Goal: Task Accomplishment & Management: Use online tool/utility

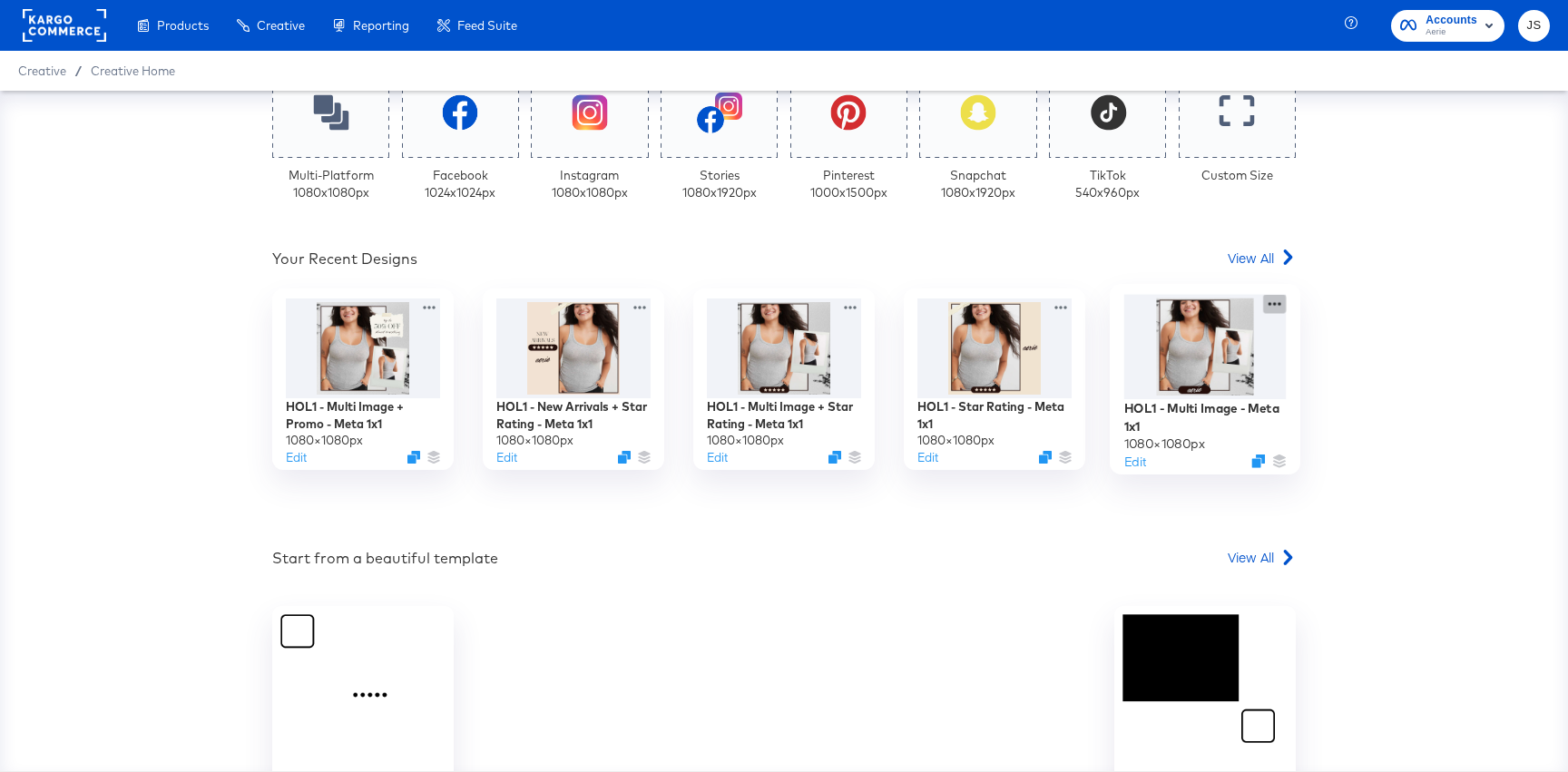
scroll to position [453, 0]
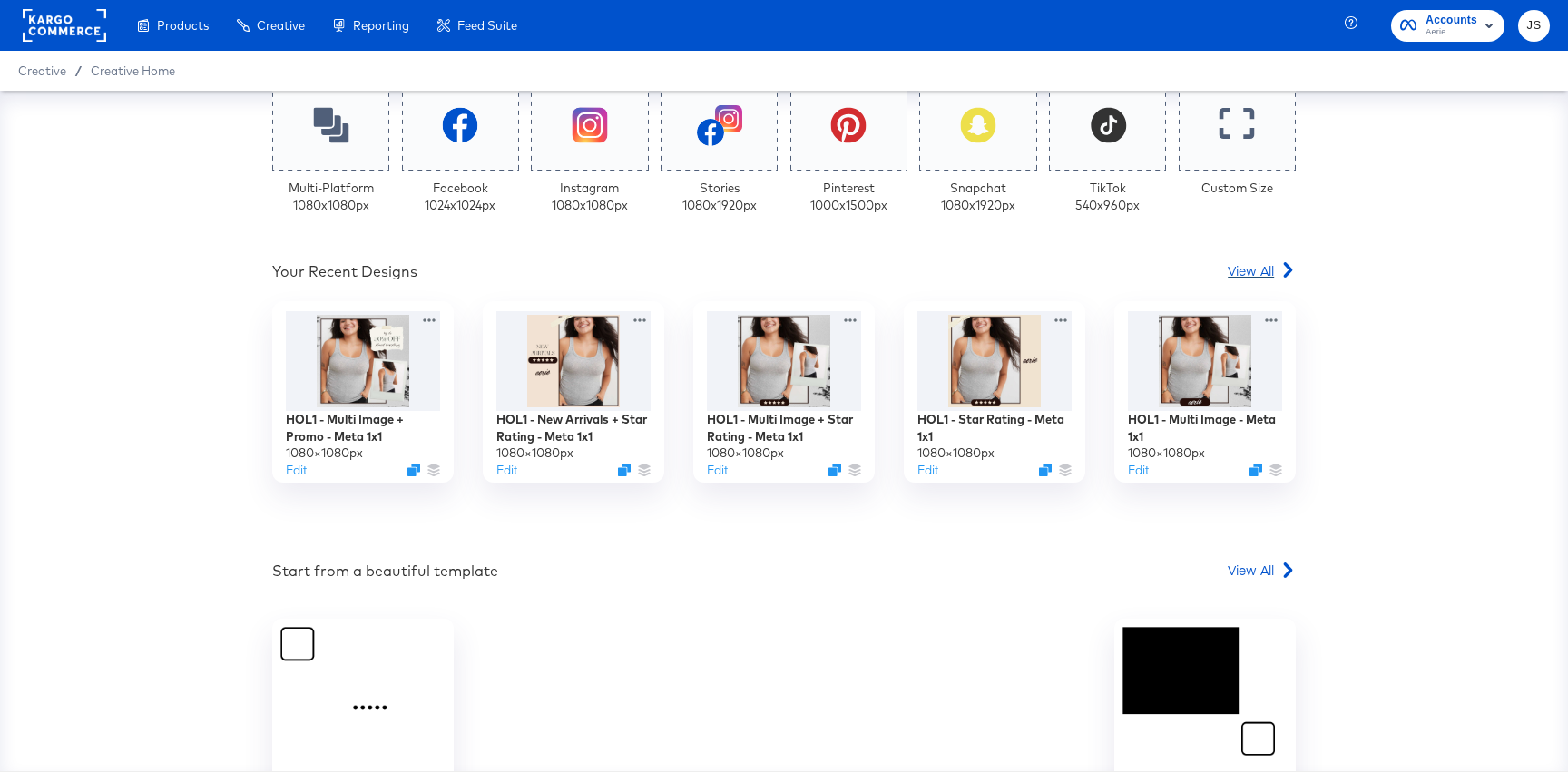
click at [1258, 267] on span "View All" at bounding box center [1251, 270] width 46 height 18
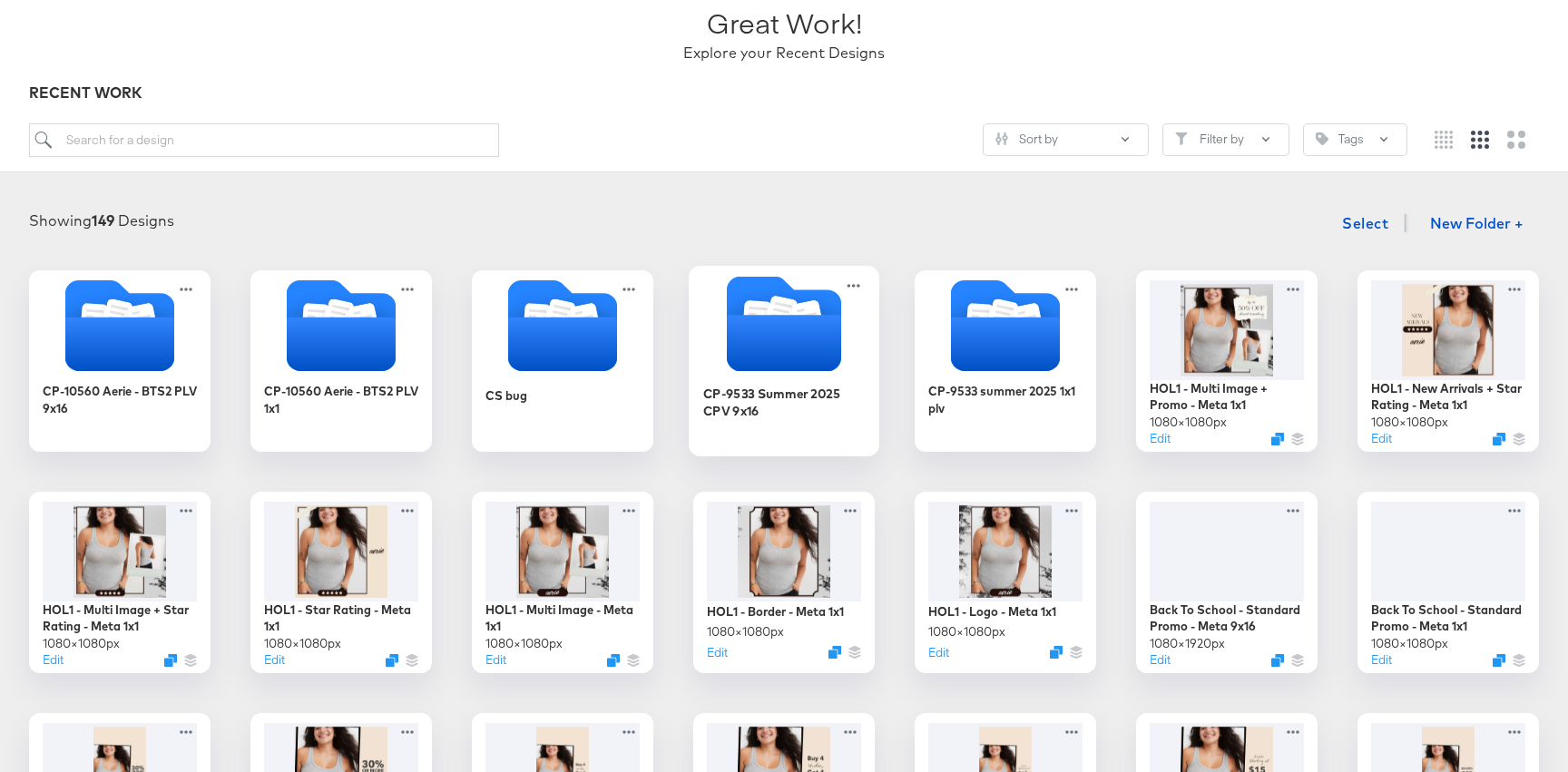
scroll to position [131, 0]
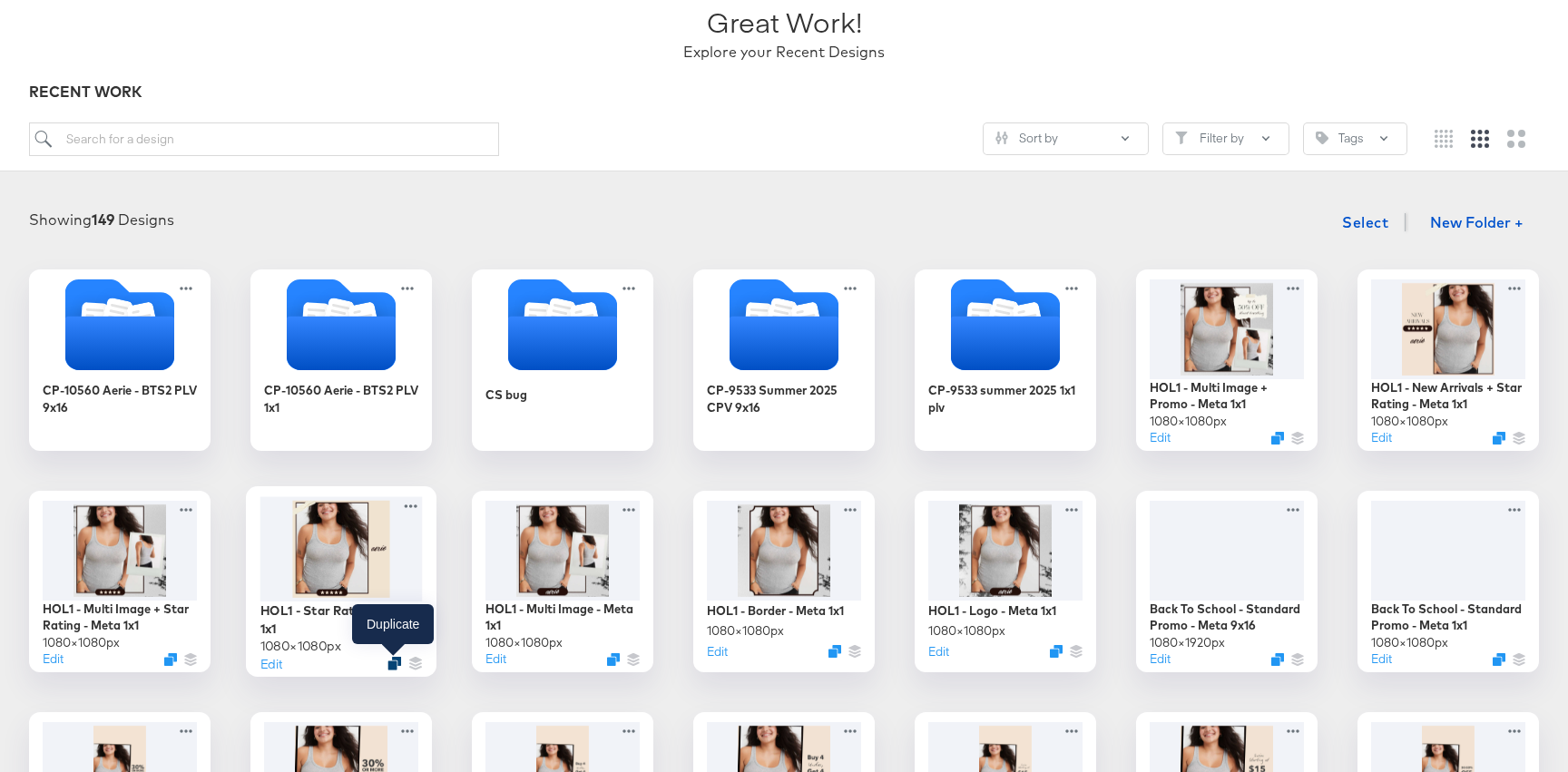
click at [391, 660] on icon "Duplicate" at bounding box center [394, 663] width 14 height 14
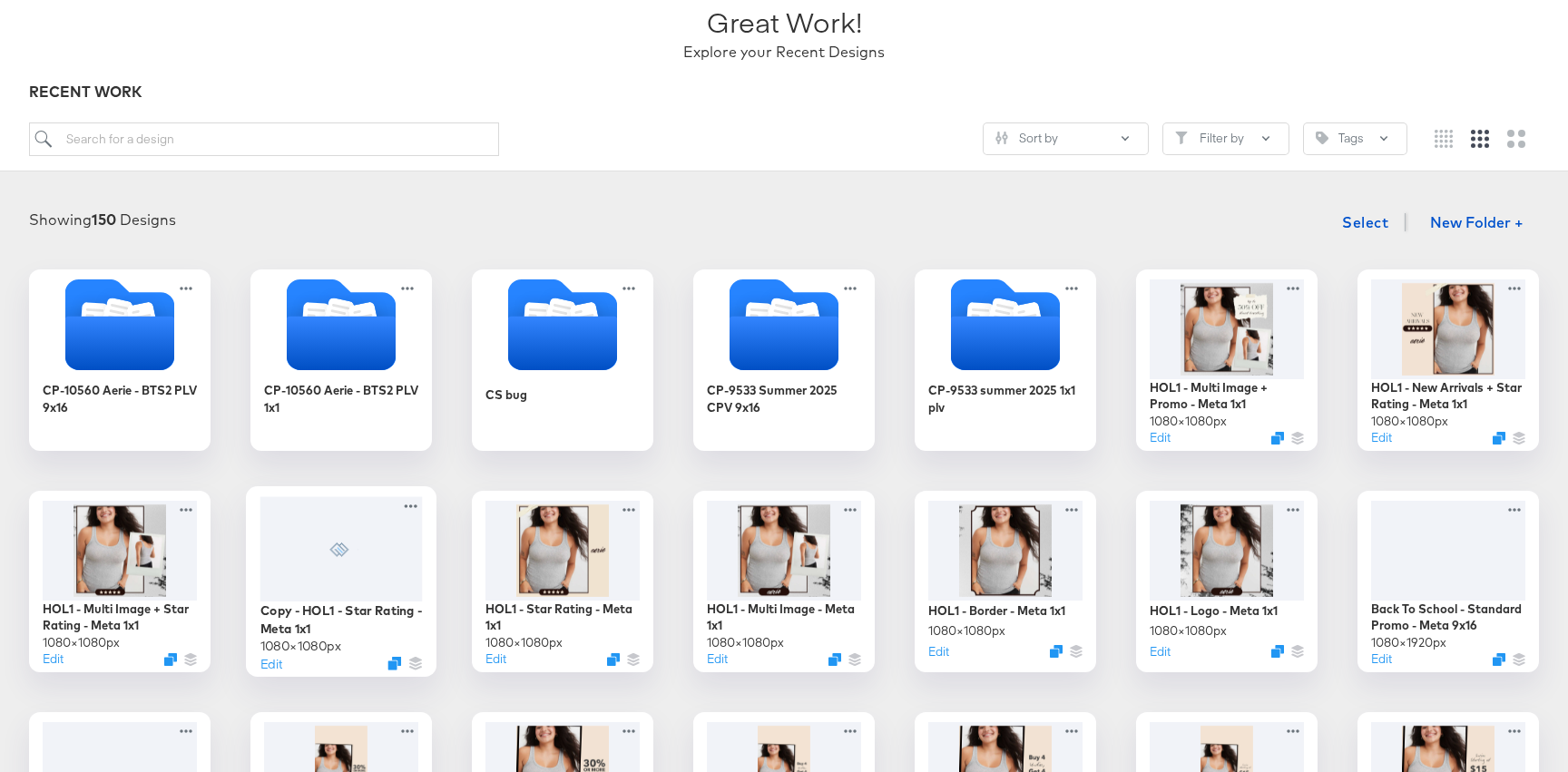
click at [391, 546] on div at bounding box center [342, 549] width 163 height 106
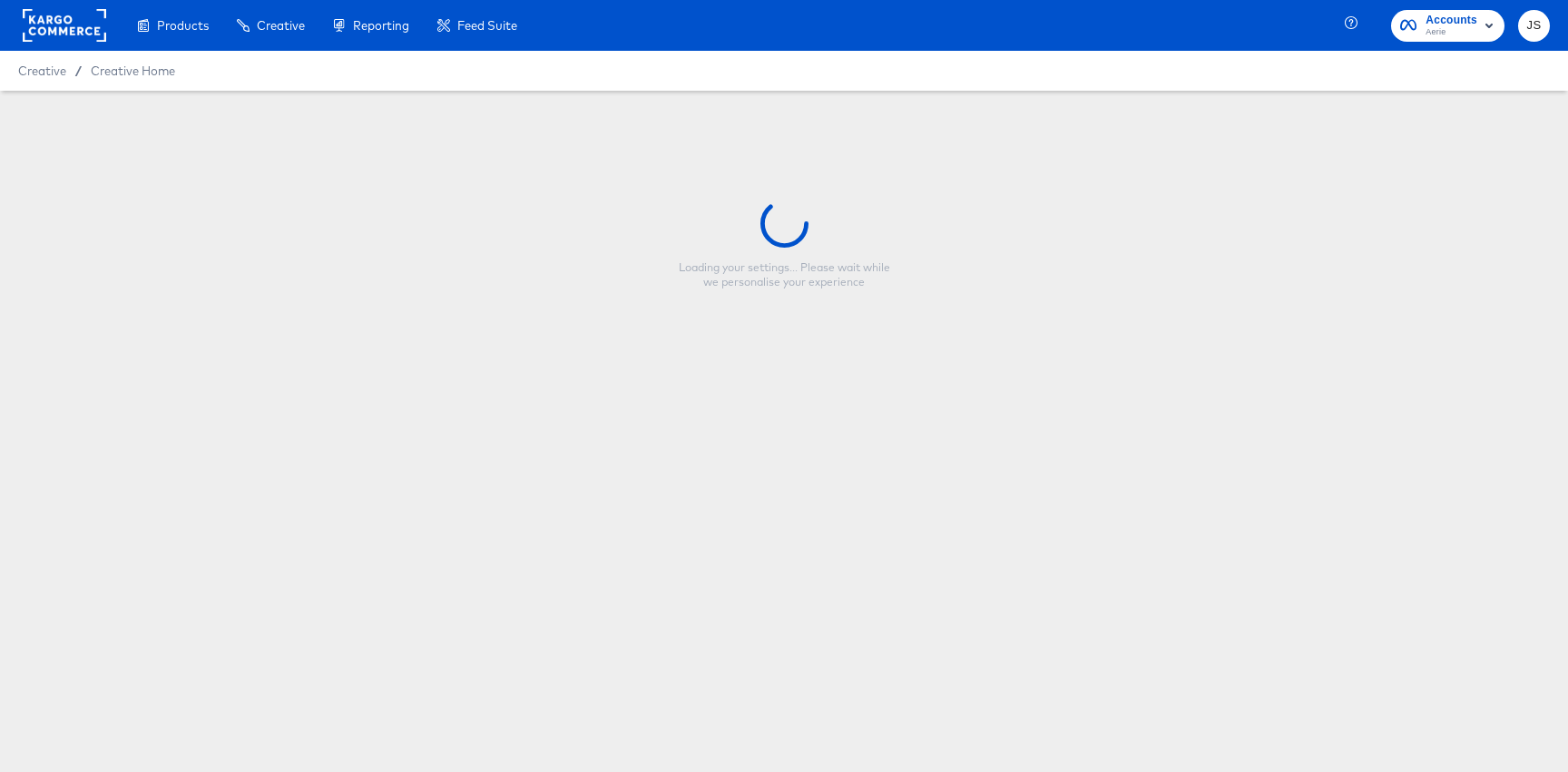
type input "Copy - HOL1 - Star Rating - Meta 1x1"
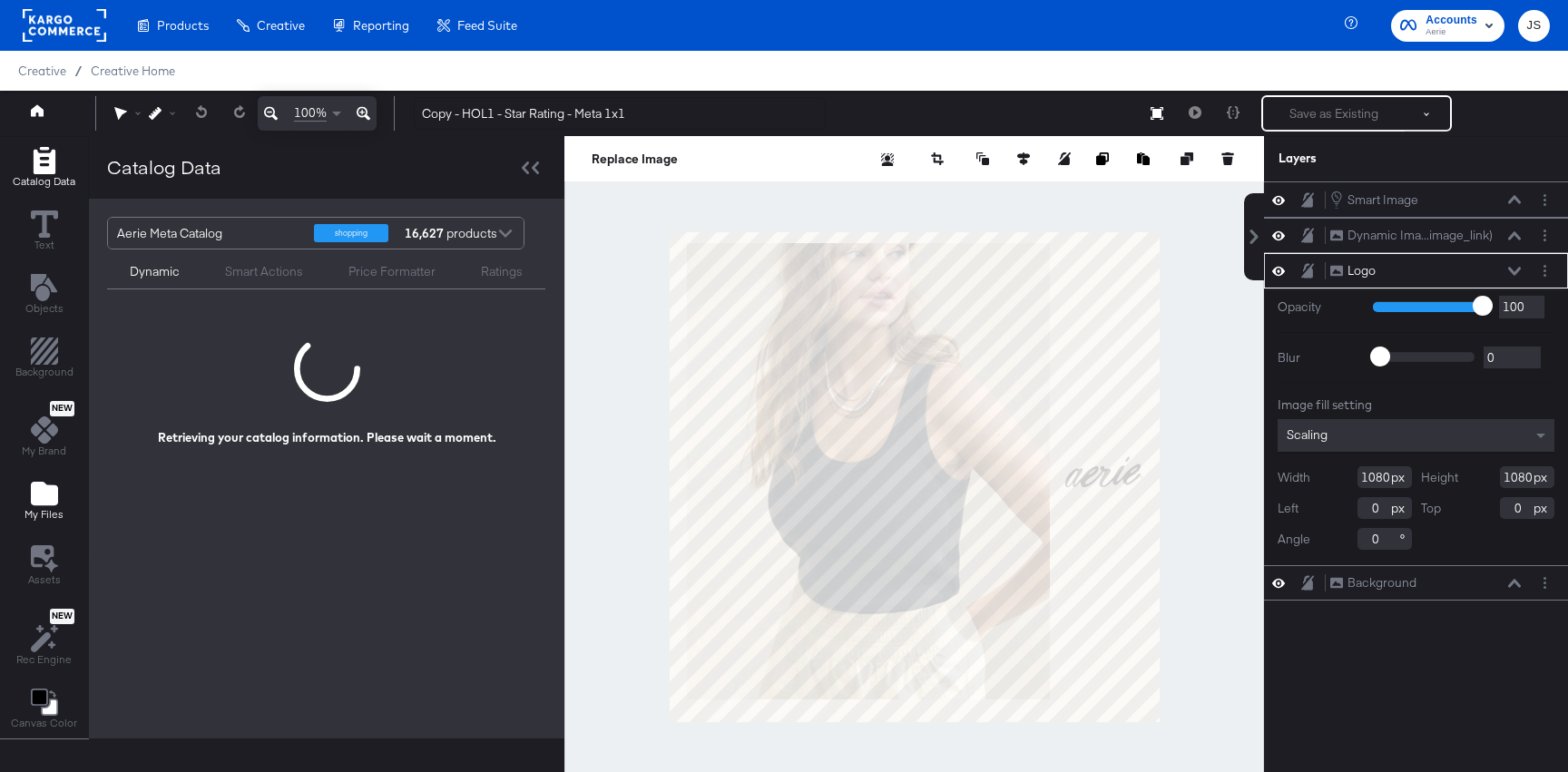
click at [17, 511] on button "My Files" at bounding box center [44, 502] width 61 height 51
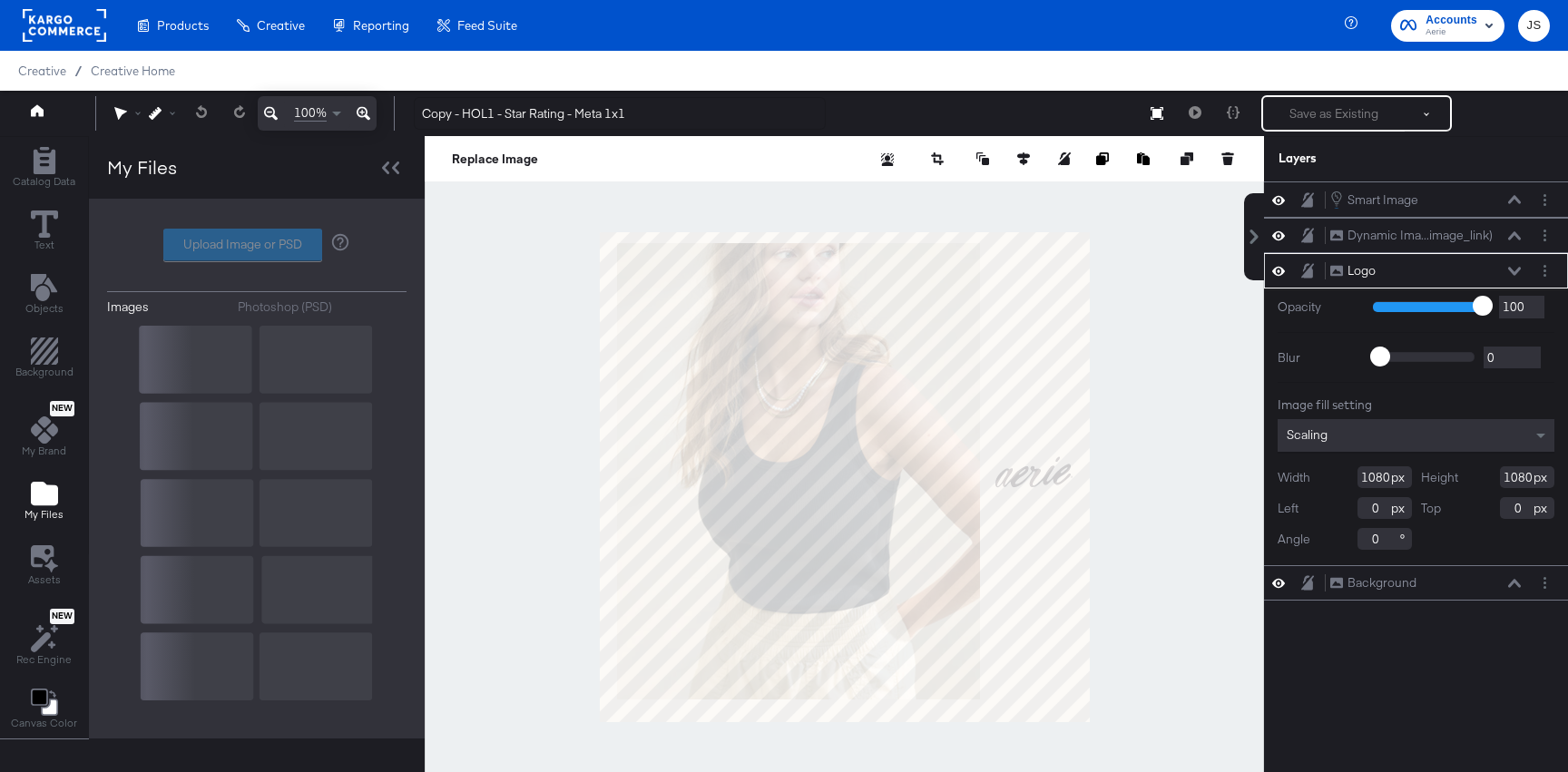
click at [240, 259] on div "Upload Image or PSD" at bounding box center [256, 245] width 299 height 33
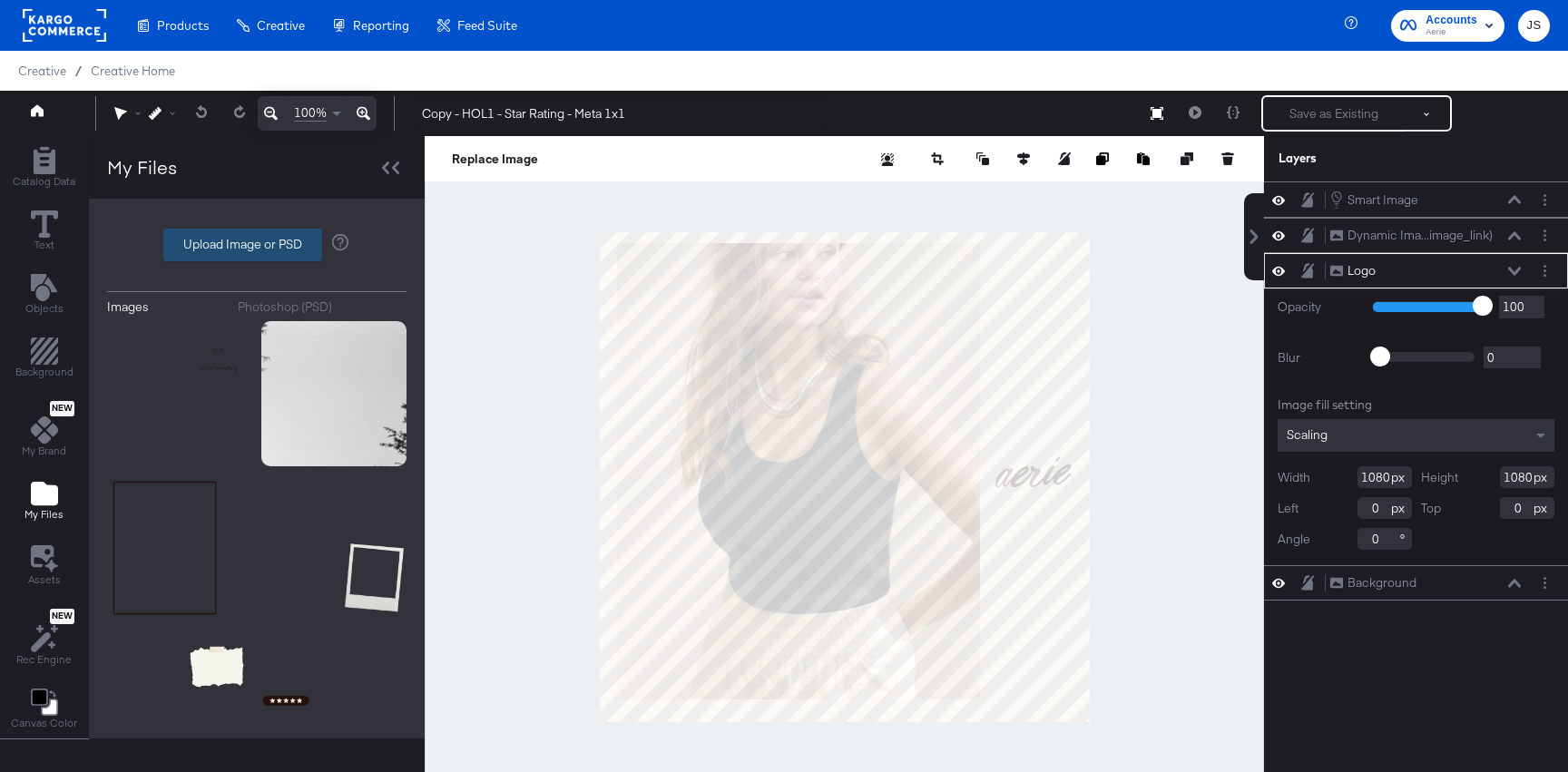
click at [236, 254] on label "Upload Image or PSD" at bounding box center [242, 245] width 157 height 31
click at [257, 245] on input "Upload Image or PSD" at bounding box center [257, 245] width 0 height 0
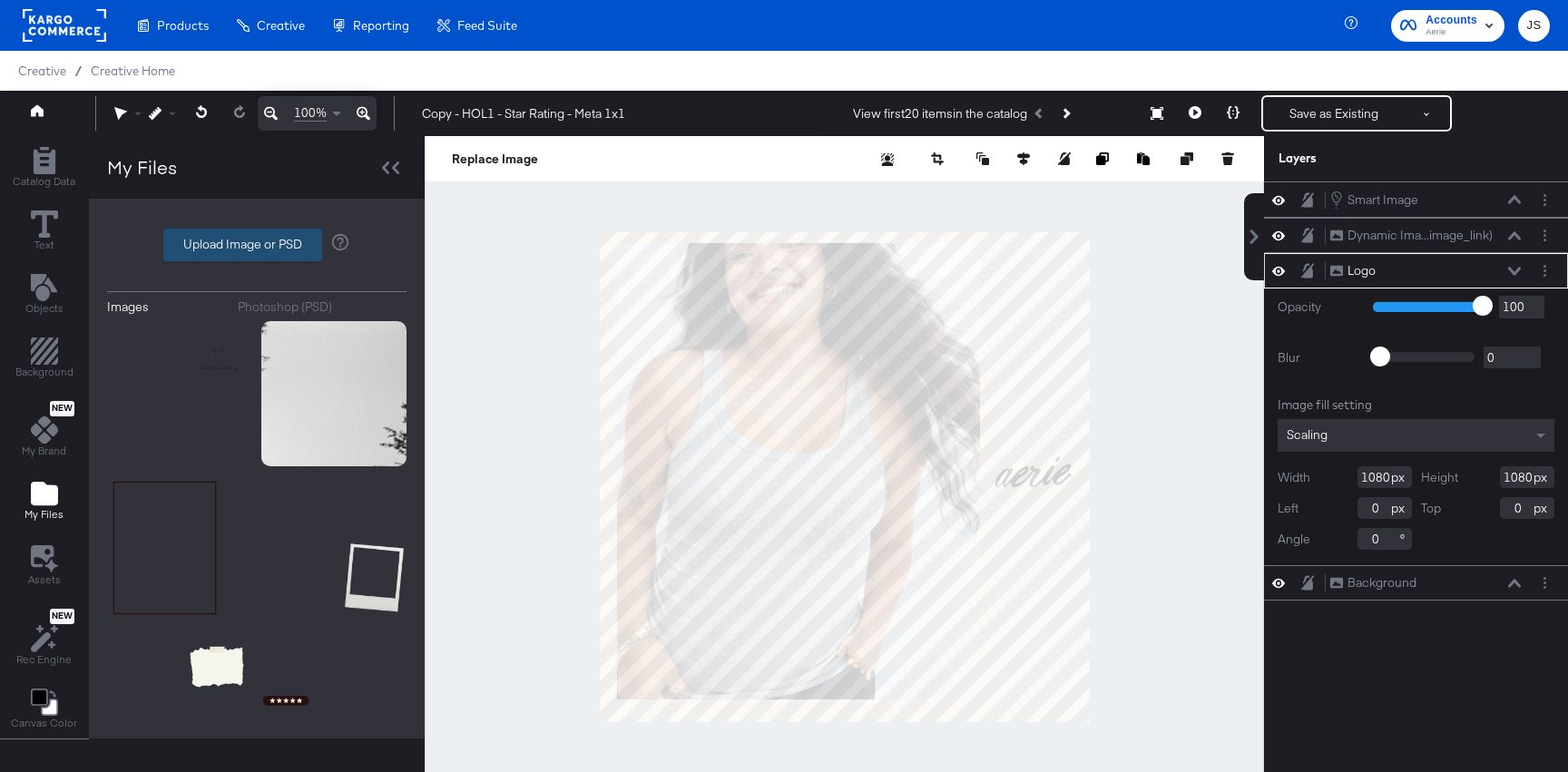
type input "C:\fakepath\Background.png"
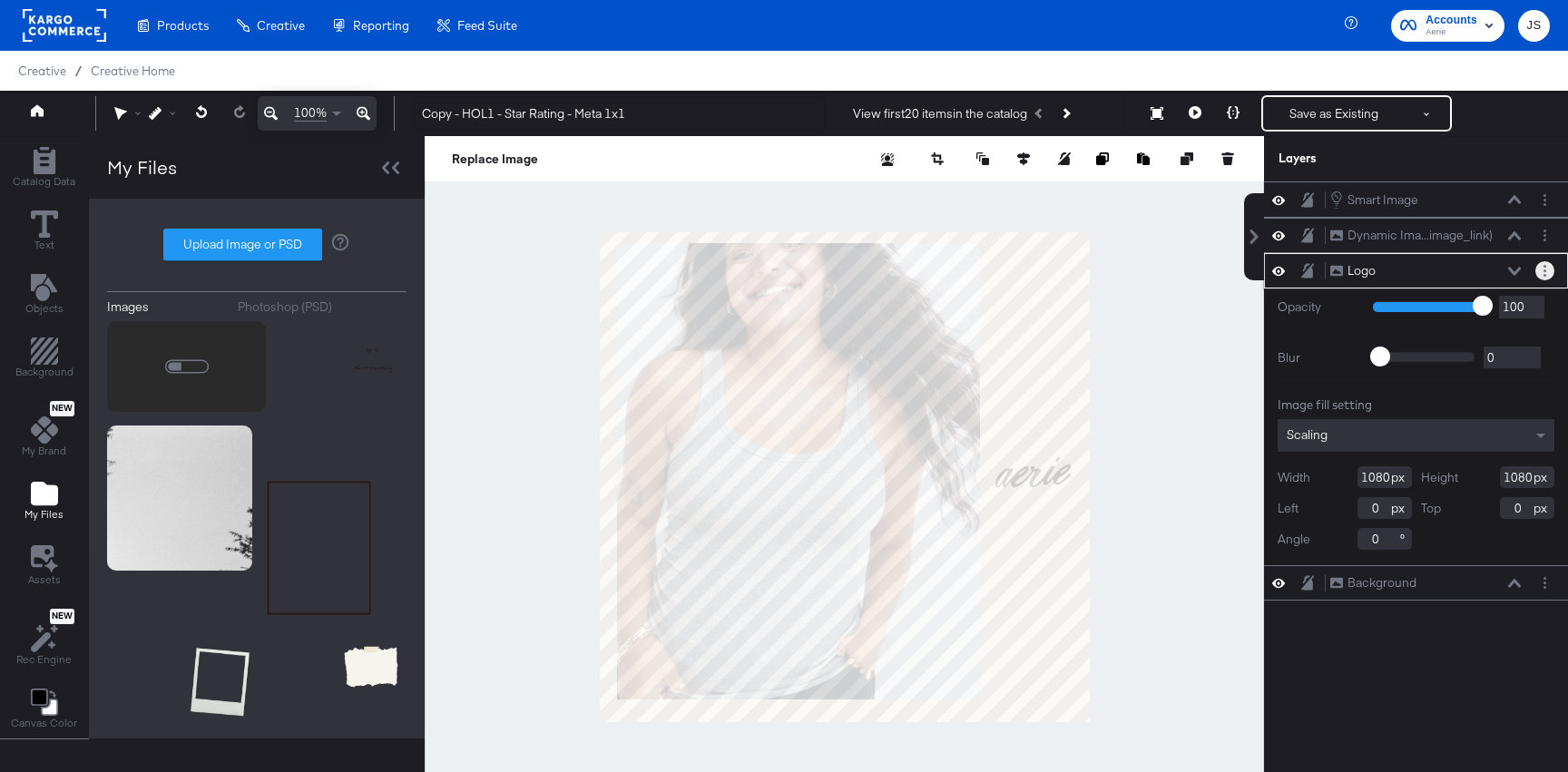
click at [1541, 277] on button "Layer Options" at bounding box center [1544, 270] width 19 height 19
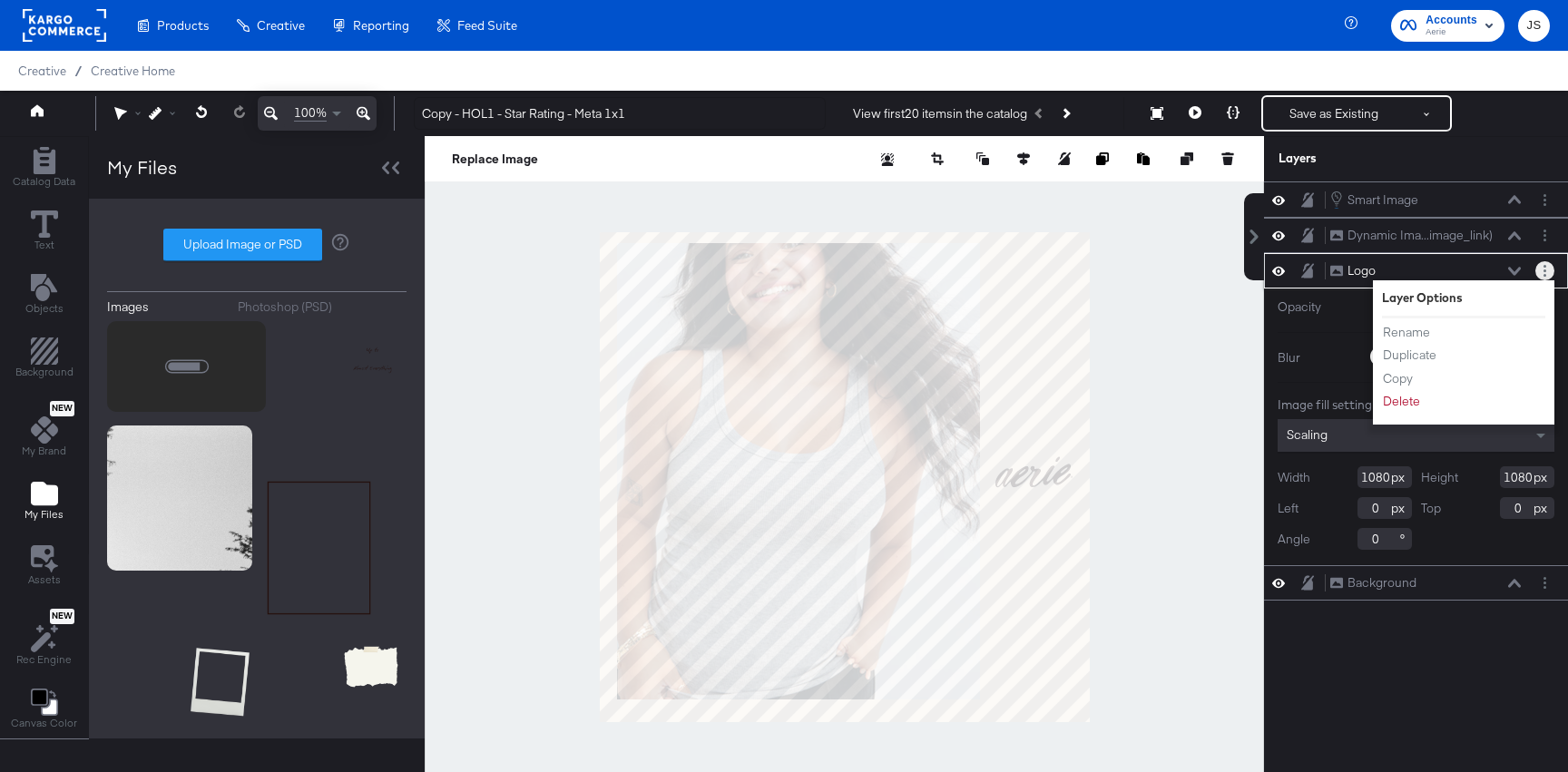
click at [1541, 275] on button "Layer Options" at bounding box center [1544, 270] width 19 height 19
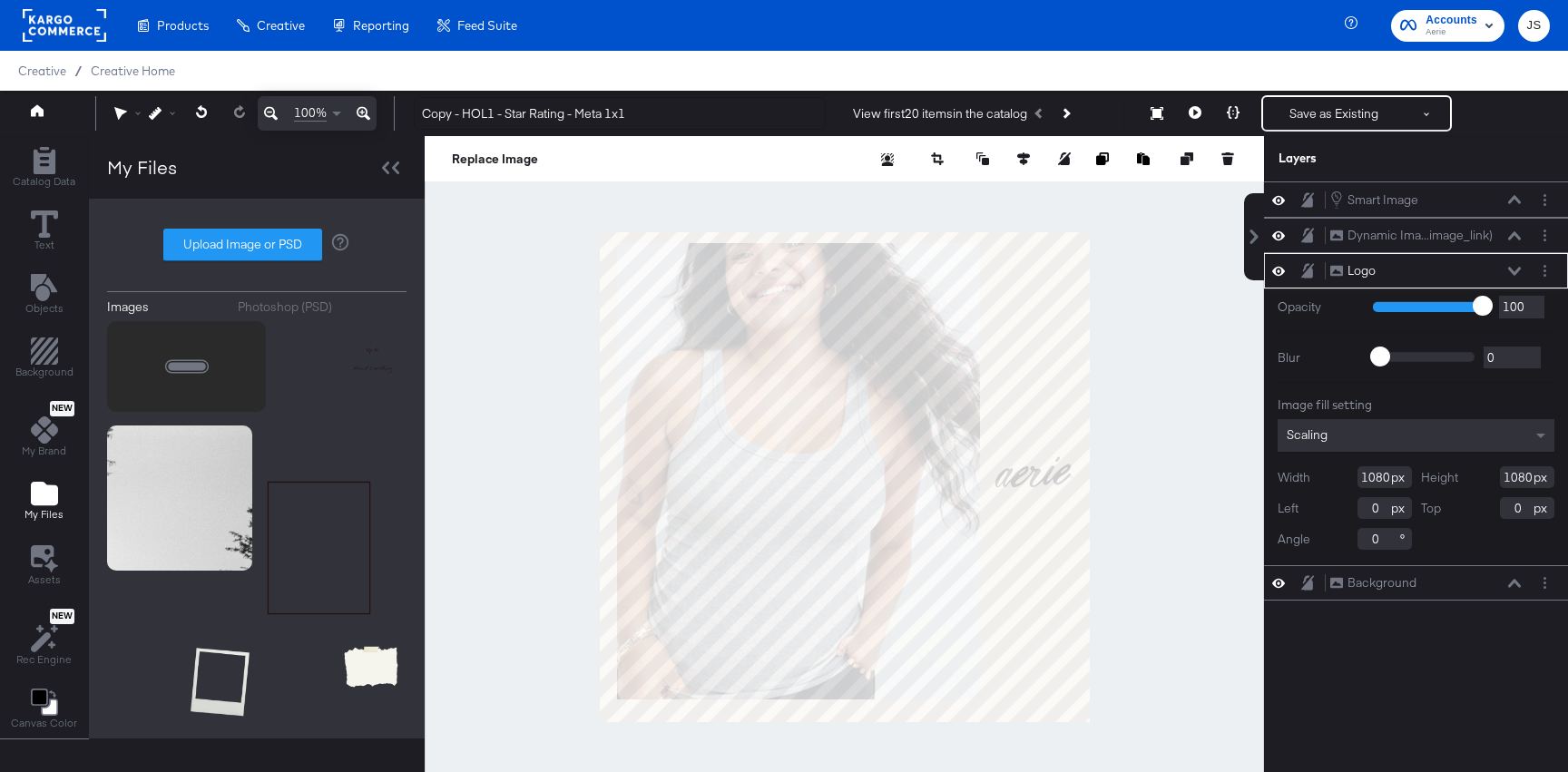
click at [1522, 275] on div "Logo Logo" at bounding box center [1430, 270] width 202 height 19
click at [1518, 275] on button at bounding box center [1515, 270] width 15 height 11
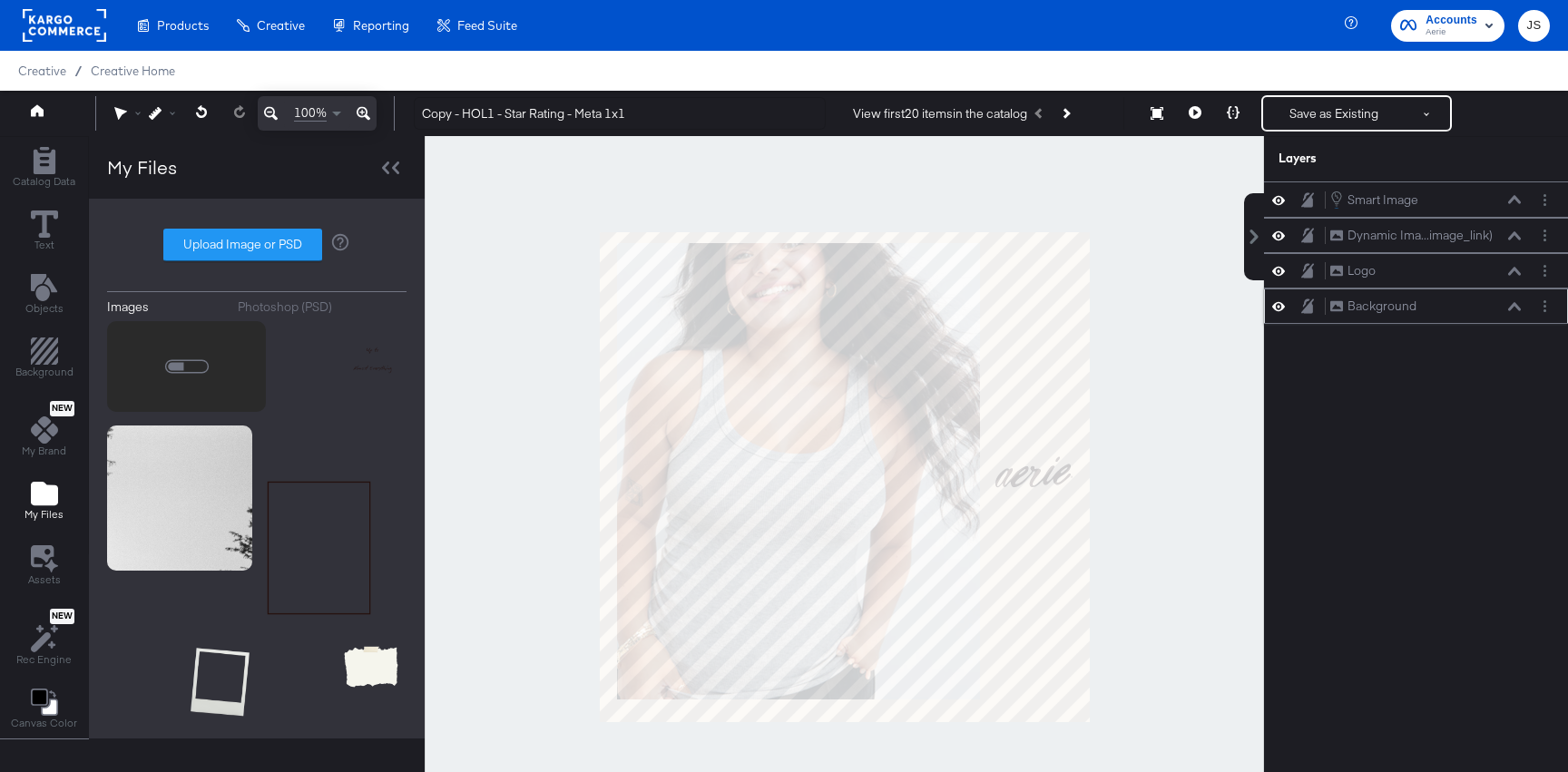
click at [1274, 305] on icon at bounding box center [1279, 306] width 13 height 16
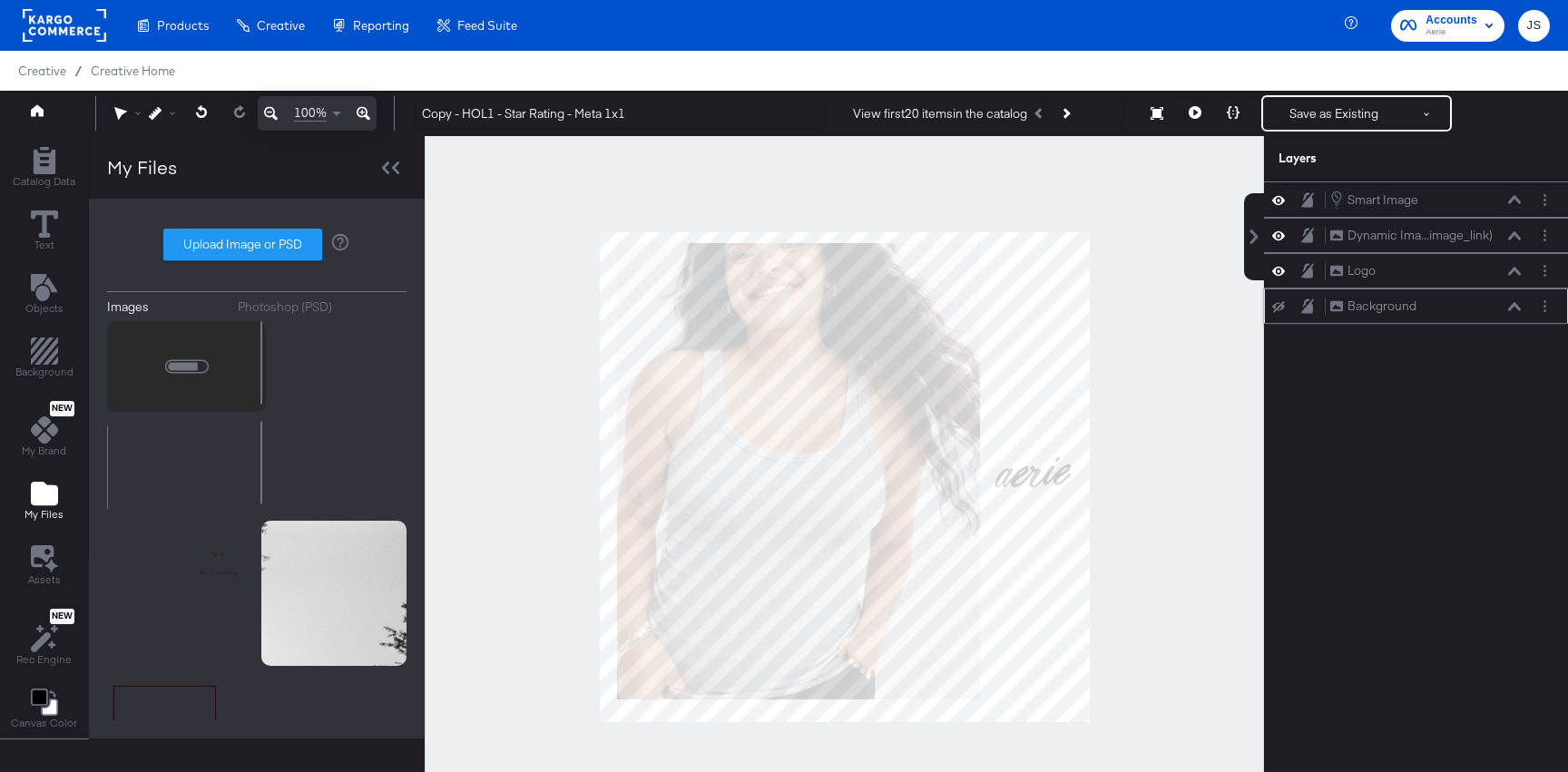
click at [1274, 305] on icon at bounding box center [1279, 306] width 13 height 12
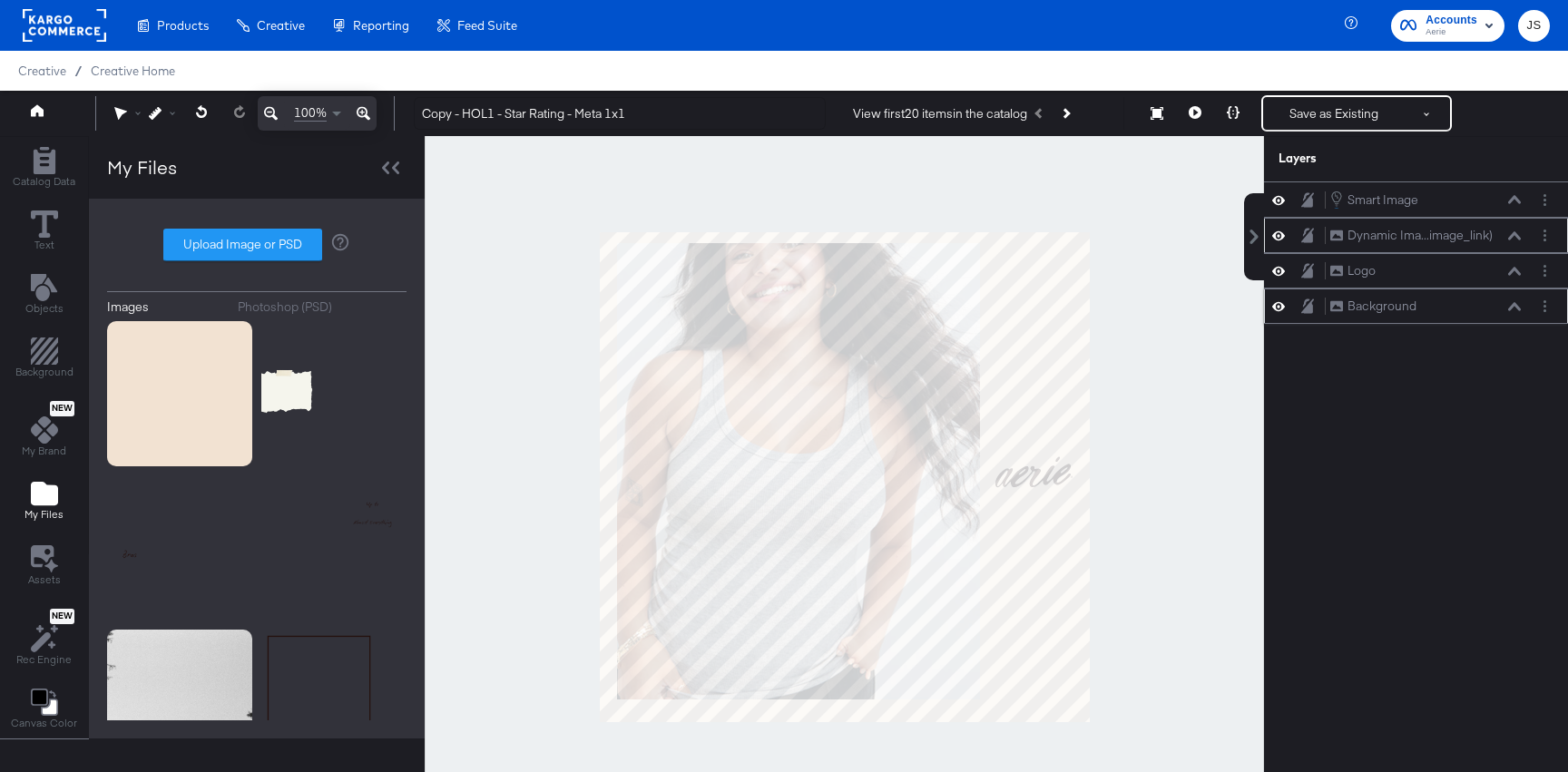
click at [1277, 241] on icon at bounding box center [1279, 236] width 13 height 16
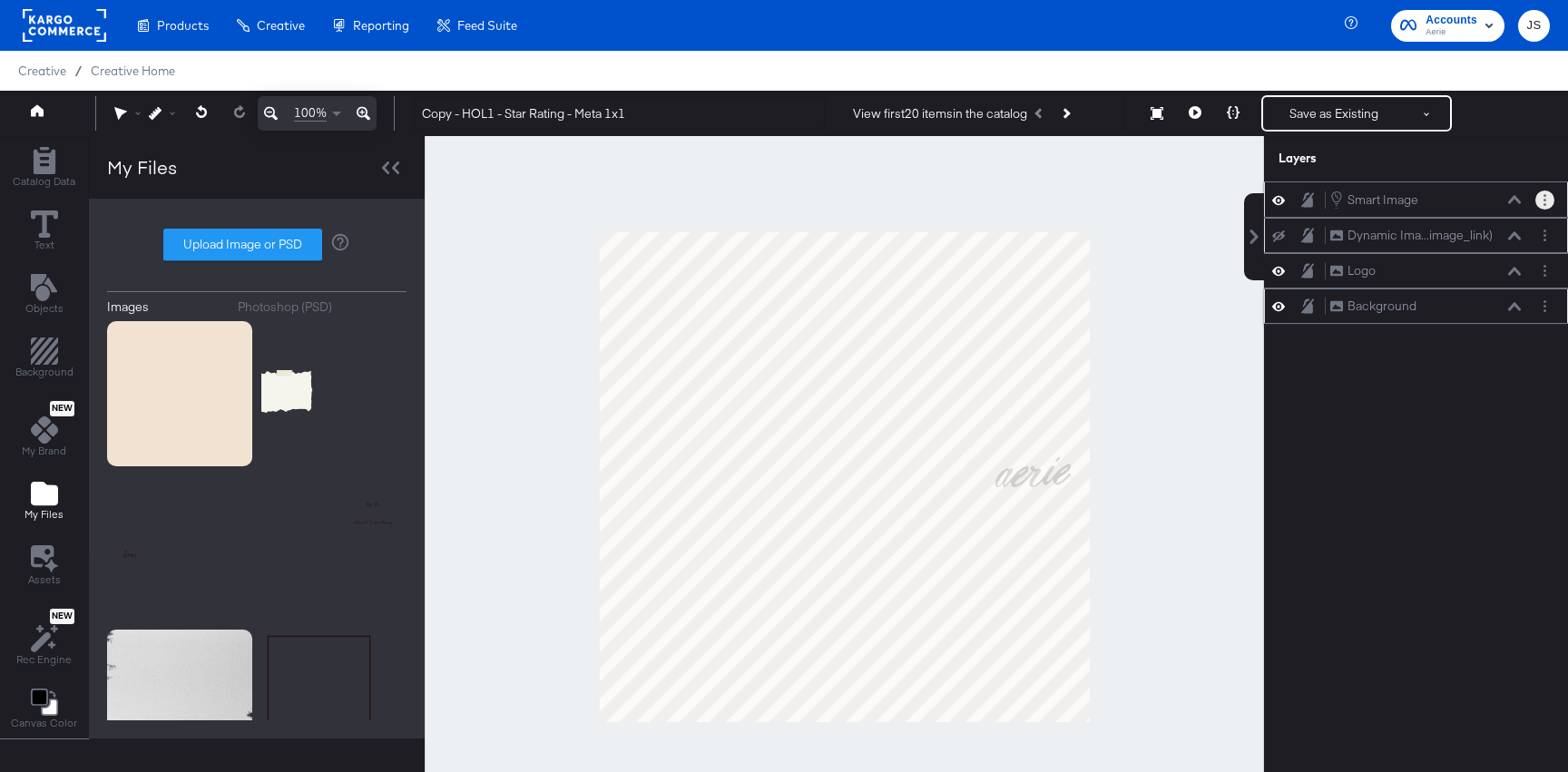
click at [1549, 196] on button "Layer Options" at bounding box center [1544, 199] width 19 height 19
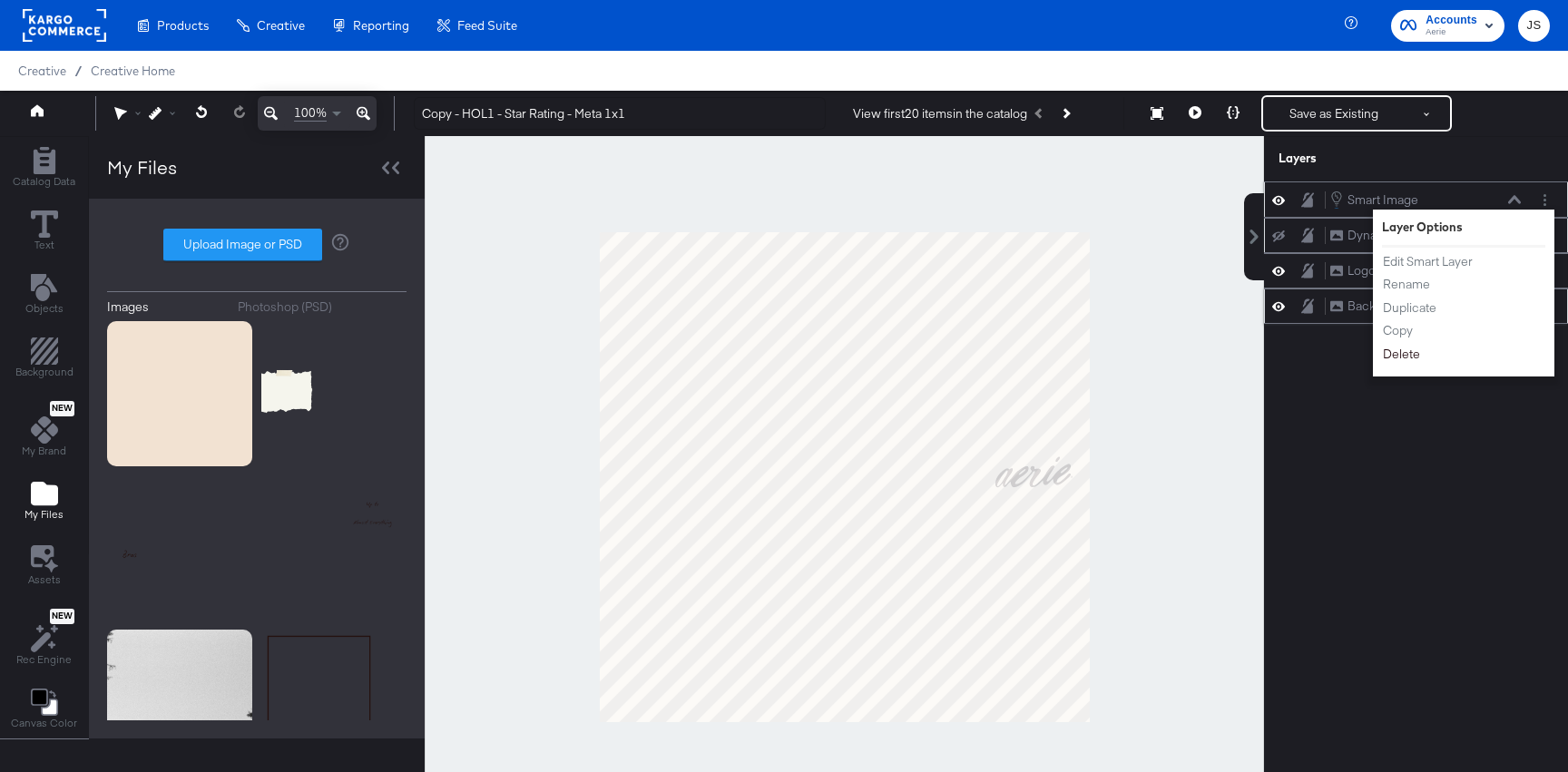
click at [1399, 352] on button "Delete" at bounding box center [1402, 353] width 39 height 19
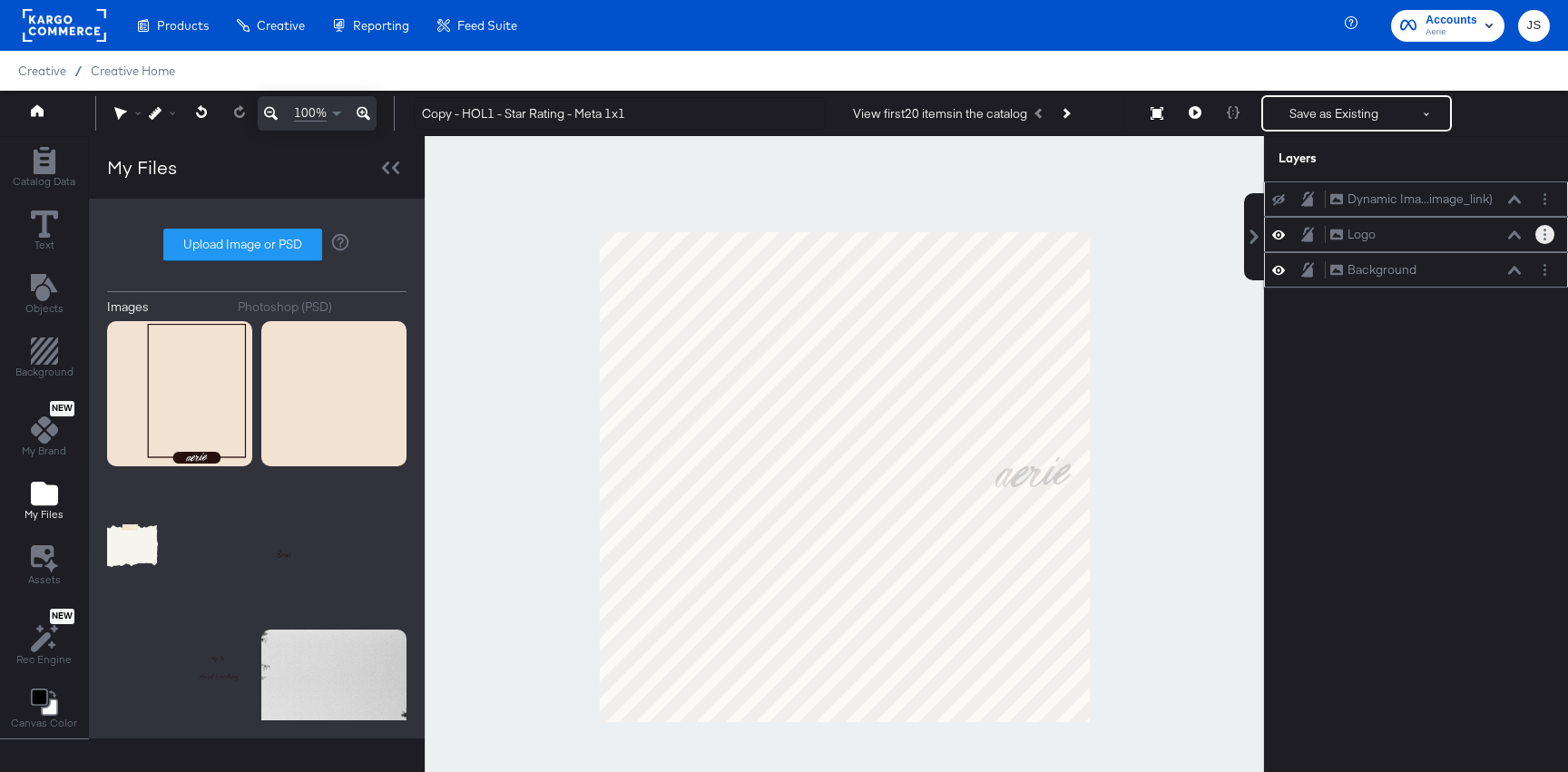
click at [1543, 239] on icon "Layer Options" at bounding box center [1544, 235] width 3 height 12
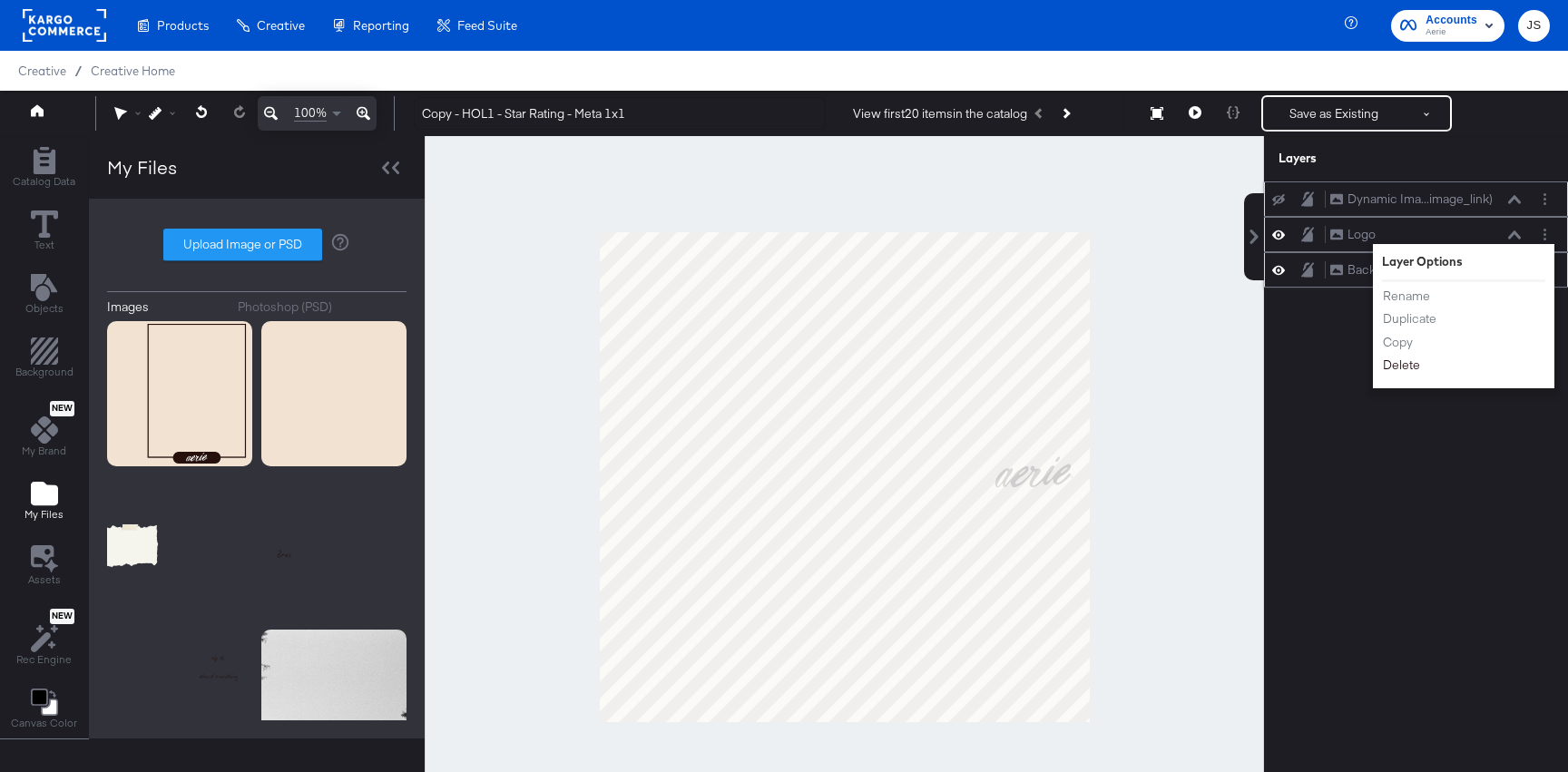
click at [1400, 365] on button "Delete" at bounding box center [1402, 364] width 39 height 19
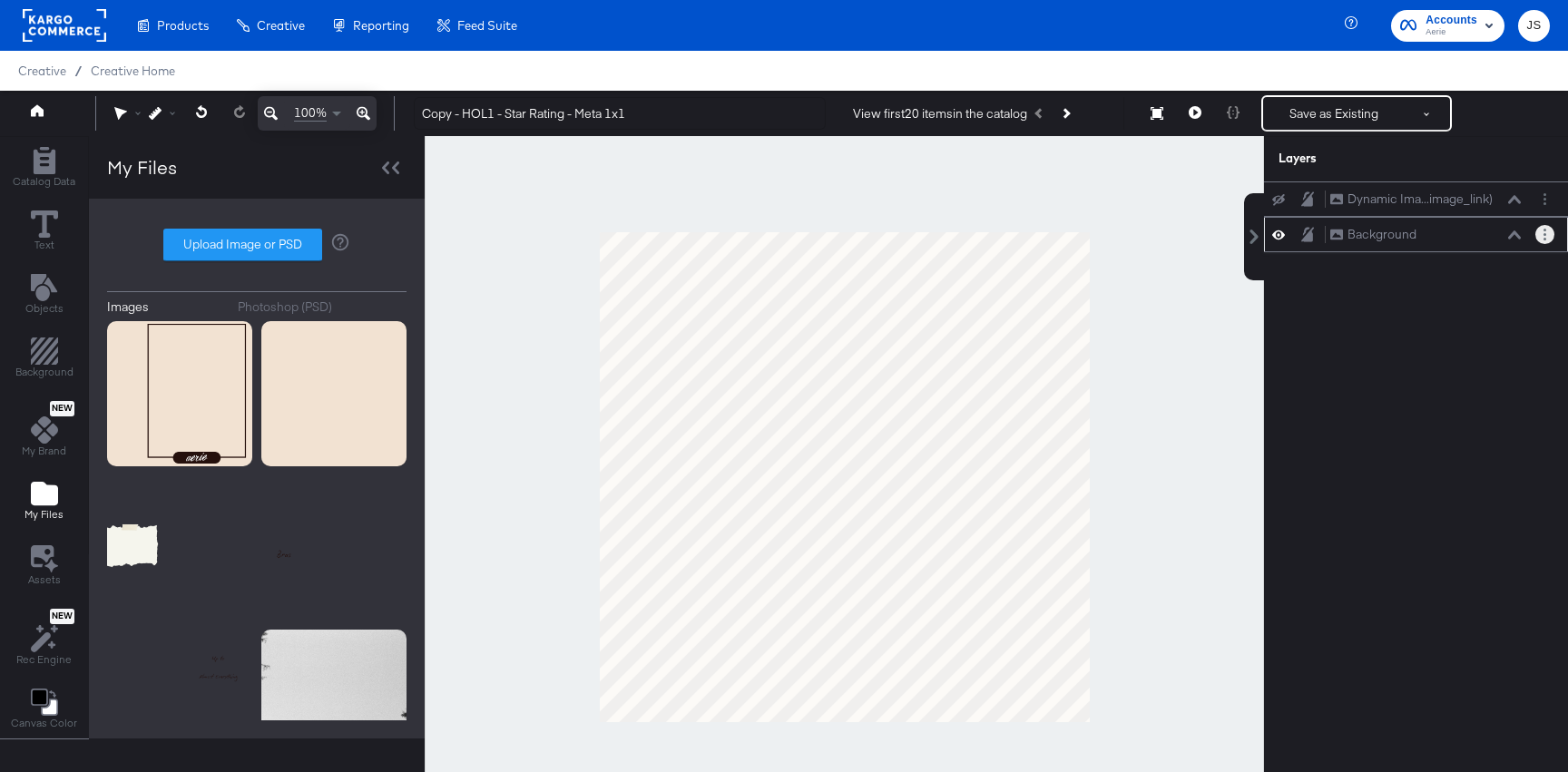
click at [1541, 236] on button "Layer Options" at bounding box center [1544, 234] width 19 height 19
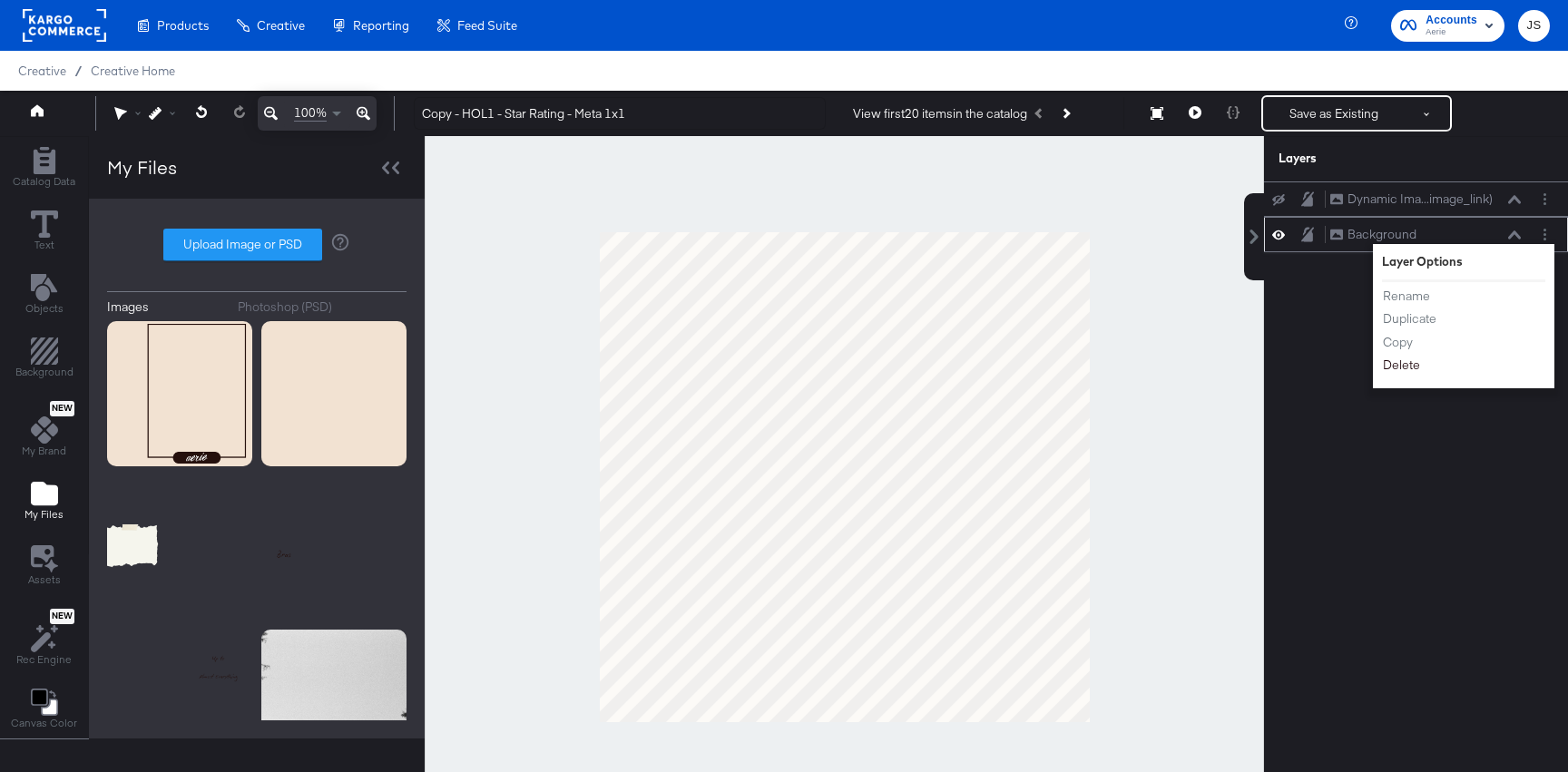
click at [1402, 366] on button "Delete" at bounding box center [1402, 364] width 39 height 19
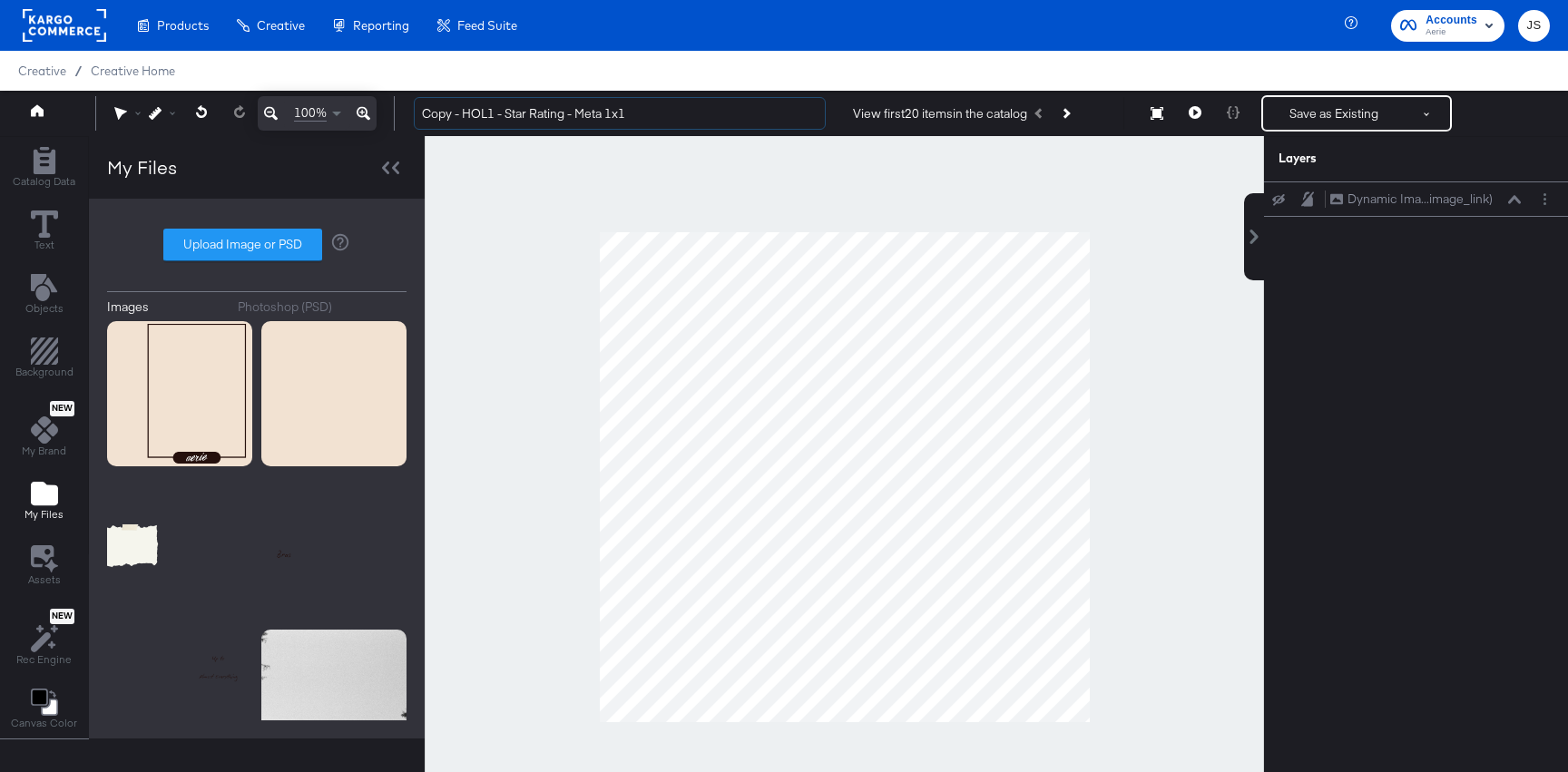
drag, startPoint x: 463, startPoint y: 109, endPoint x: 403, endPoint y: 109, distance: 60.0
click at [403, 109] on div "Copy - HOL1 - Star Rating - Meta 1x1 View first 20 items in the catalog Save as…" at bounding box center [974, 114] width 1150 height 37
drag, startPoint x: 467, startPoint y: 113, endPoint x: 526, endPoint y: 115, distance: 59.0
click at [526, 115] on input "HOL1 - Star Rating - Meta 1x1" at bounding box center [619, 114] width 412 height 34
type input "HOL1 - Promo Bra - Meta 1x1"
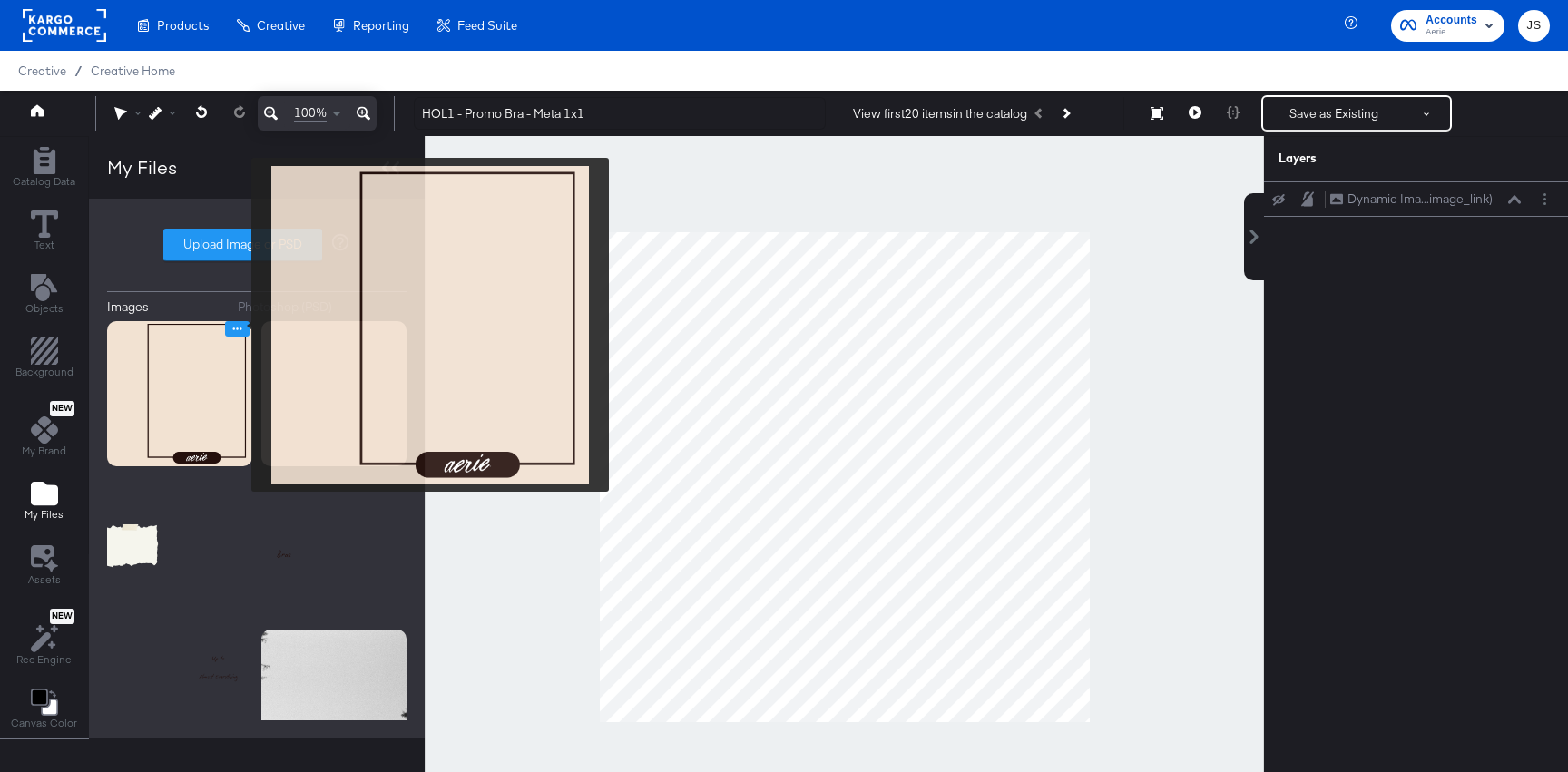
click at [240, 325] on icon "Image Options" at bounding box center [237, 329] width 14 height 14
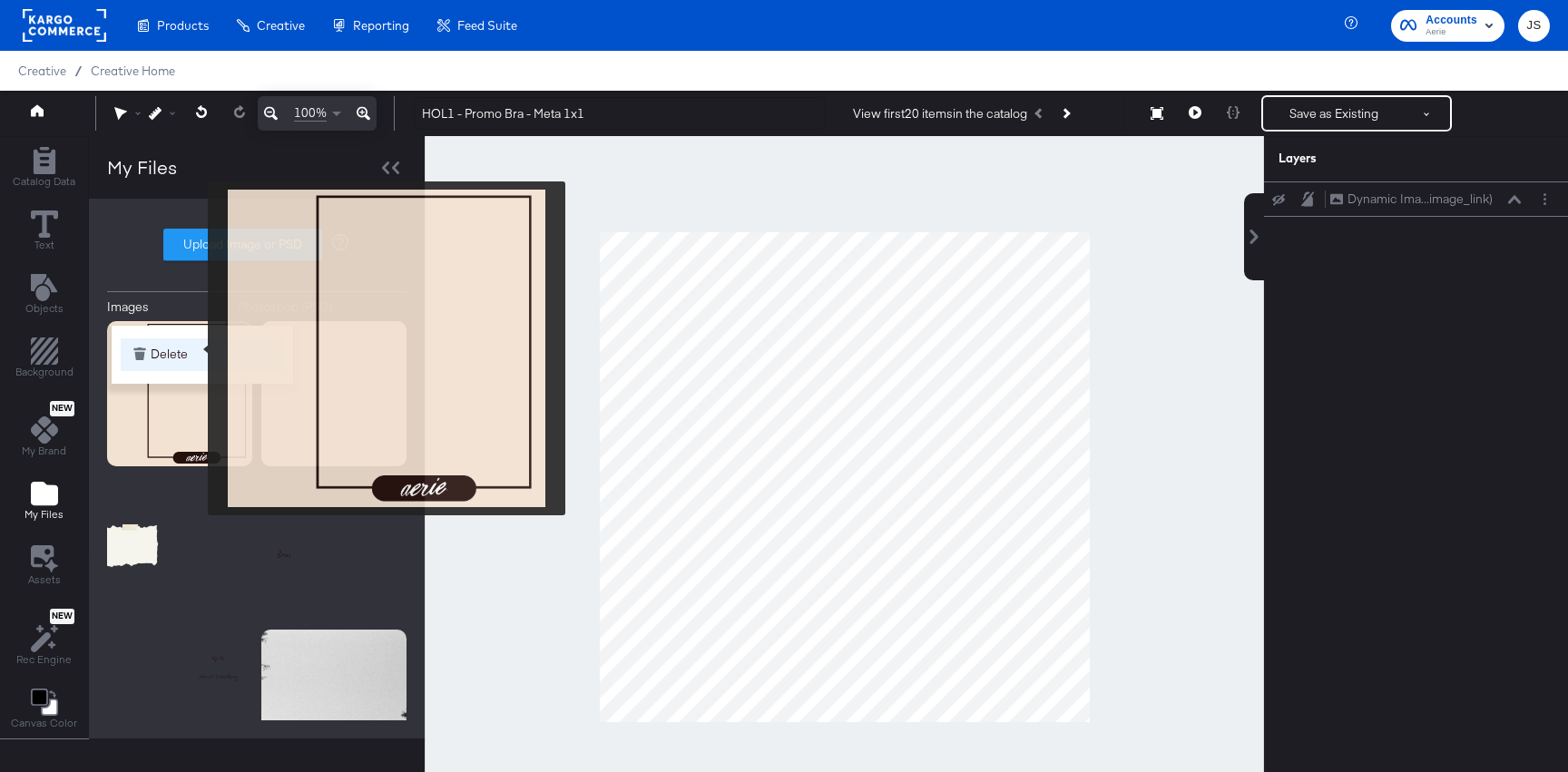
click at [196, 348] on button "Delete" at bounding box center [201, 354] width 163 height 33
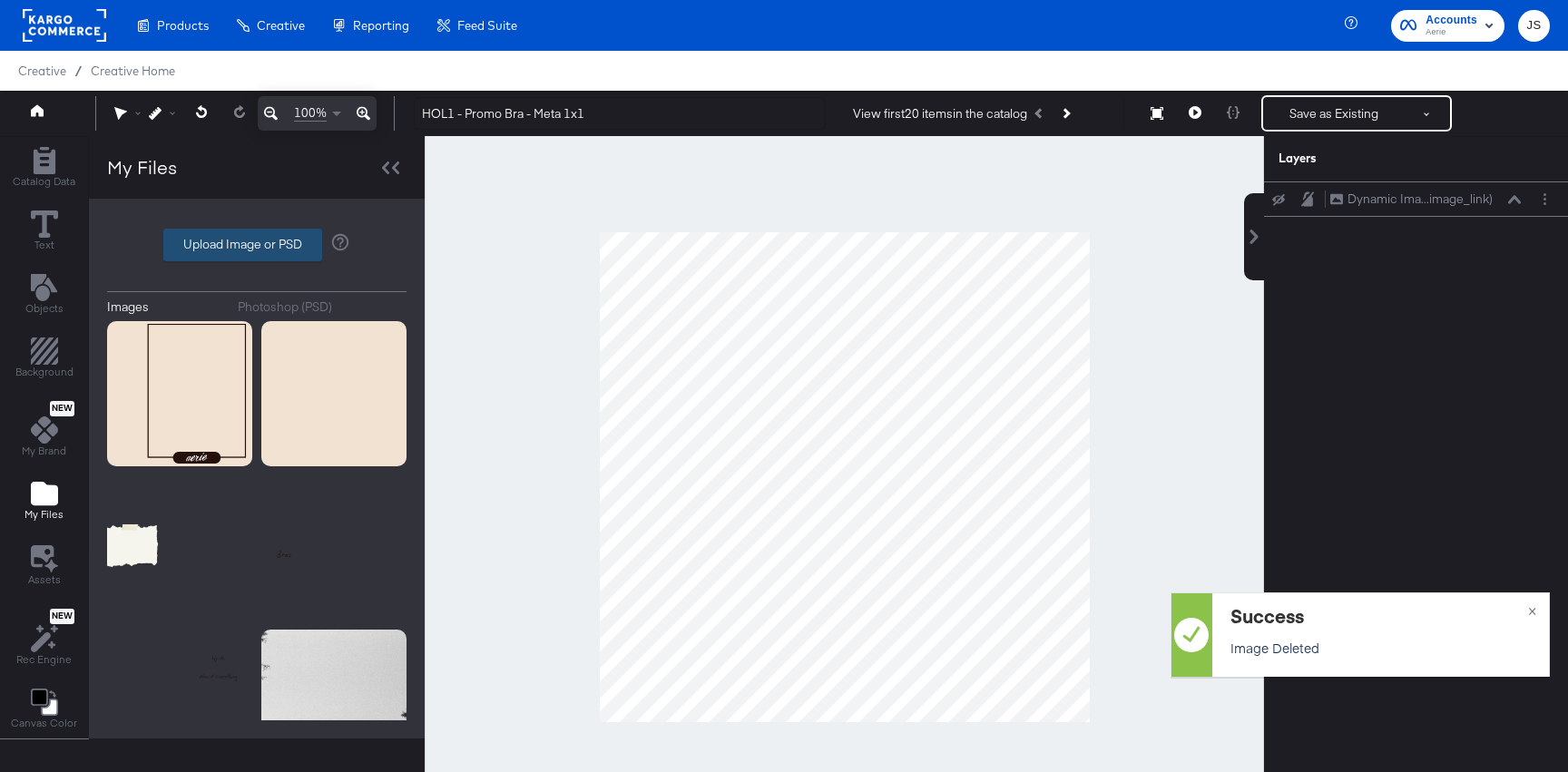
click at [217, 250] on label "Upload Image or PSD" at bounding box center [242, 245] width 157 height 31
click at [257, 245] on input "Upload Image or PSD" at bounding box center [257, 245] width 0 height 0
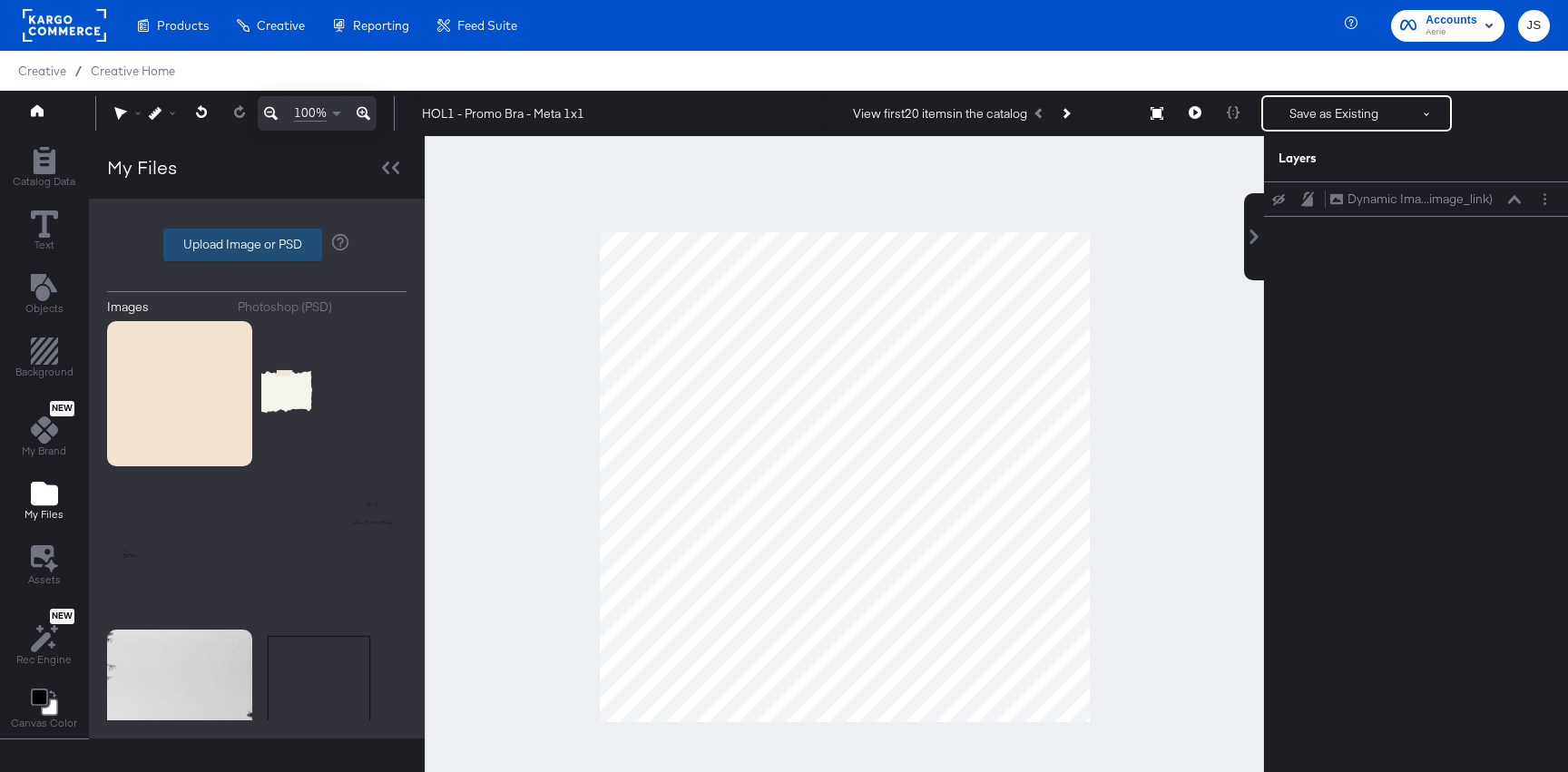
type input "C:\fakepath\Frame + Logo.png"
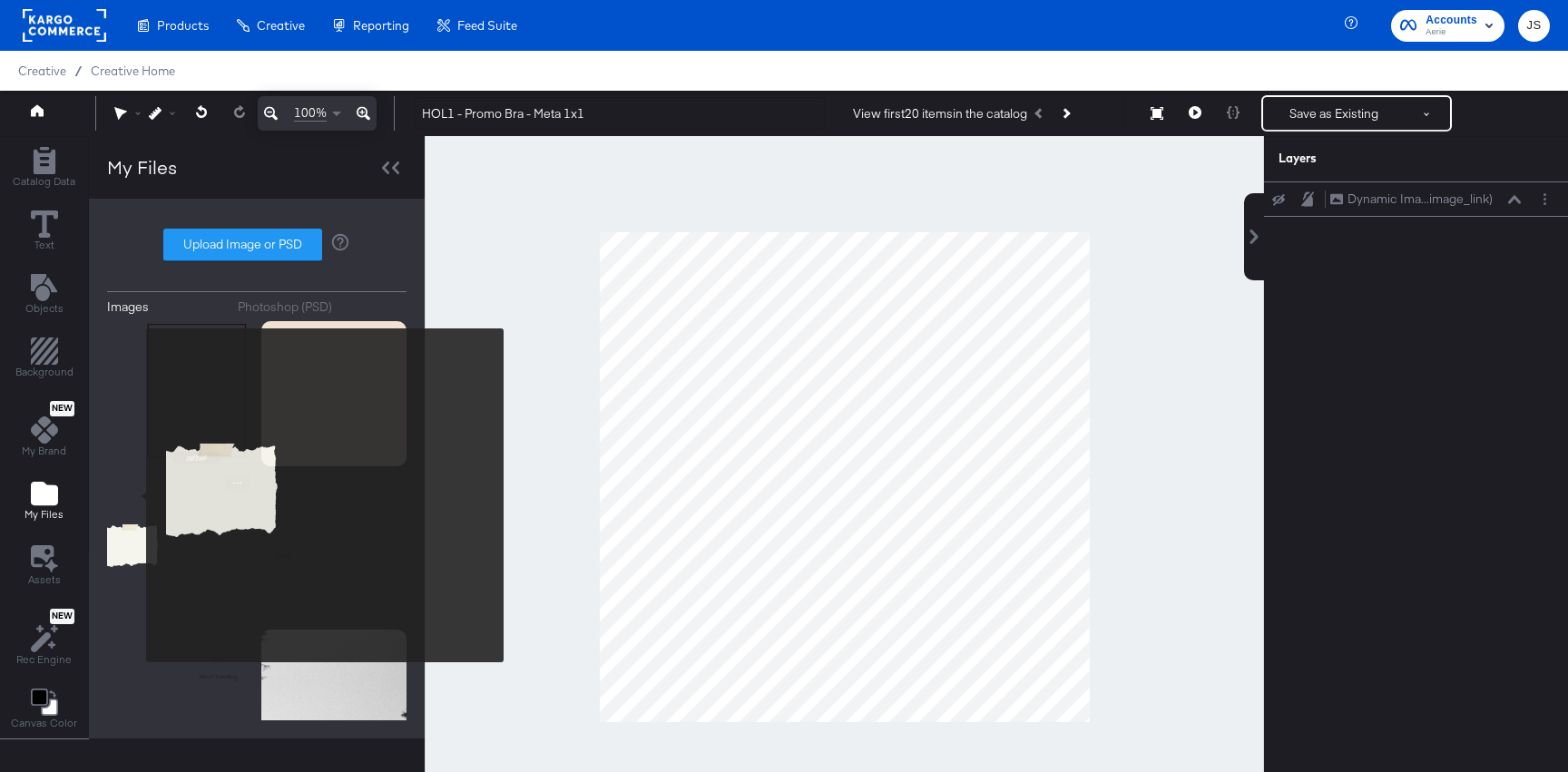
click at [134, 496] on img at bounding box center [179, 548] width 145 height 145
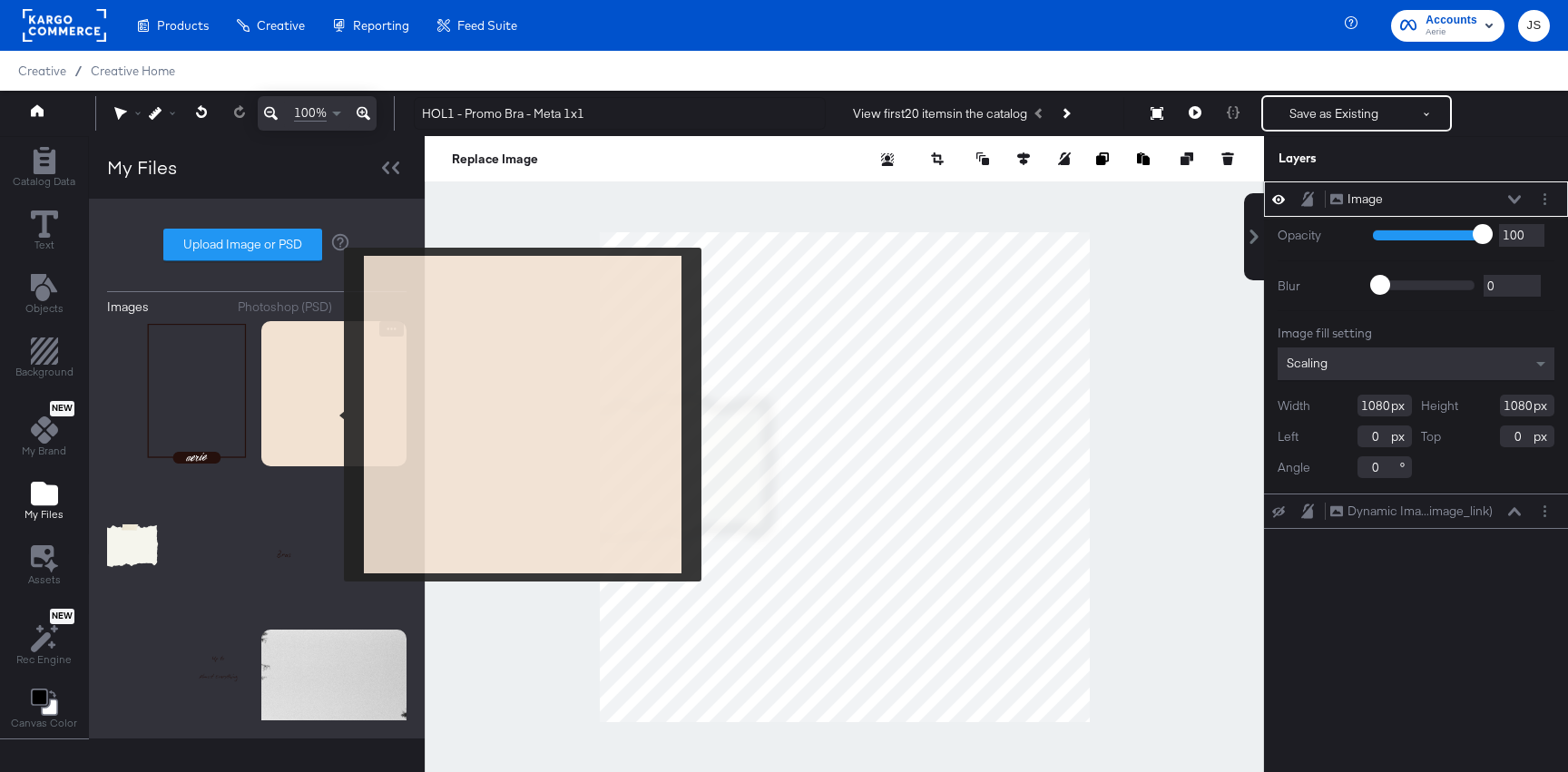
click at [332, 415] on img at bounding box center [334, 393] width 145 height 145
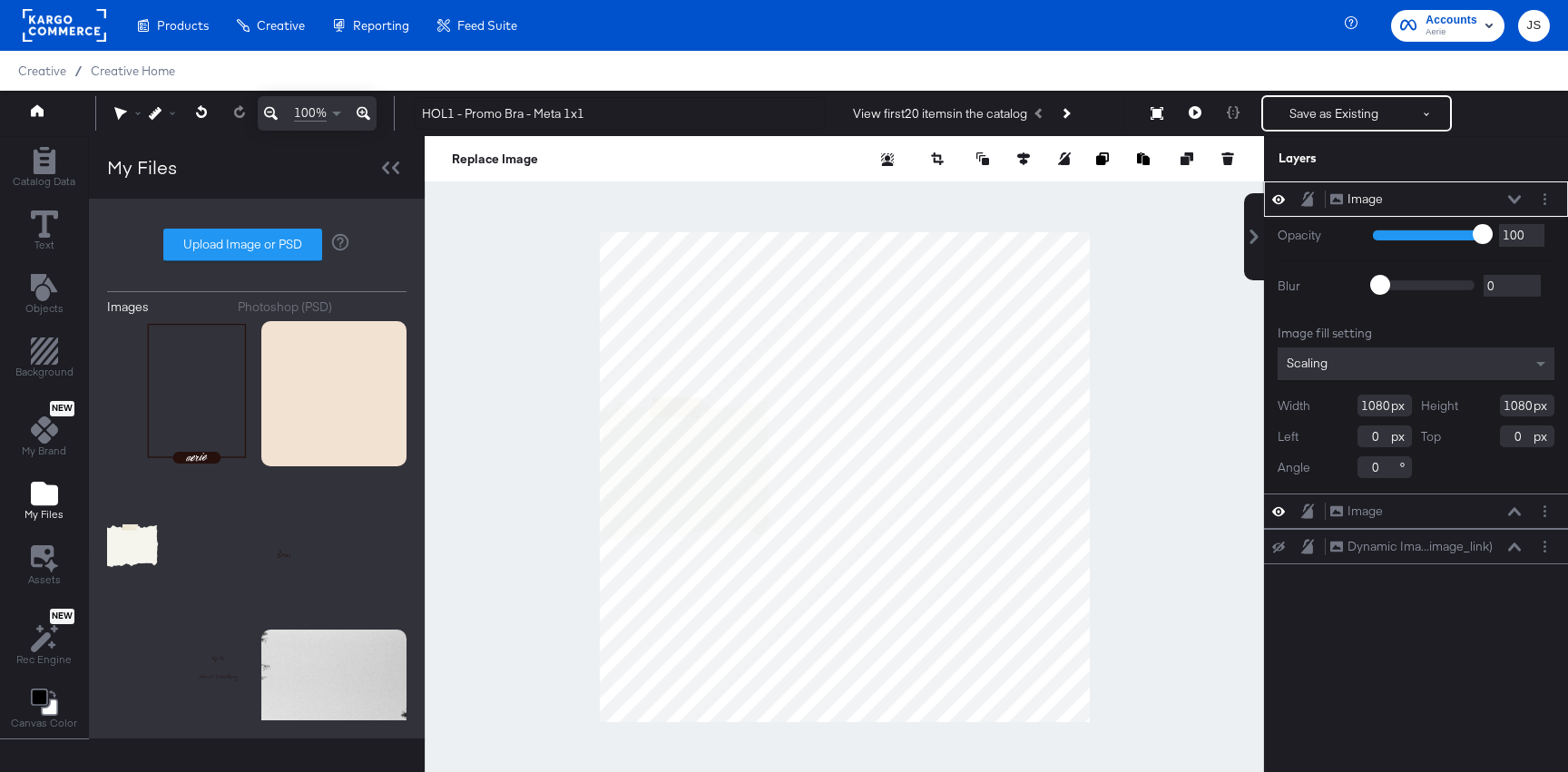
click at [1277, 193] on icon at bounding box center [1279, 199] width 13 height 16
click at [1510, 200] on icon at bounding box center [1515, 199] width 13 height 9
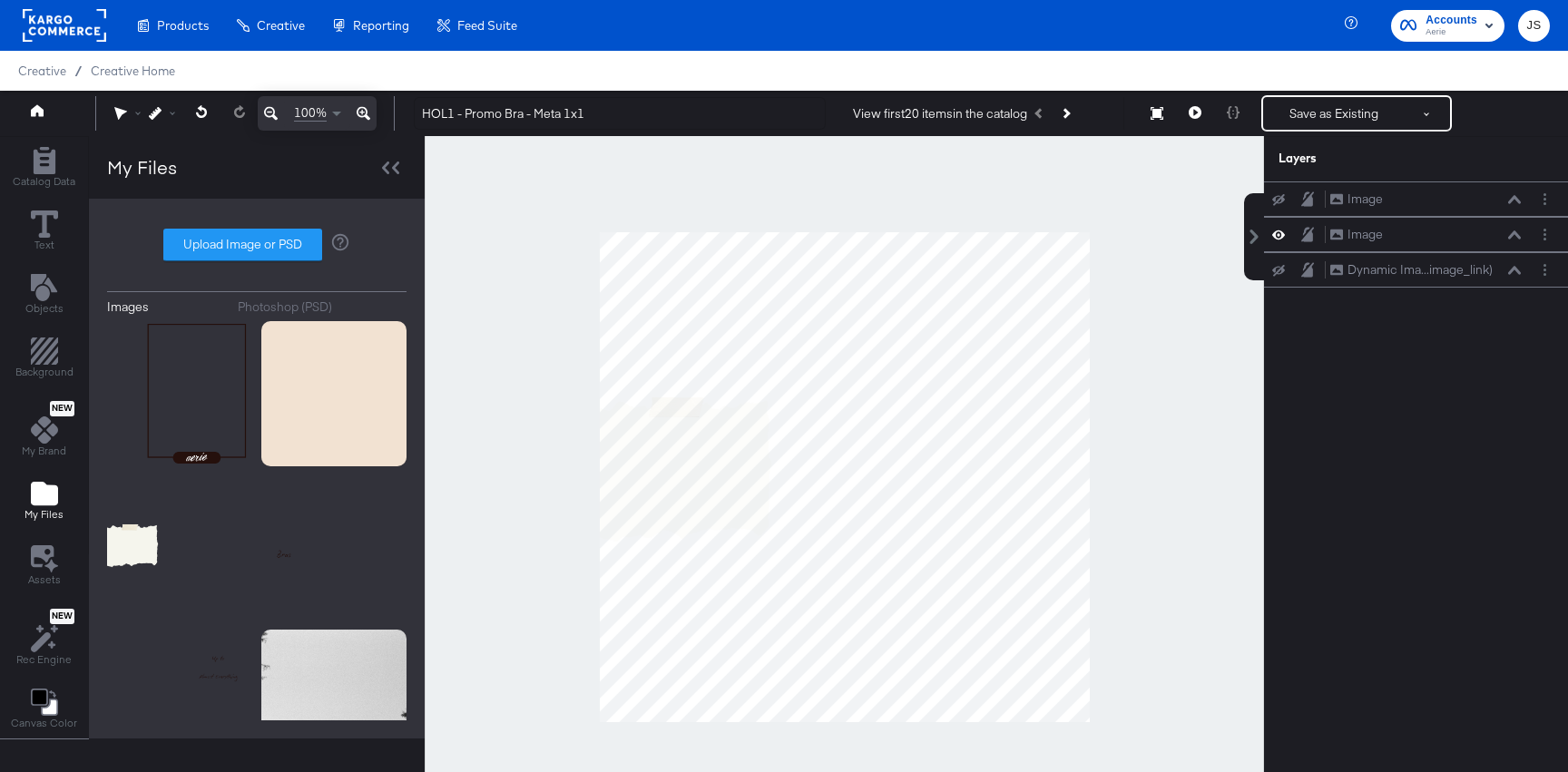
click at [1277, 205] on button at bounding box center [1279, 199] width 15 height 15
click at [1277, 271] on icon at bounding box center [1279, 270] width 13 height 12
click at [1280, 272] on icon at bounding box center [1279, 270] width 13 height 16
click at [1543, 198] on icon "Layer Options" at bounding box center [1544, 199] width 3 height 12
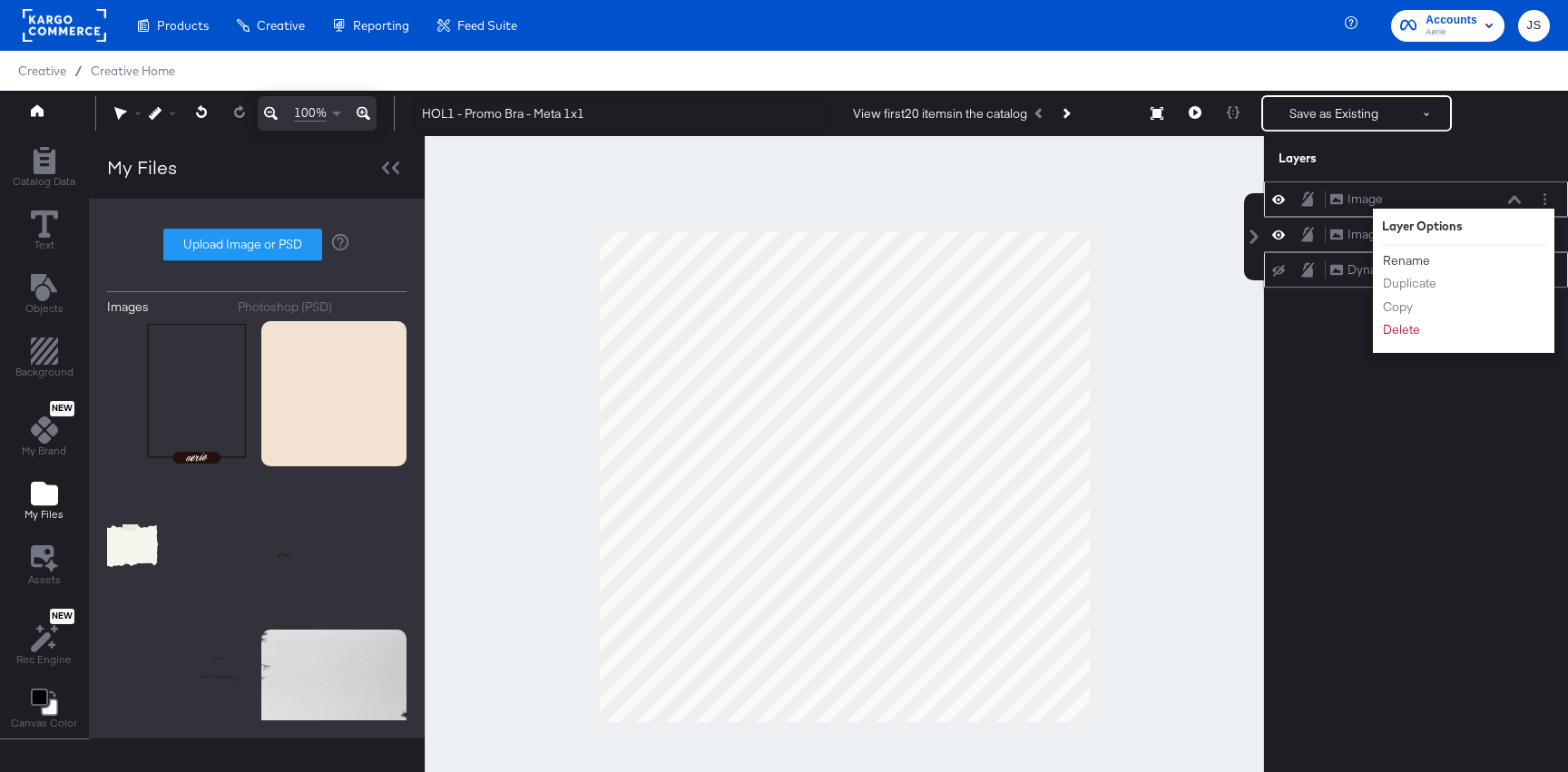
click at [1411, 264] on button "Rename" at bounding box center [1407, 261] width 49 height 19
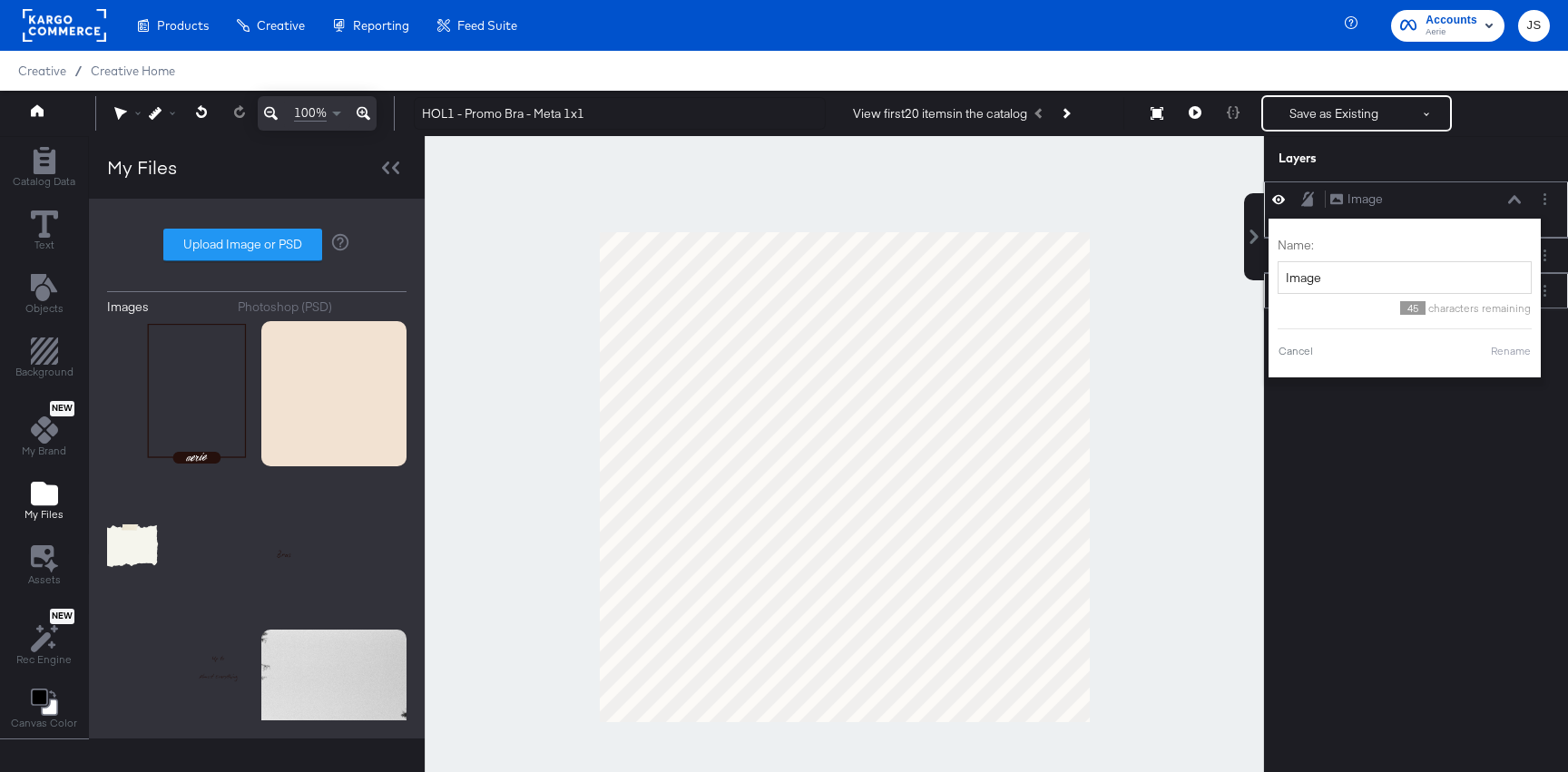
click at [1342, 259] on div "Name: Image" at bounding box center [1404, 266] width 254 height 57
click at [1342, 278] on input "Image" at bounding box center [1404, 278] width 254 height 34
type input "b"
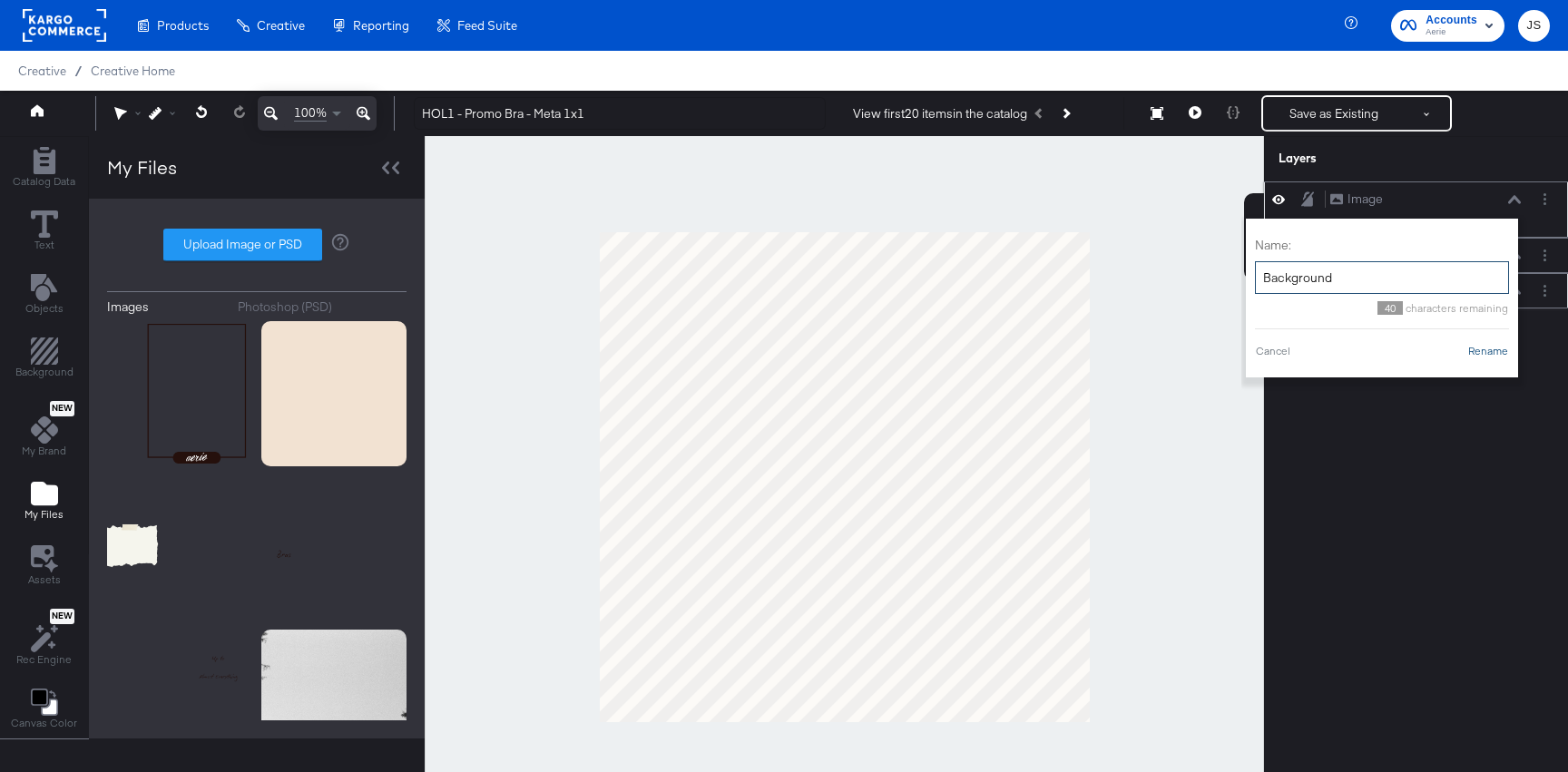
type input "Background"
click at [1490, 350] on button "Rename" at bounding box center [1488, 350] width 41 height 17
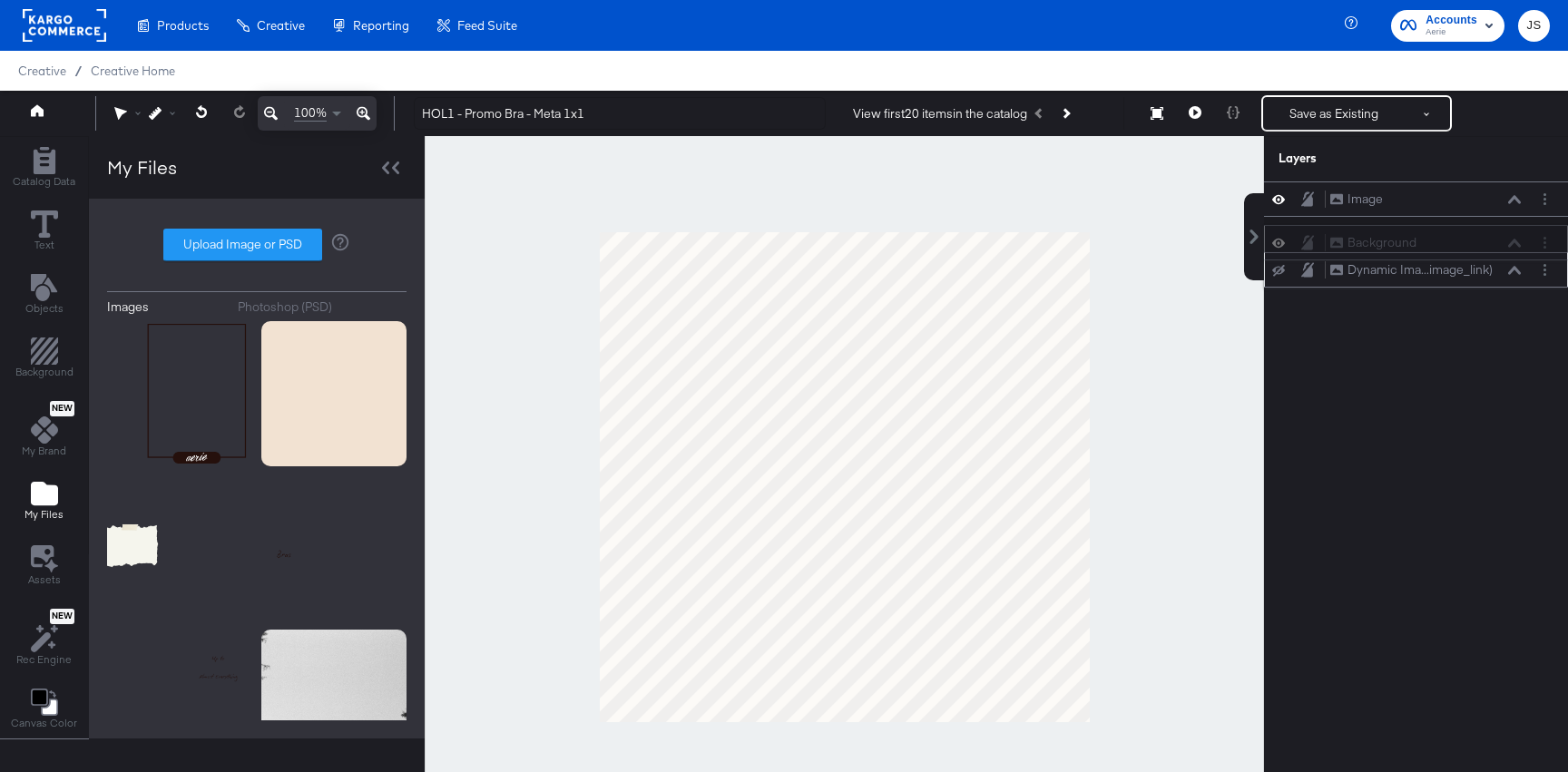
drag, startPoint x: 1499, startPoint y: 195, endPoint x: 1499, endPoint y: 253, distance: 58.0
click at [1499, 253] on div "Background Background" at bounding box center [1425, 242] width 193 height 19
drag, startPoint x: 1500, startPoint y: 277, endPoint x: 1500, endPoint y: 204, distance: 73.0
click at [1500, 204] on div "Dynamic Ima...image_link) Dynamic Image (image_link)" at bounding box center [1425, 213] width 193 height 19
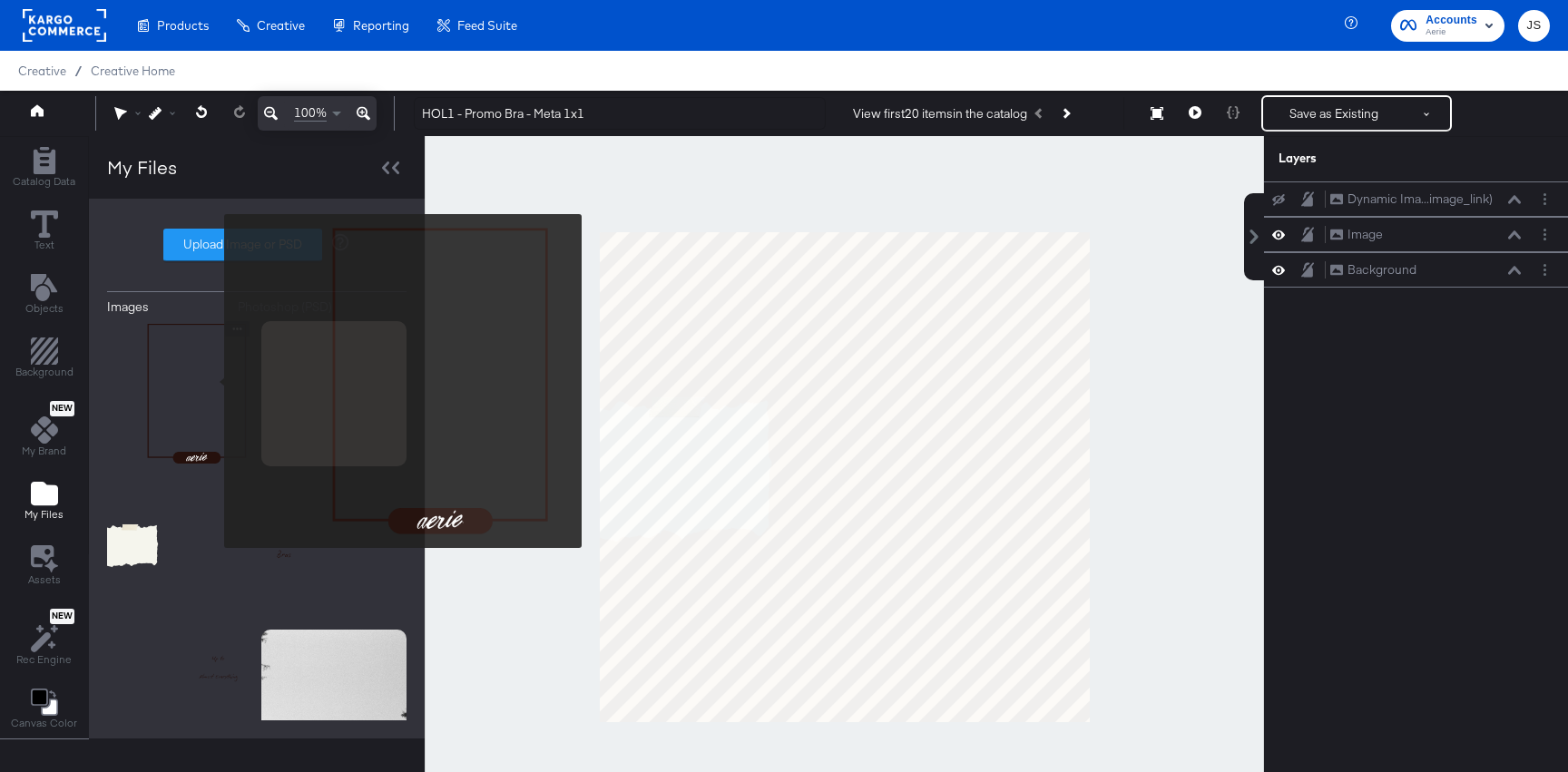
click at [200, 390] on img at bounding box center [179, 393] width 145 height 145
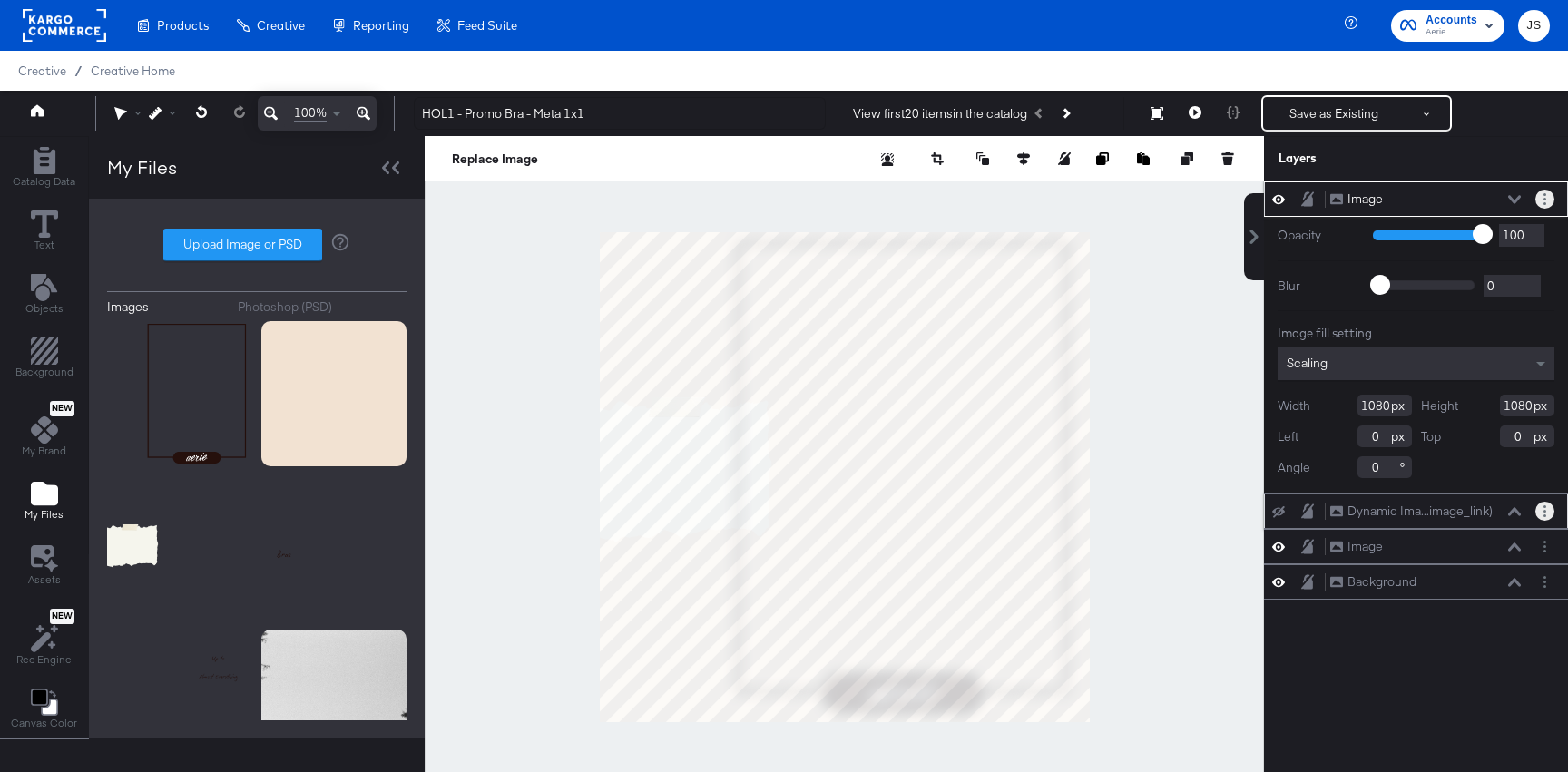
click at [1549, 197] on button "Layer Options" at bounding box center [1544, 198] width 19 height 19
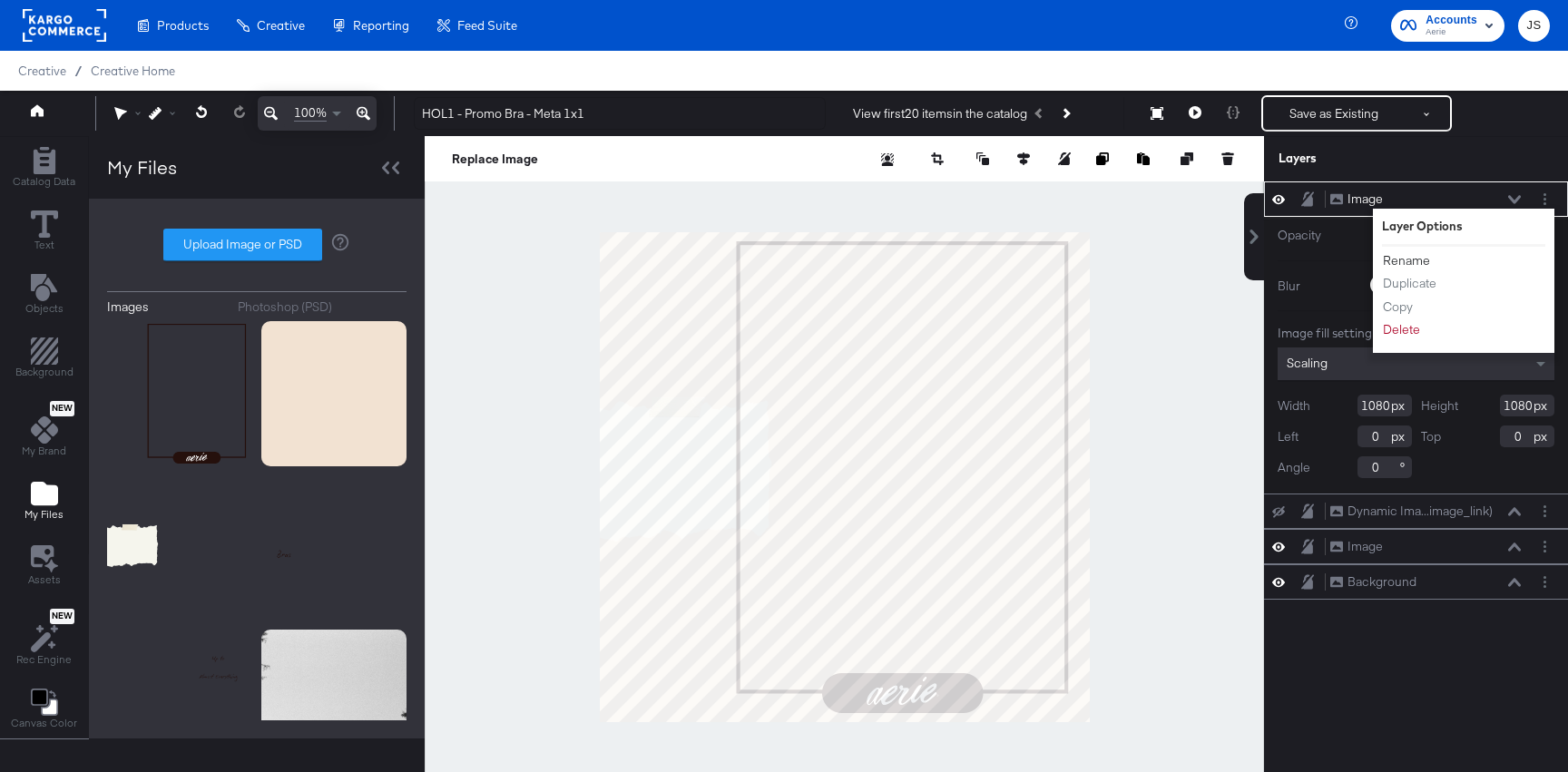
click at [1404, 260] on button "Rename" at bounding box center [1407, 261] width 49 height 19
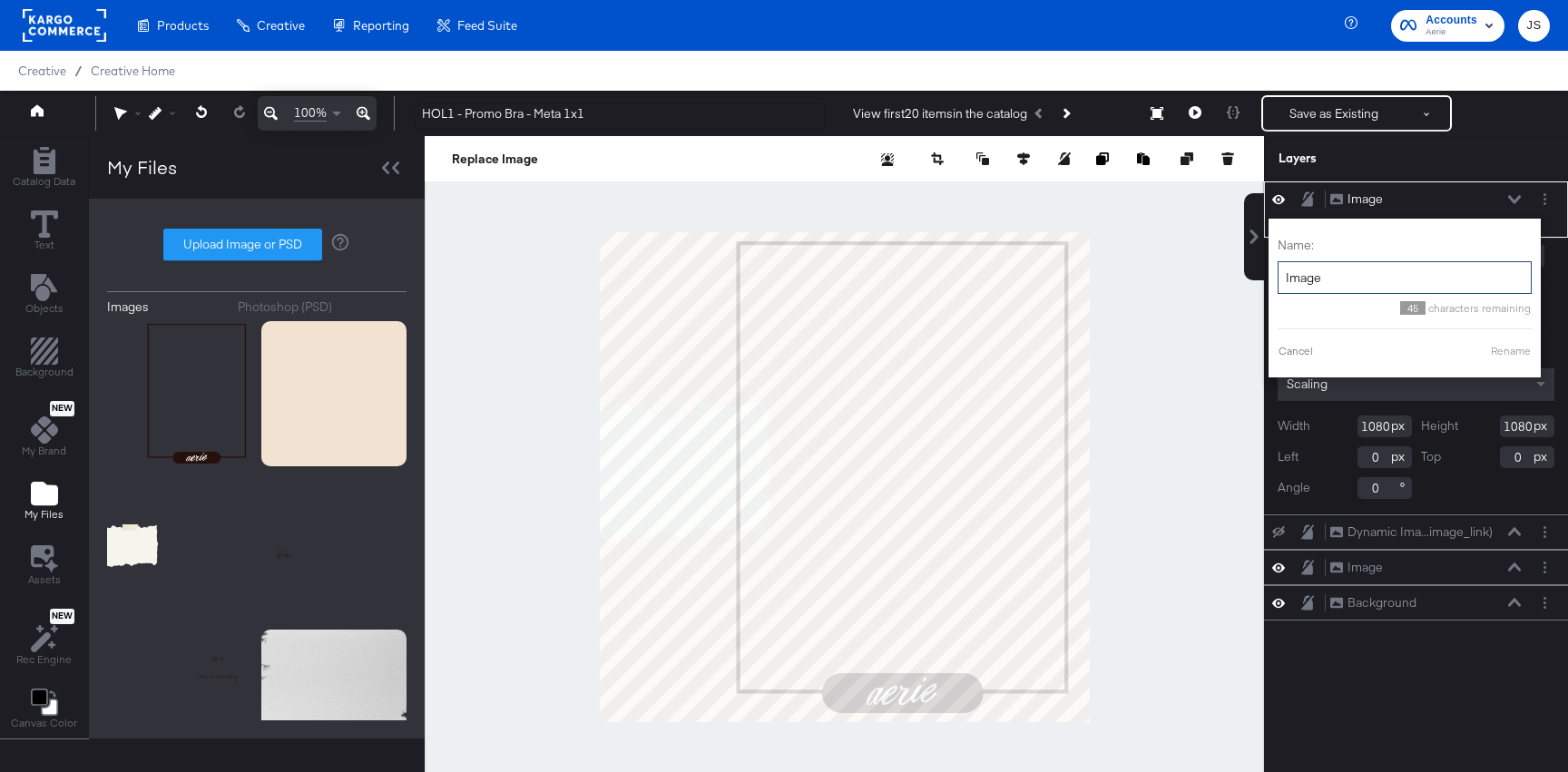
click at [1338, 284] on input "Image" at bounding box center [1404, 278] width 254 height 34
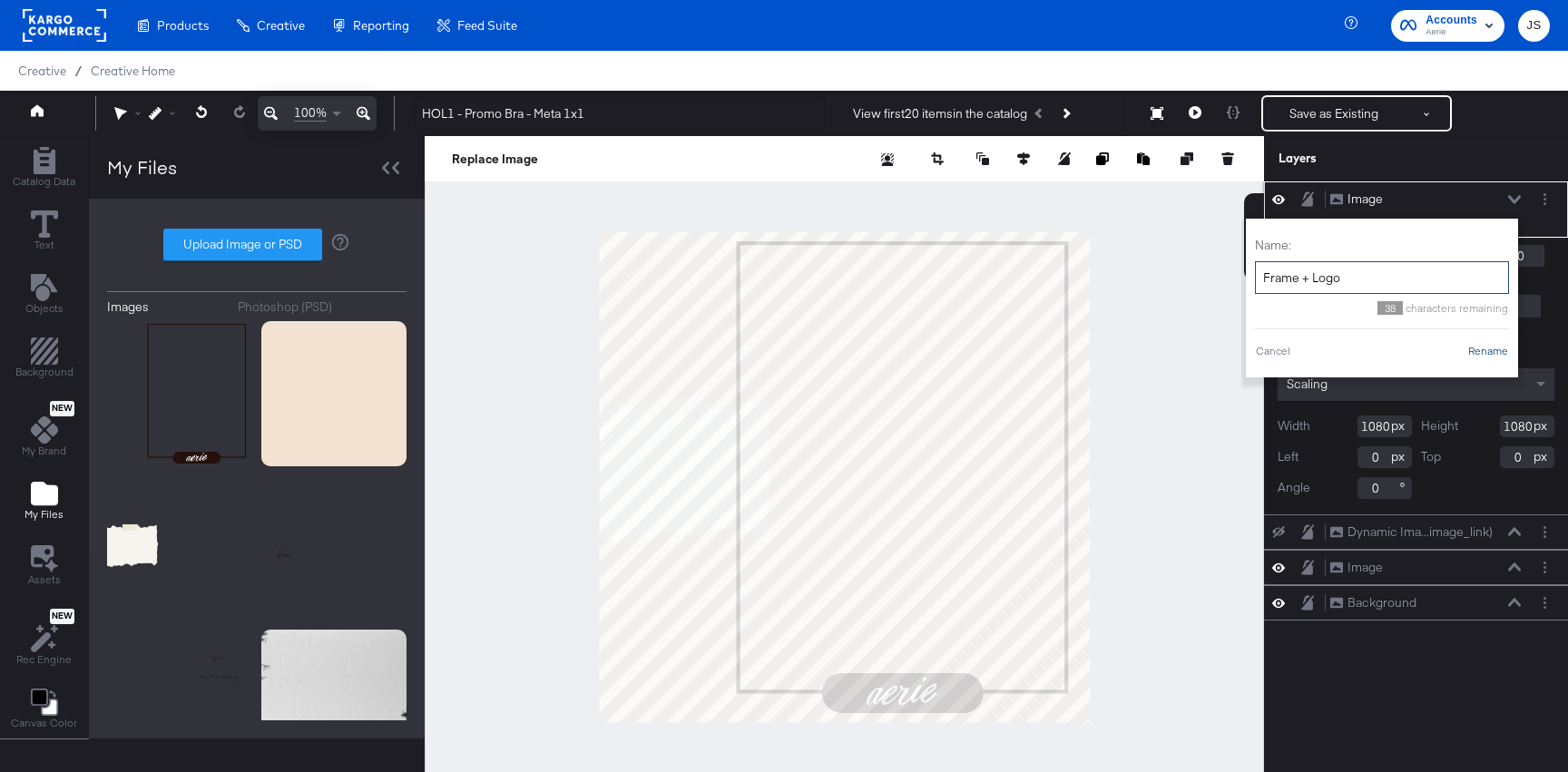
type input "Frame + Logo"
click at [1498, 346] on button "Rename" at bounding box center [1488, 350] width 41 height 17
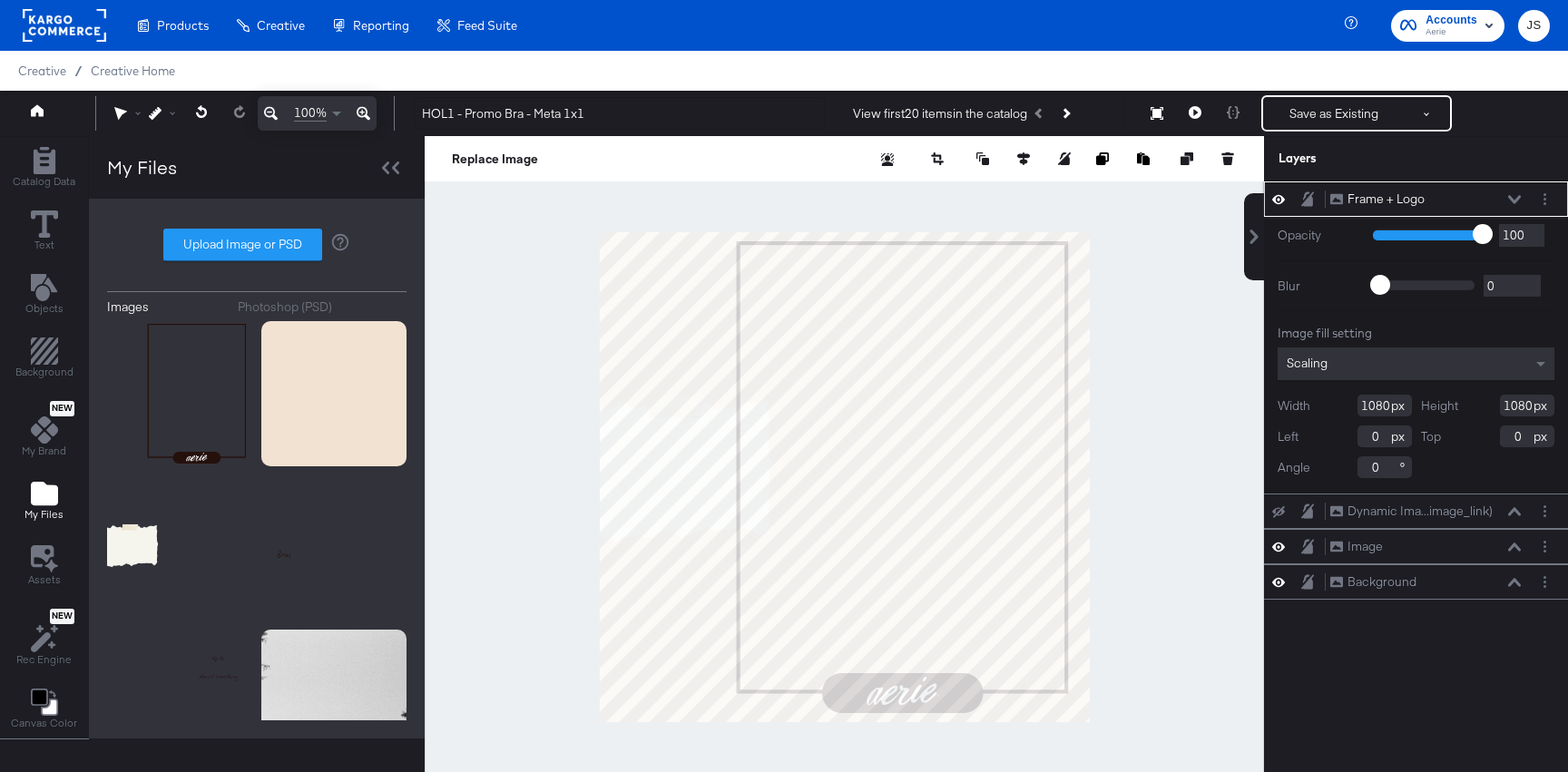
click at [1519, 201] on icon at bounding box center [1515, 199] width 13 height 9
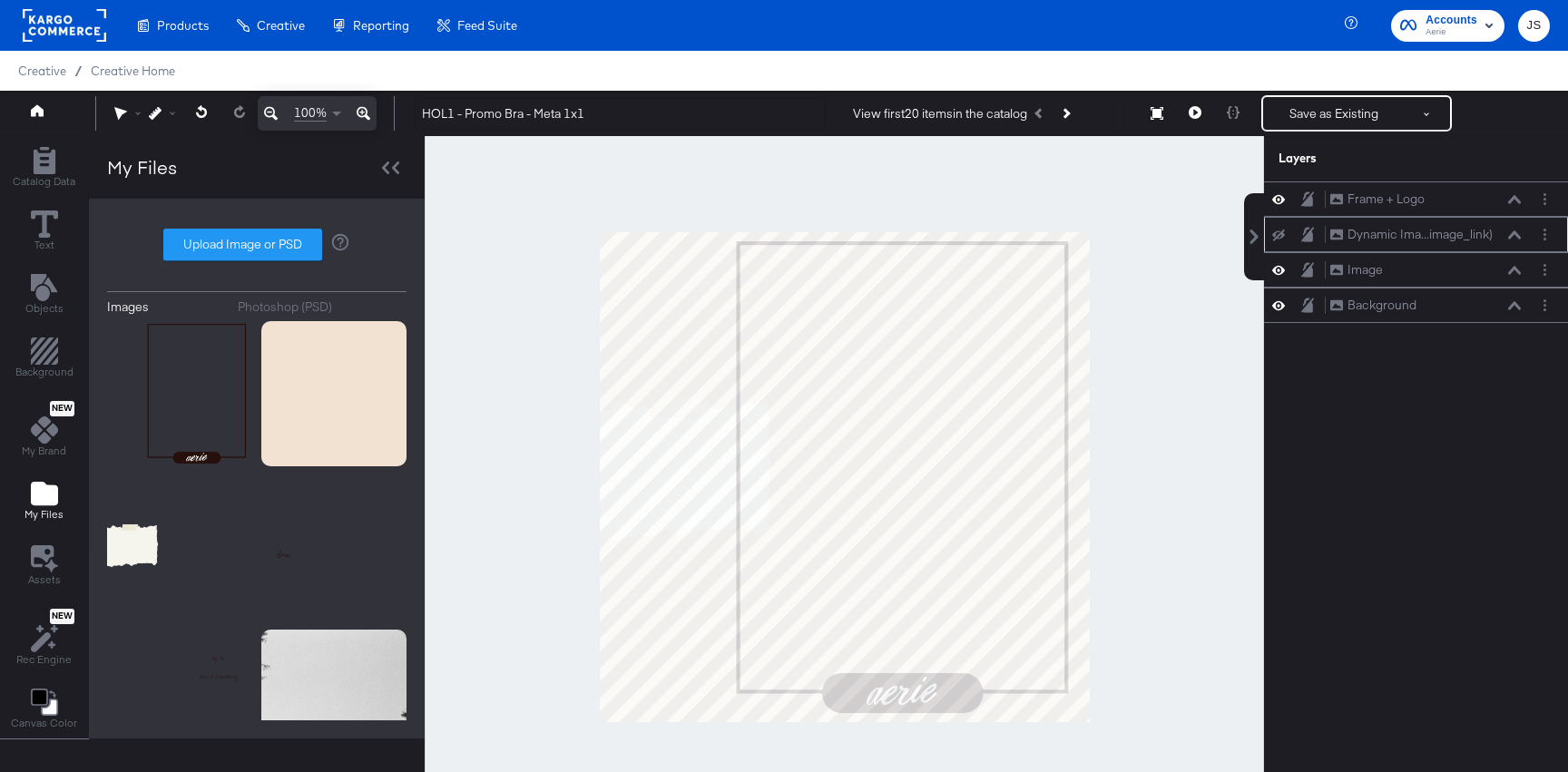
click at [1281, 233] on icon at bounding box center [1279, 236] width 13 height 12
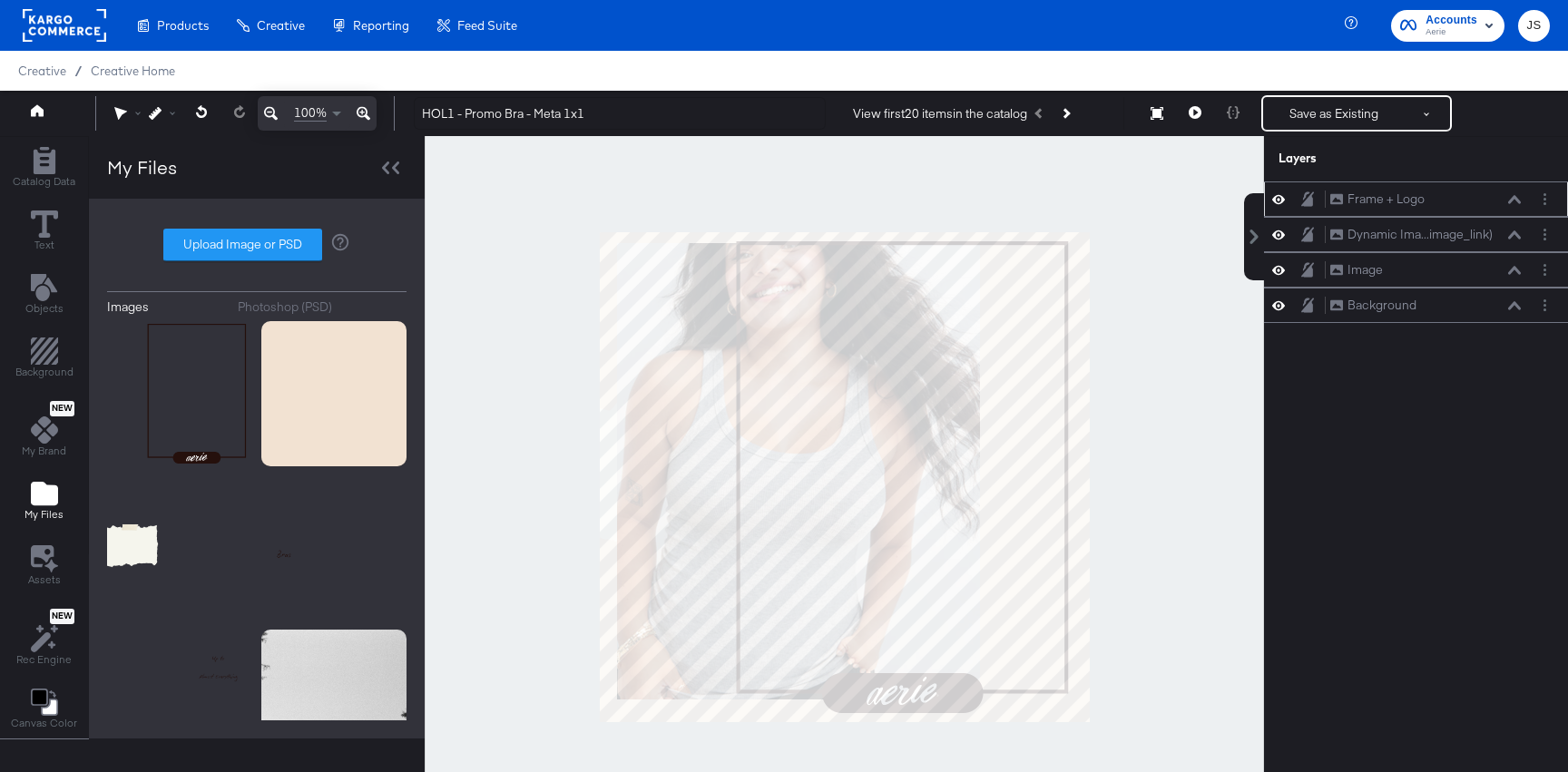
drag, startPoint x: 1452, startPoint y: 240, endPoint x: 1452, endPoint y: 192, distance: 48.0
click at [1452, 192] on div "Frame + Logo Frame + Logo Dynamic Ima...image_link) Dynamic Image (image_link) …" at bounding box center [1416, 252] width 304 height 141
drag, startPoint x: 1497, startPoint y: 230, endPoint x: 1497, endPoint y: 193, distance: 37.0
click at [1497, 193] on div "Frame + Logo Frame + Logo Dynamic Ima...image_link) Dynamic Image (image_link) …" at bounding box center [1416, 252] width 304 height 141
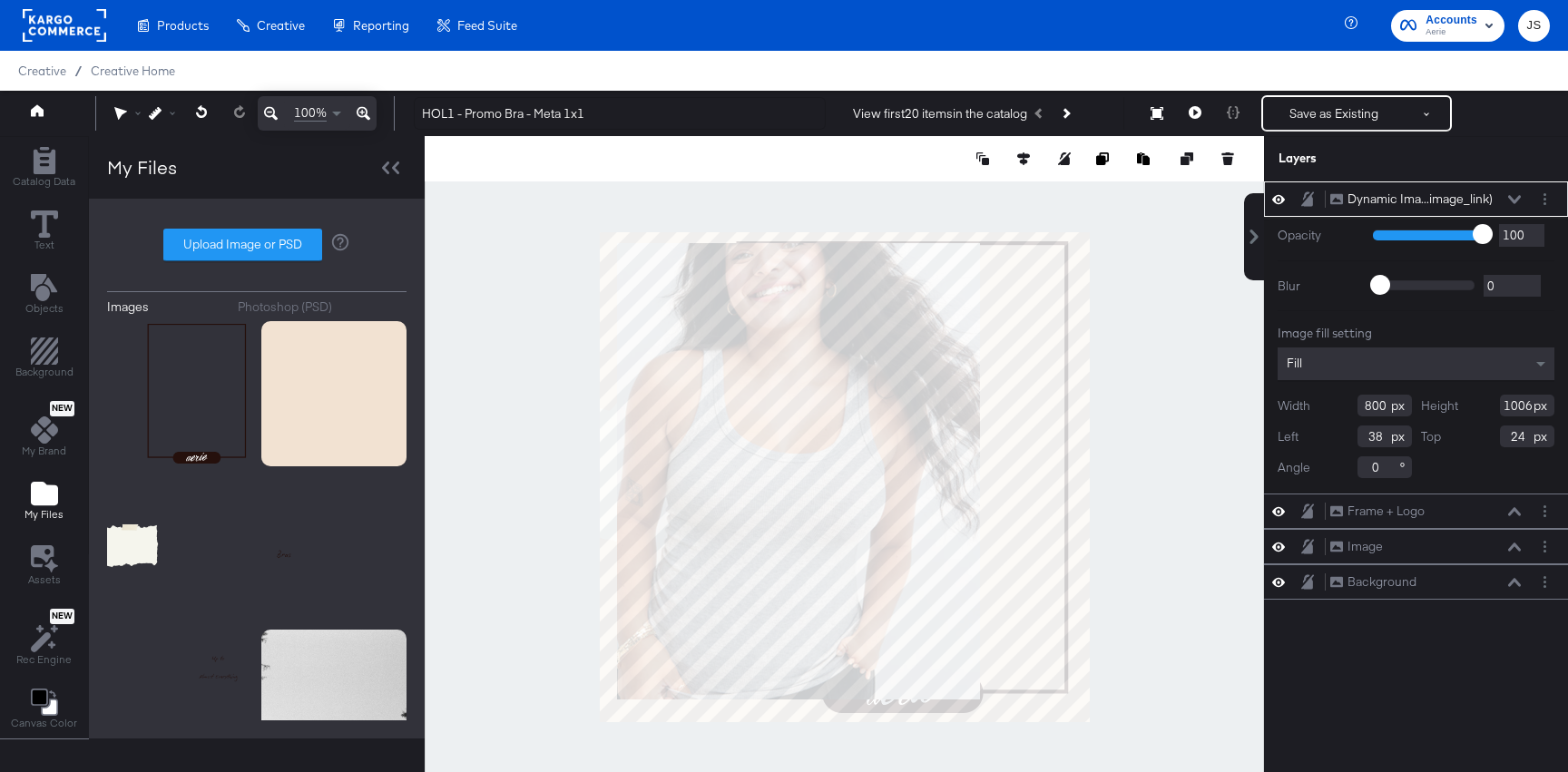
type input "214"
type input "20"
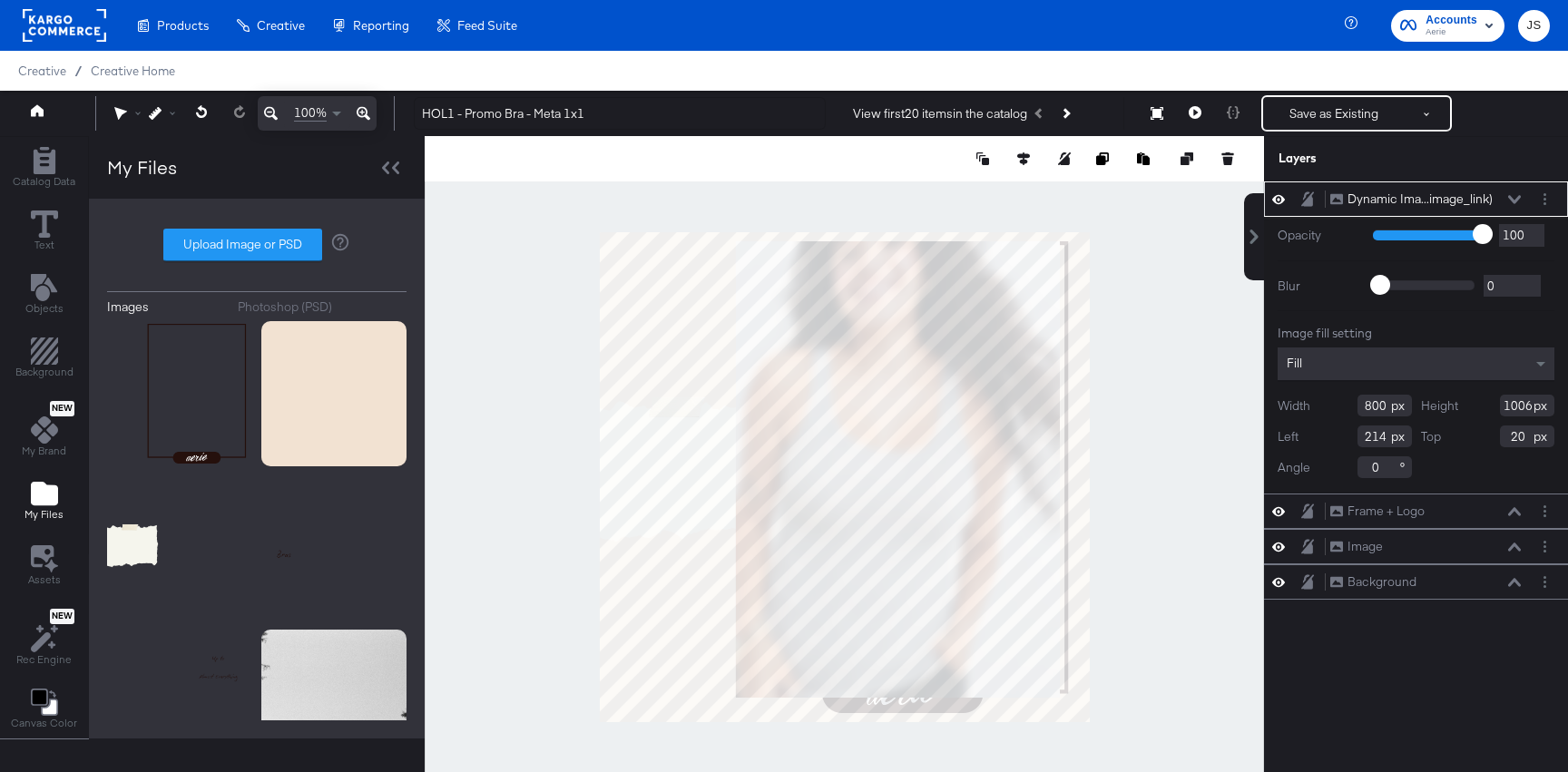
type input "708"
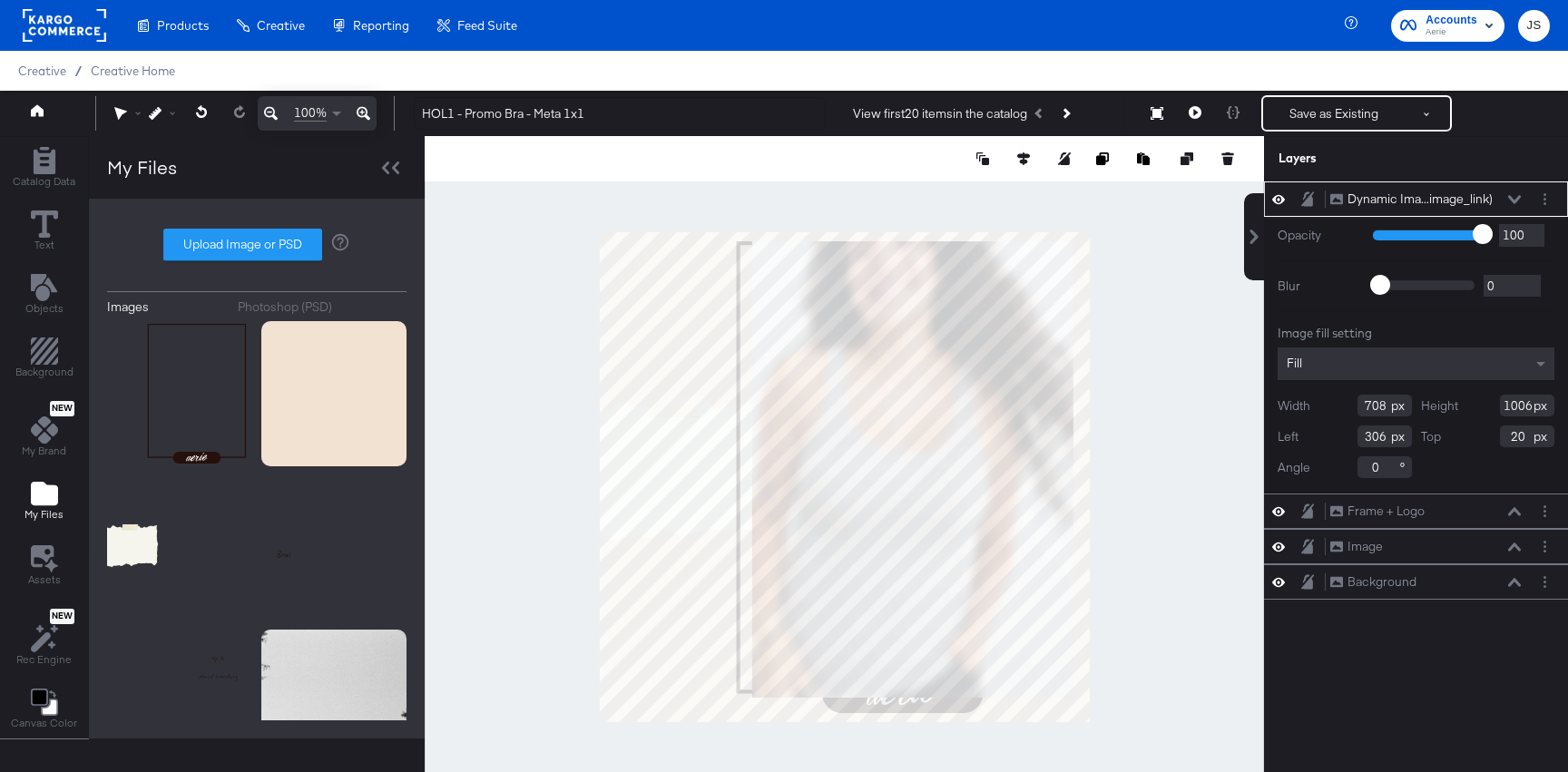
type input "308"
type input "22"
type input "316"
type input "24"
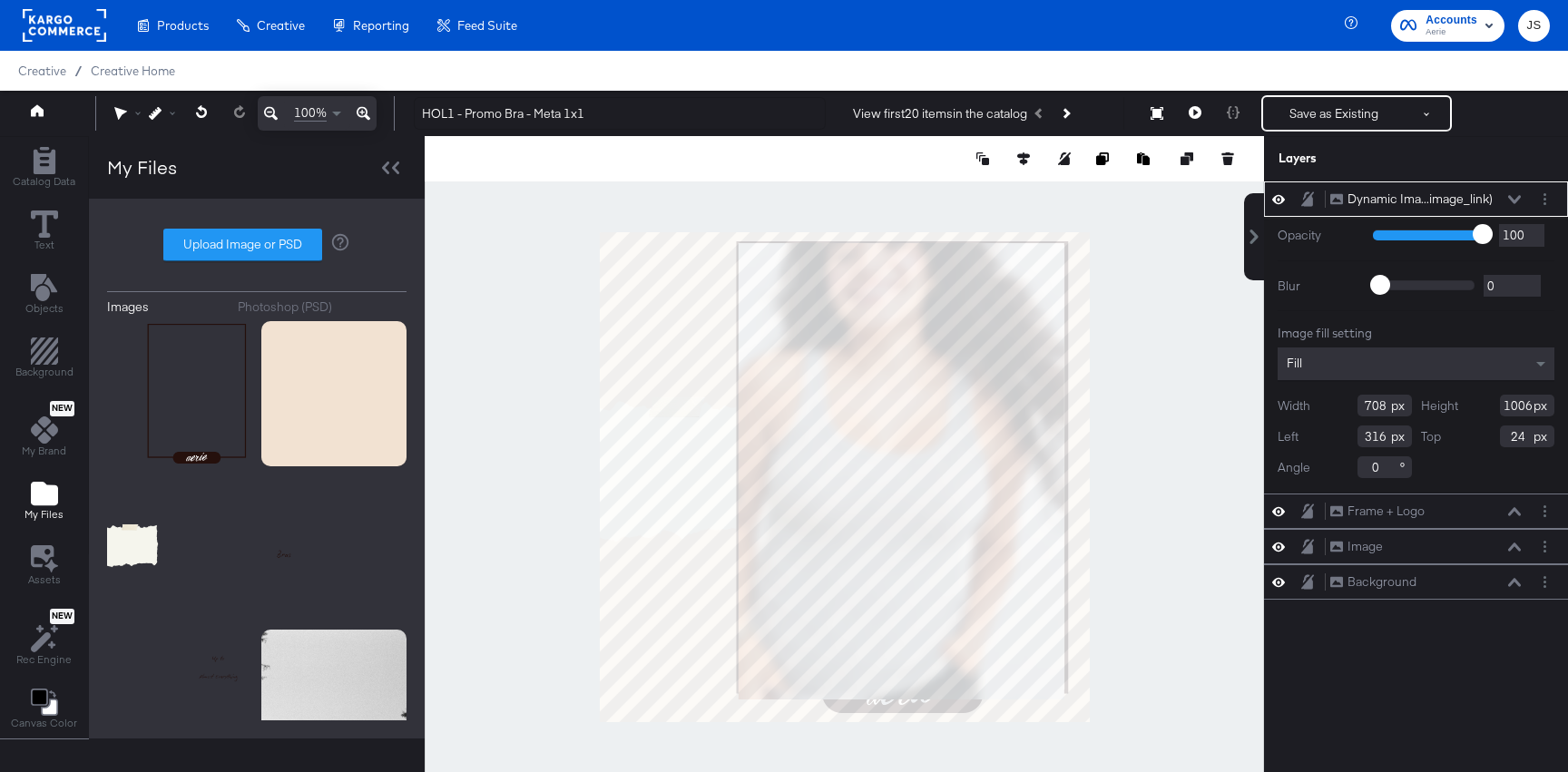
type input "718"
type input "306"
type input "724"
type input "990"
click at [1516, 193] on div "Dynamic Ima...image_link) Dynamic Image (image_link)" at bounding box center [1425, 198] width 193 height 19
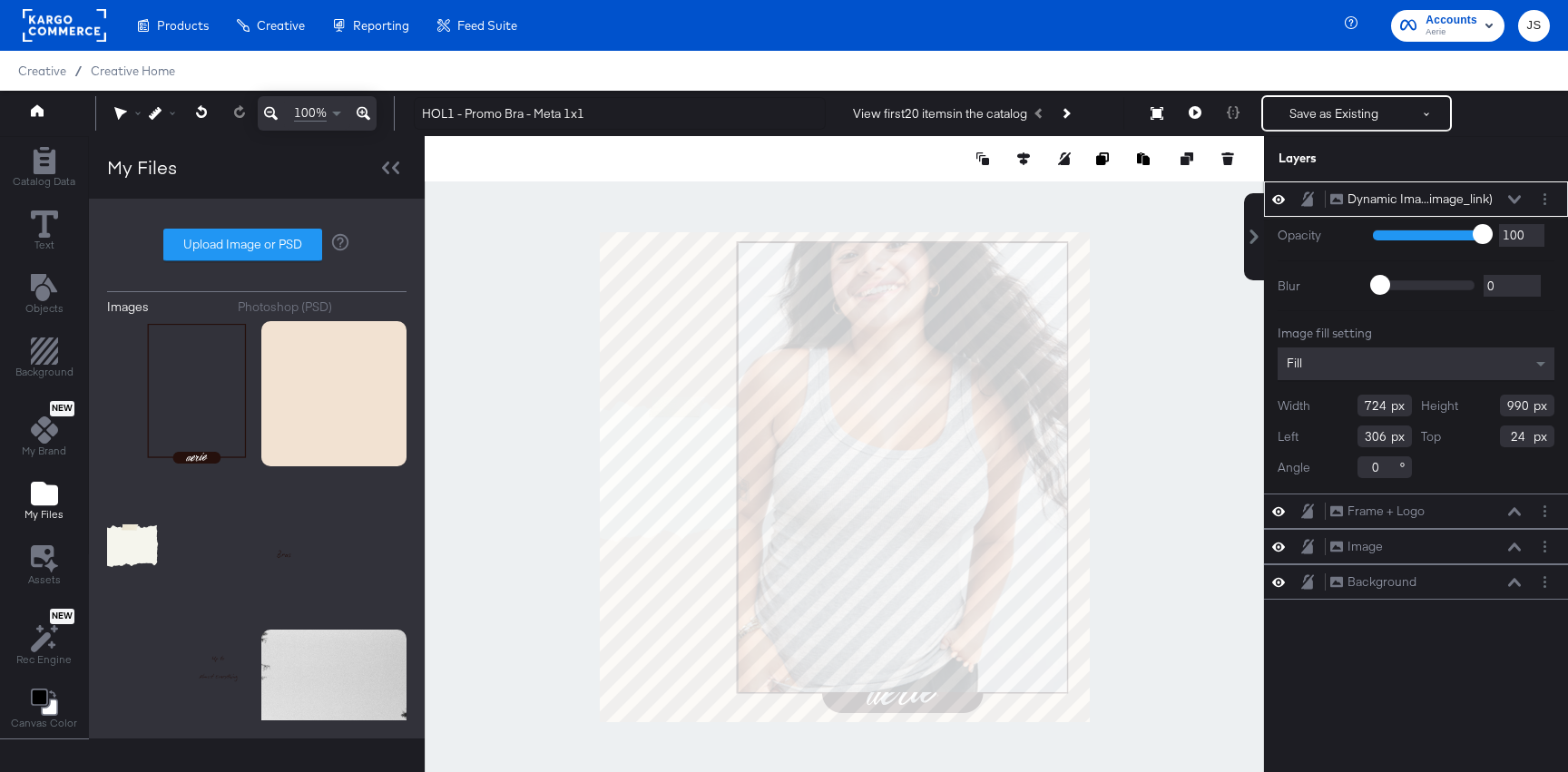
click at [1509, 193] on div "Dynamic Ima...image_link) Dynamic Image (image_link)" at bounding box center [1425, 198] width 193 height 19
click at [1509, 202] on button at bounding box center [1515, 199] width 15 height 11
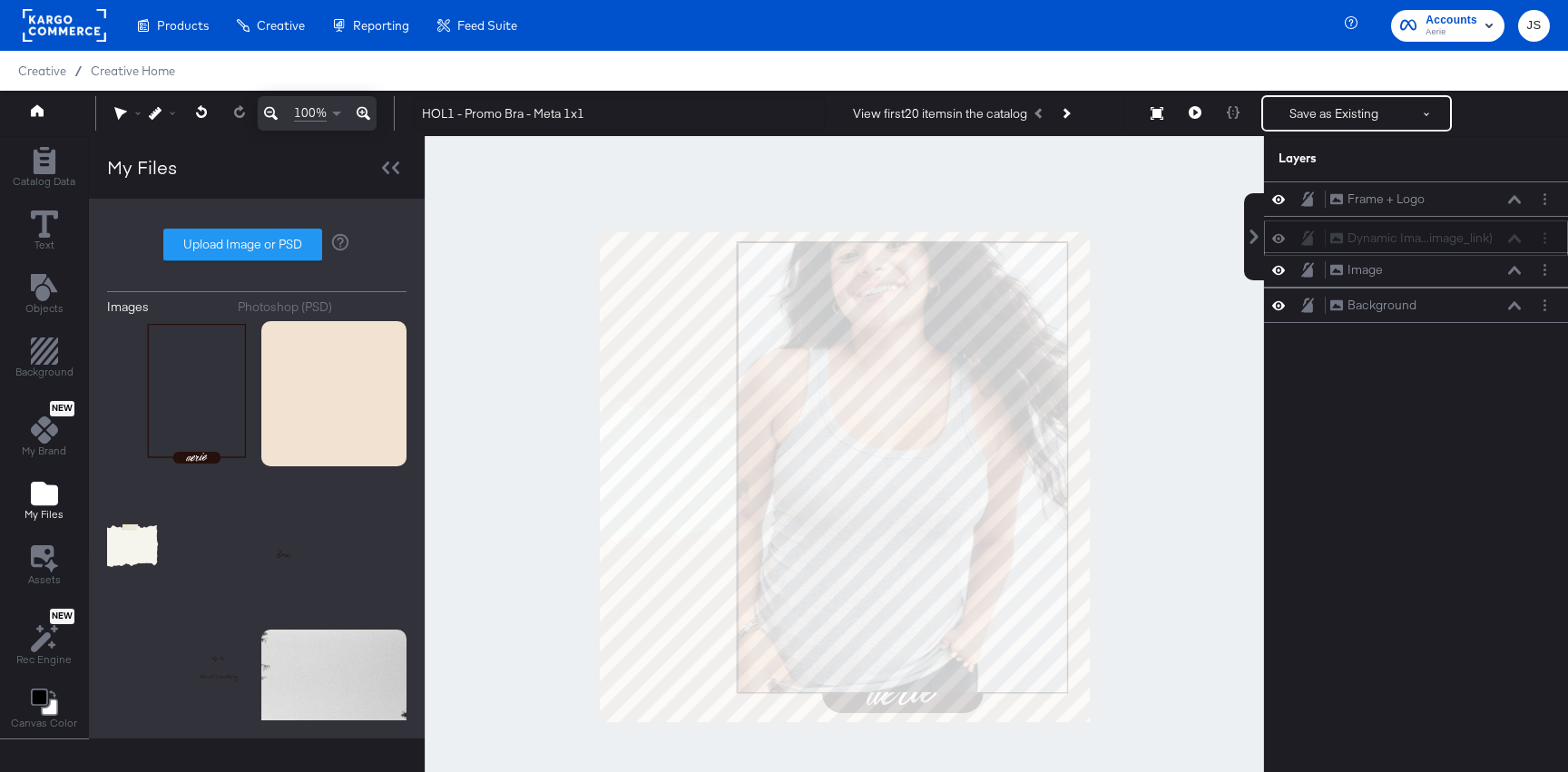
drag, startPoint x: 1503, startPoint y: 191, endPoint x: 1503, endPoint y: 245, distance: 54.0
click at [1503, 245] on div "Dynamic Ima...image_link) Dynamic Image (image_link)" at bounding box center [1425, 238] width 193 height 19
click at [1512, 271] on icon at bounding box center [1515, 270] width 13 height 9
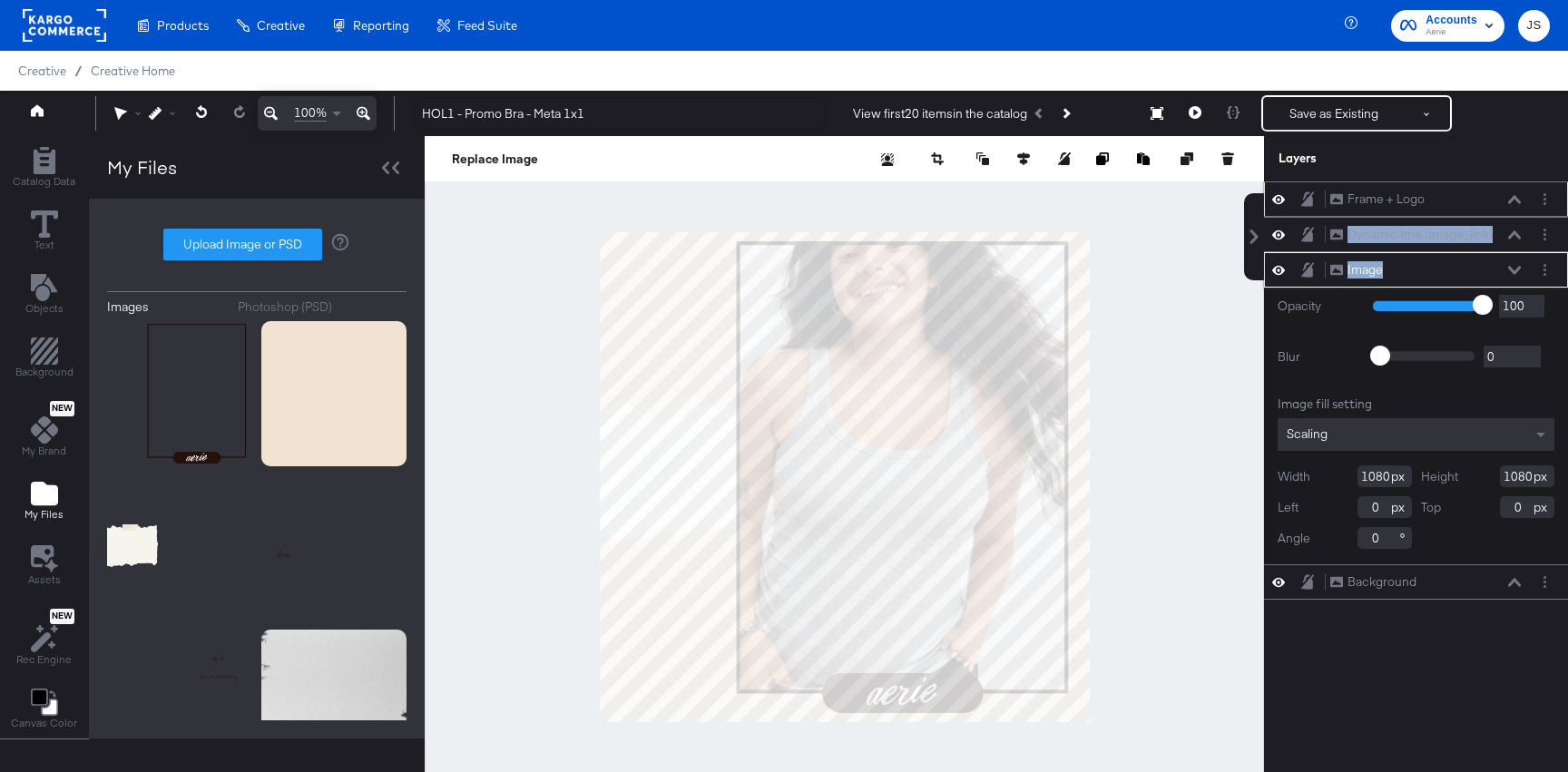
drag, startPoint x: 1492, startPoint y: 272, endPoint x: 1492, endPoint y: 203, distance: 69.0
click at [1492, 203] on div "Frame + Logo Frame + Logo Dynamic Ima...image_link) Dynamic Image (image_link) …" at bounding box center [1416, 391] width 304 height 419
click at [1515, 259] on div "Image Image" at bounding box center [1416, 270] width 304 height 36
click at [1515, 262] on div "Image Image" at bounding box center [1425, 270] width 193 height 19
click at [1519, 270] on icon at bounding box center [1515, 270] width 13 height 9
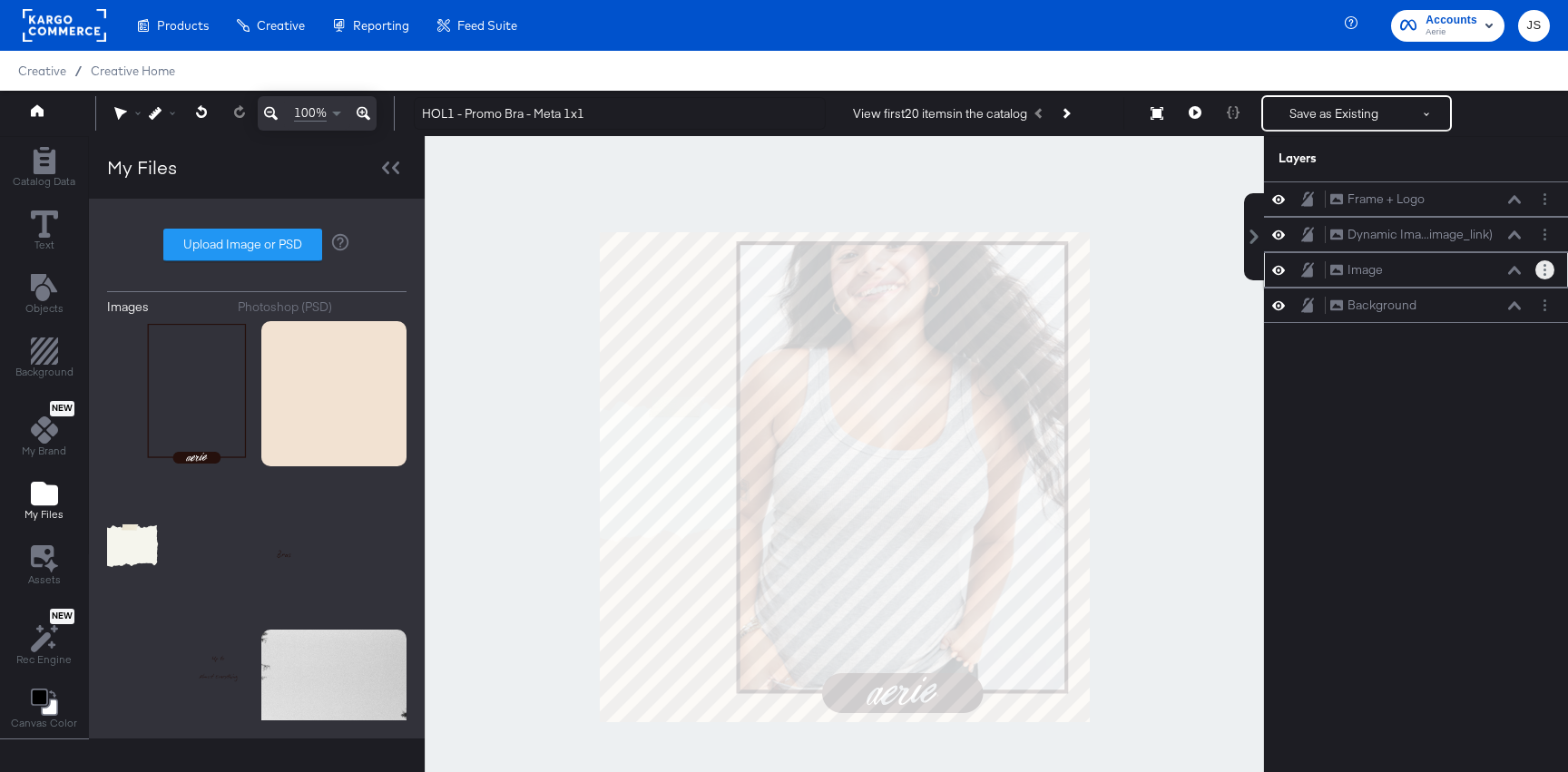
click at [1540, 267] on button "Layer Options" at bounding box center [1544, 270] width 19 height 19
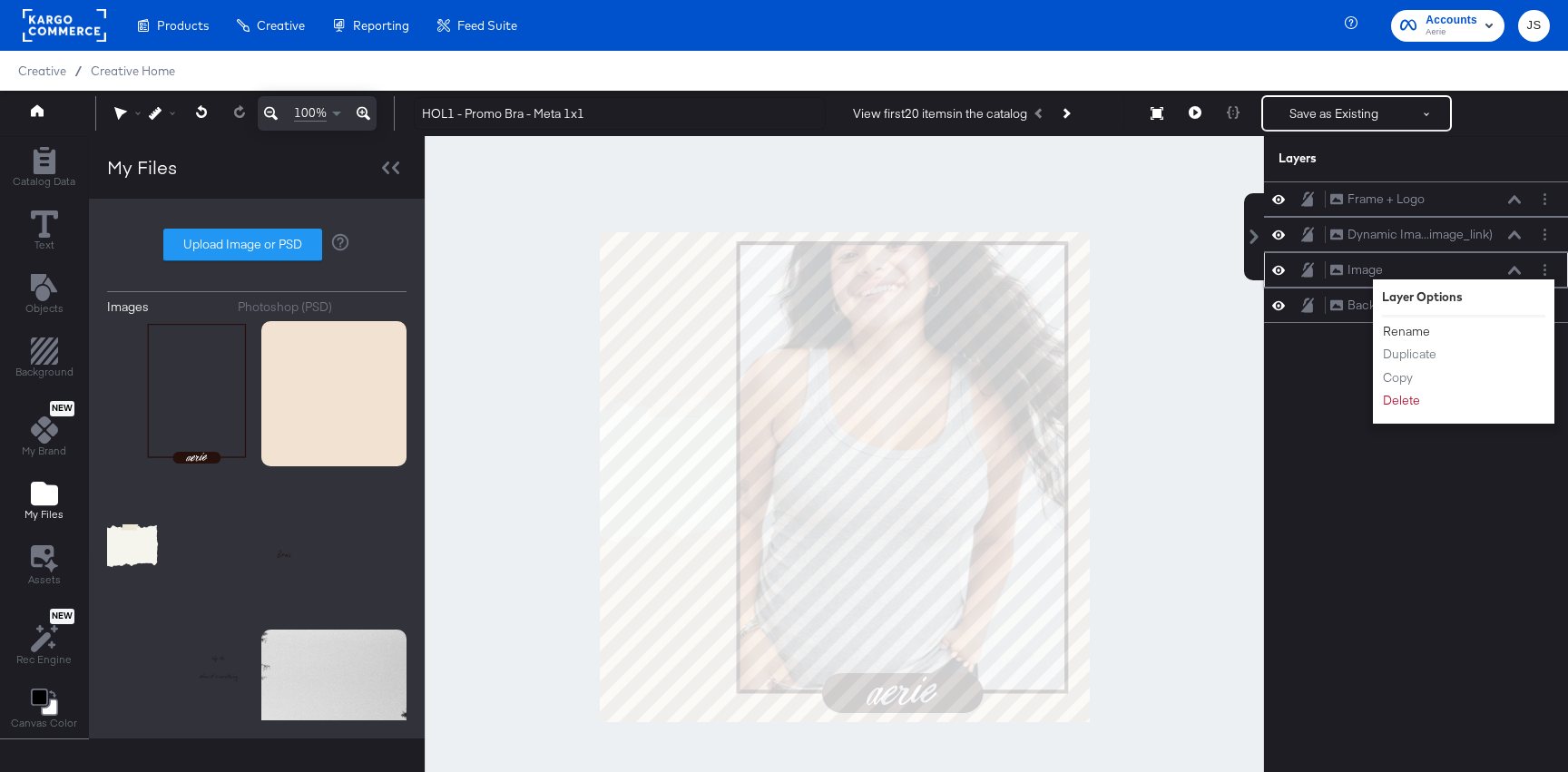
click at [1394, 326] on button "Rename" at bounding box center [1407, 331] width 49 height 19
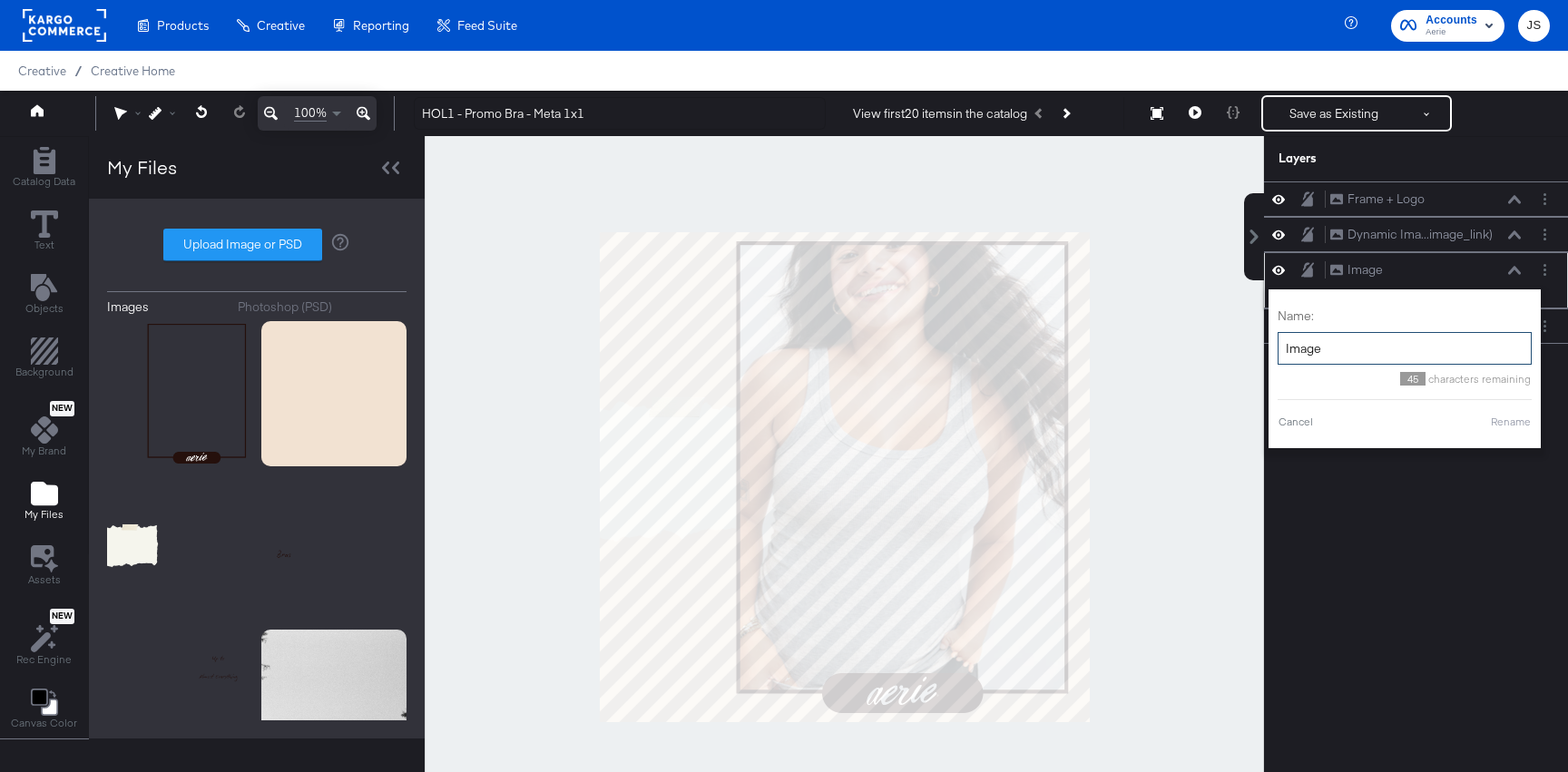
click at [1375, 341] on input "Image" at bounding box center [1404, 348] width 254 height 34
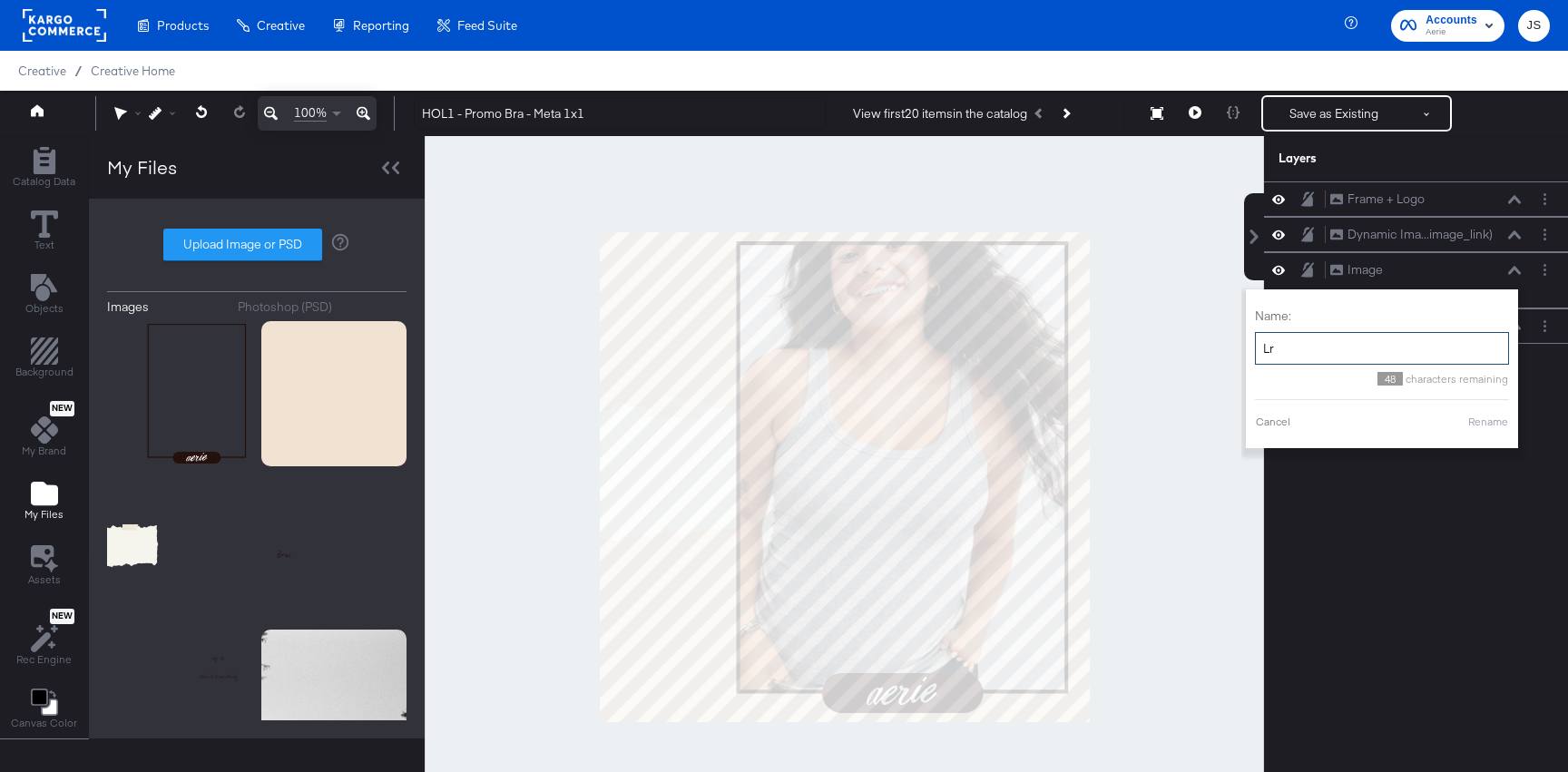
type input "L"
type input "Promo Paper"
click at [1487, 420] on button "Rename" at bounding box center [1488, 422] width 41 height 17
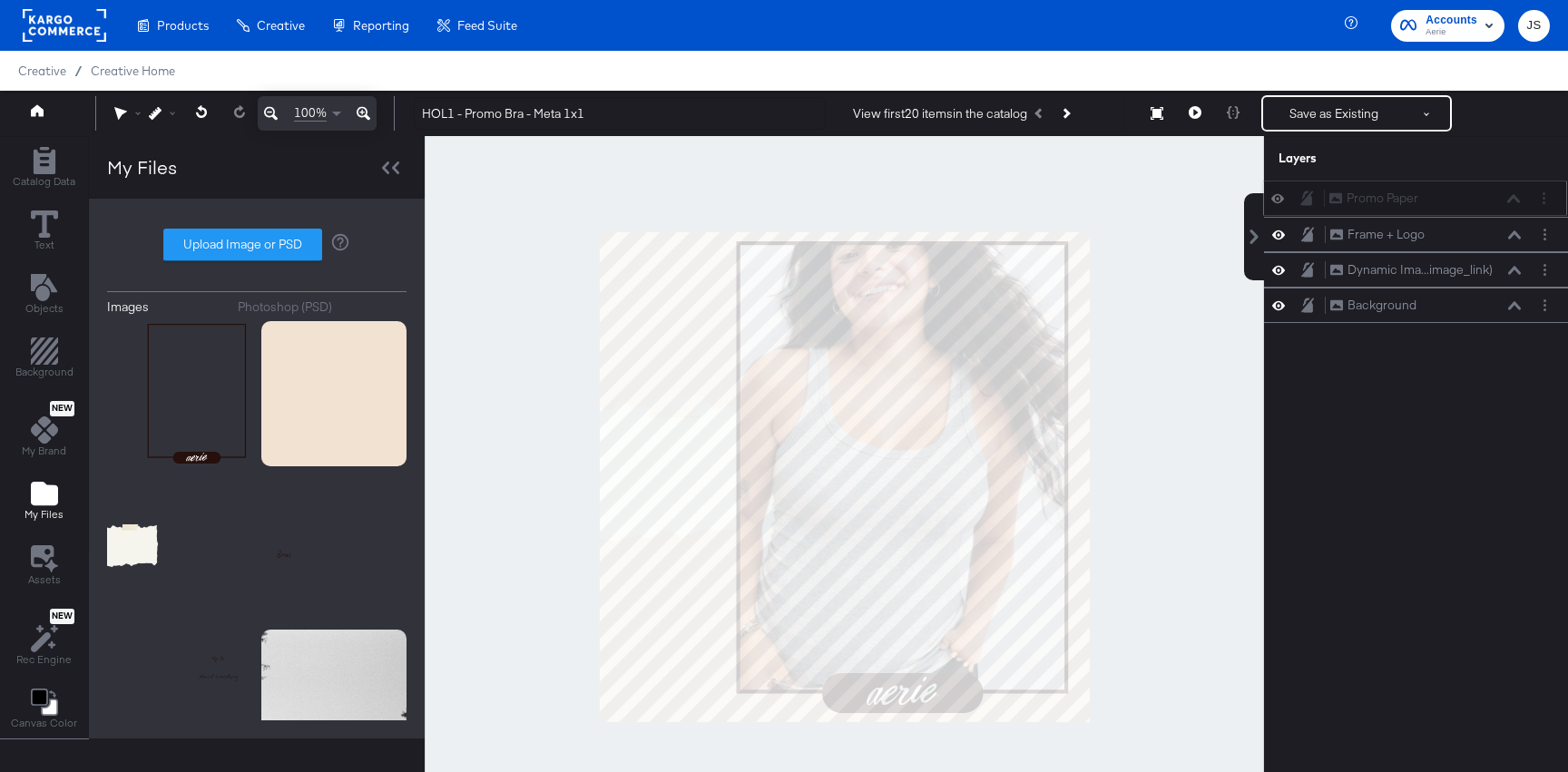
drag, startPoint x: 1490, startPoint y: 274, endPoint x: 1489, endPoint y: 194, distance: 80.0
click at [1489, 194] on div "Promo Paper Promo Paper" at bounding box center [1425, 197] width 193 height 19
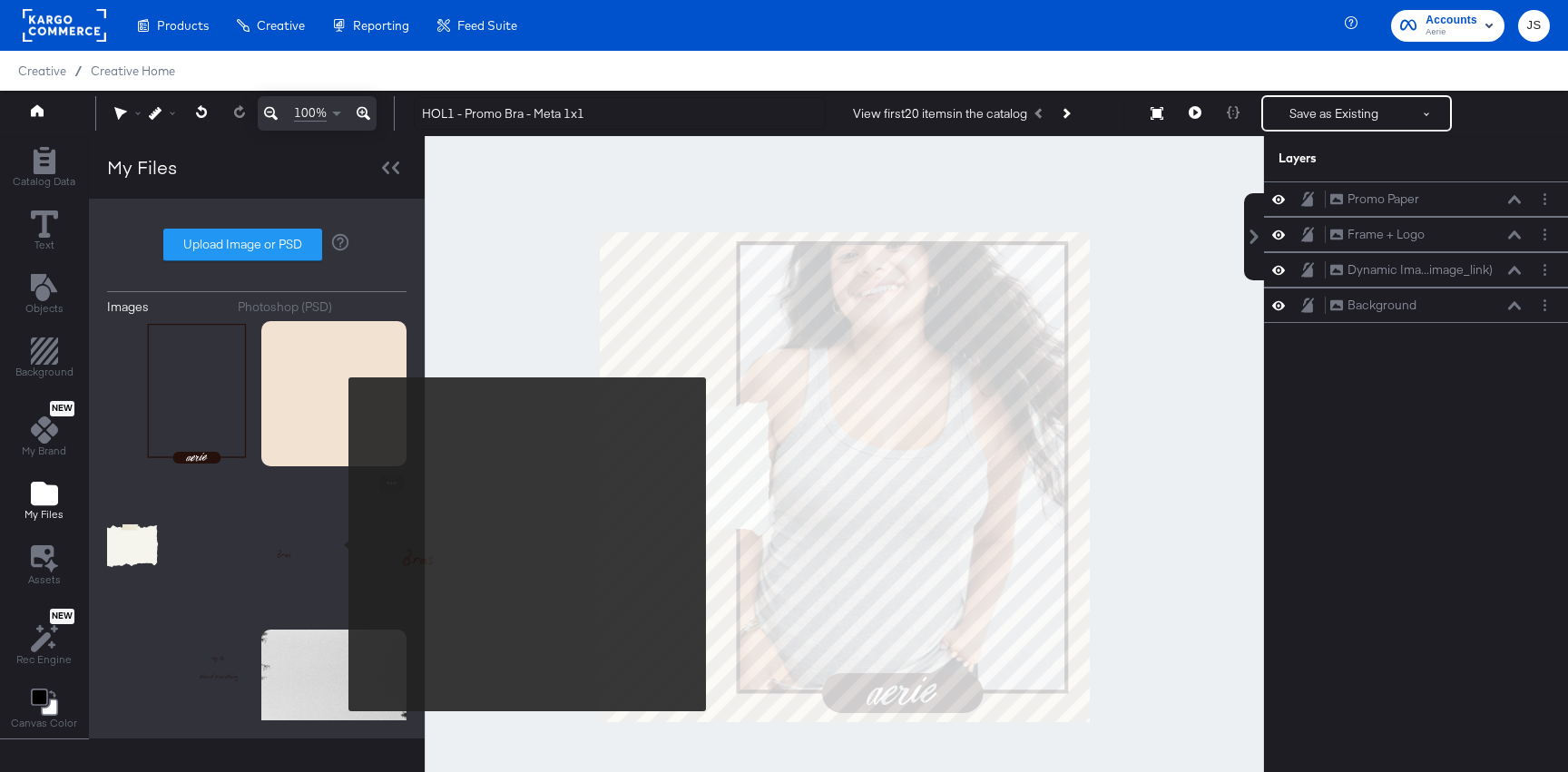
click at [337, 544] on img at bounding box center [334, 548] width 145 height 145
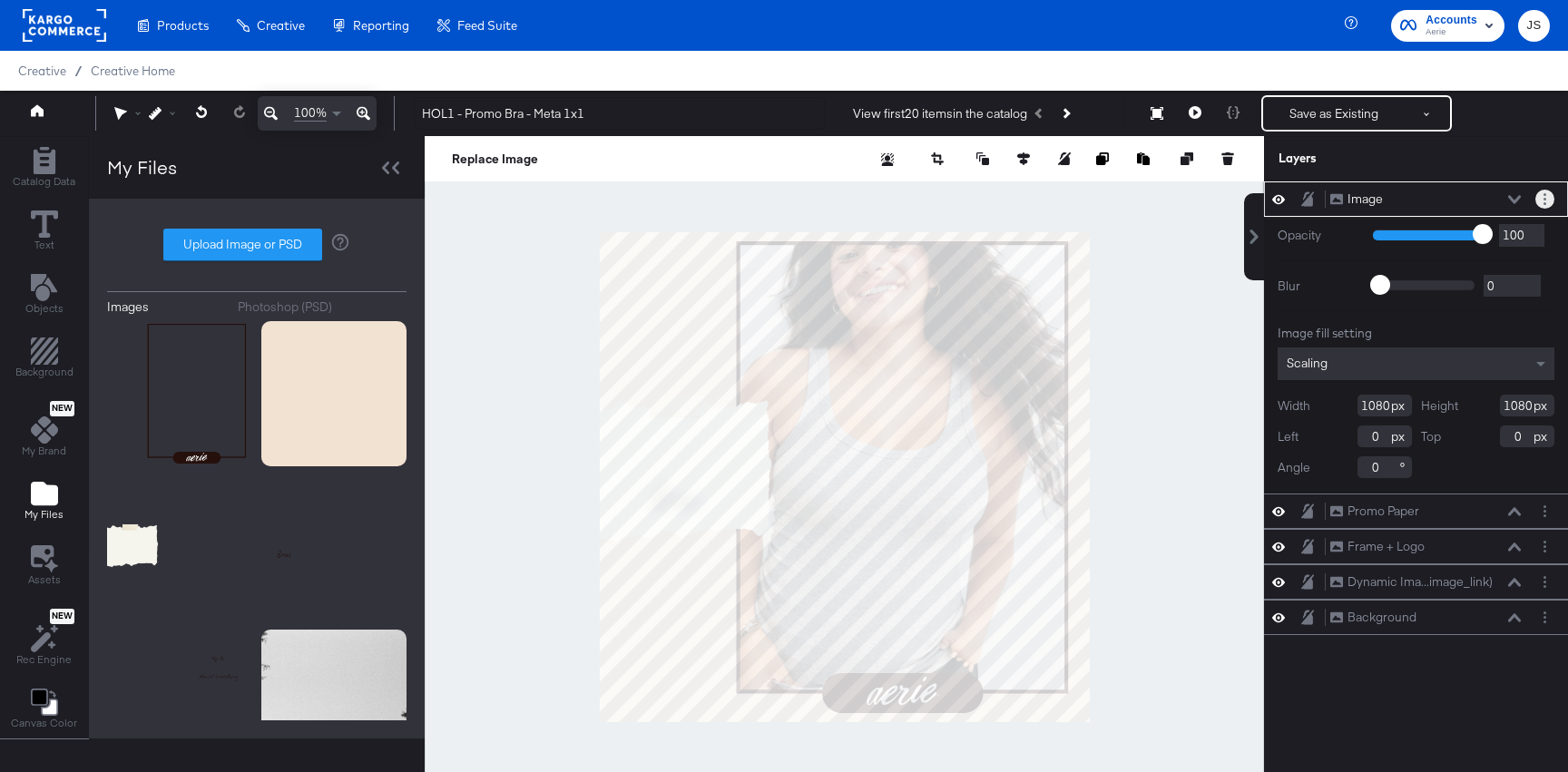
click at [1546, 195] on button "Layer Options" at bounding box center [1544, 198] width 19 height 19
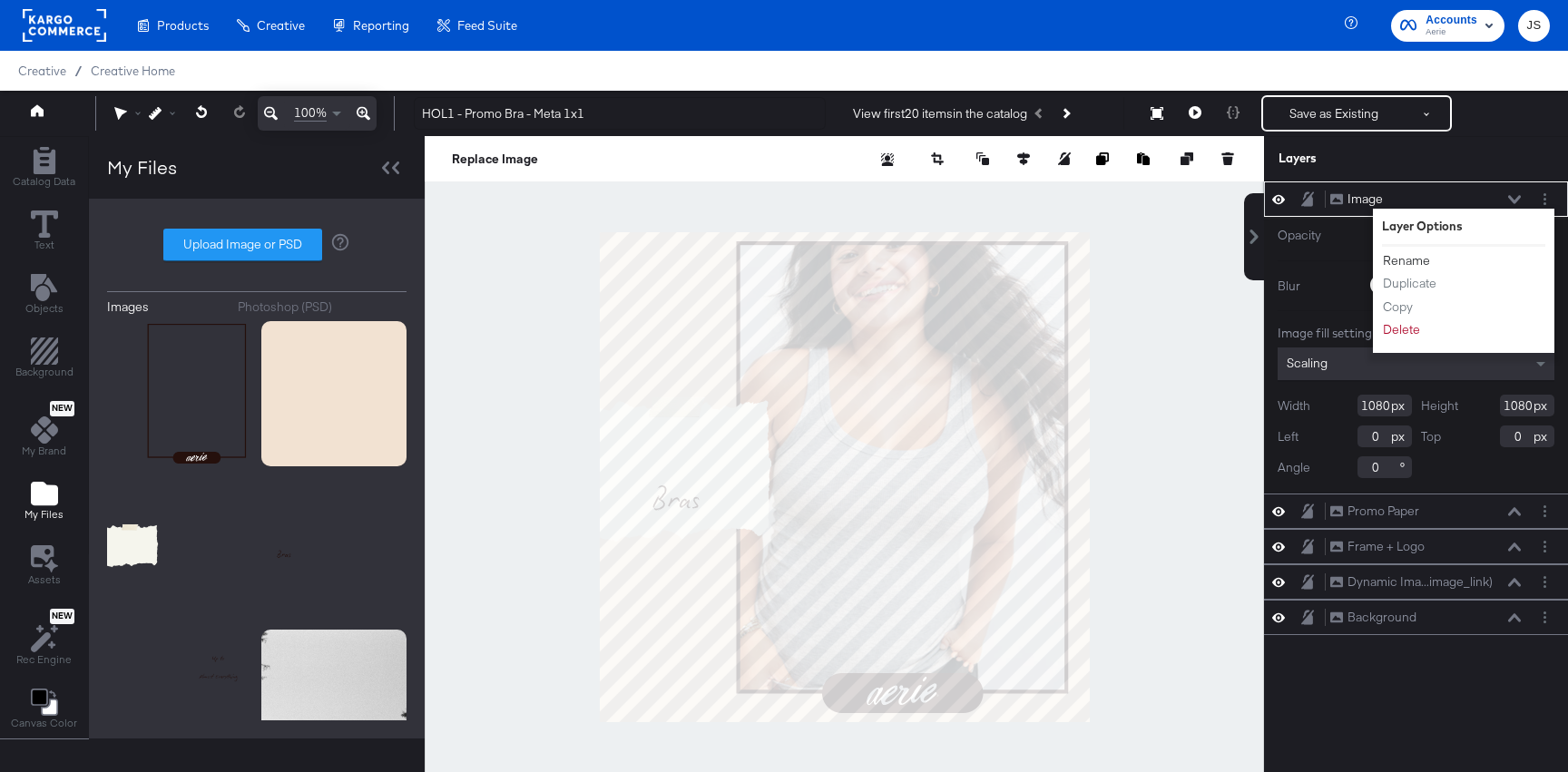
click at [1418, 262] on button "Rename" at bounding box center [1407, 261] width 49 height 19
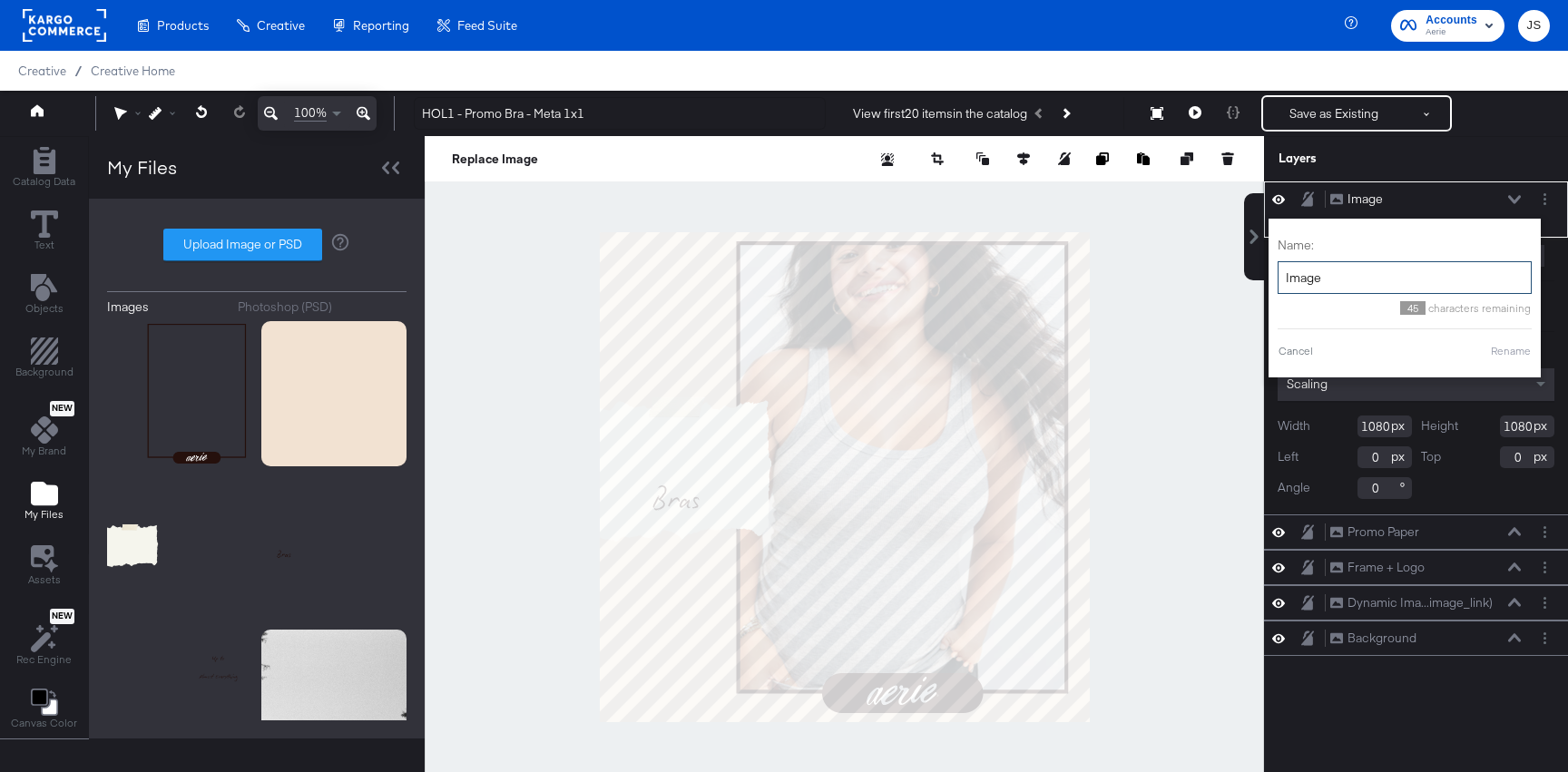
click at [1332, 282] on input "Image" at bounding box center [1404, 278] width 254 height 34
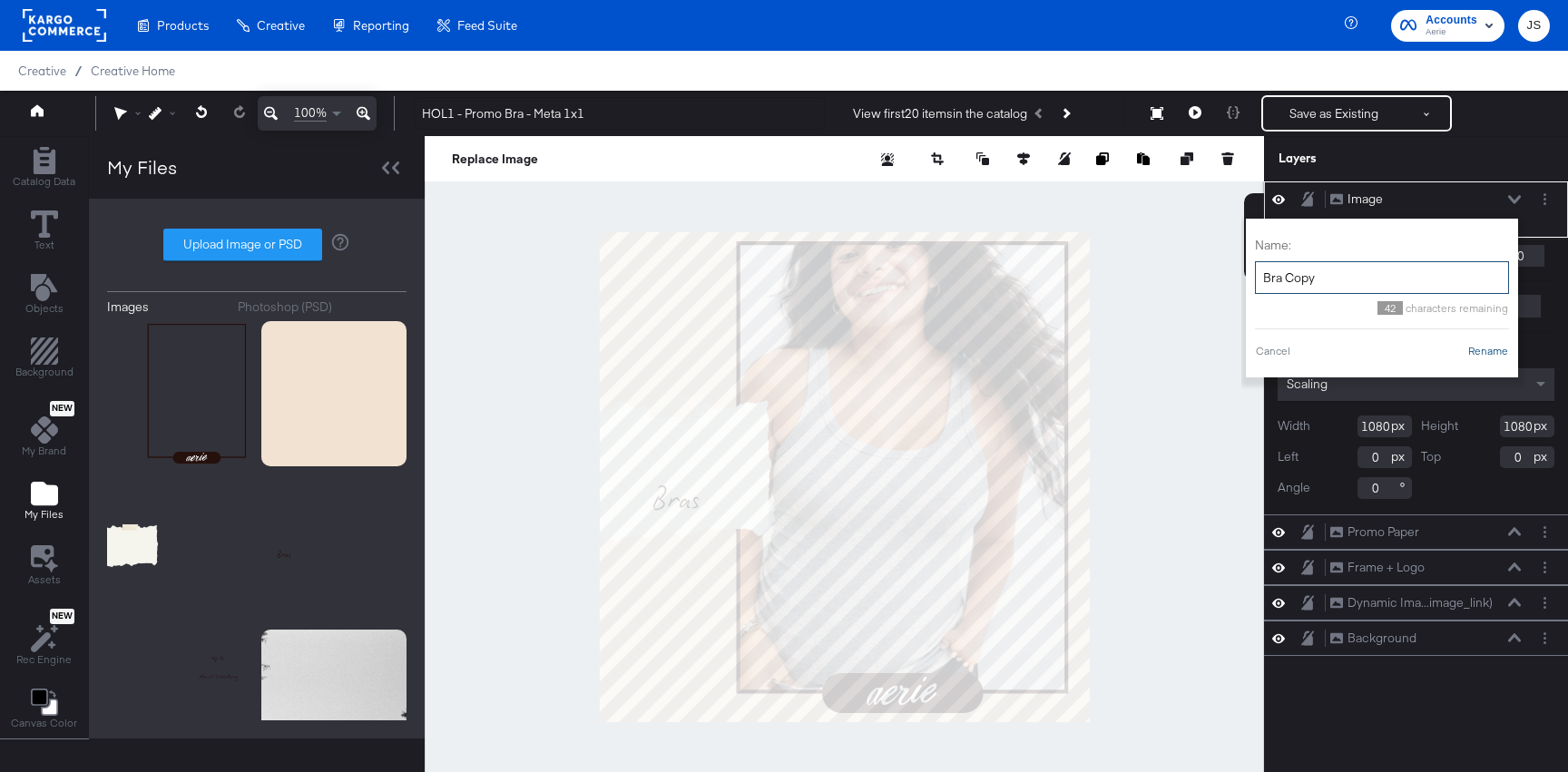
type input "Bra Copy"
click at [1481, 353] on button "Rename" at bounding box center [1488, 350] width 41 height 17
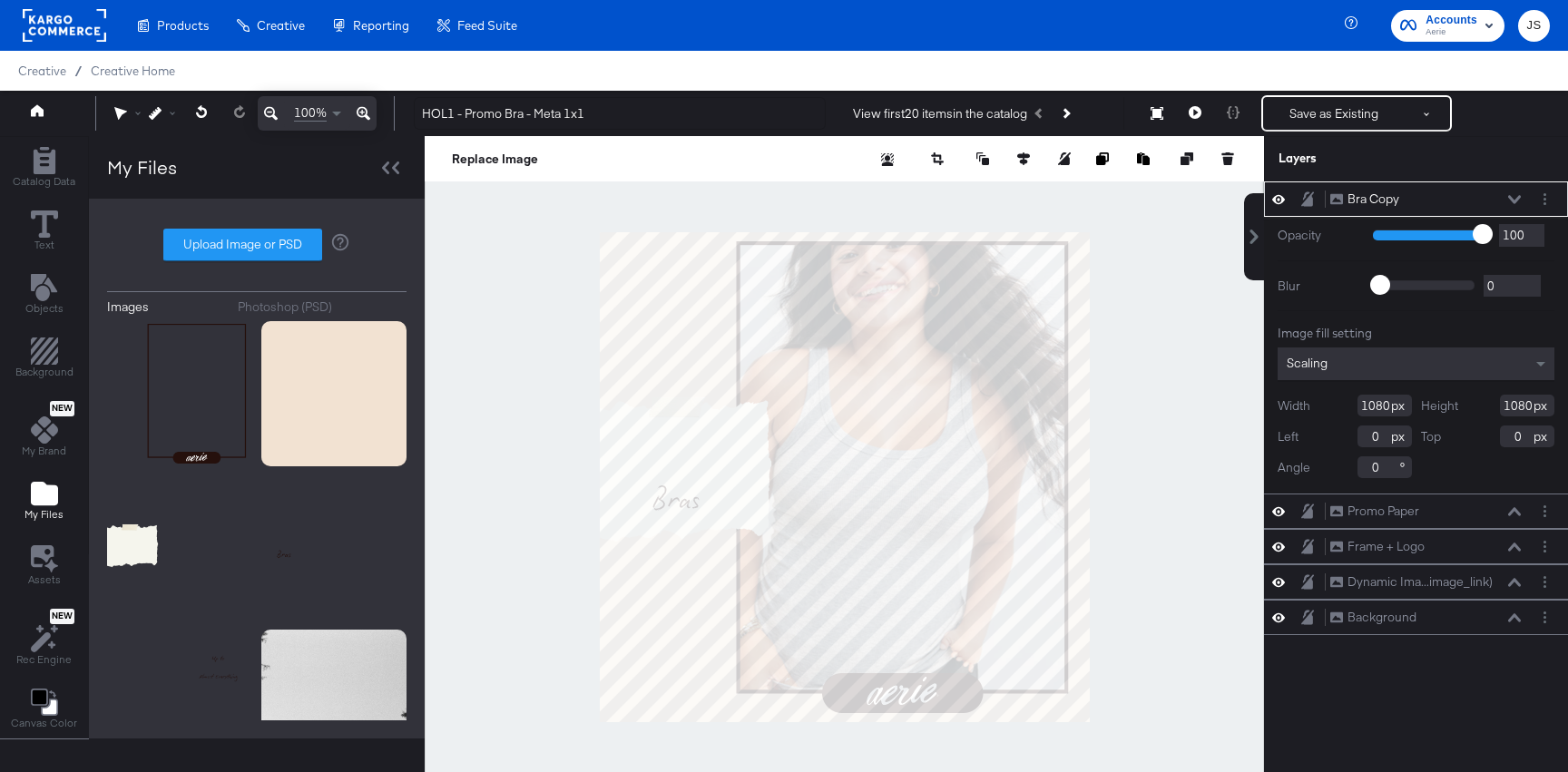
click at [1507, 192] on div "Bra Copy Bra Copy" at bounding box center [1425, 198] width 193 height 19
click at [1517, 206] on div "Bra Copy Bra Copy" at bounding box center [1425, 198] width 193 height 19
click at [1516, 200] on icon at bounding box center [1515, 199] width 13 height 8
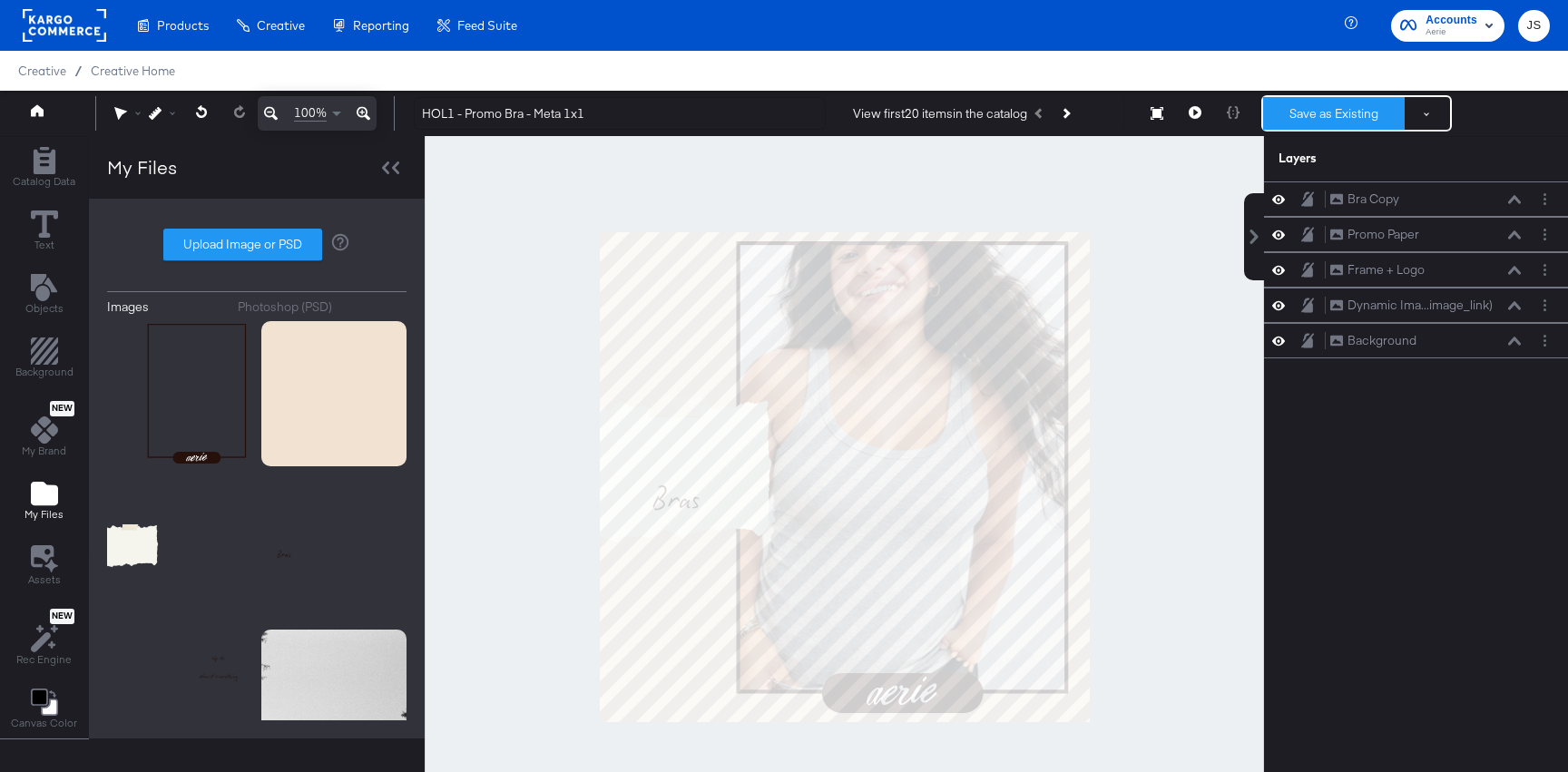
click at [1314, 121] on button "Save as Existing" at bounding box center [1333, 113] width 141 height 33
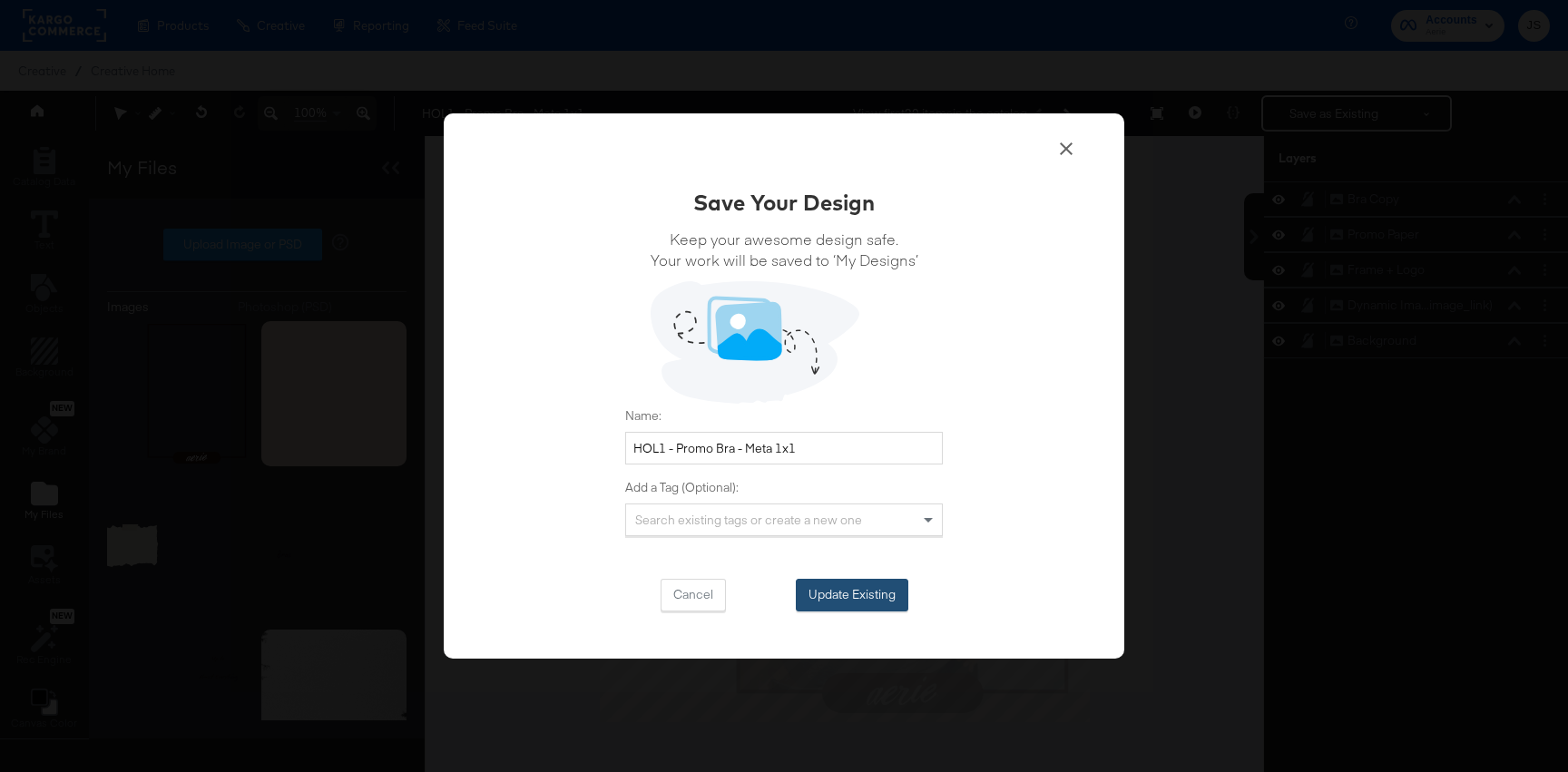
click at [875, 581] on button "Update Existing" at bounding box center [852, 594] width 113 height 33
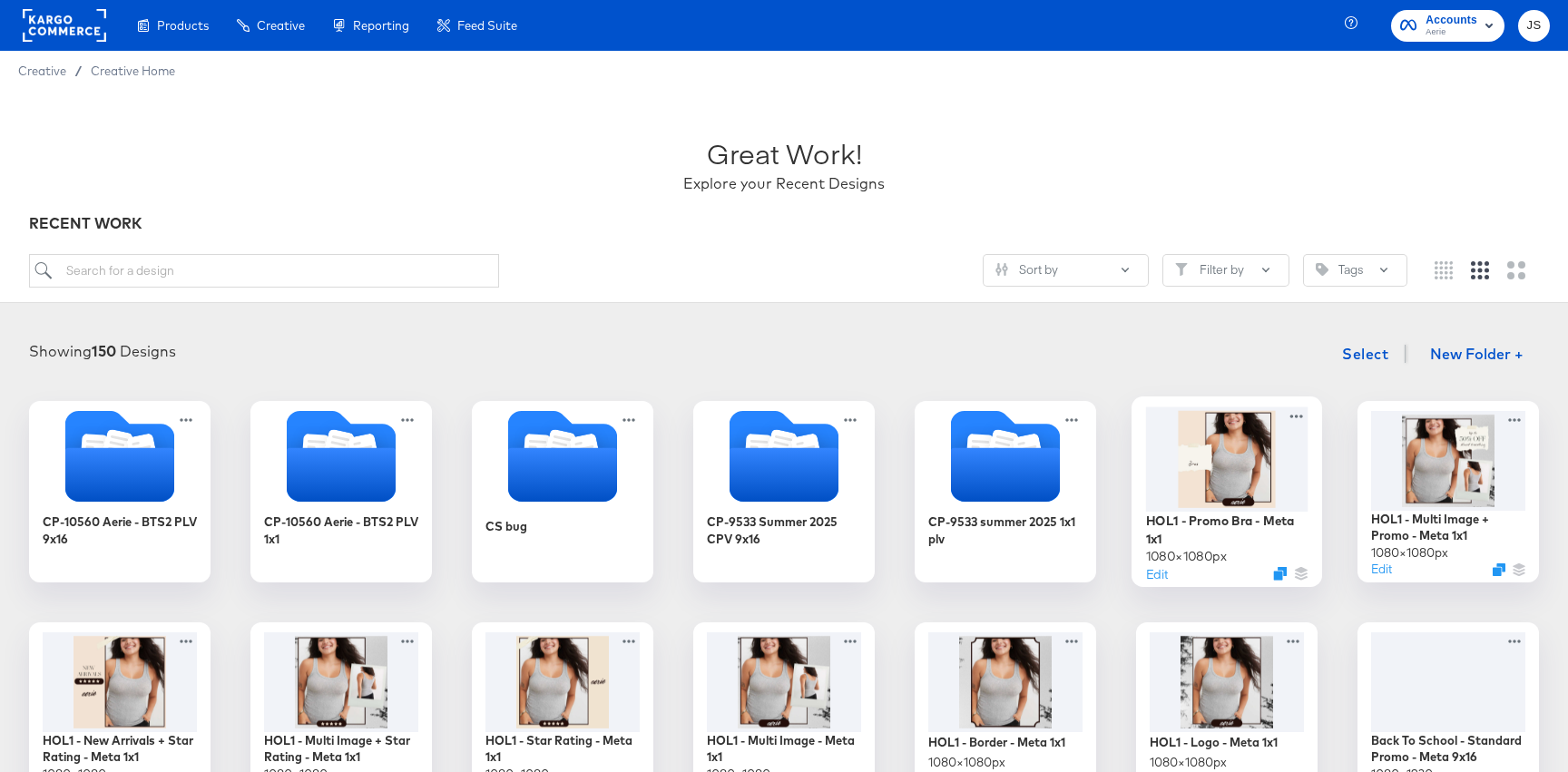
click at [1227, 454] on div at bounding box center [1227, 459] width 163 height 105
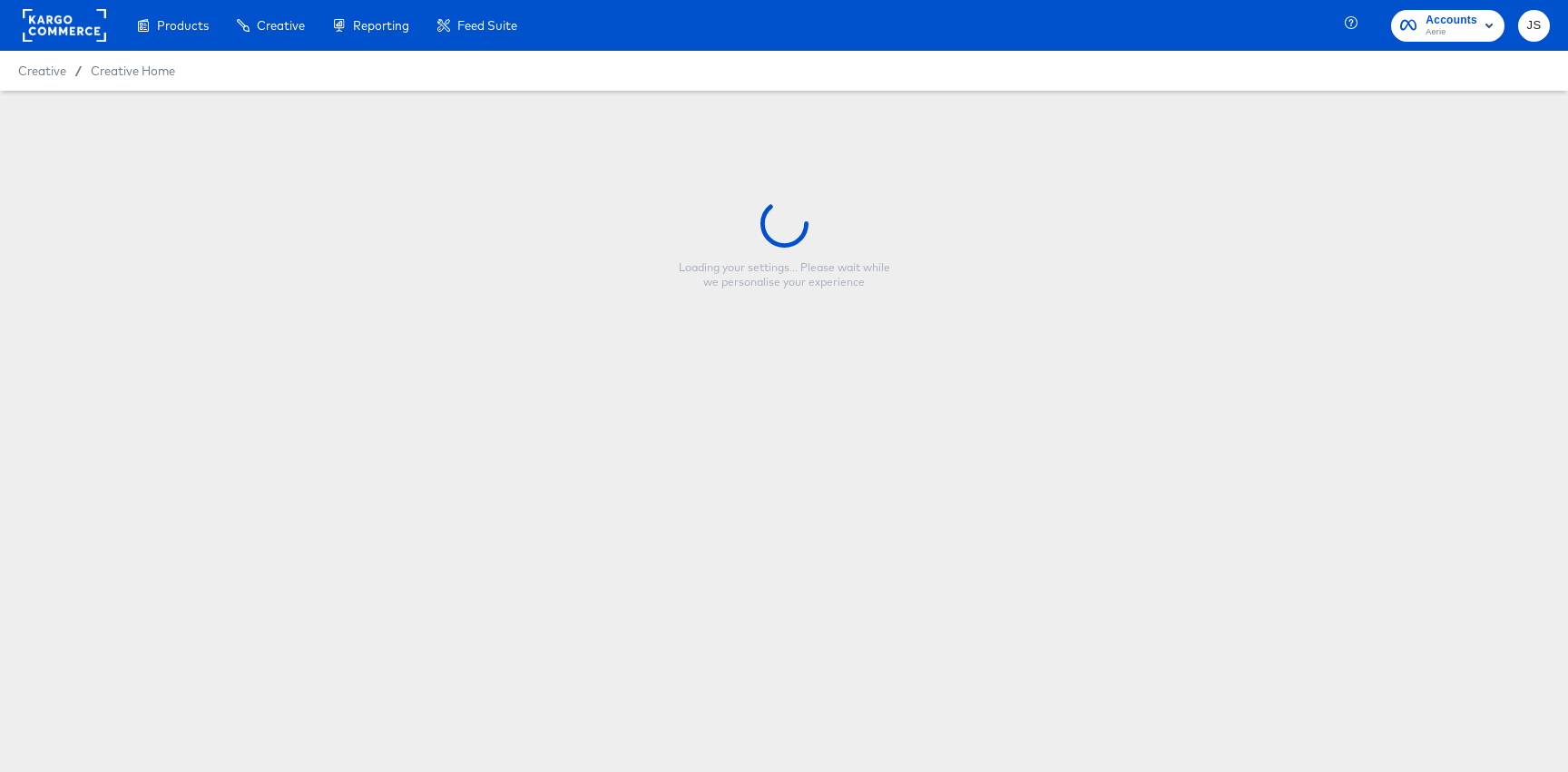
type input "HOL1 - Promo Bra - Meta 1x1"
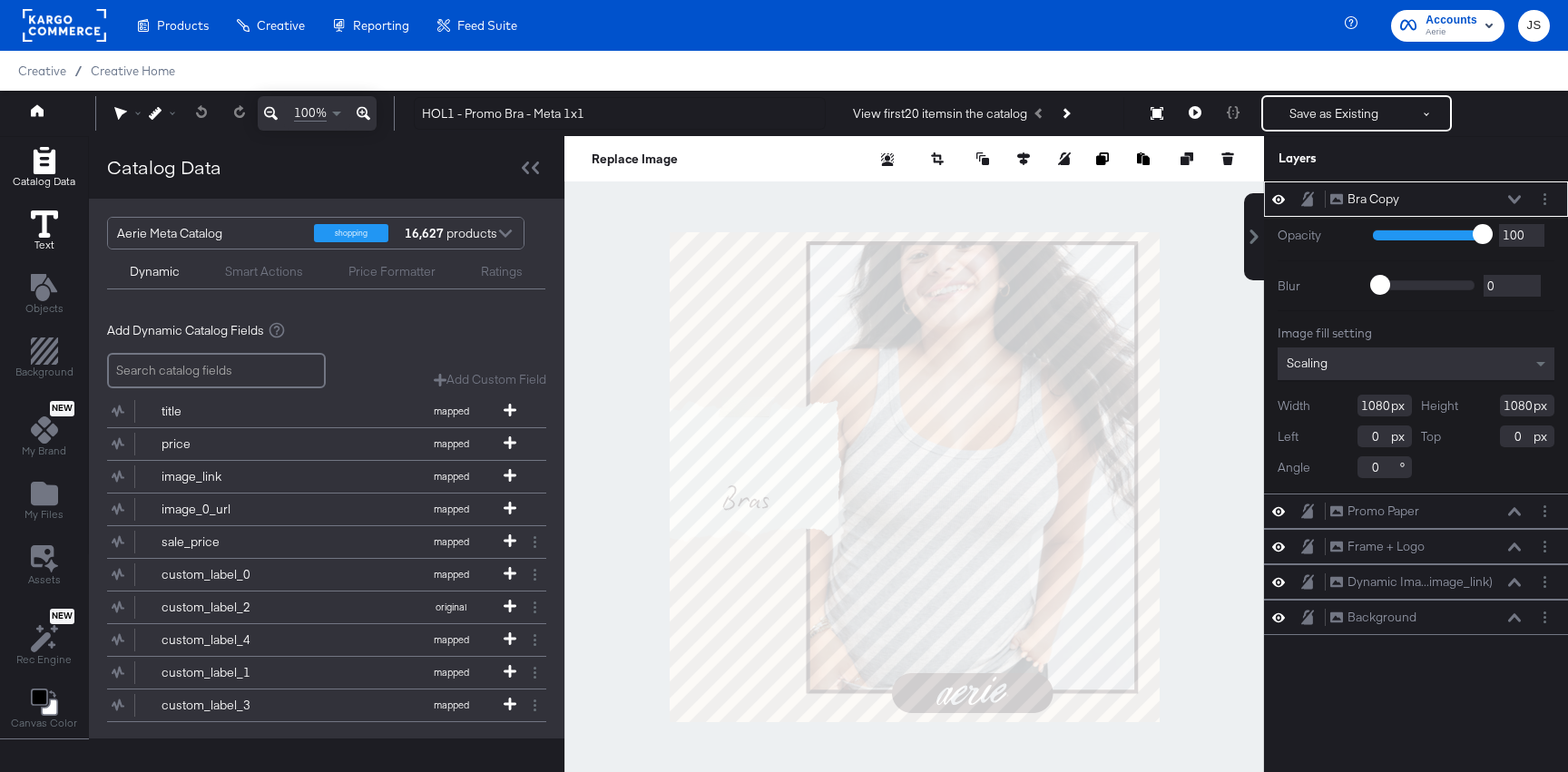
click at [43, 228] on icon at bounding box center [44, 224] width 28 height 28
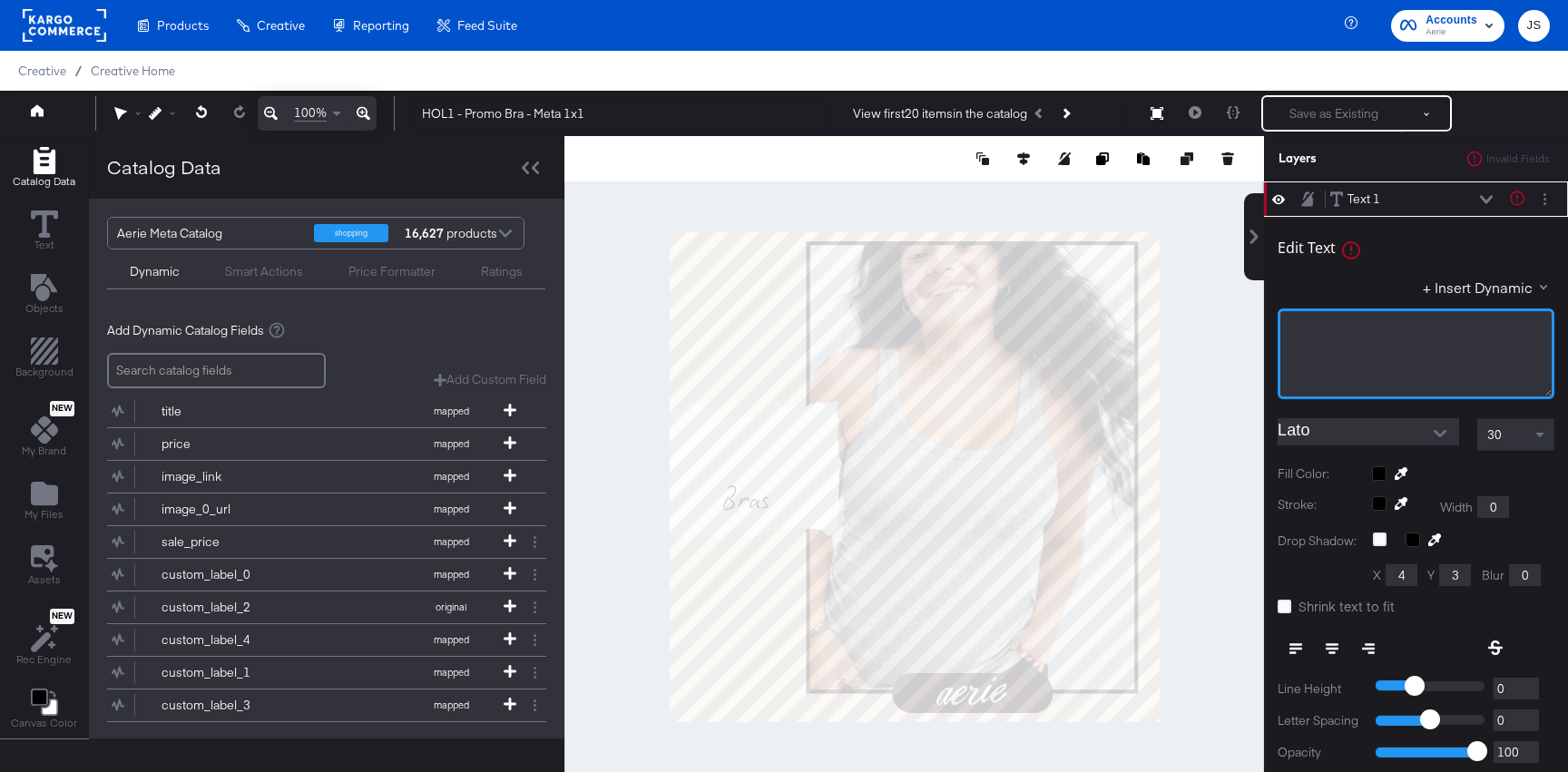
click at [1379, 334] on div "﻿" at bounding box center [1416, 328] width 253 height 17
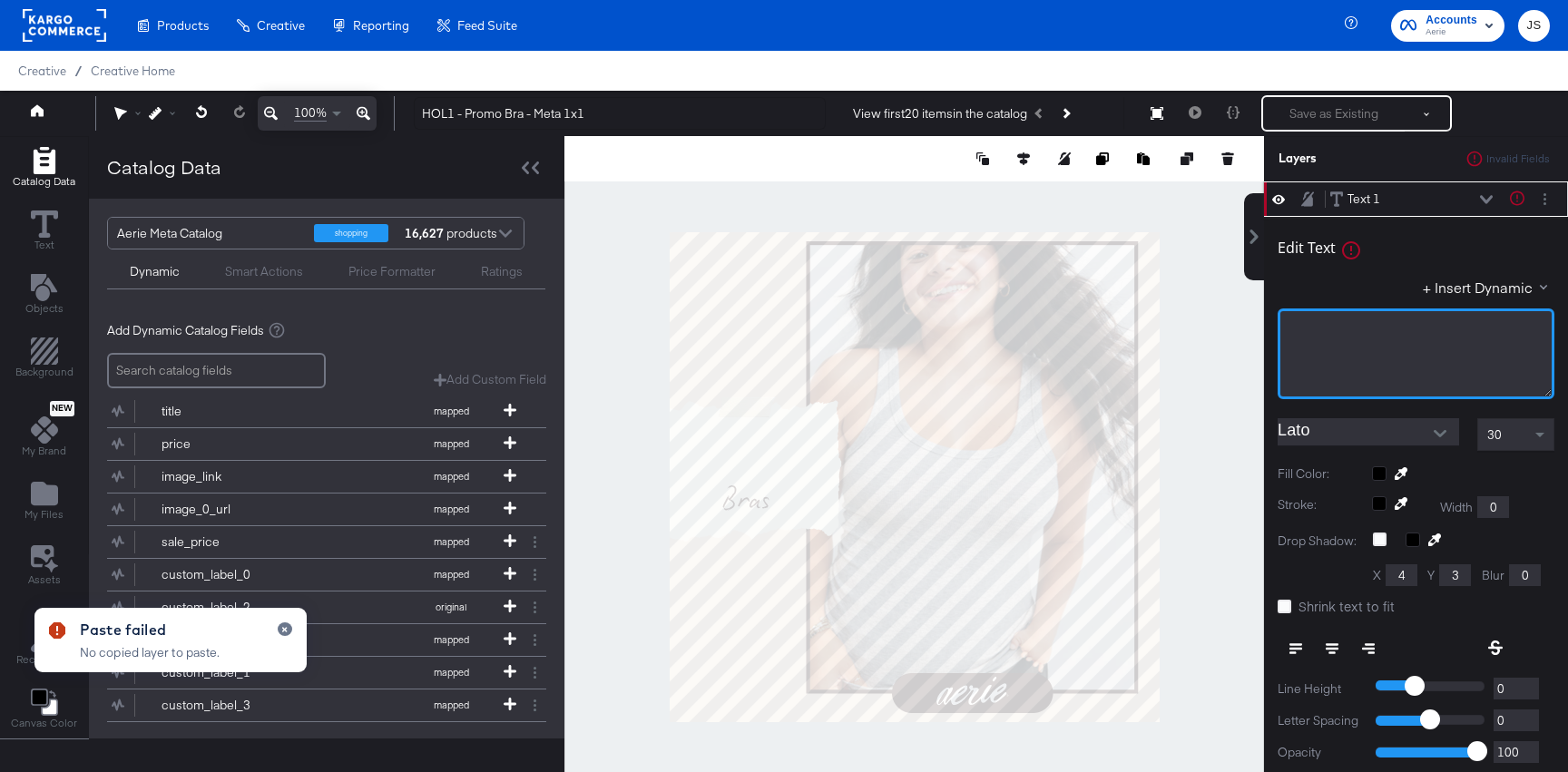
click at [1401, 331] on div "﻿" at bounding box center [1416, 328] width 253 height 17
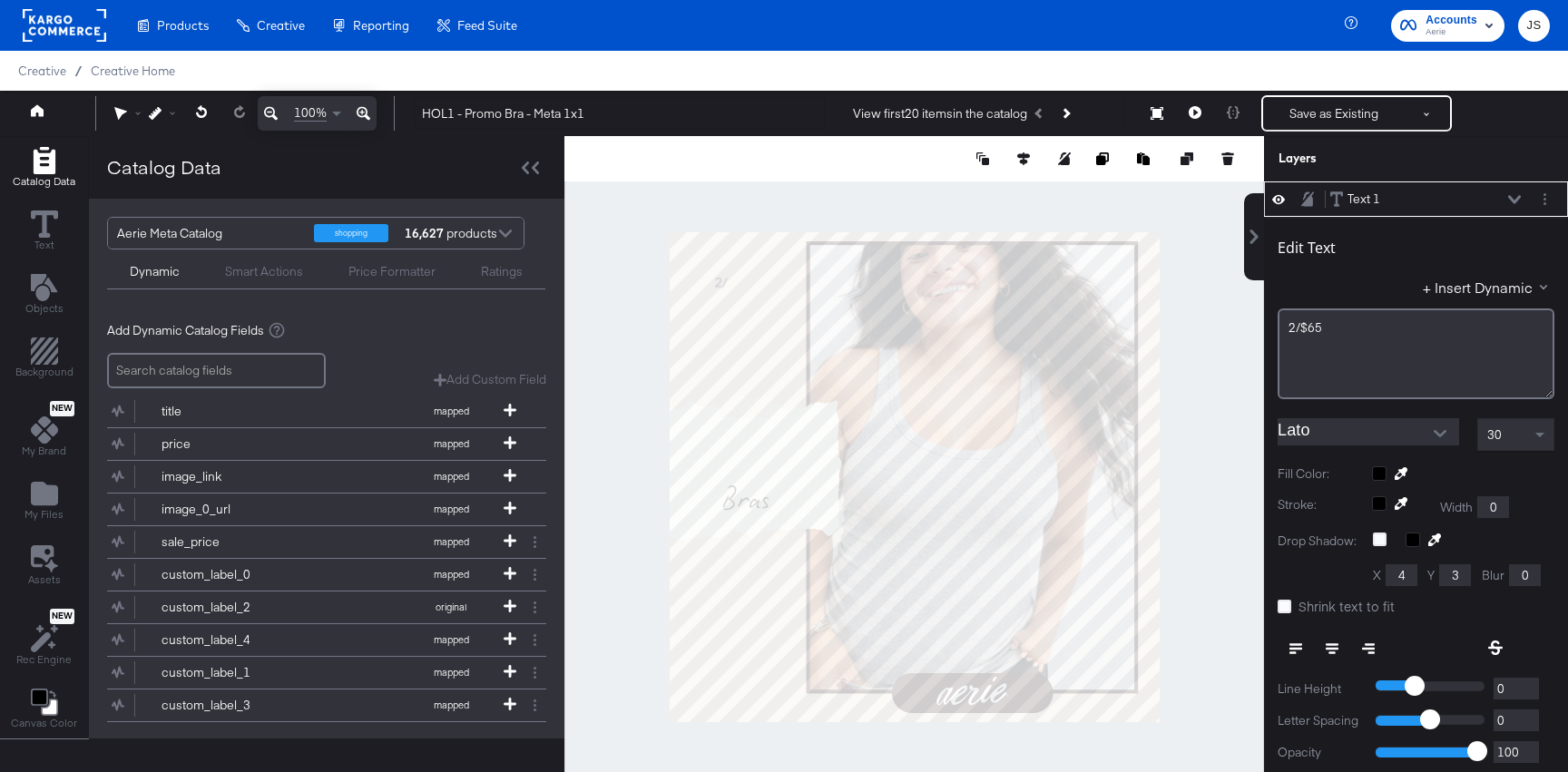
click at [1379, 455] on div "Edit Text + Insert Dynamic 2/$65﻿ Lato 30 Fill Color: Stroke: Width 0 Drop Shad…" at bounding box center [1416, 568] width 304 height 702
click at [1378, 425] on input "Lato" at bounding box center [1355, 432] width 154 height 28
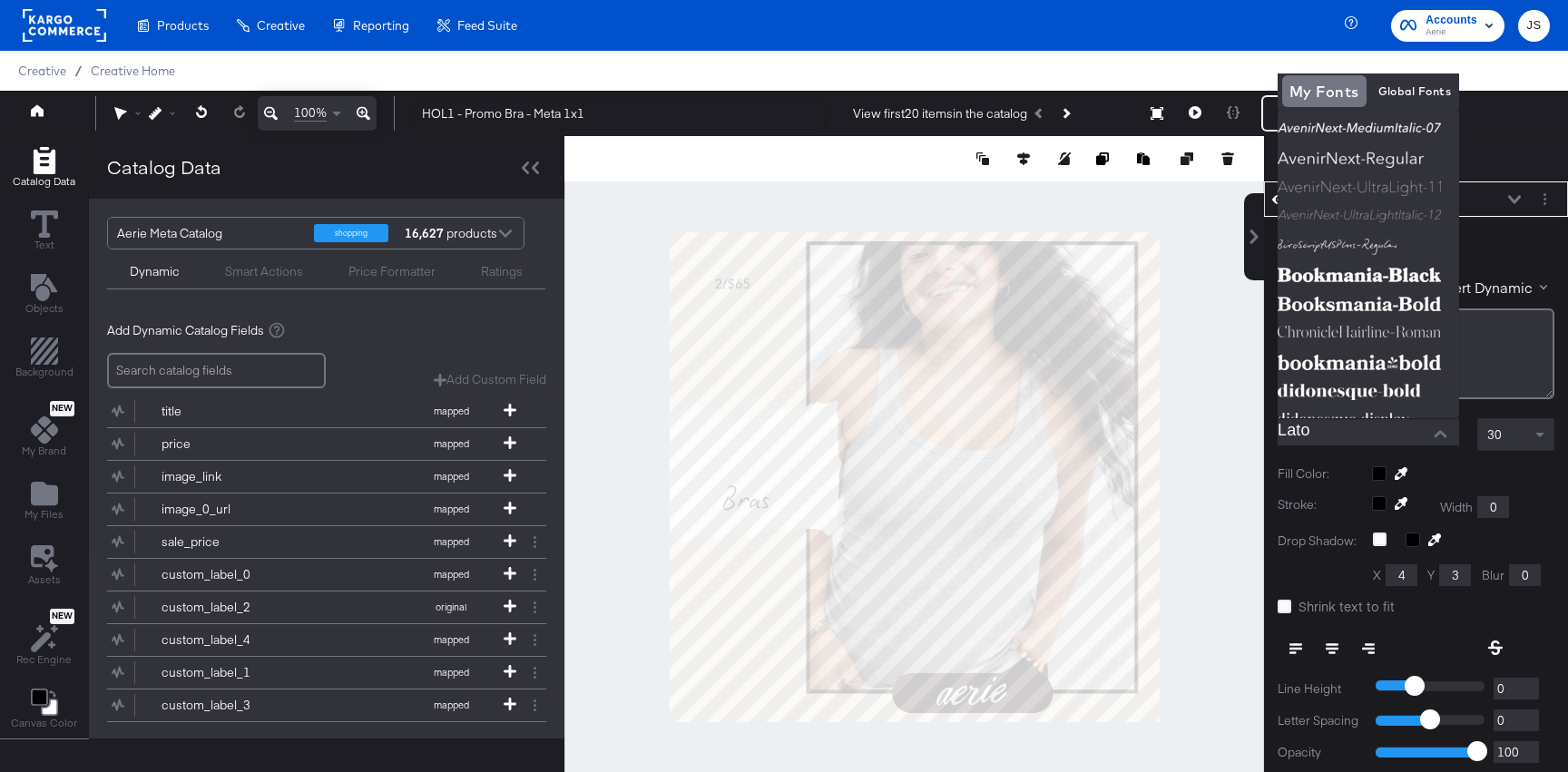
scroll to position [288, 0]
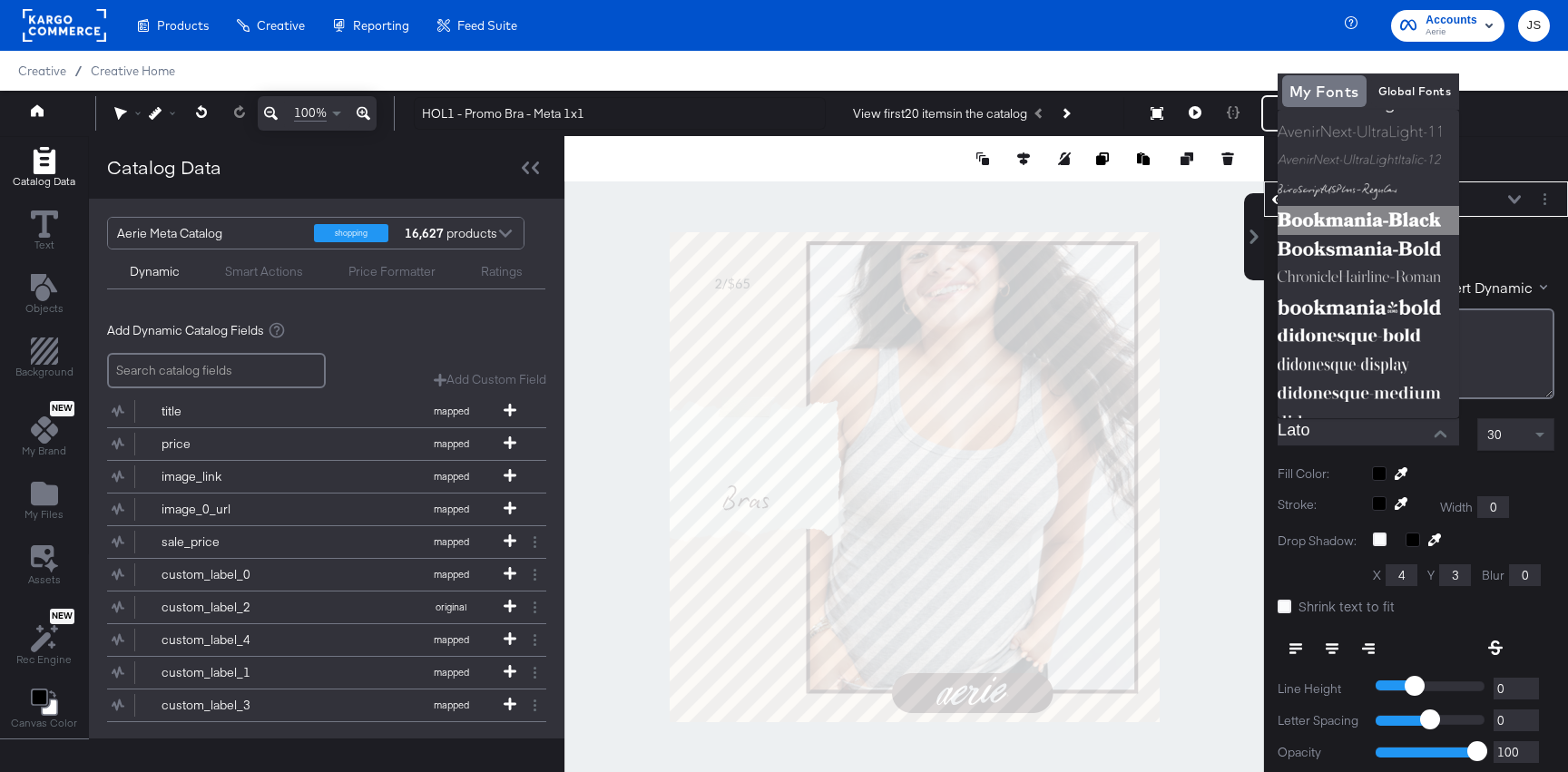
click at [1369, 219] on img at bounding box center [1369, 220] width 182 height 29
type input "Bookmania-Black"
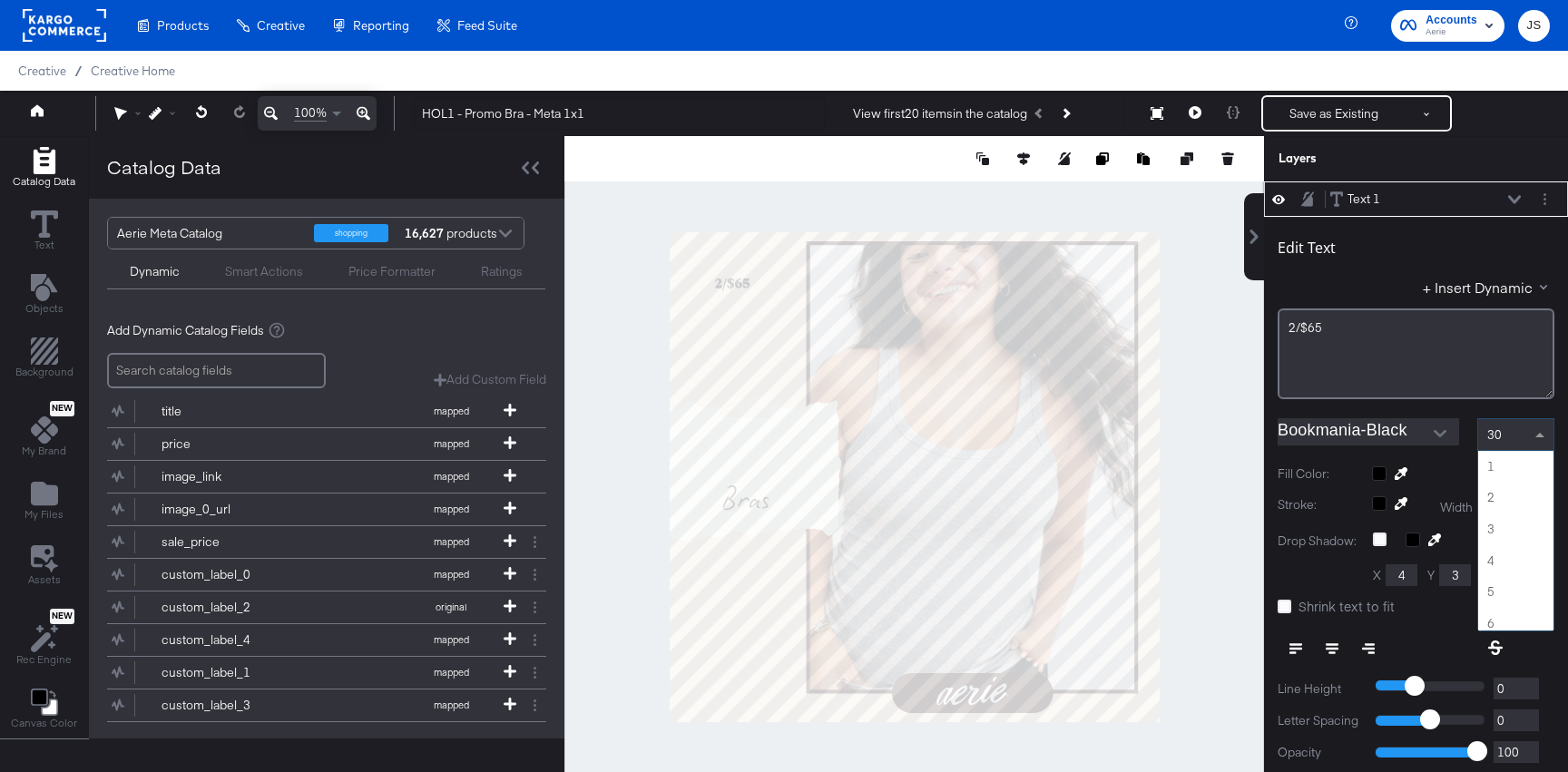
click at [1518, 434] on div "30" at bounding box center [1516, 434] width 75 height 31
type input "104"
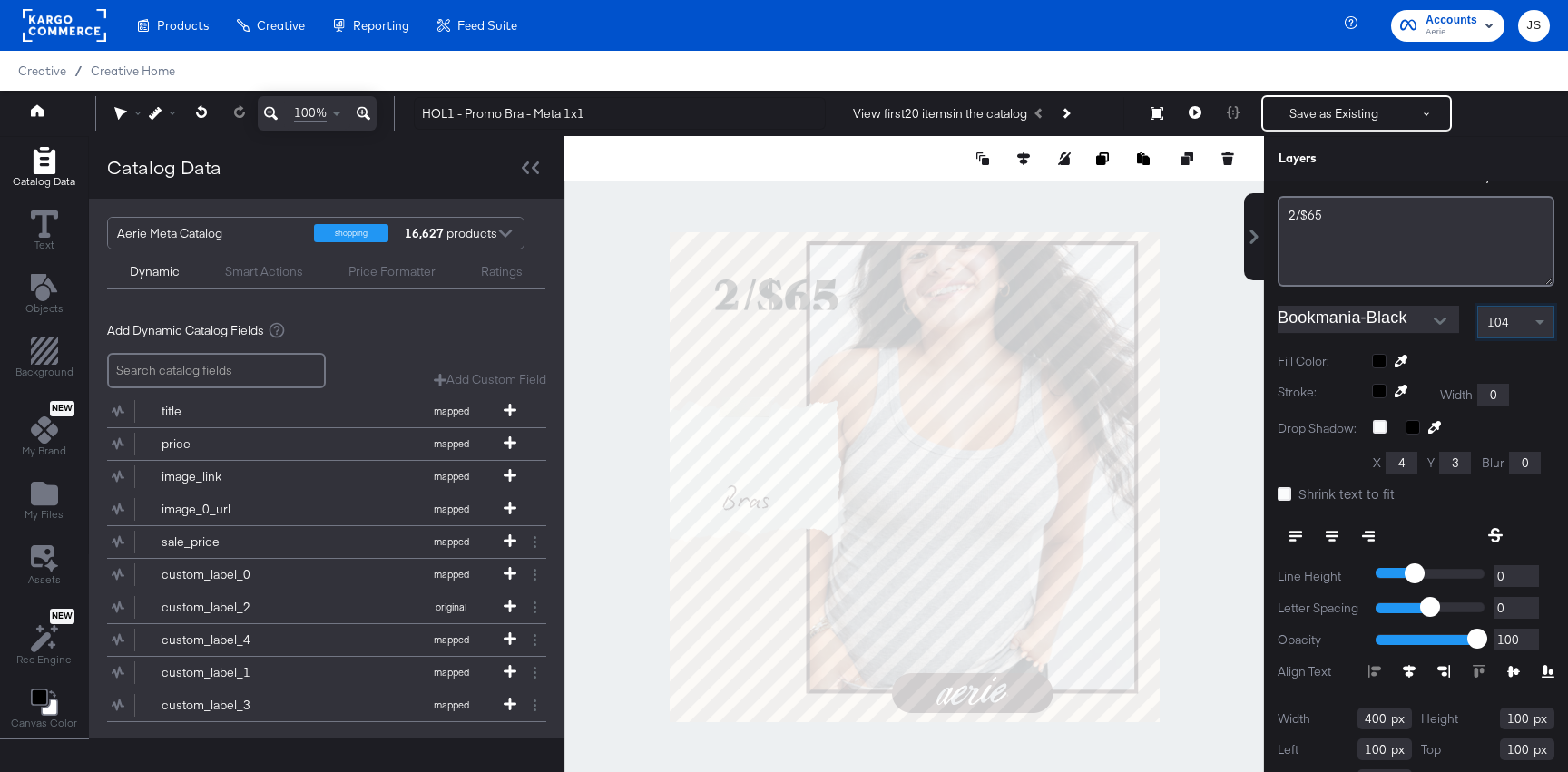
scroll to position [170, 0]
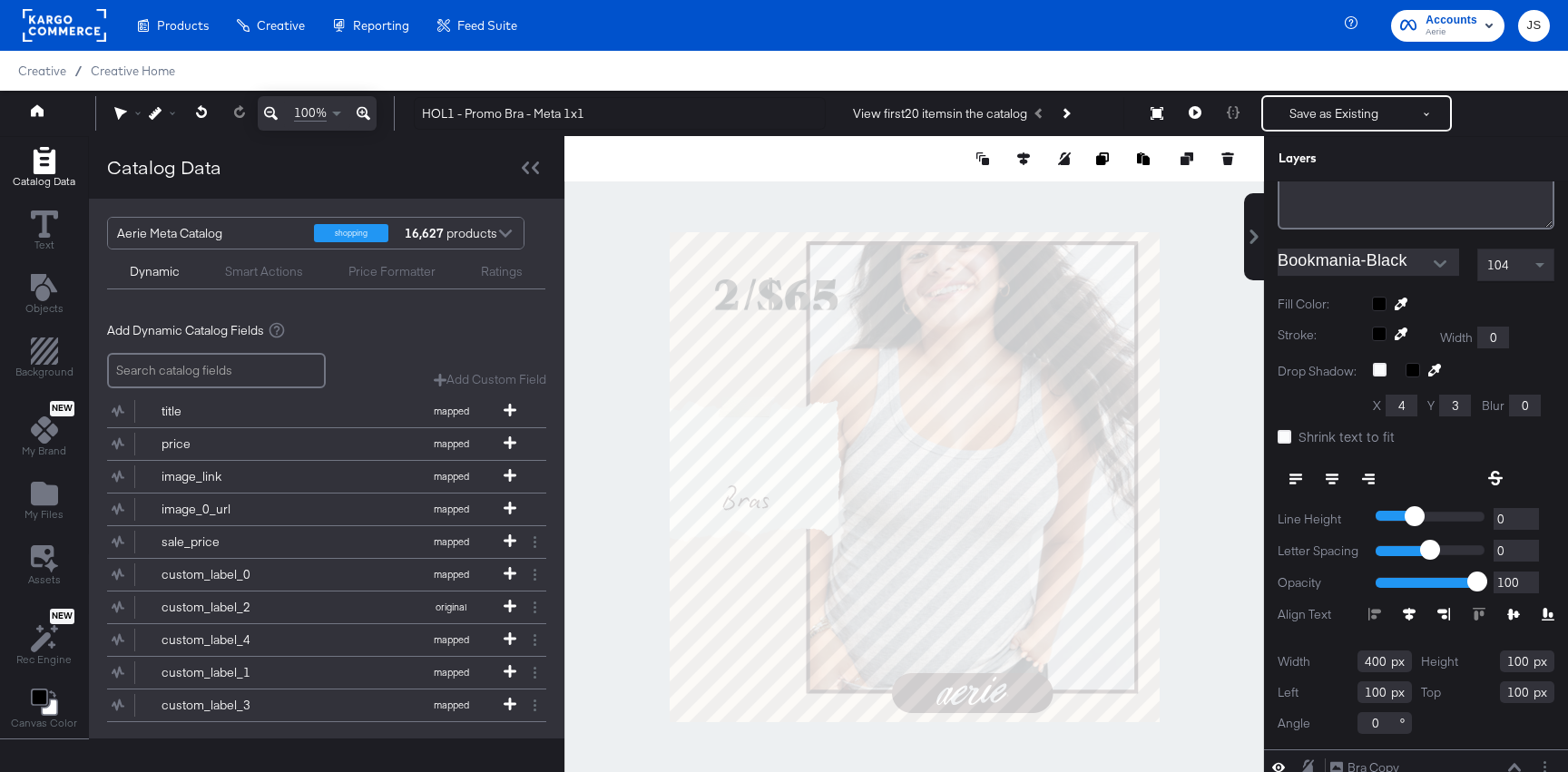
drag, startPoint x: 1383, startPoint y: 656, endPoint x: 1325, endPoint y: 656, distance: 58.0
click at [1325, 656] on div "Width 400" at bounding box center [1345, 661] width 134 height 22
type input "282"
drag, startPoint x: 1529, startPoint y: 661, endPoint x: 1493, endPoint y: 661, distance: 36.0
click at [1493, 661] on div "Height 100" at bounding box center [1488, 661] width 134 height 22
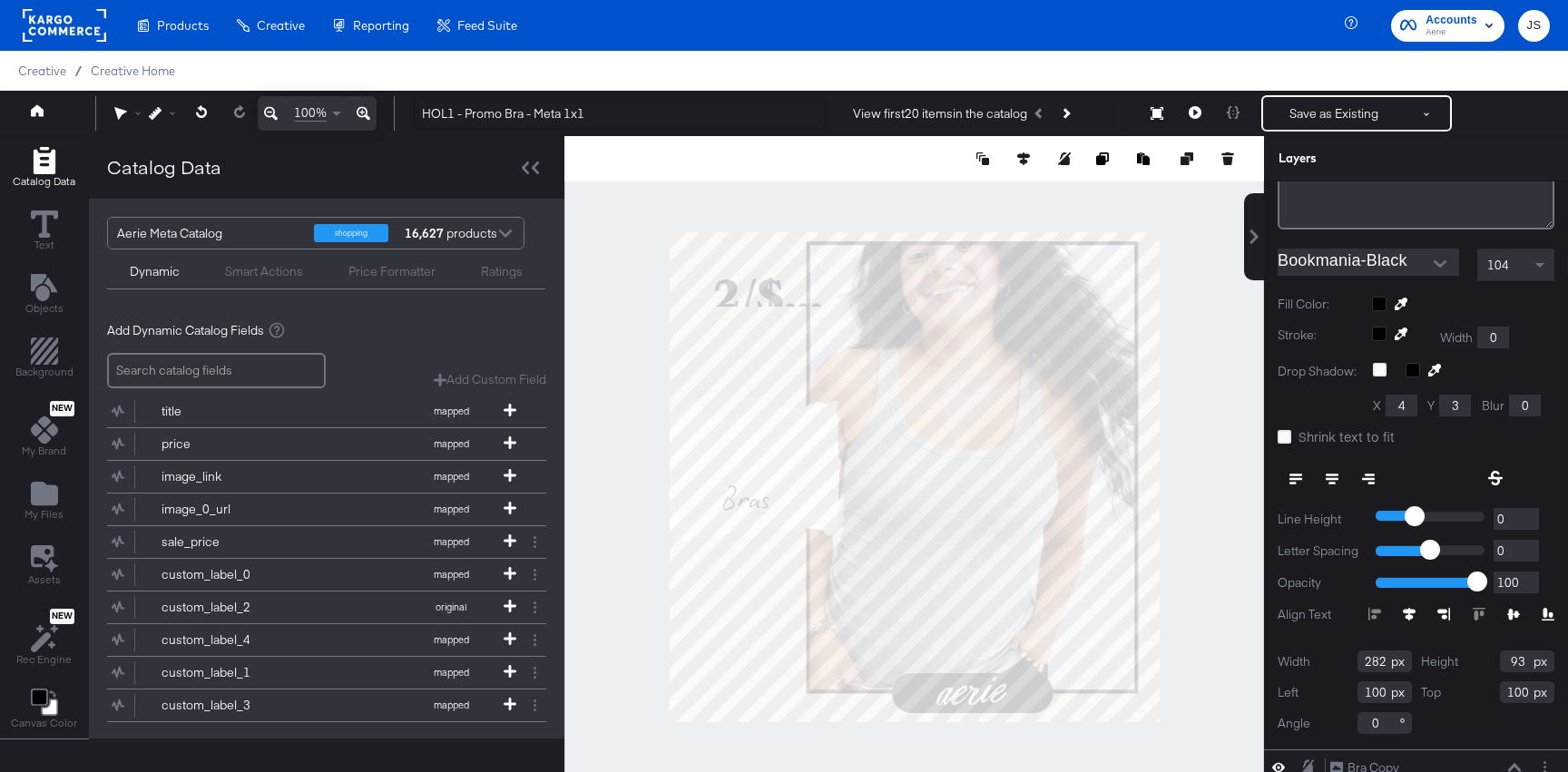
type input "93"
drag, startPoint x: 1389, startPoint y: 693, endPoint x: 1341, endPoint y: 693, distance: 48.0
click at [1341, 693] on div "Left 100" at bounding box center [1345, 692] width 134 height 22
type input "3"
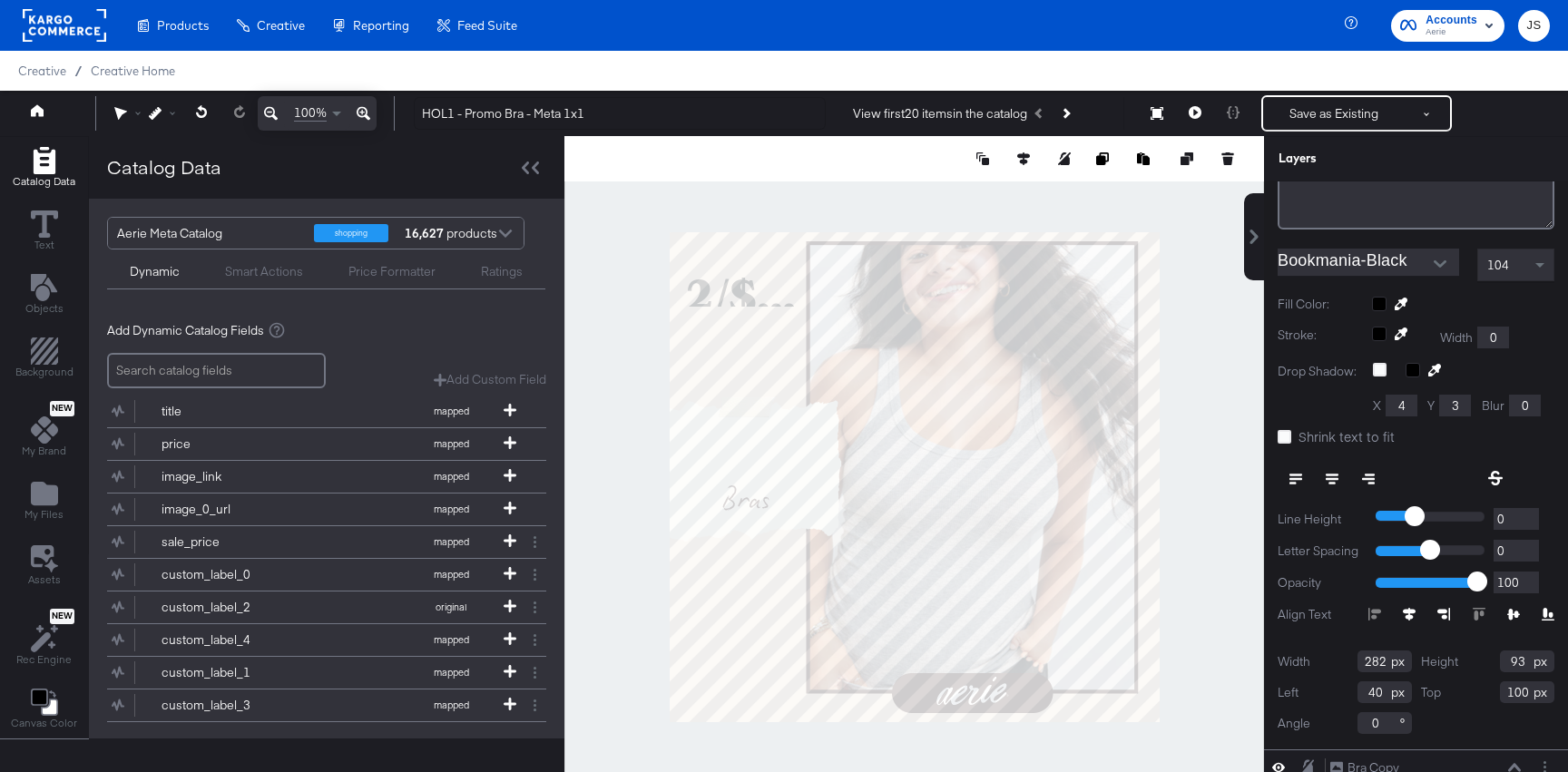
type input "40"
drag, startPoint x: 1529, startPoint y: 690, endPoint x: 1449, endPoint y: 690, distance: 80.0
click at [1449, 690] on div "Top 100" at bounding box center [1488, 692] width 134 height 22
type input "454"
click at [1292, 431] on label "Shrink text to fit" at bounding box center [1340, 436] width 124 height 19
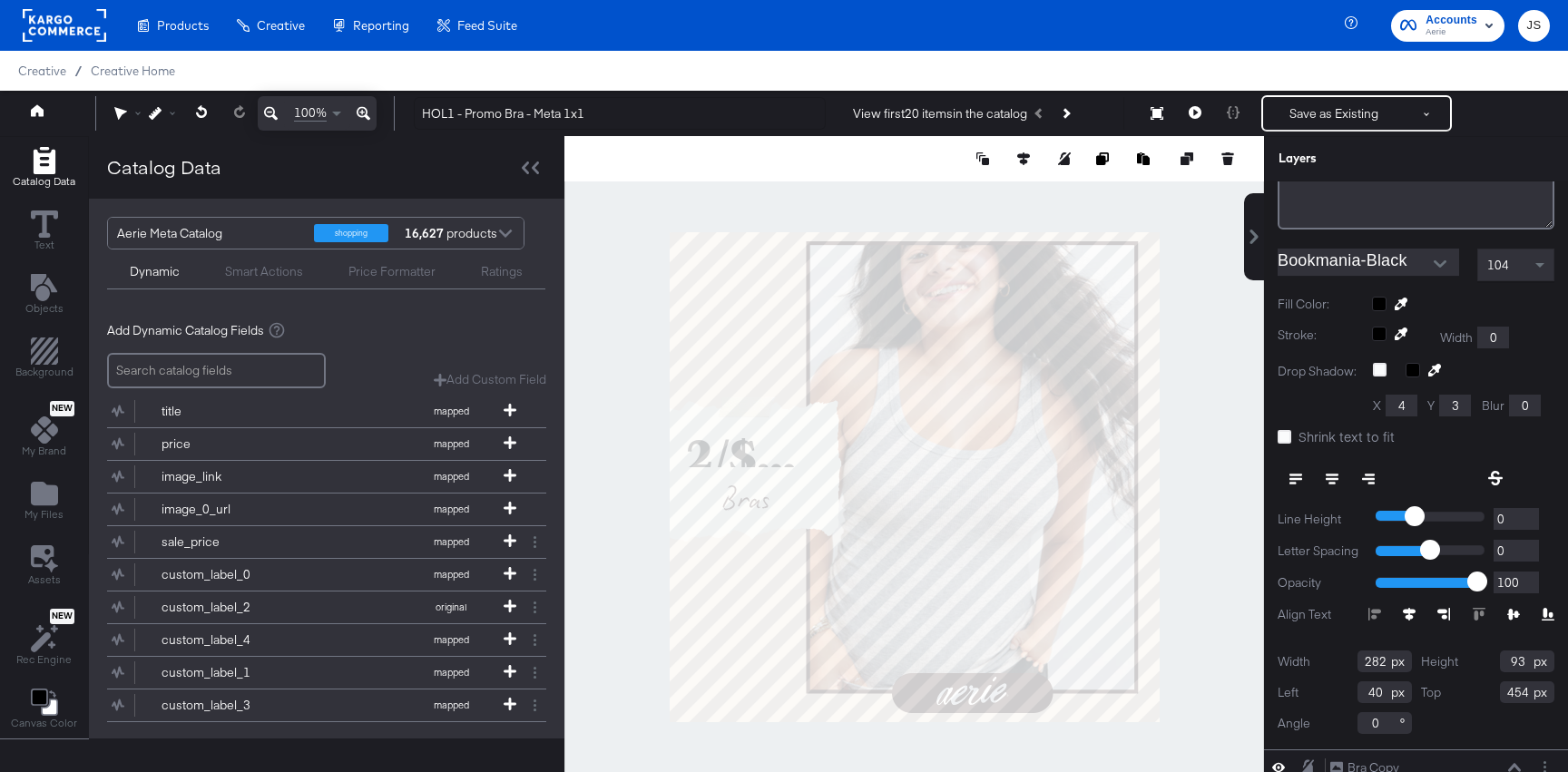
click at [0, 0] on input "Shrink text to fit" at bounding box center [0, 0] width 0 height 0
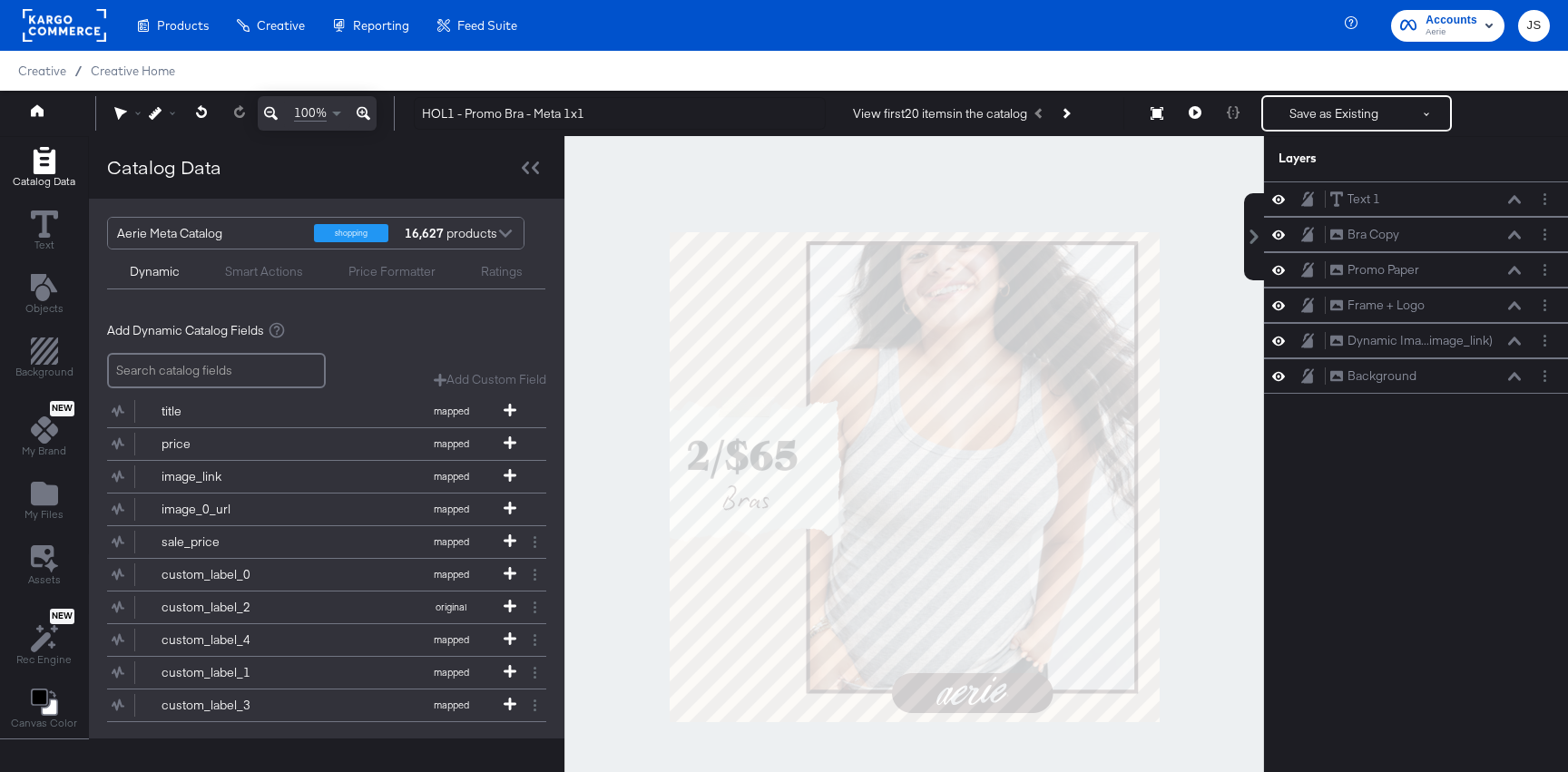
click at [1021, 182] on div at bounding box center [914, 477] width 700 height 682
click at [1511, 202] on icon at bounding box center [1515, 199] width 13 height 9
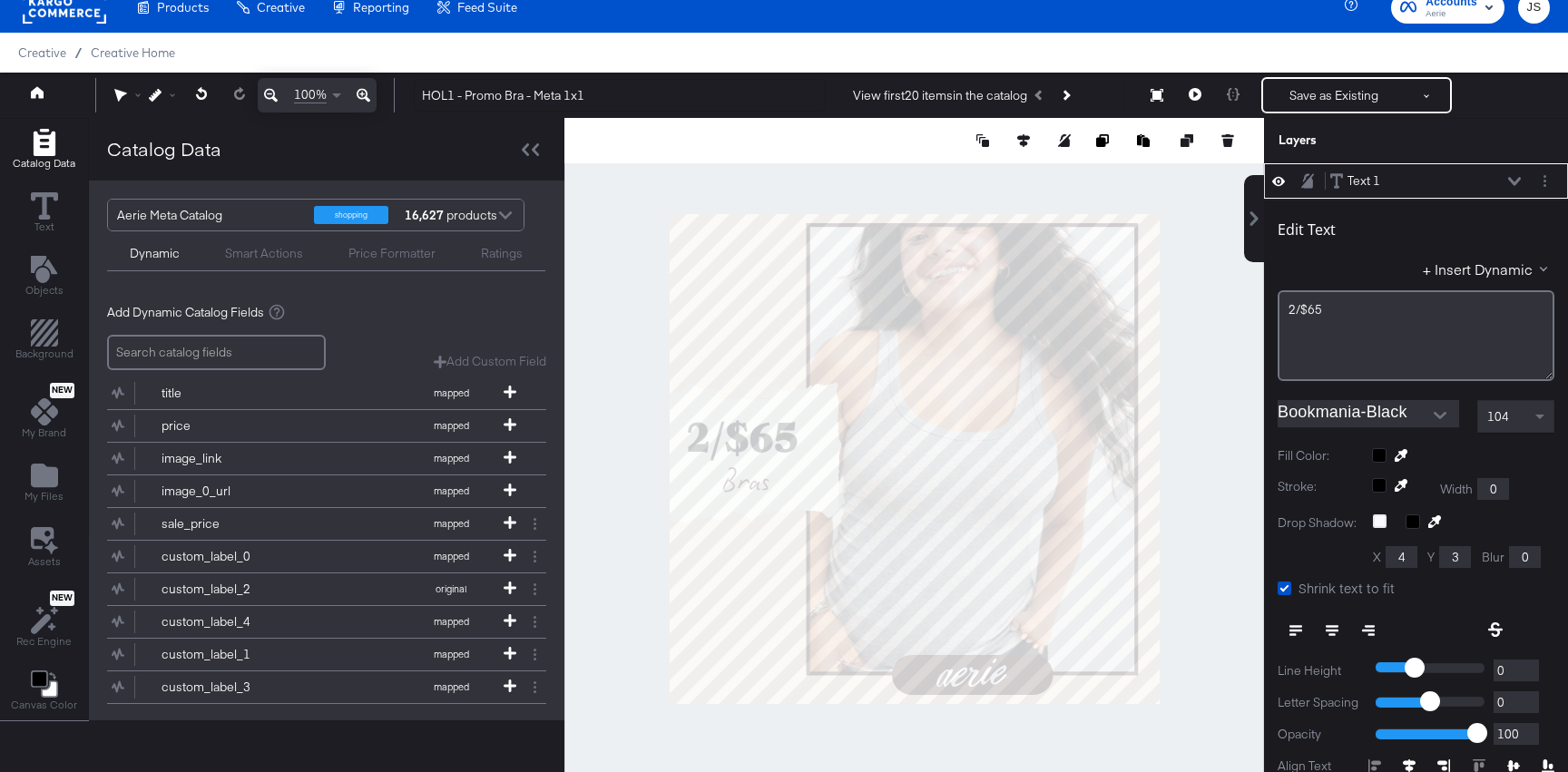
click at [1381, 451] on div at bounding box center [1463, 455] width 183 height 15
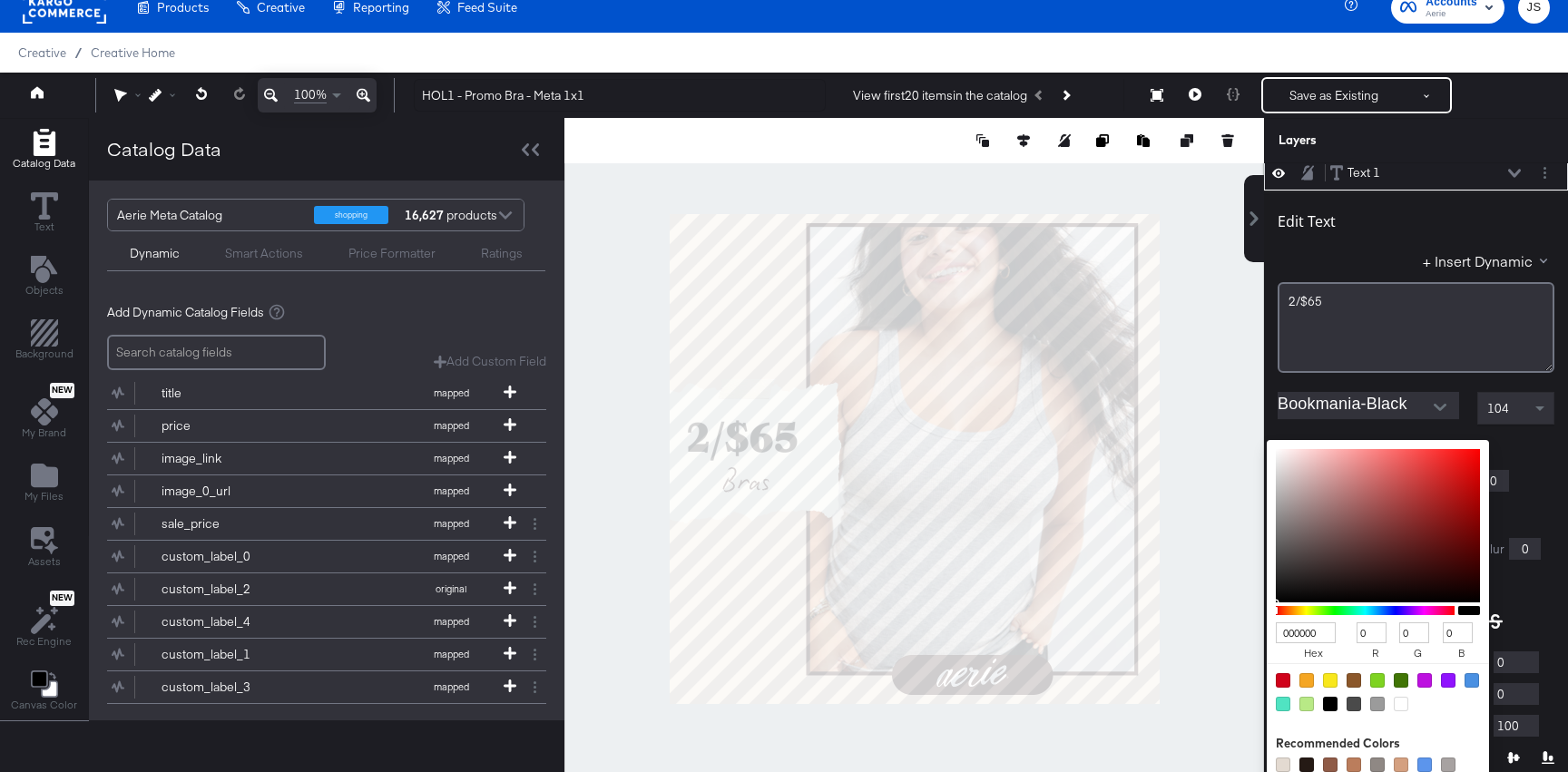
click at [1310, 637] on input "000000" at bounding box center [1305, 633] width 60 height 21
type input "251"
type input "34"
type input "85"
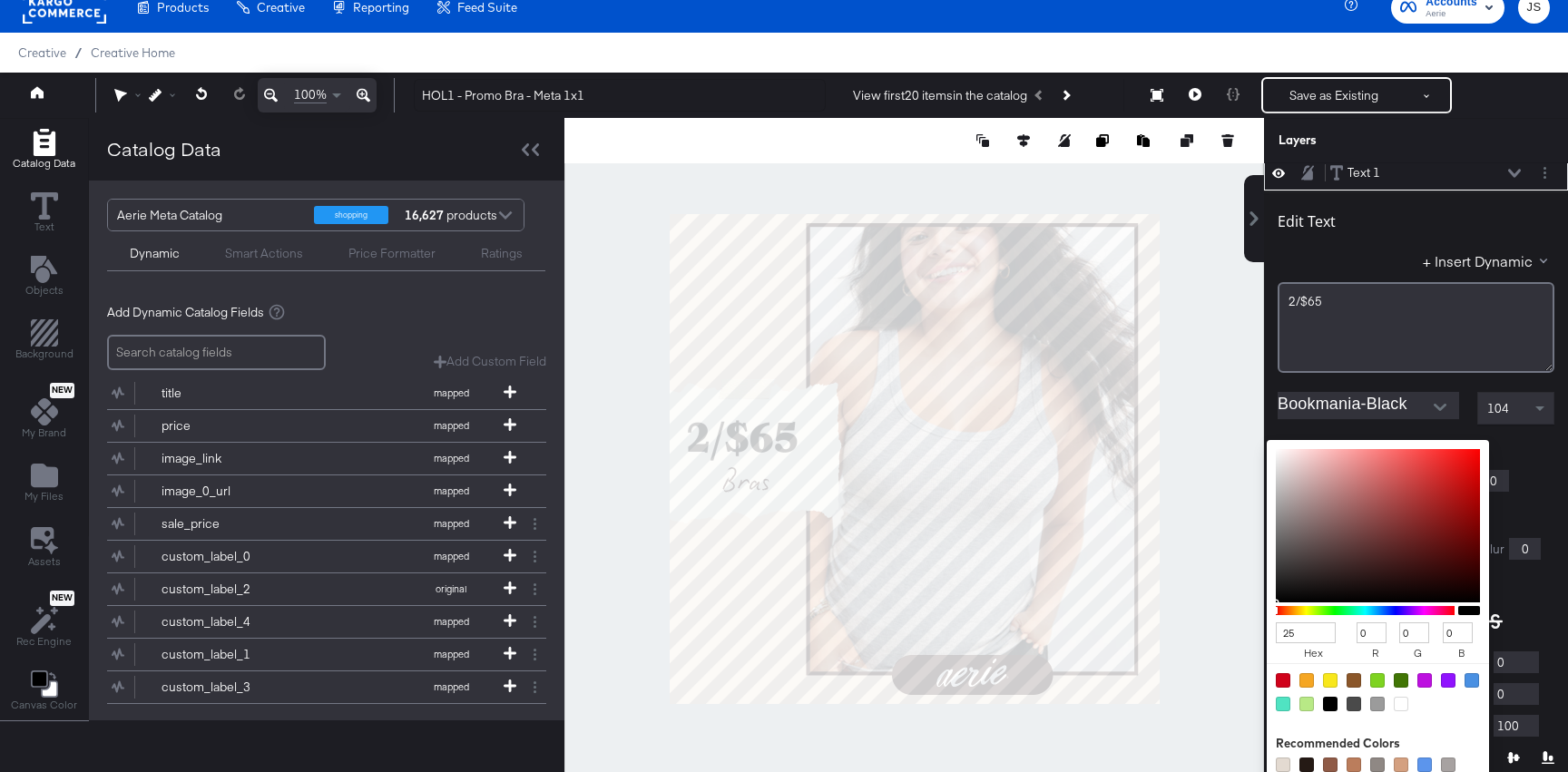
type input "17"
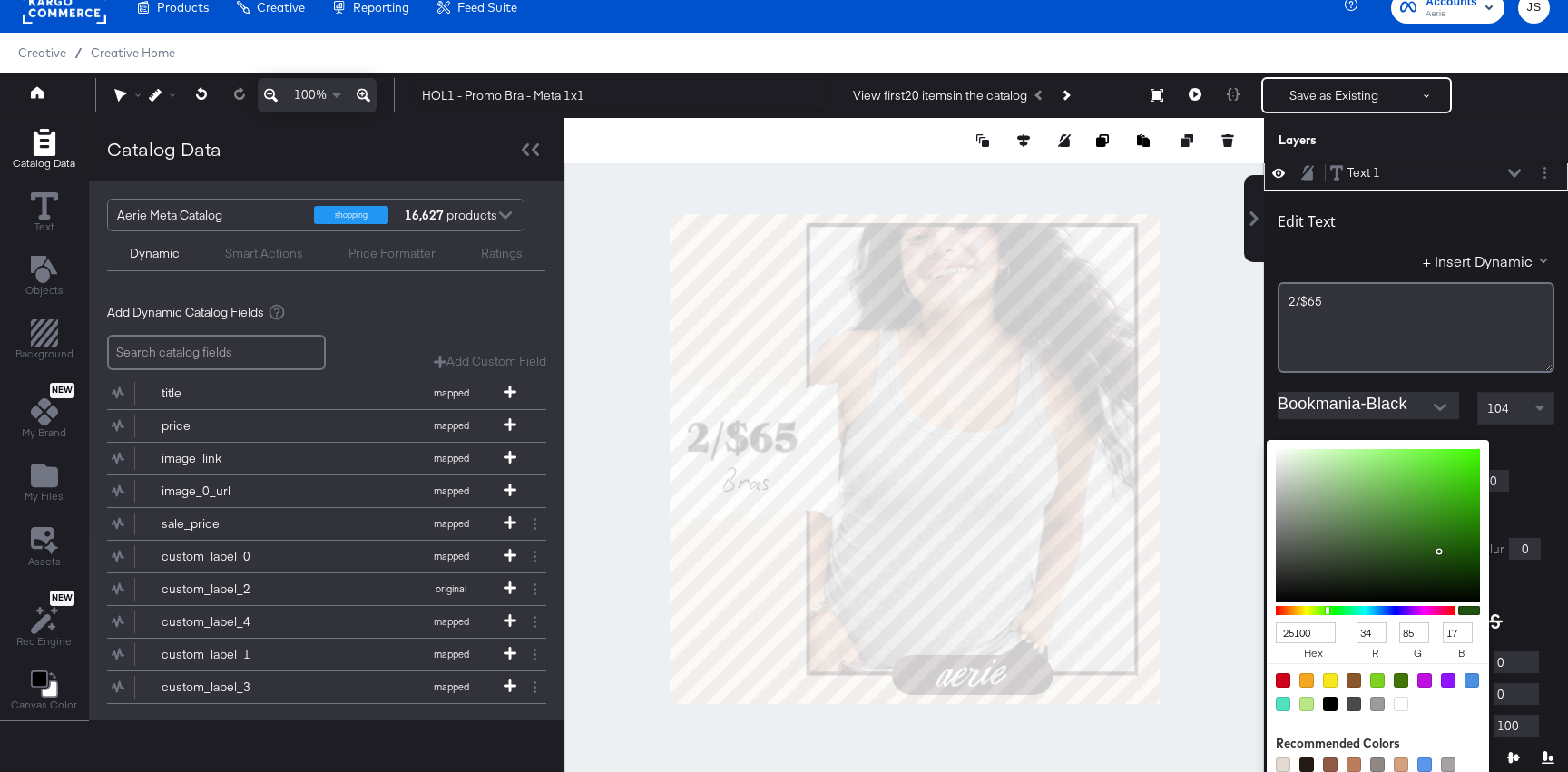
type input "25100C"
type input "37"
type input "16"
type input "12"
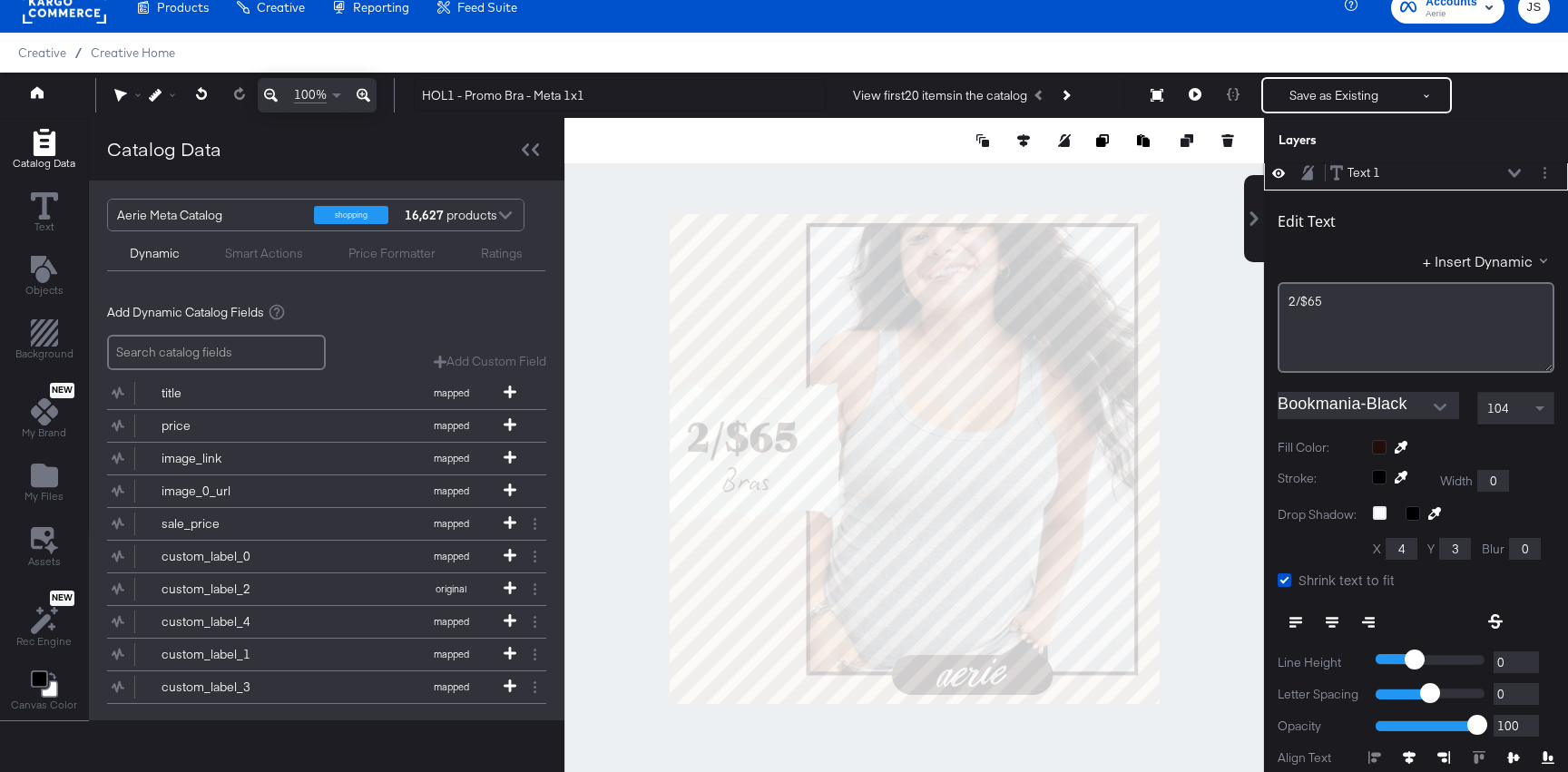
click at [1540, 453] on div at bounding box center [1463, 447] width 183 height 15
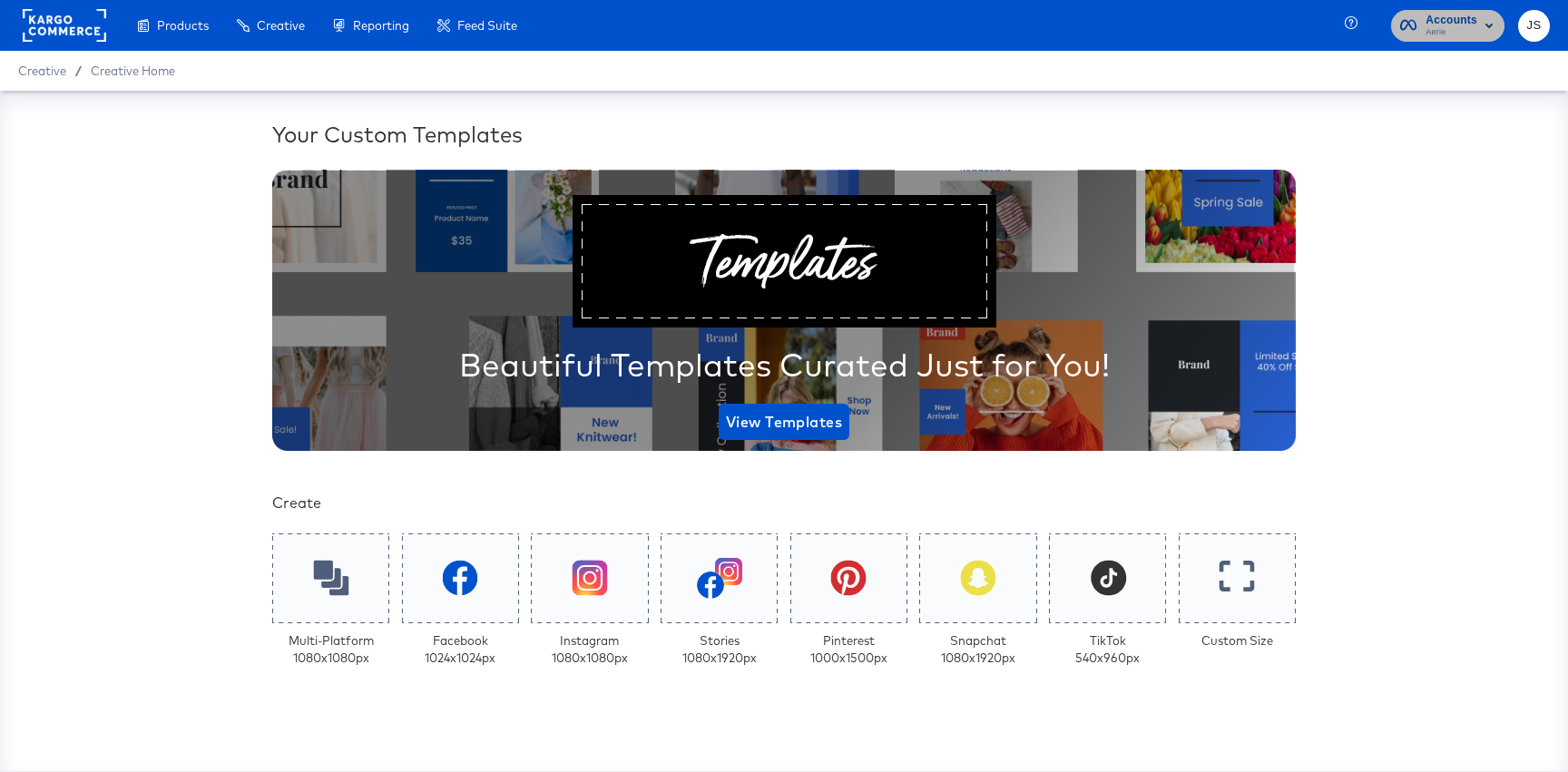
click at [1475, 32] on span "Aerie" at bounding box center [1451, 33] width 51 height 15
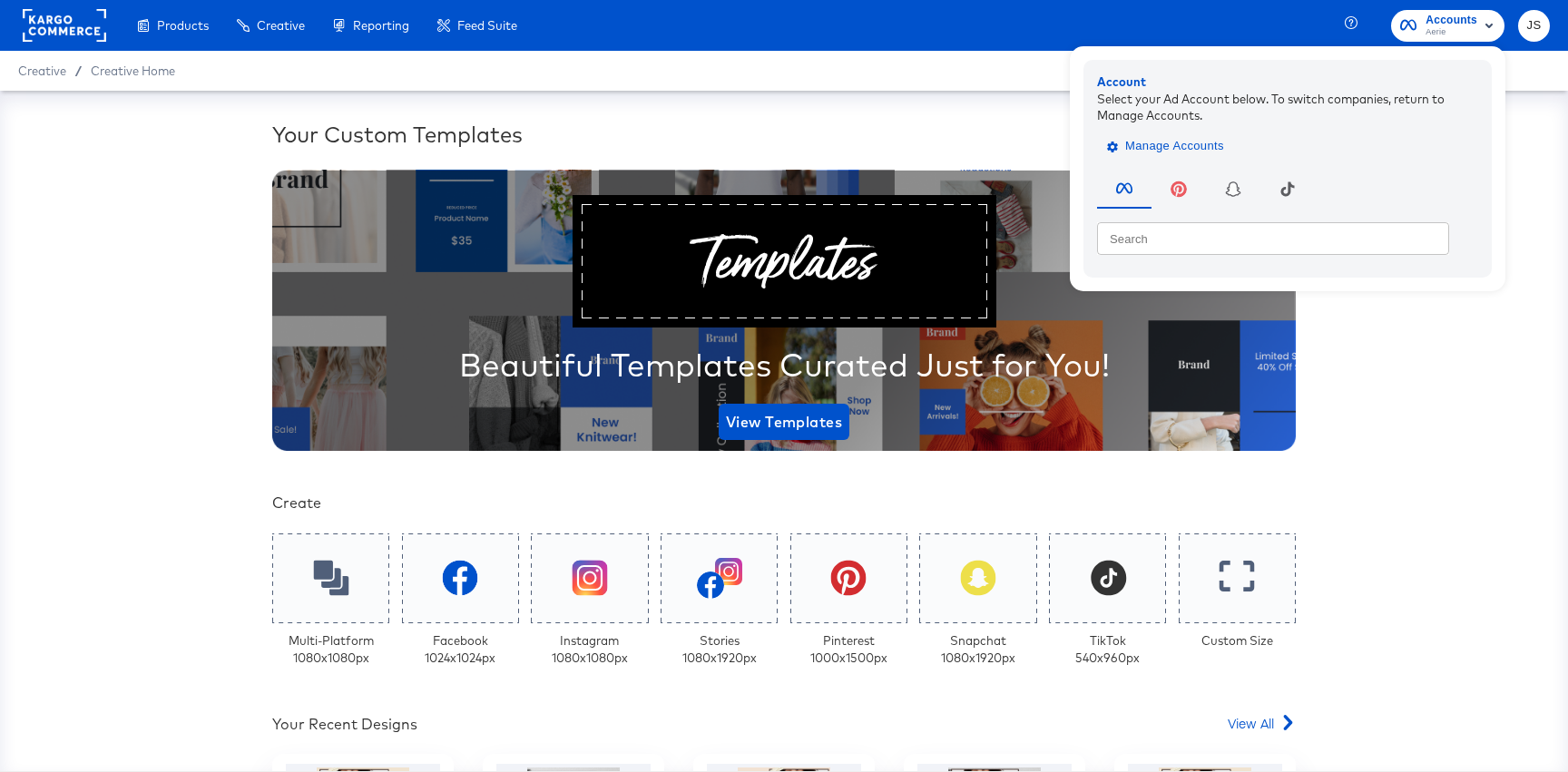
click at [1208, 136] on span "Manage Accounts" at bounding box center [1167, 146] width 114 height 21
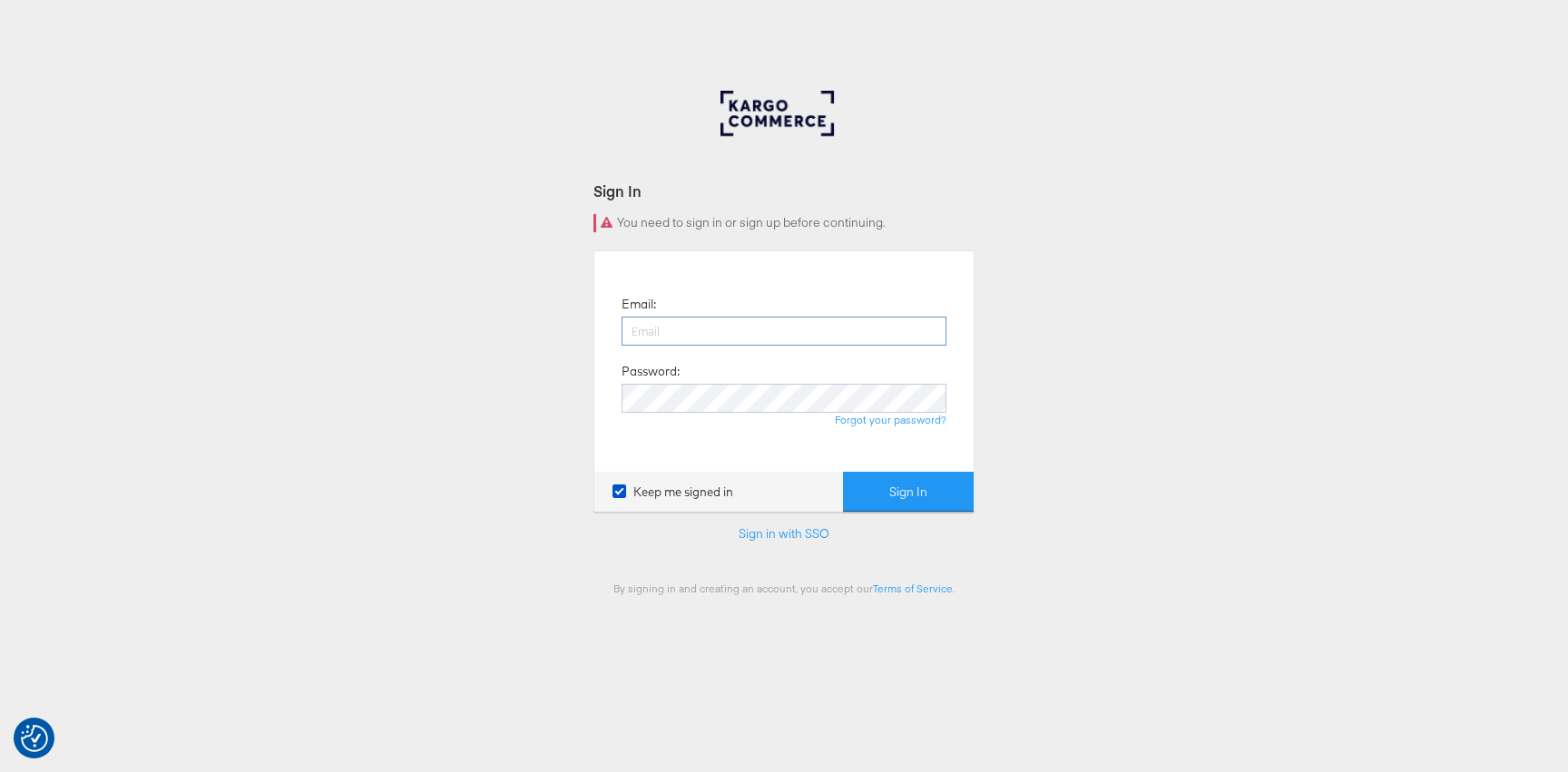
click at [867, 319] on input "email" at bounding box center [784, 331] width 325 height 29
type input "[EMAIL_ADDRESS][PERSON_NAME][DOMAIN_NAME]"
click at [843, 472] on button "Sign In" at bounding box center [908, 492] width 130 height 40
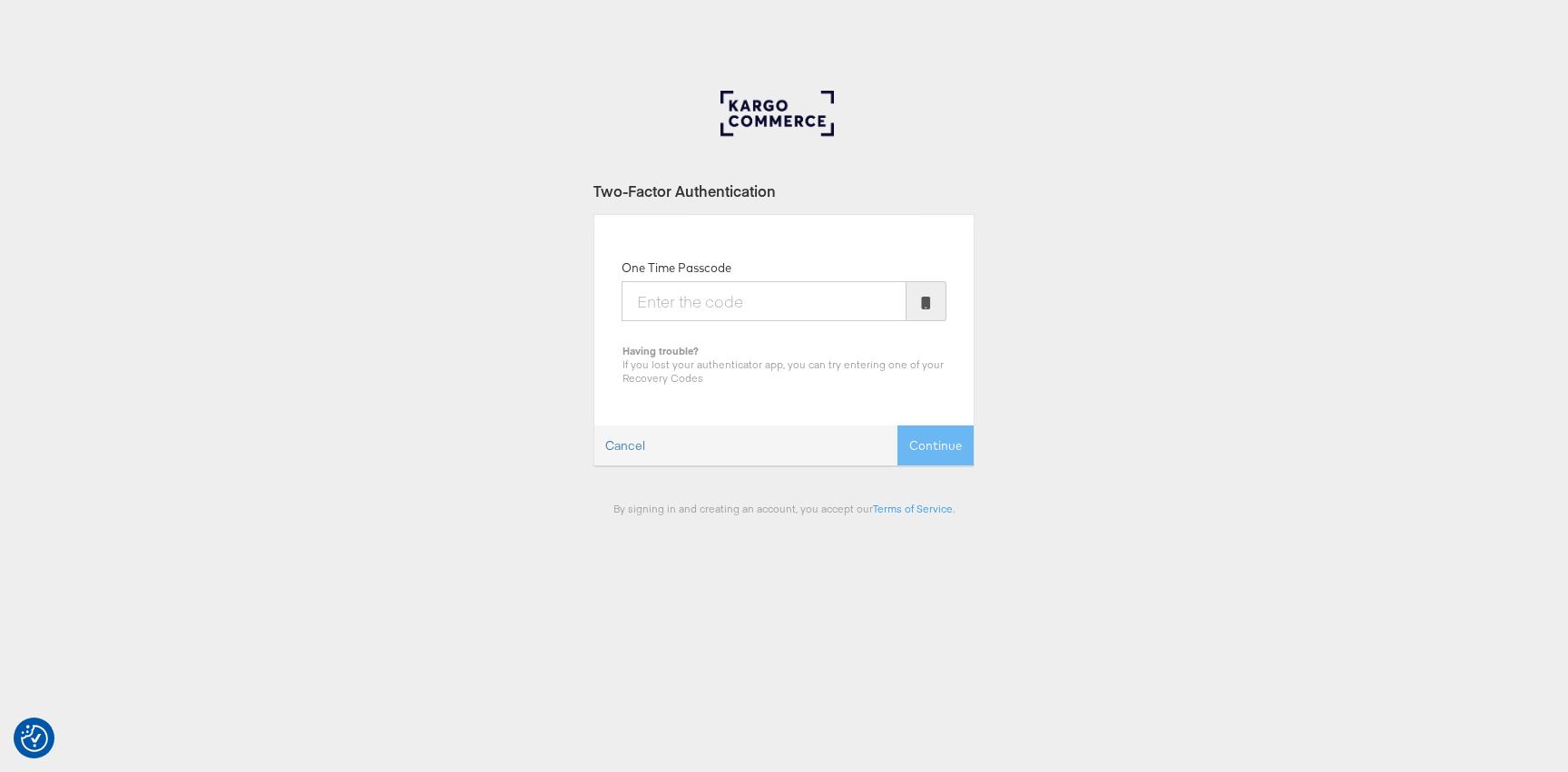
type input "5"
type input "456706"
click at [898, 425] on button "Continue" at bounding box center [935, 445] width 76 height 40
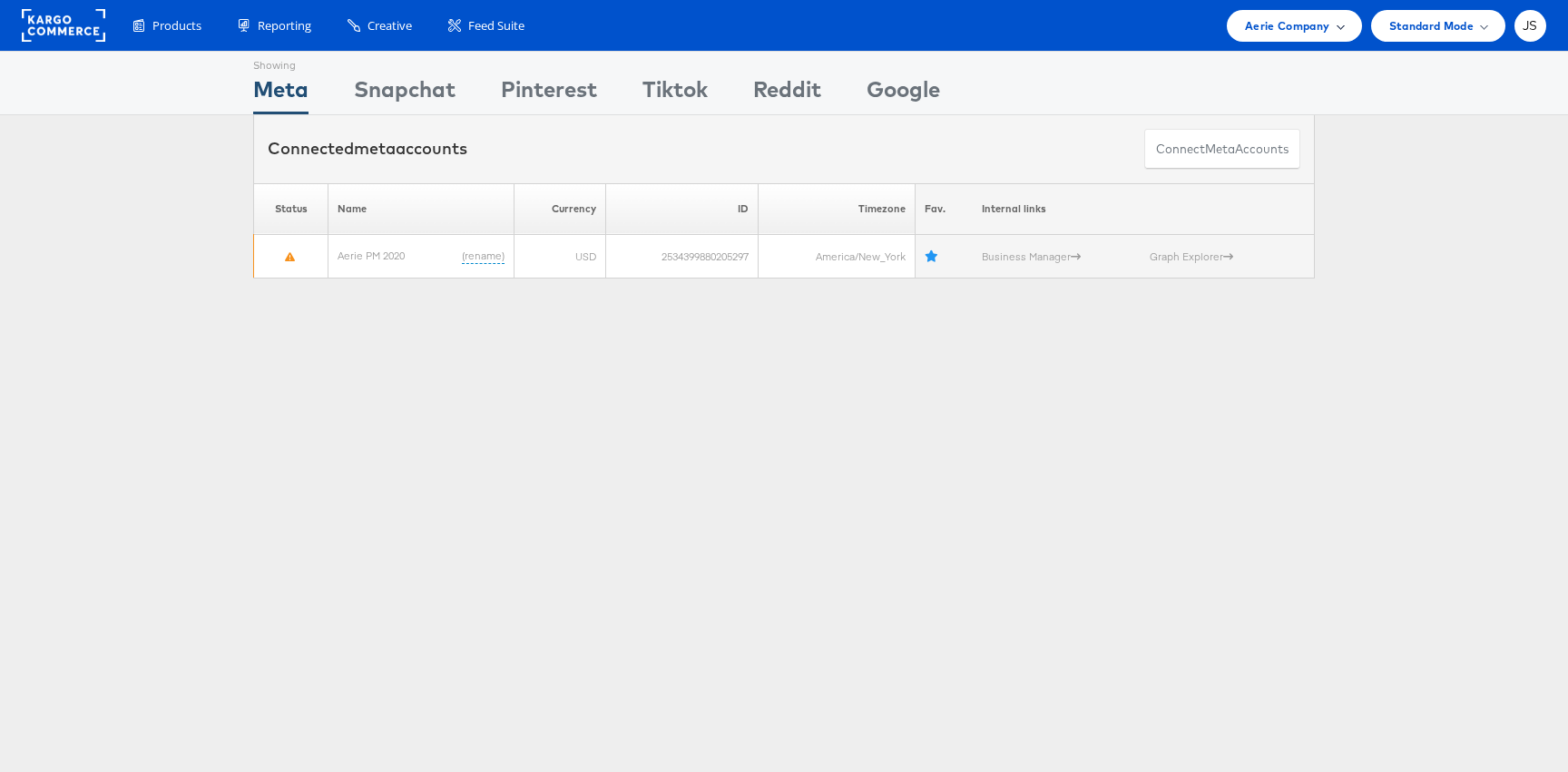
click at [1340, 26] on span at bounding box center [1340, 25] width 9 height 9
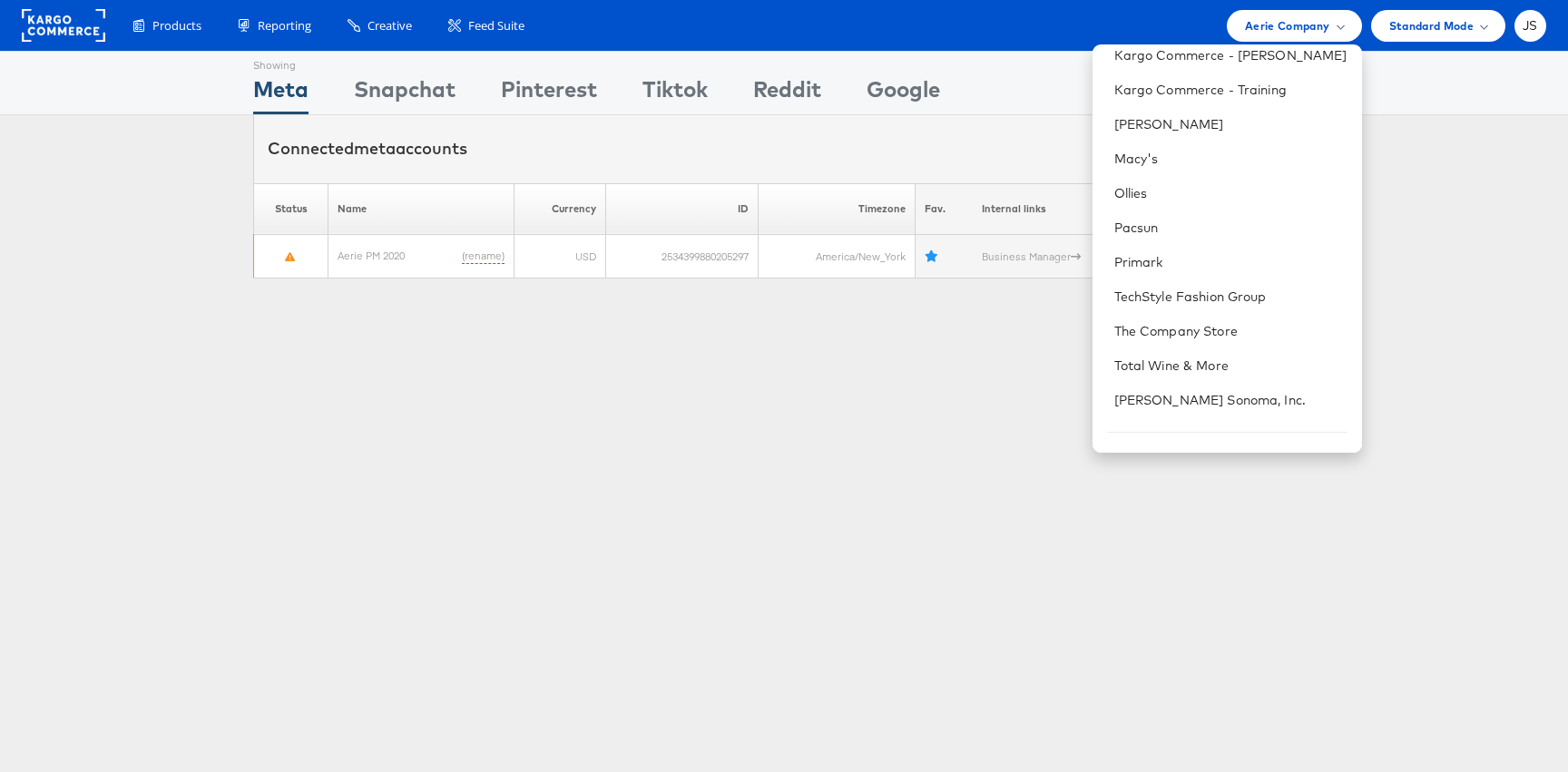
scroll to position [497, 0]
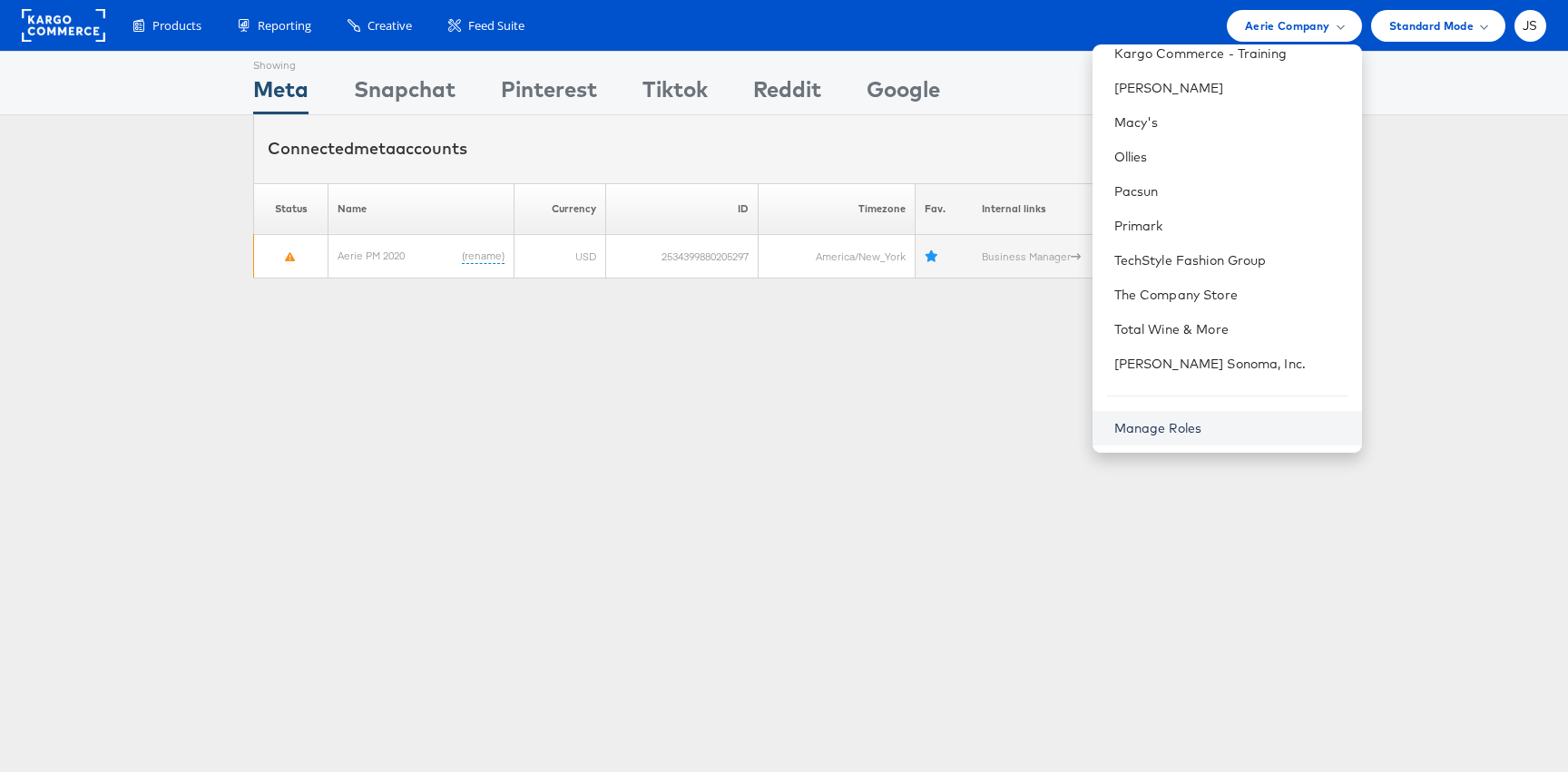
click at [1188, 425] on link "Manage Roles" at bounding box center [1158, 428] width 88 height 17
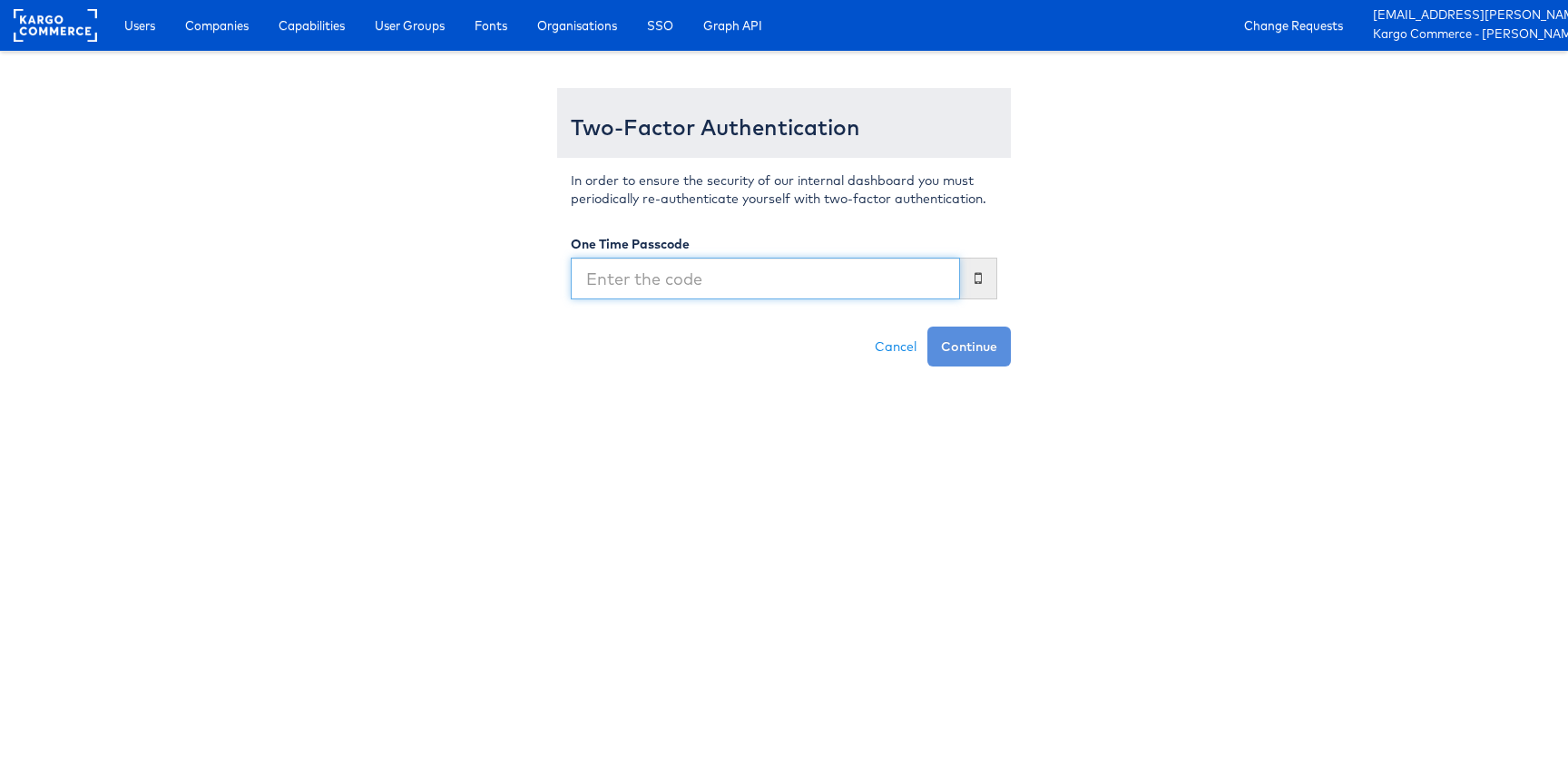
click at [795, 272] on input "text" at bounding box center [765, 278] width 389 height 41
click at [500, 24] on span "Fonts" at bounding box center [491, 26] width 33 height 18
click at [654, 273] on input "text" at bounding box center [765, 278] width 389 height 41
click at [486, 41] on div "Users Companies Capabilities User Groups Fonts Organisations SSO Graph API Chan…" at bounding box center [834, 25] width 1466 height 50
click at [677, 275] on input "text" at bounding box center [765, 278] width 389 height 41
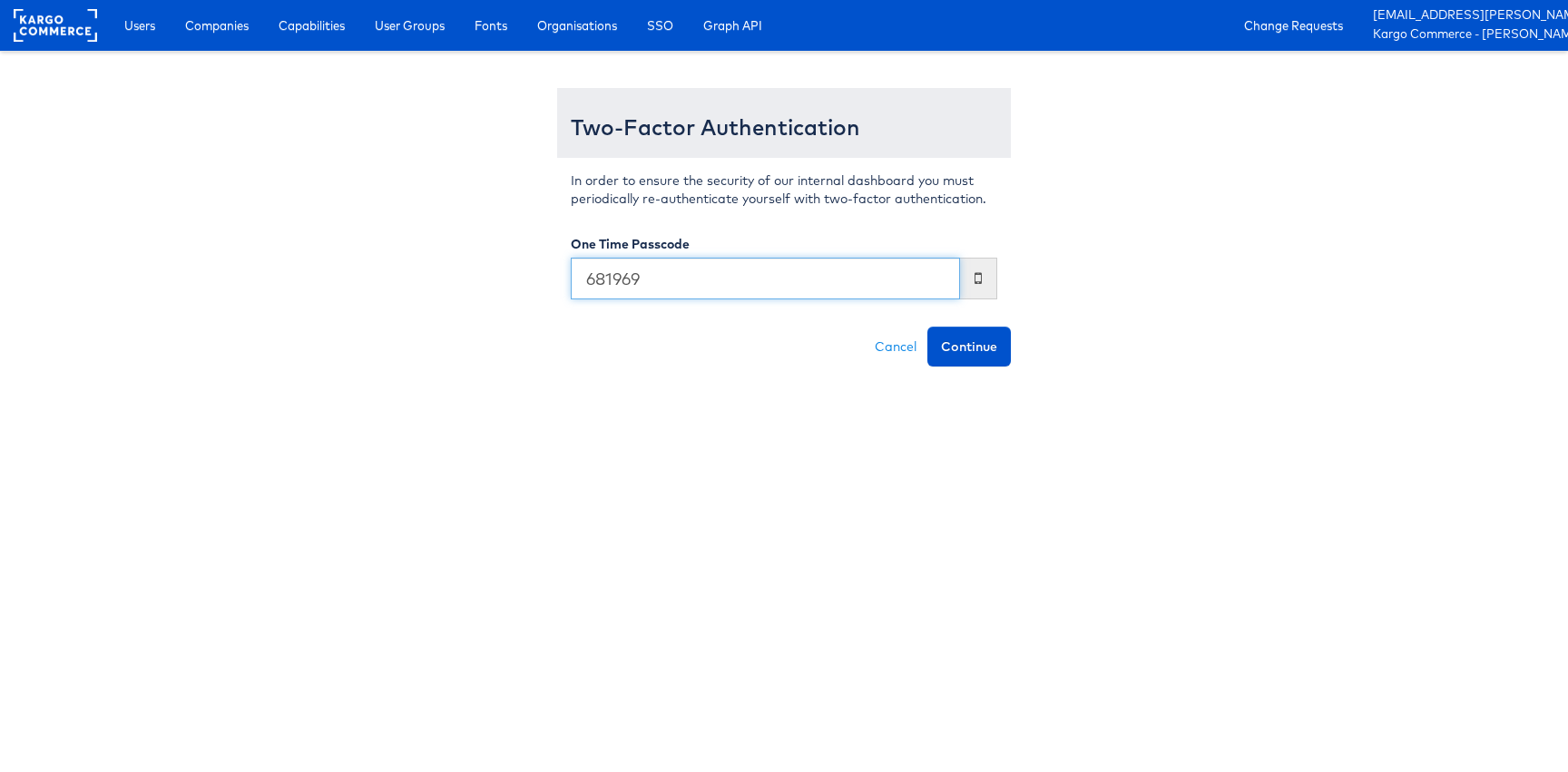
type input "681969"
click at [927, 327] on button "Continue" at bounding box center [969, 347] width 84 height 39
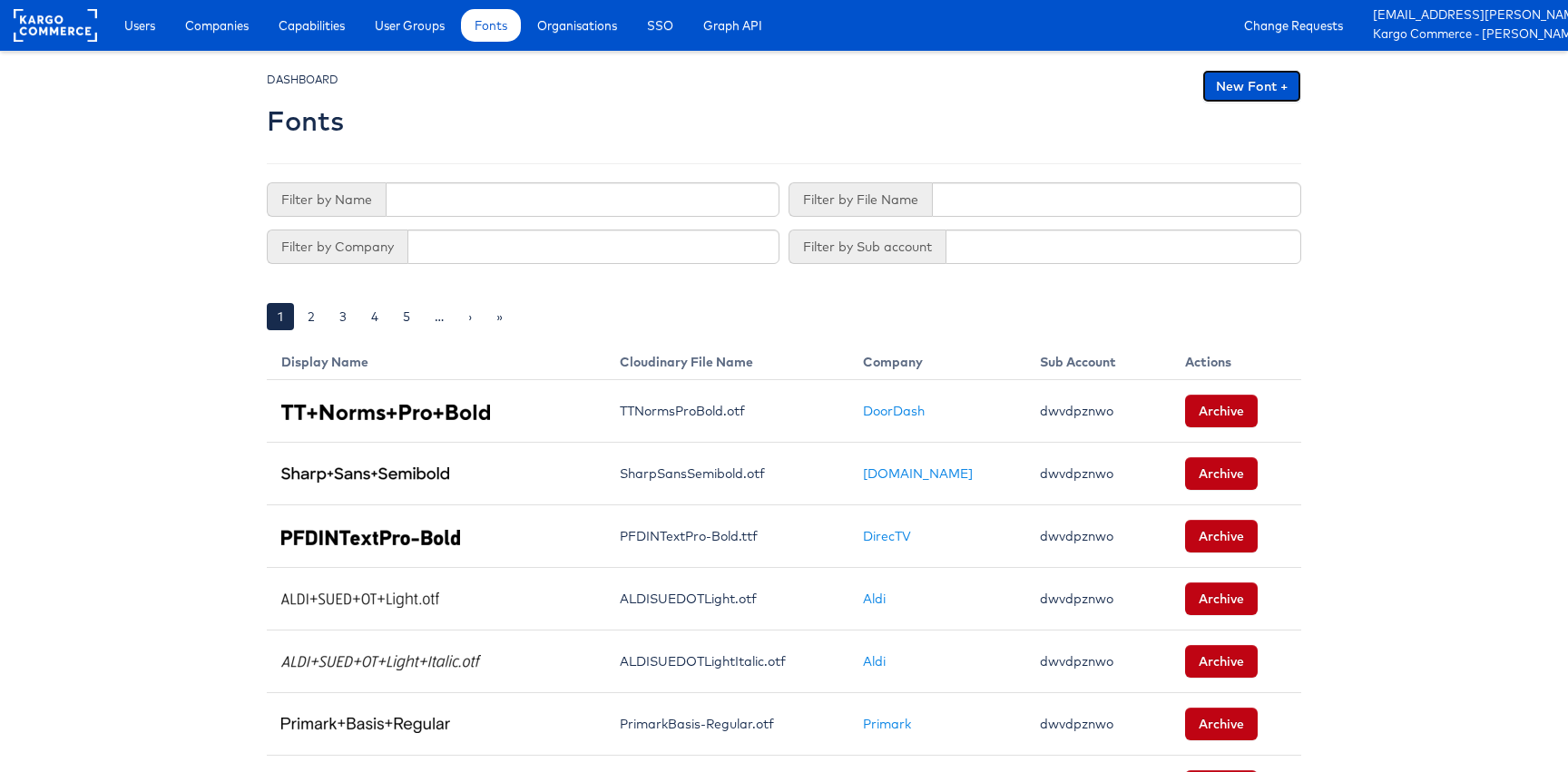
click at [1268, 72] on link "New Font +" at bounding box center [1252, 86] width 99 height 33
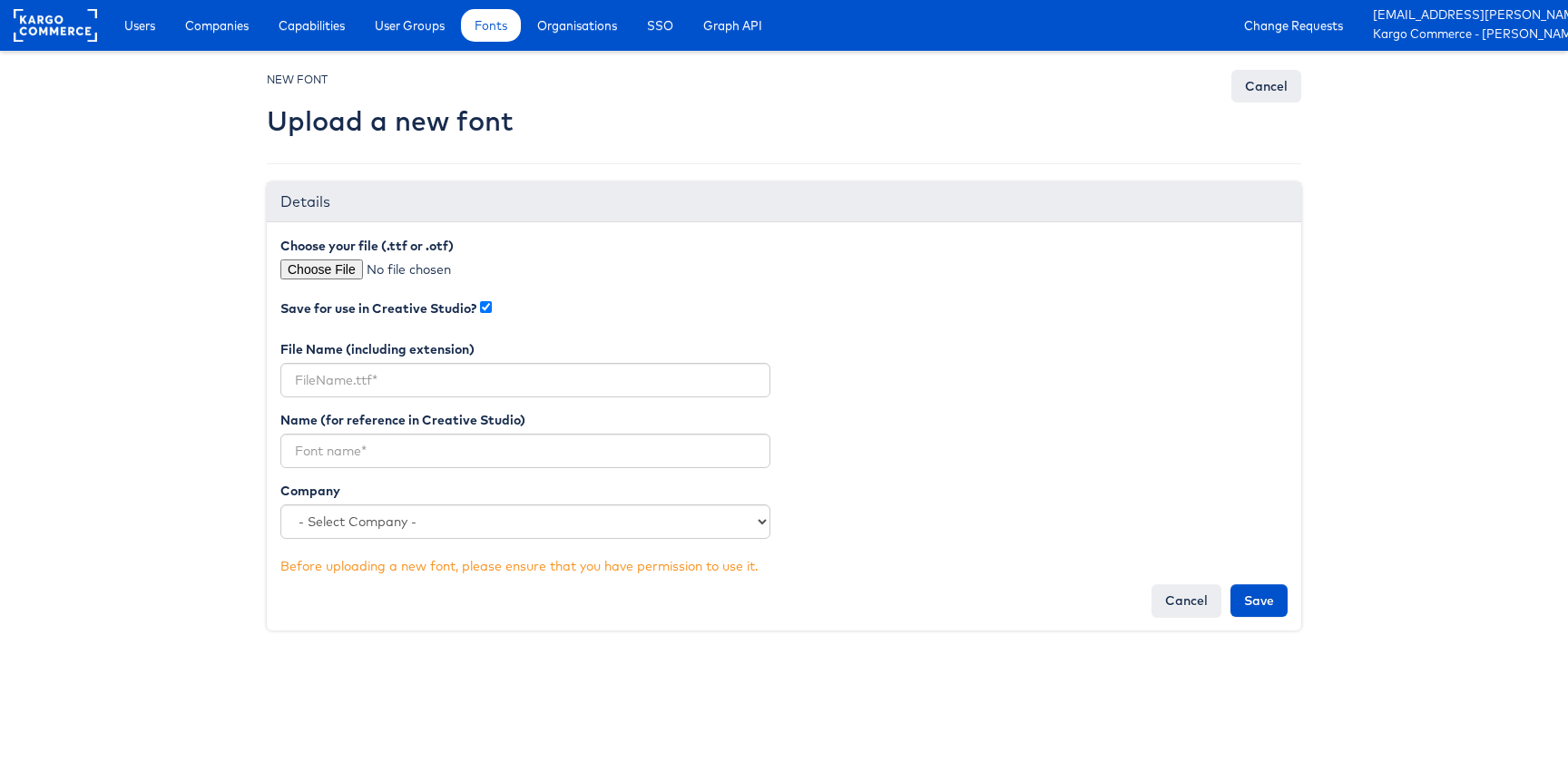
click at [336, 258] on div "Choose your file (.ttf or .otf)" at bounding box center [525, 268] width 517 height 61
click at [334, 272] on input "file" at bounding box center [434, 270] width 308 height 20
type input "C:\fakepath\bookmania-bold.otf"
type input "bookmania-bold.otf"
drag, startPoint x: 394, startPoint y: 375, endPoint x: 290, endPoint y: 376, distance: 104.0
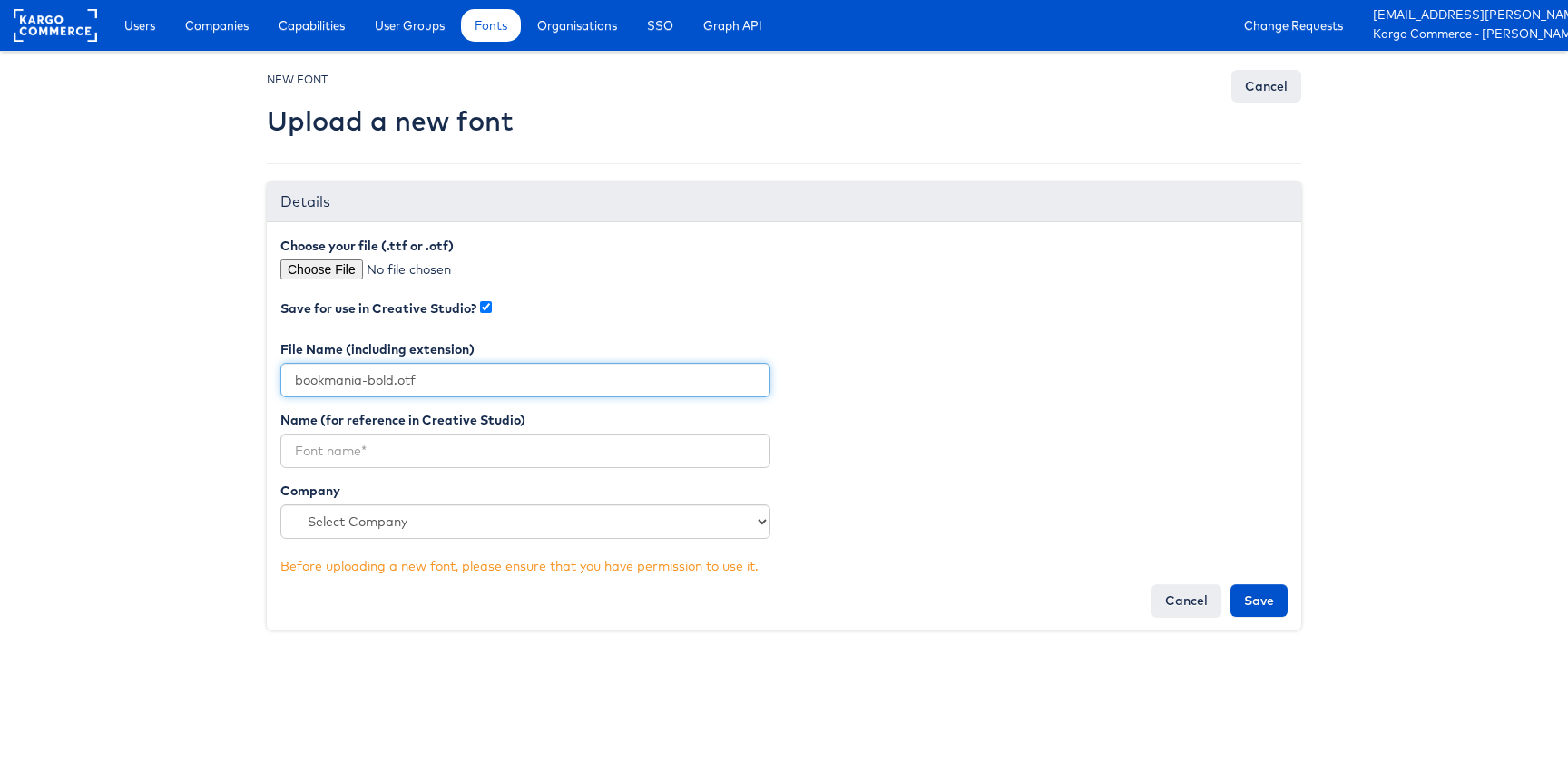
click at [290, 376] on input "bookmania-bold.otf" at bounding box center [525, 380] width 490 height 35
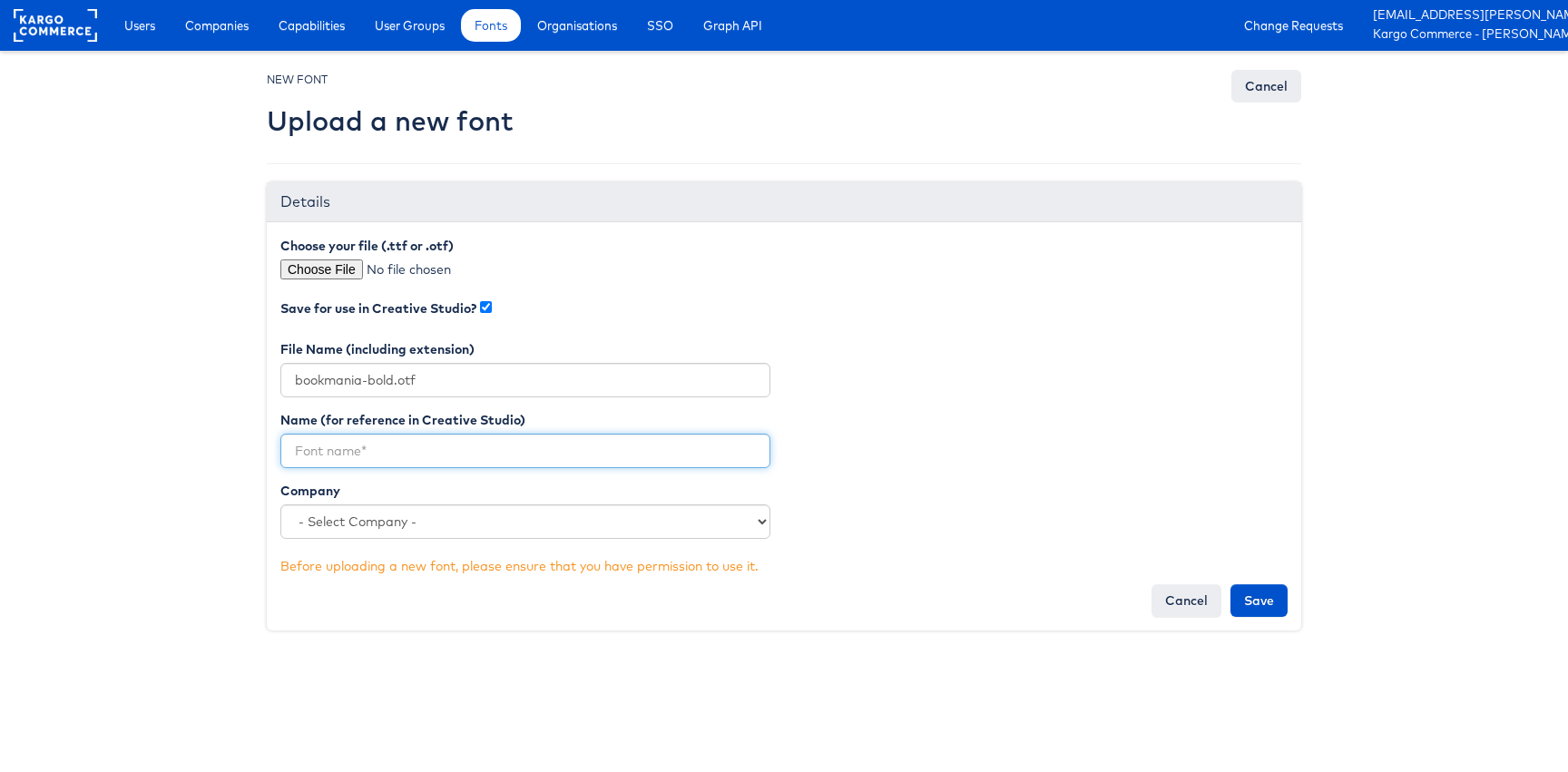
click at [447, 454] on input "text" at bounding box center [525, 450] width 490 height 35
paste input "bookmania-bold"
type input "bookmania-bold"
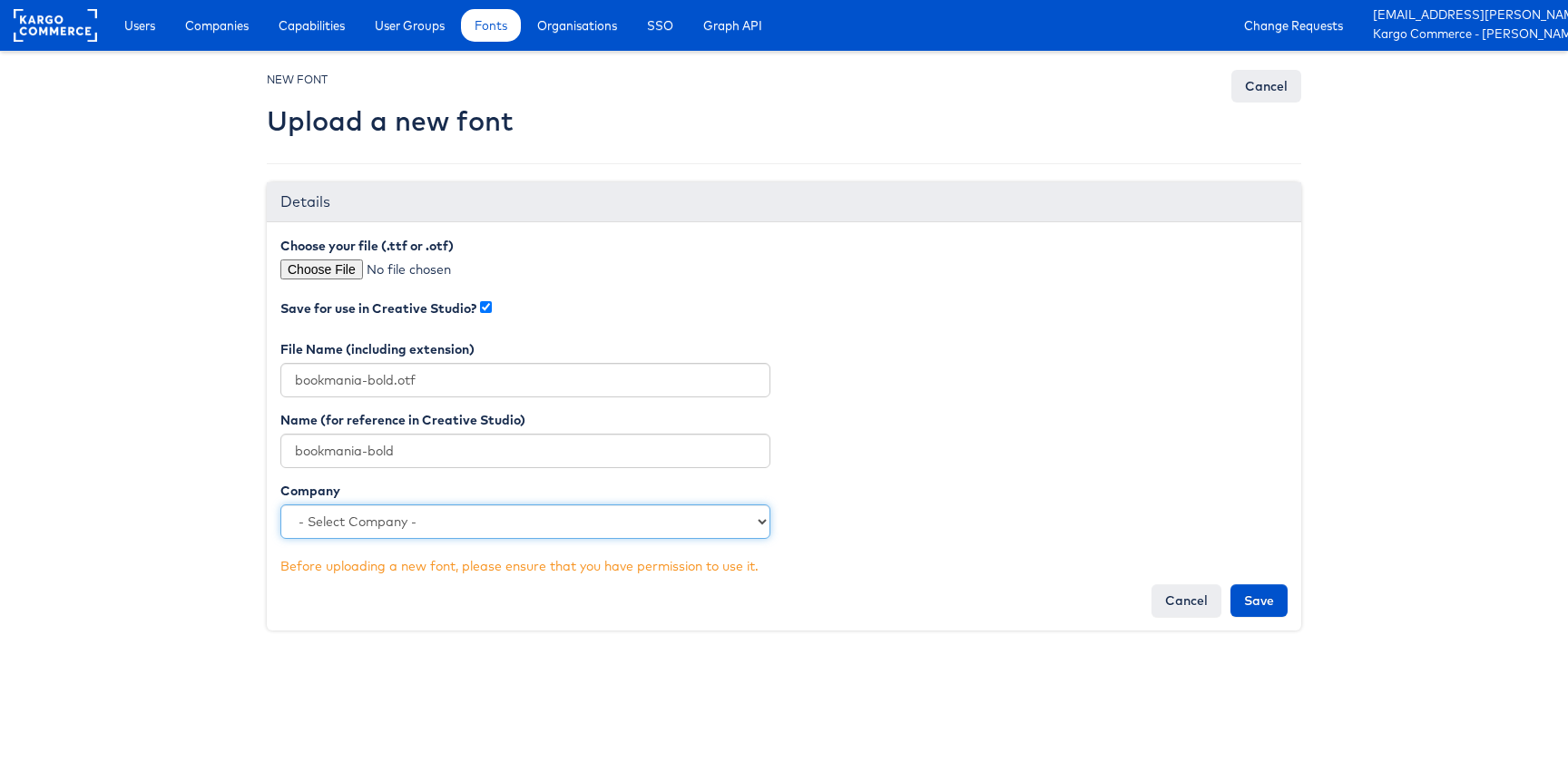
click at [440, 521] on select "- Select Company - Kargo Commerce - Training Chicos [PERSON_NAME] Sports Clarks…" at bounding box center [525, 521] width 490 height 35
select select "4252"
click at [280, 504] on select "- Select Company - Kargo Commerce - Training Chicos [PERSON_NAME] Sports Clarks…" at bounding box center [525, 521] width 490 height 35
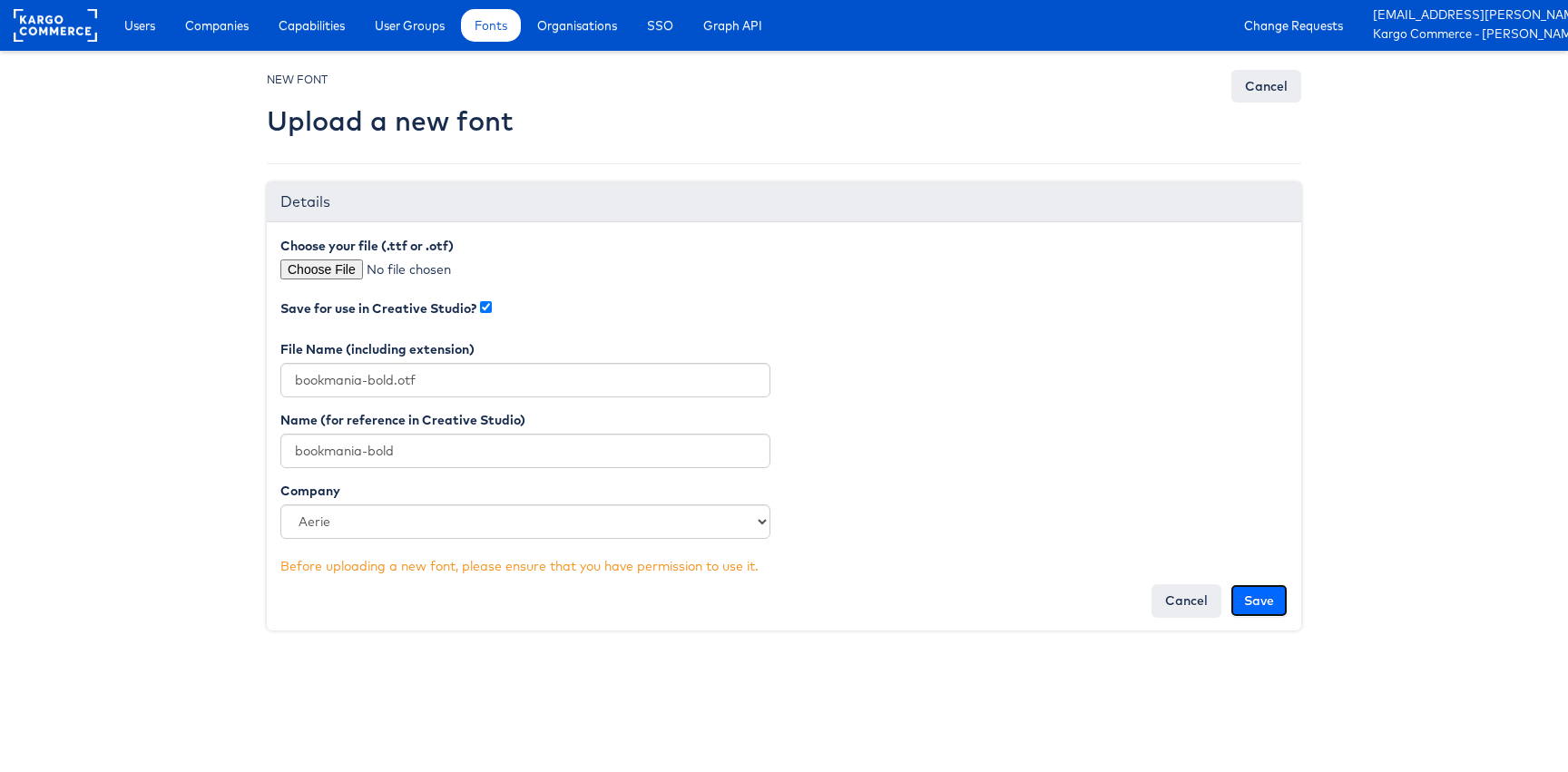
click at [1261, 601] on input "Save" at bounding box center [1259, 600] width 57 height 33
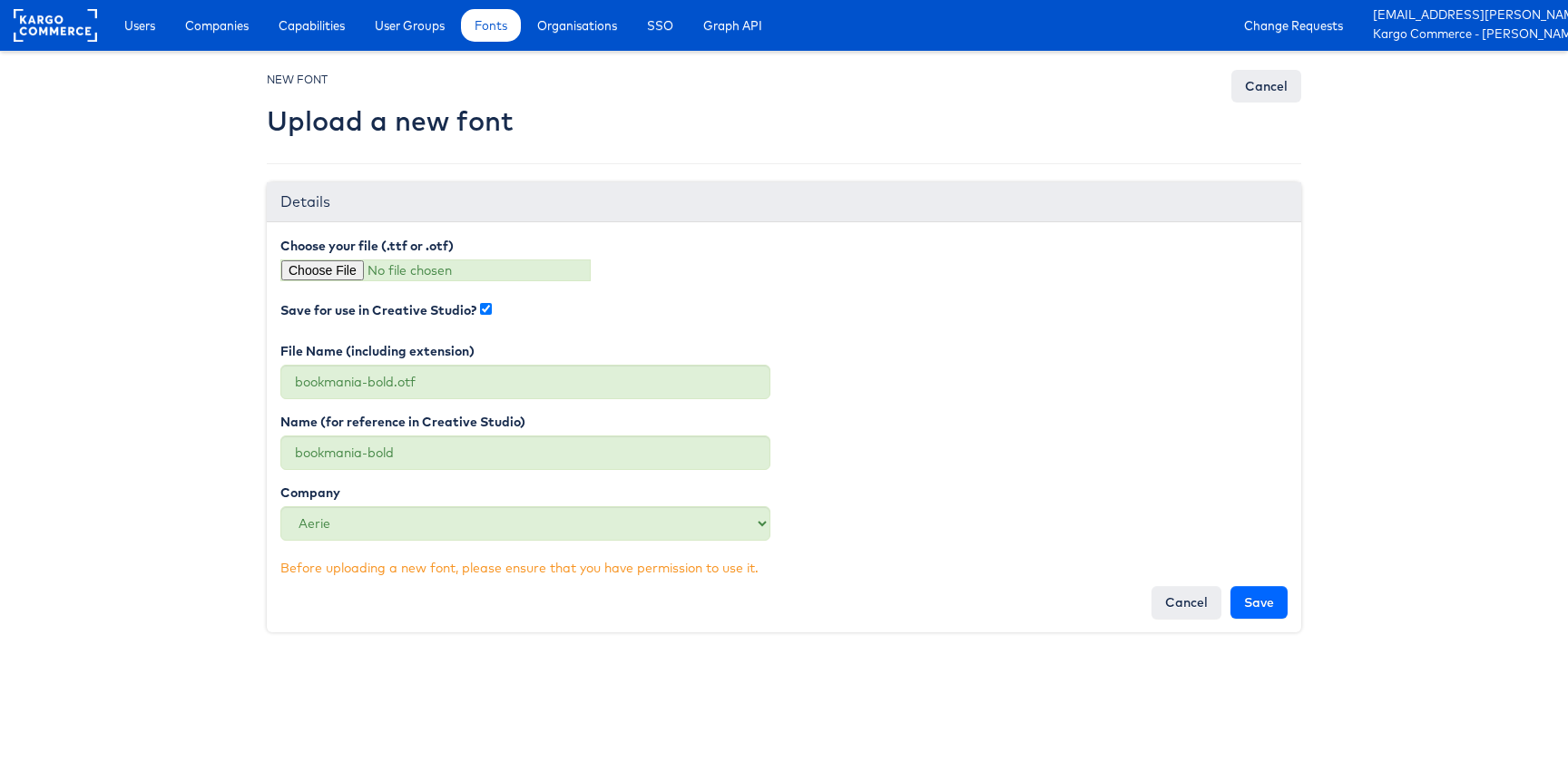
type input "Saving..."
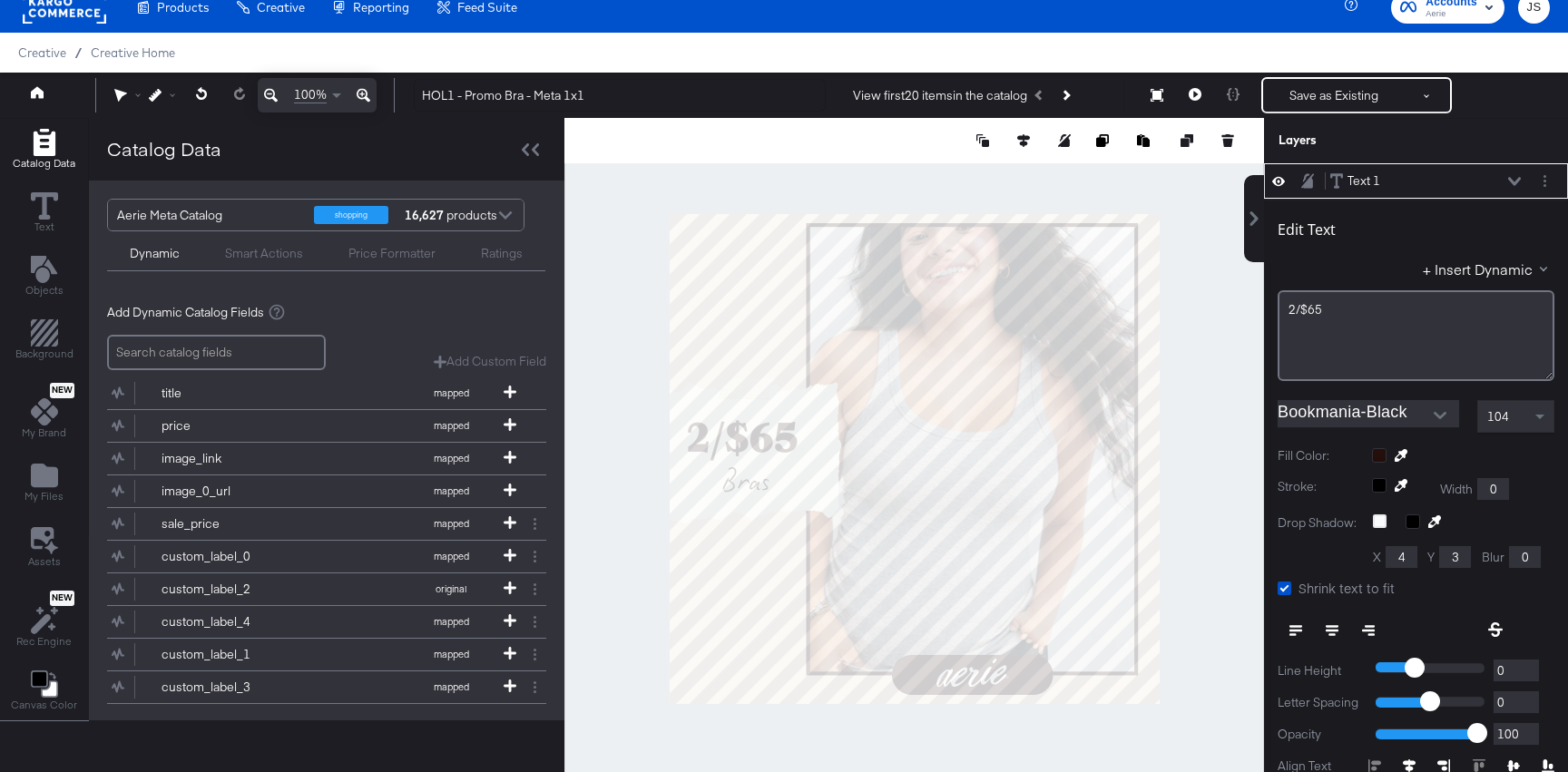
scroll to position [8, 0]
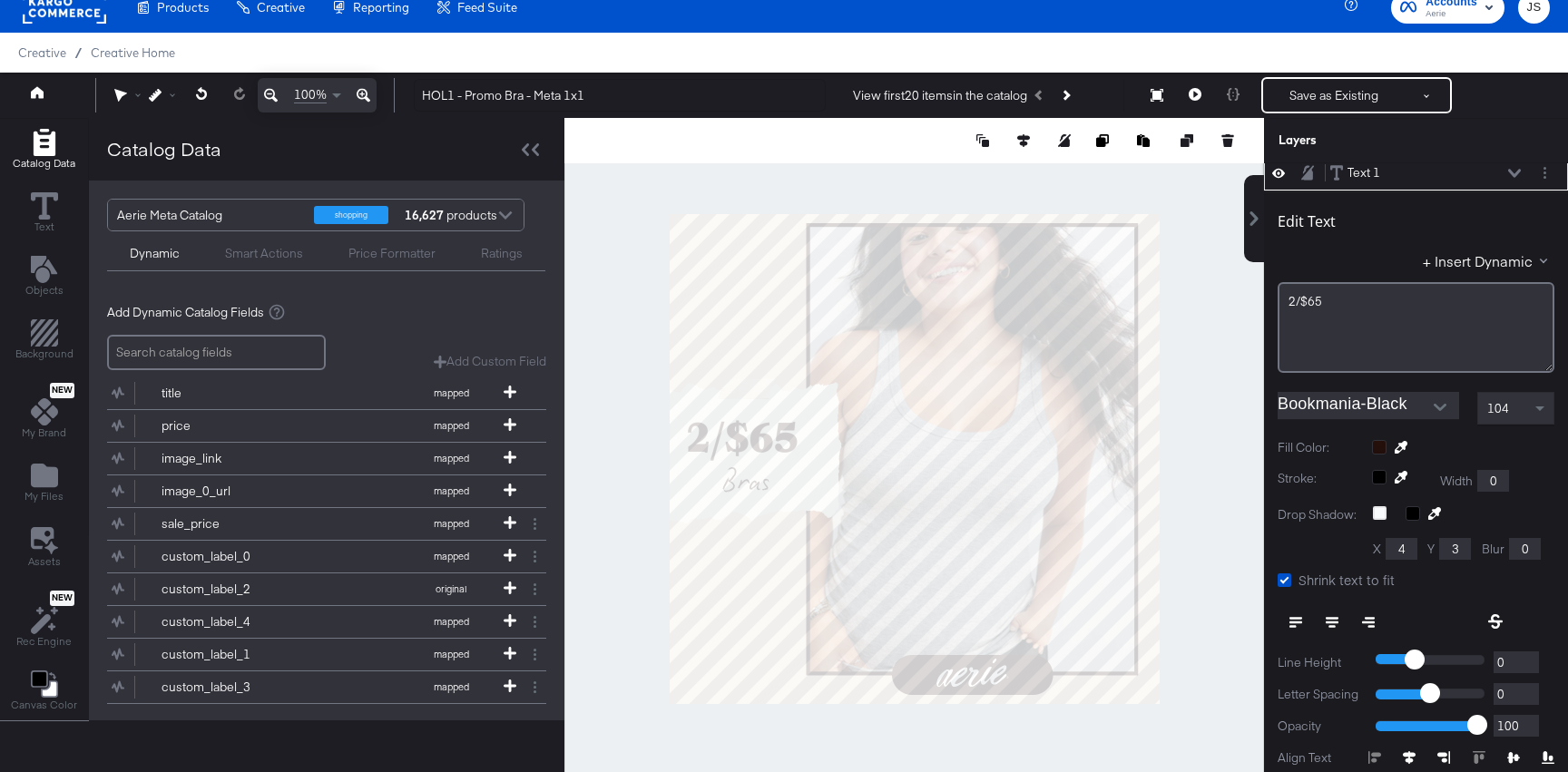
click at [1337, 616] on icon at bounding box center [1332, 622] width 13 height 13
click at [1549, 483] on div "Stroke: Width 0" at bounding box center [1416, 481] width 276 height 22
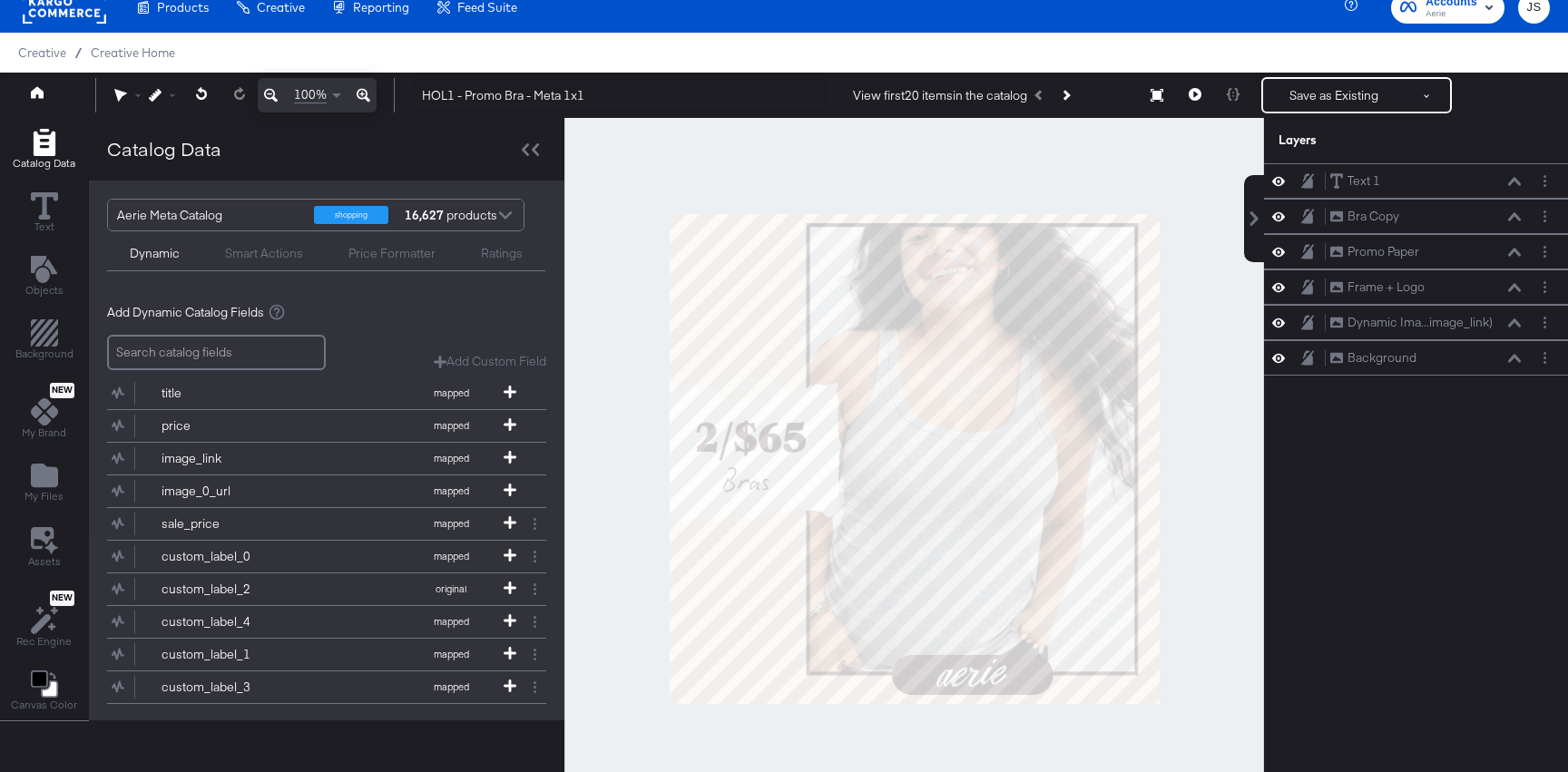
click at [1210, 471] on div at bounding box center [914, 458] width 700 height 682
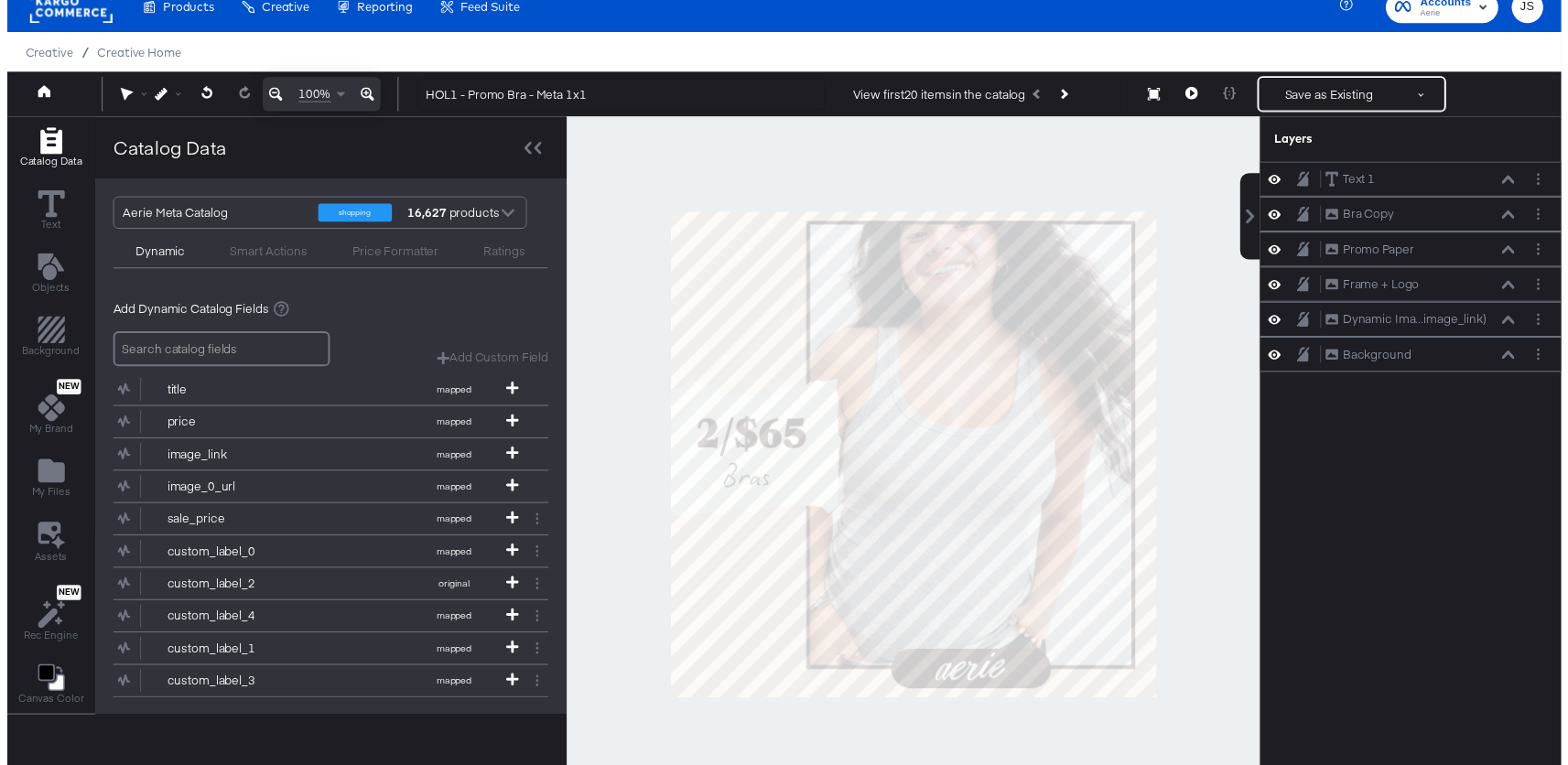
scroll to position [0, 0]
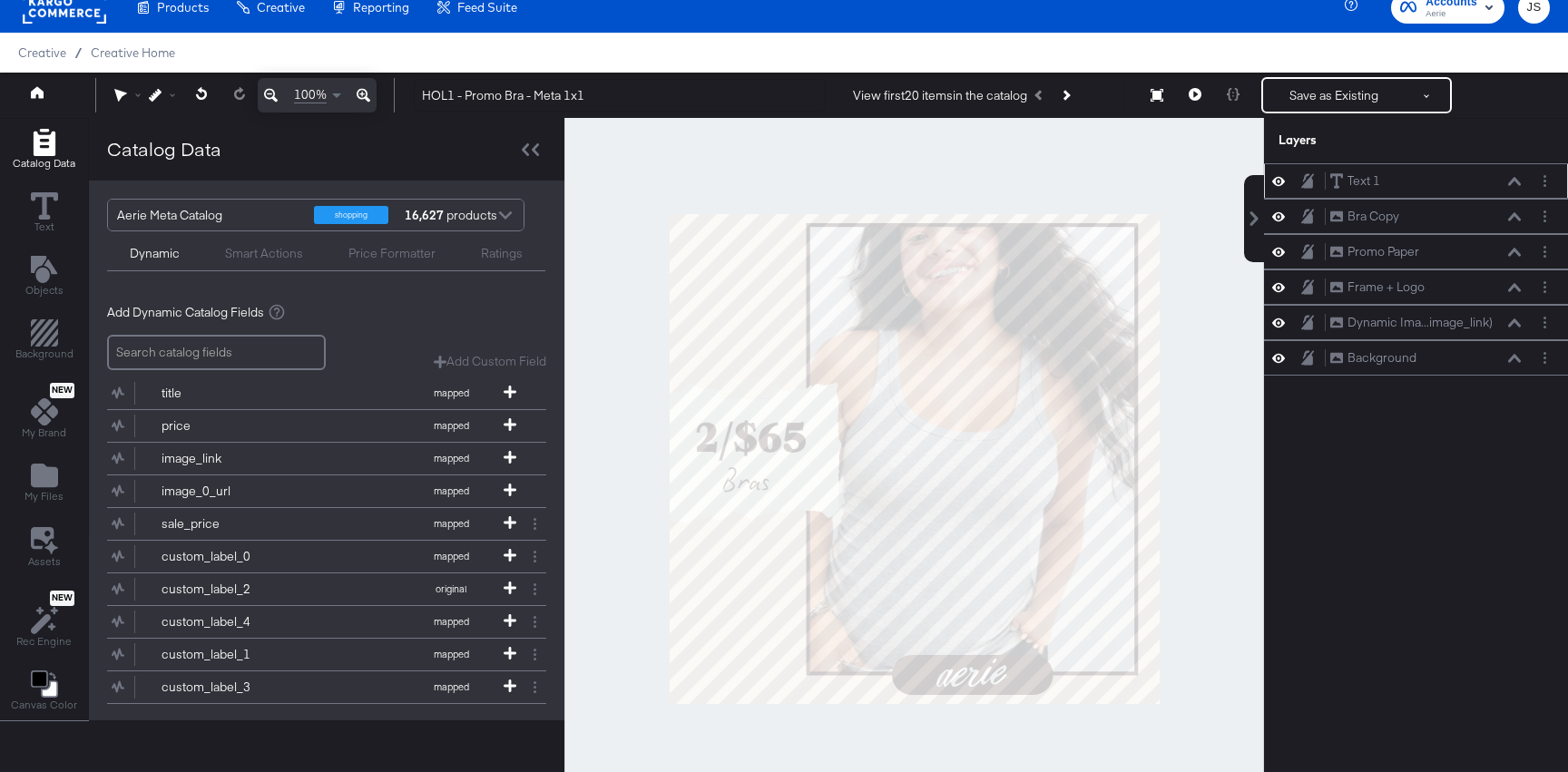
click at [1514, 180] on icon at bounding box center [1515, 181] width 13 height 8
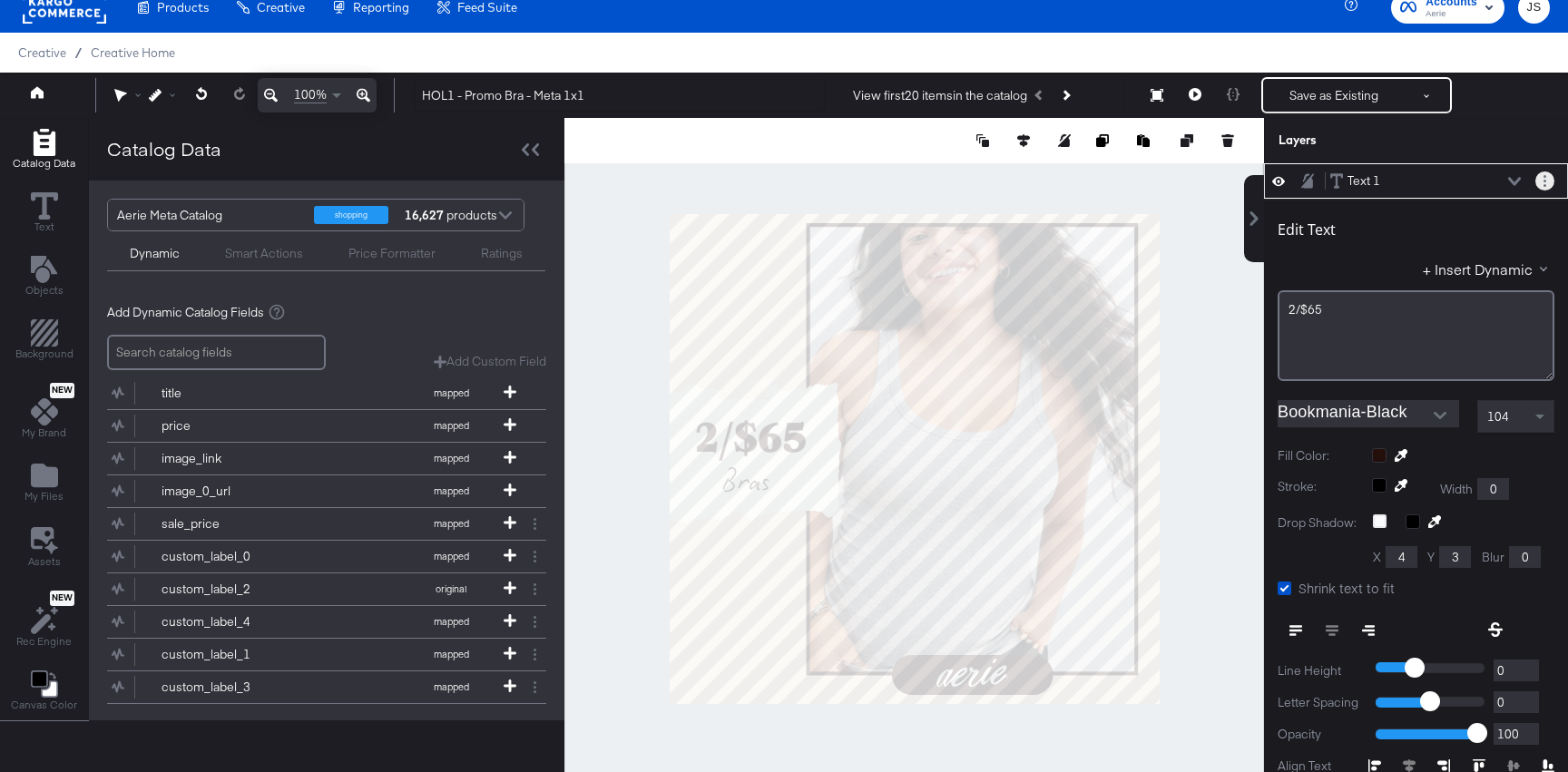
click at [1542, 189] on button "Layer Options" at bounding box center [1544, 181] width 19 height 19
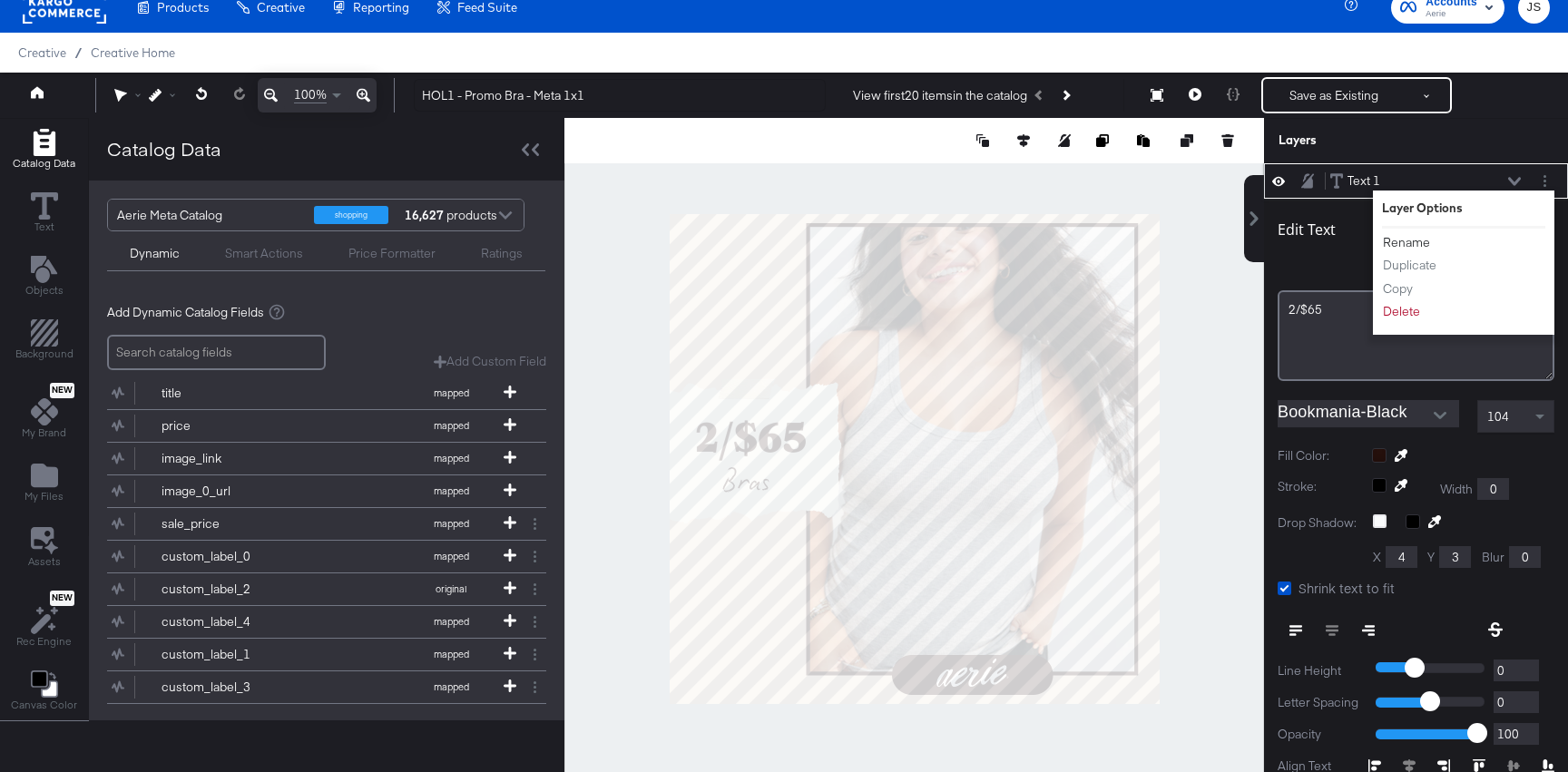
click at [1419, 237] on button "Rename" at bounding box center [1407, 242] width 49 height 19
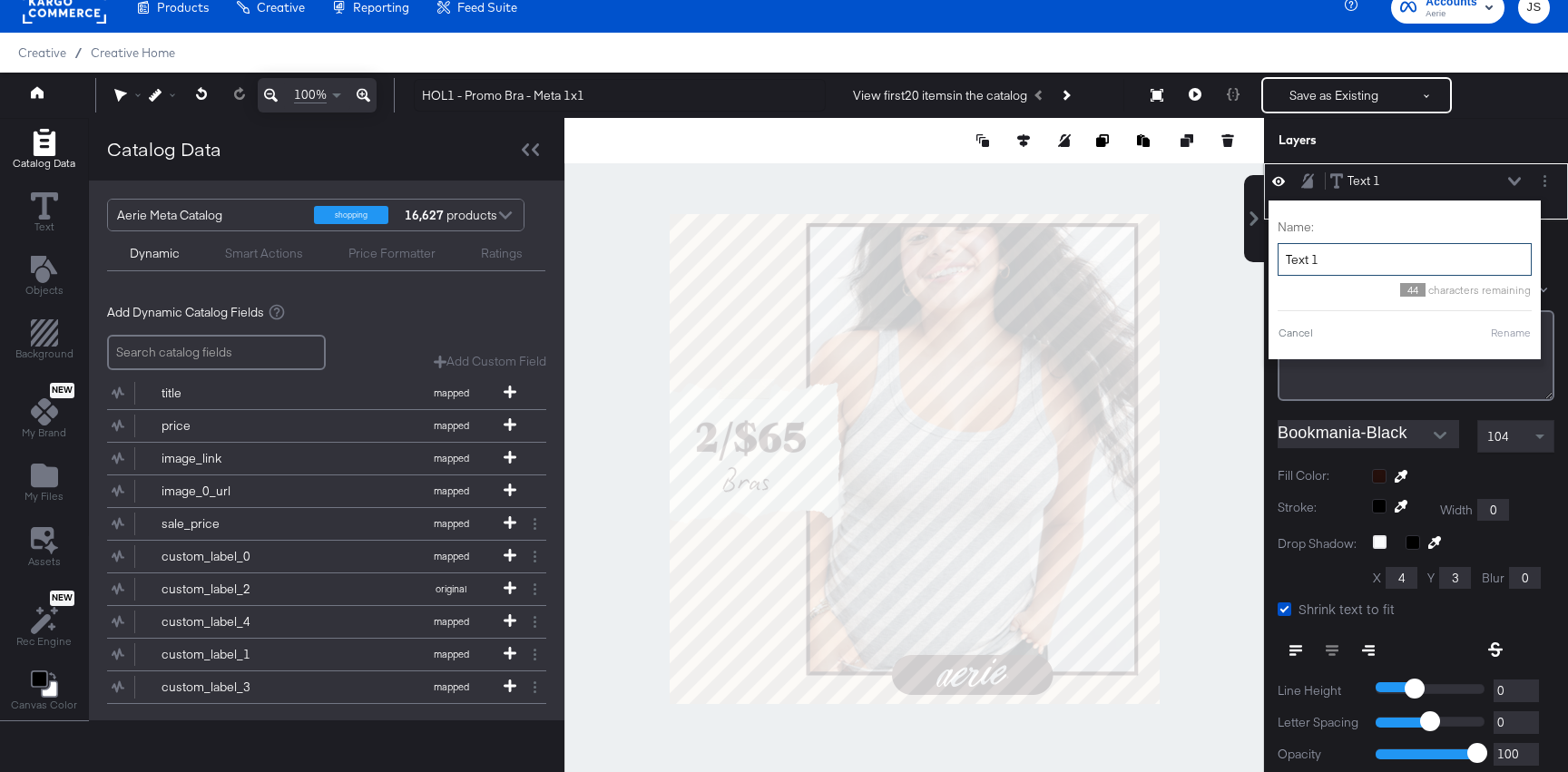
click at [1385, 257] on input "Text 1" at bounding box center [1404, 260] width 254 height 34
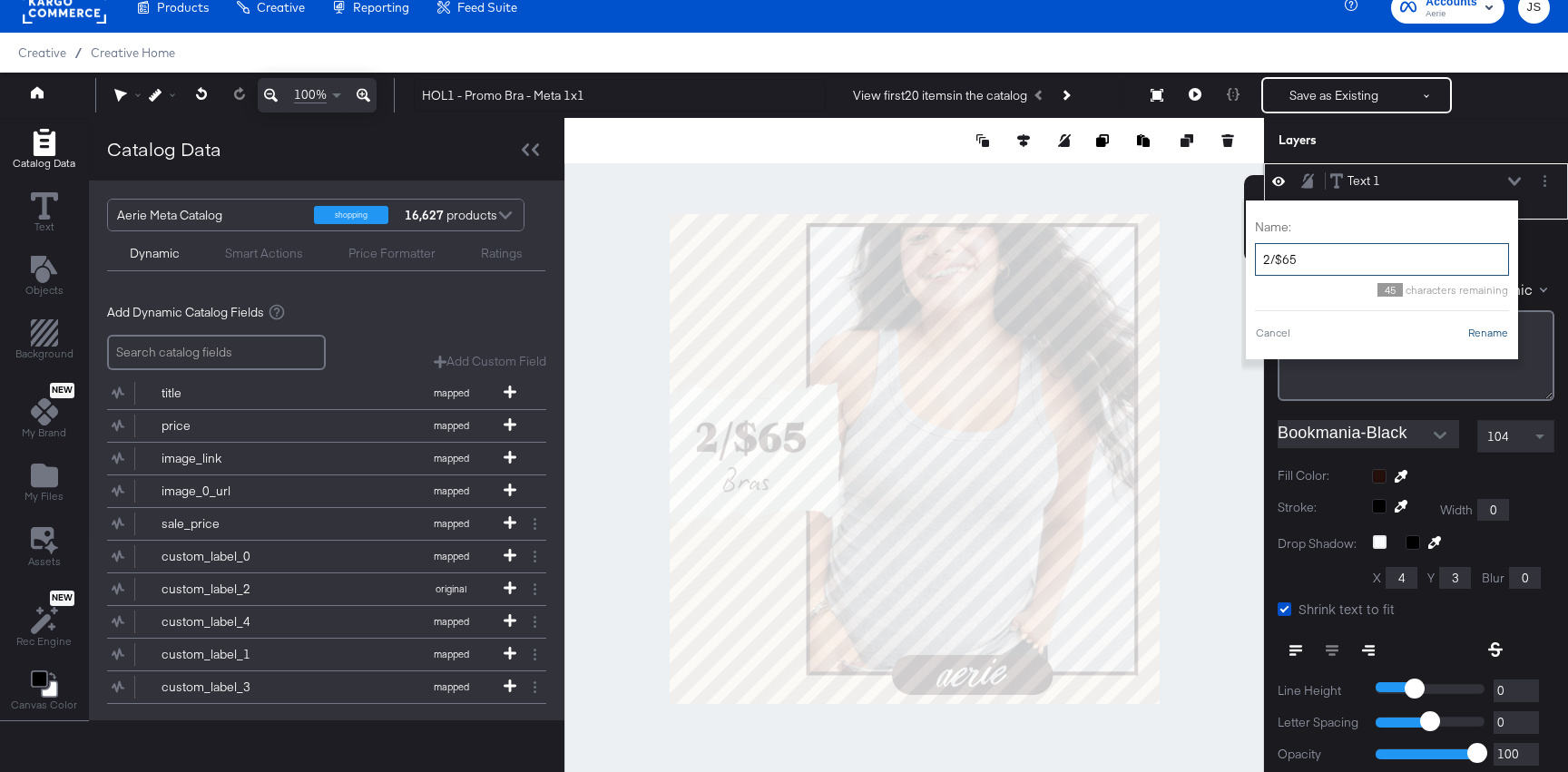
type input "2/$65"
click at [1487, 331] on button "Rename" at bounding box center [1488, 333] width 41 height 17
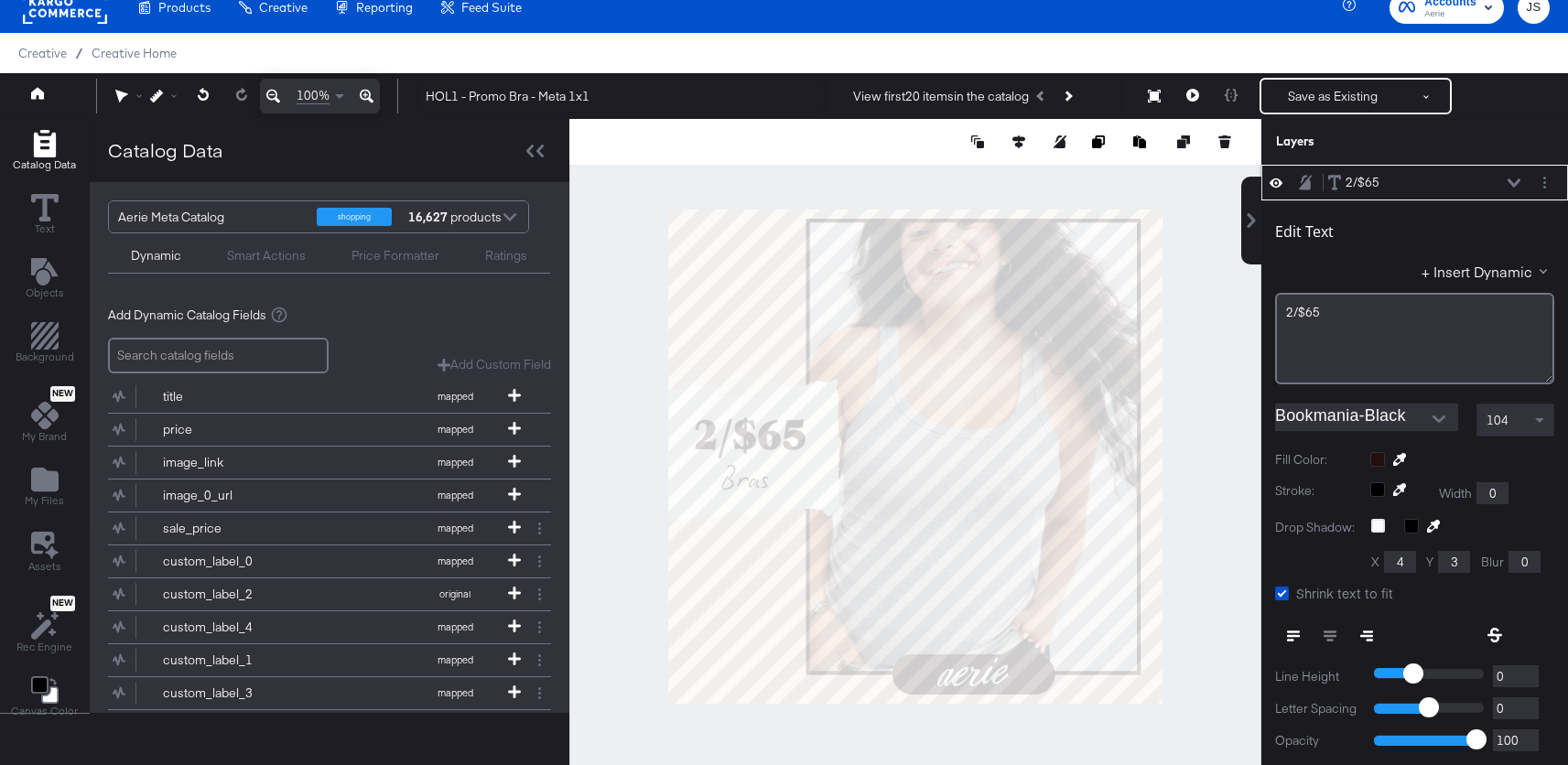
click at [1218, 296] on div at bounding box center [915, 455] width 692 height 674
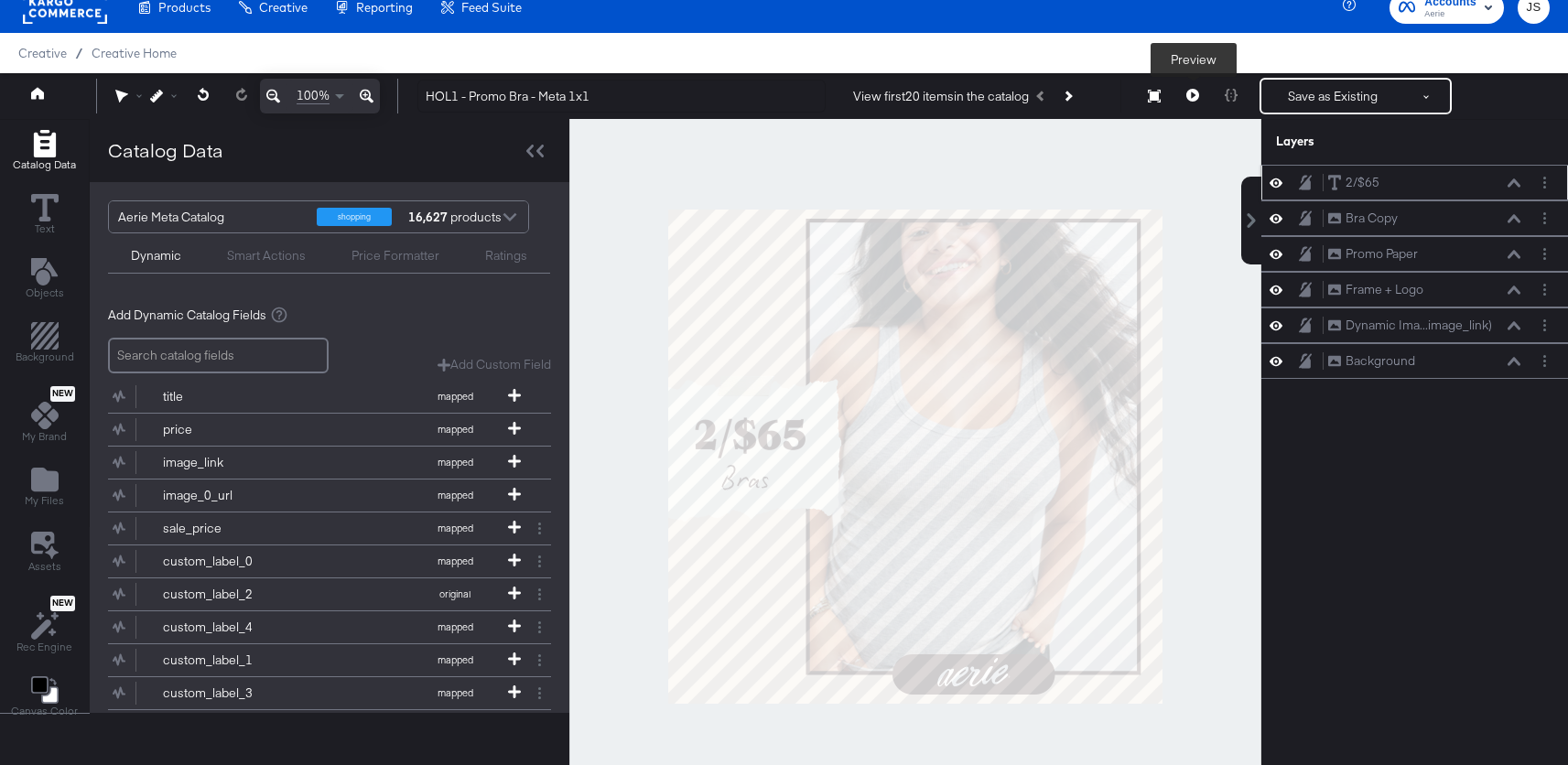
click at [1203, 97] on button at bounding box center [1192, 96] width 39 height 37
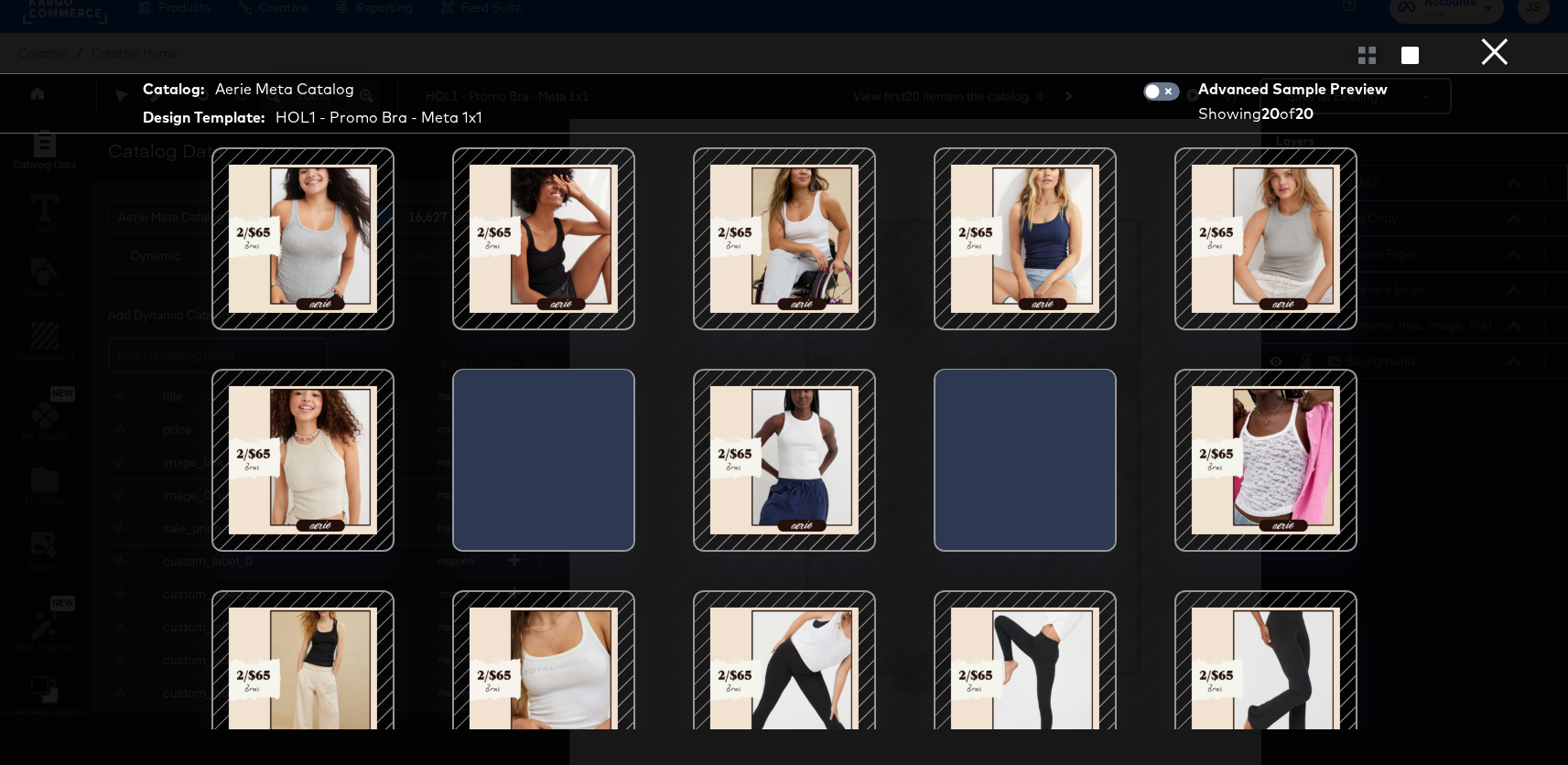
click at [1293, 462] on div at bounding box center [1266, 460] width 155 height 155
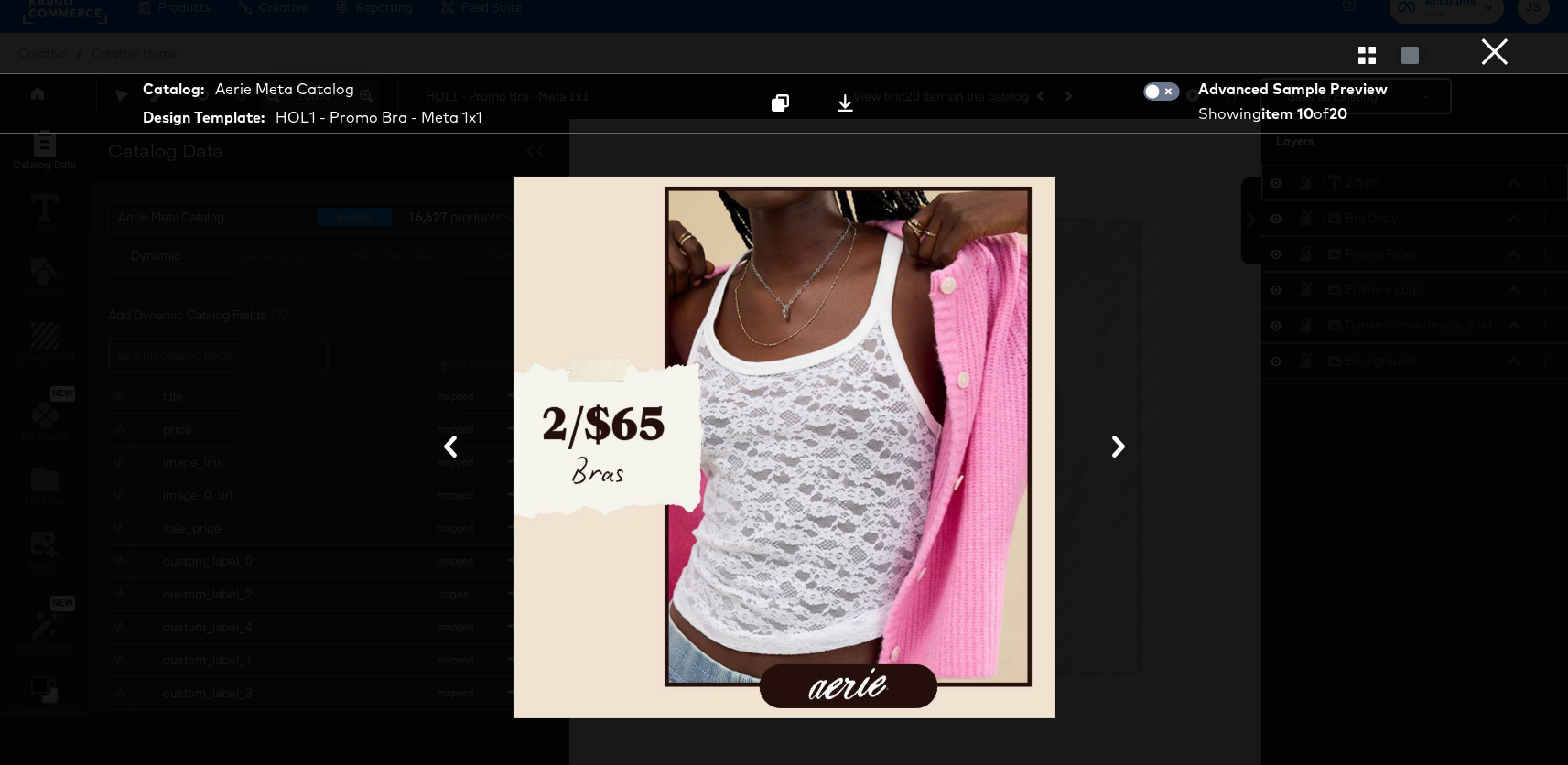
click at [1485, 37] on button "×" at bounding box center [1495, 18] width 37 height 37
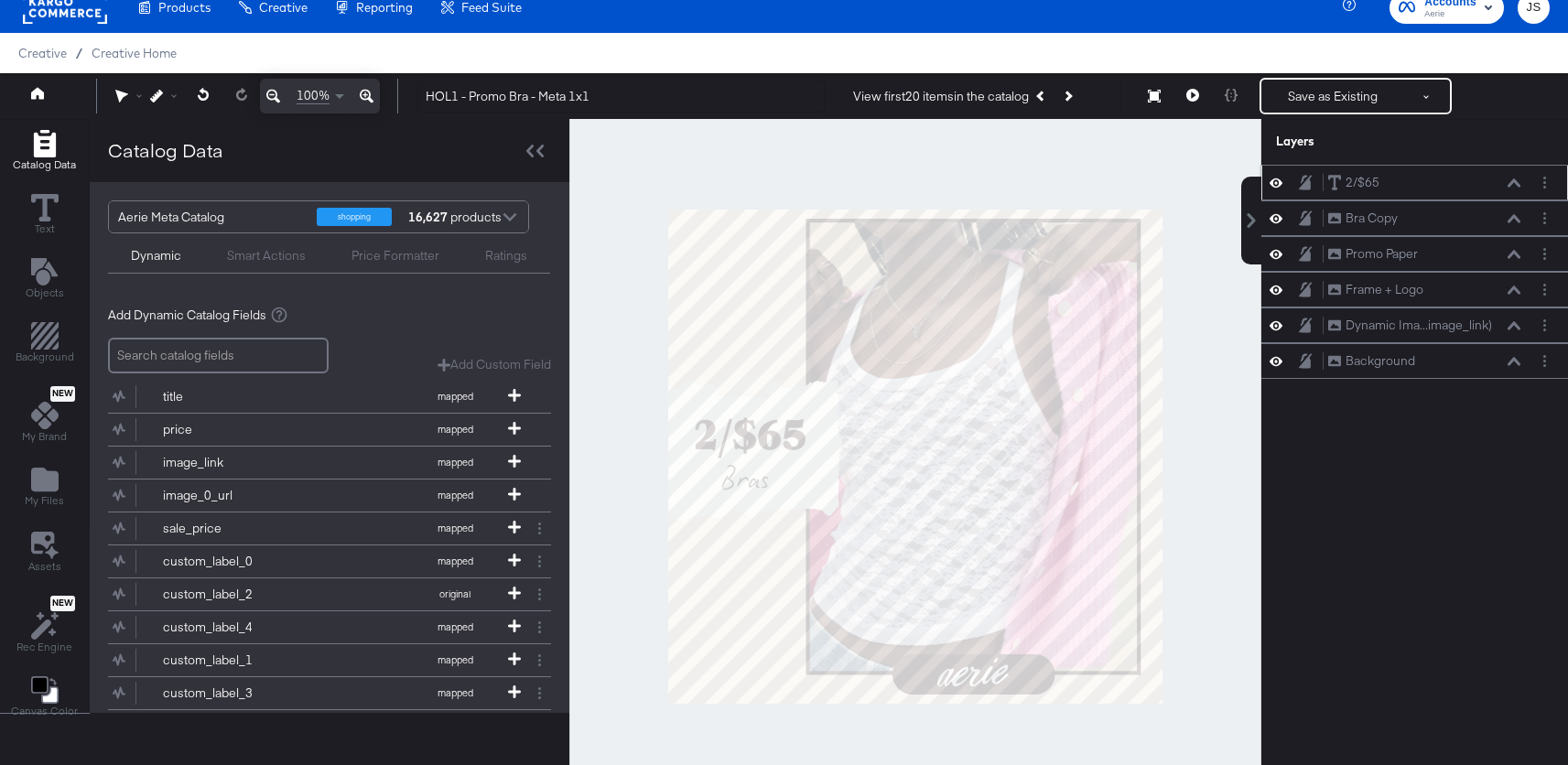
click at [1517, 184] on icon at bounding box center [1514, 182] width 13 height 8
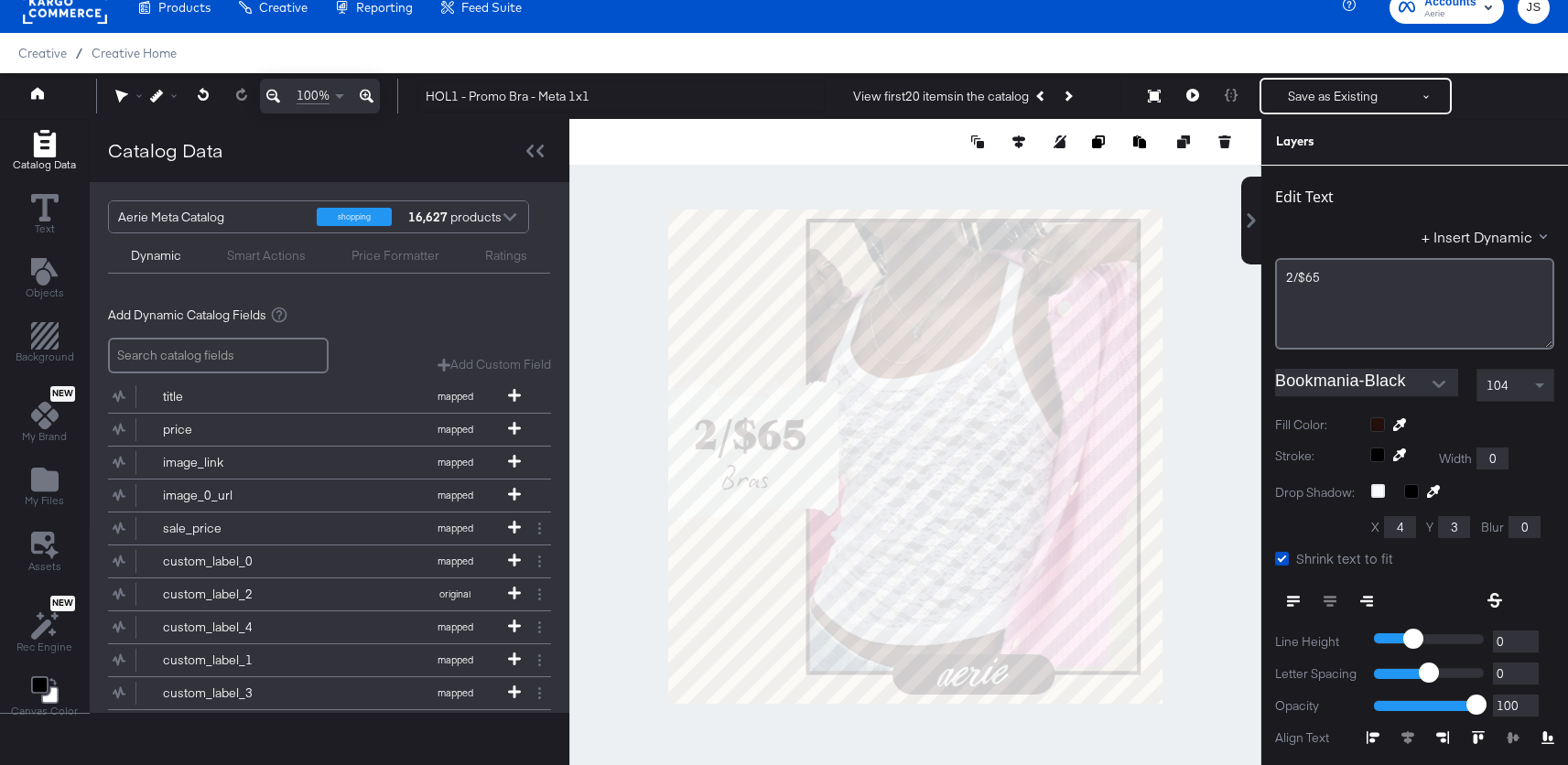
click at [1381, 454] on div at bounding box center [1398, 458] width 55 height 22
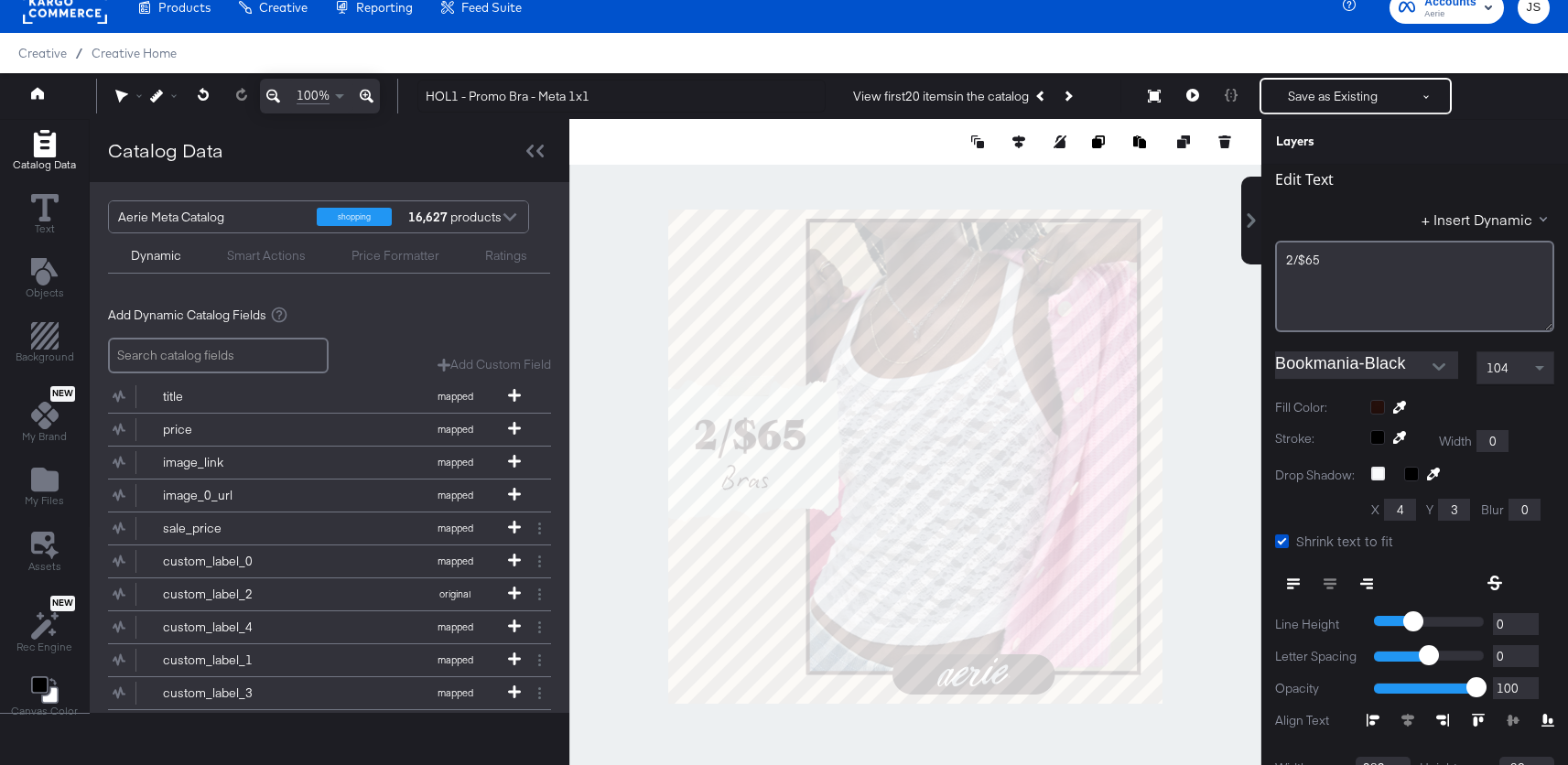
click at [1489, 392] on div "Edit Text + Insert Dynamic 2/$65﻿ Bookmania-Black 104 Fill Color: Stroke: Width…" at bounding box center [1416, 502] width 307 height 708
click at [1403, 440] on icon at bounding box center [1401, 438] width 13 height 13
click at [1186, 94] on icon at bounding box center [1192, 95] width 13 height 13
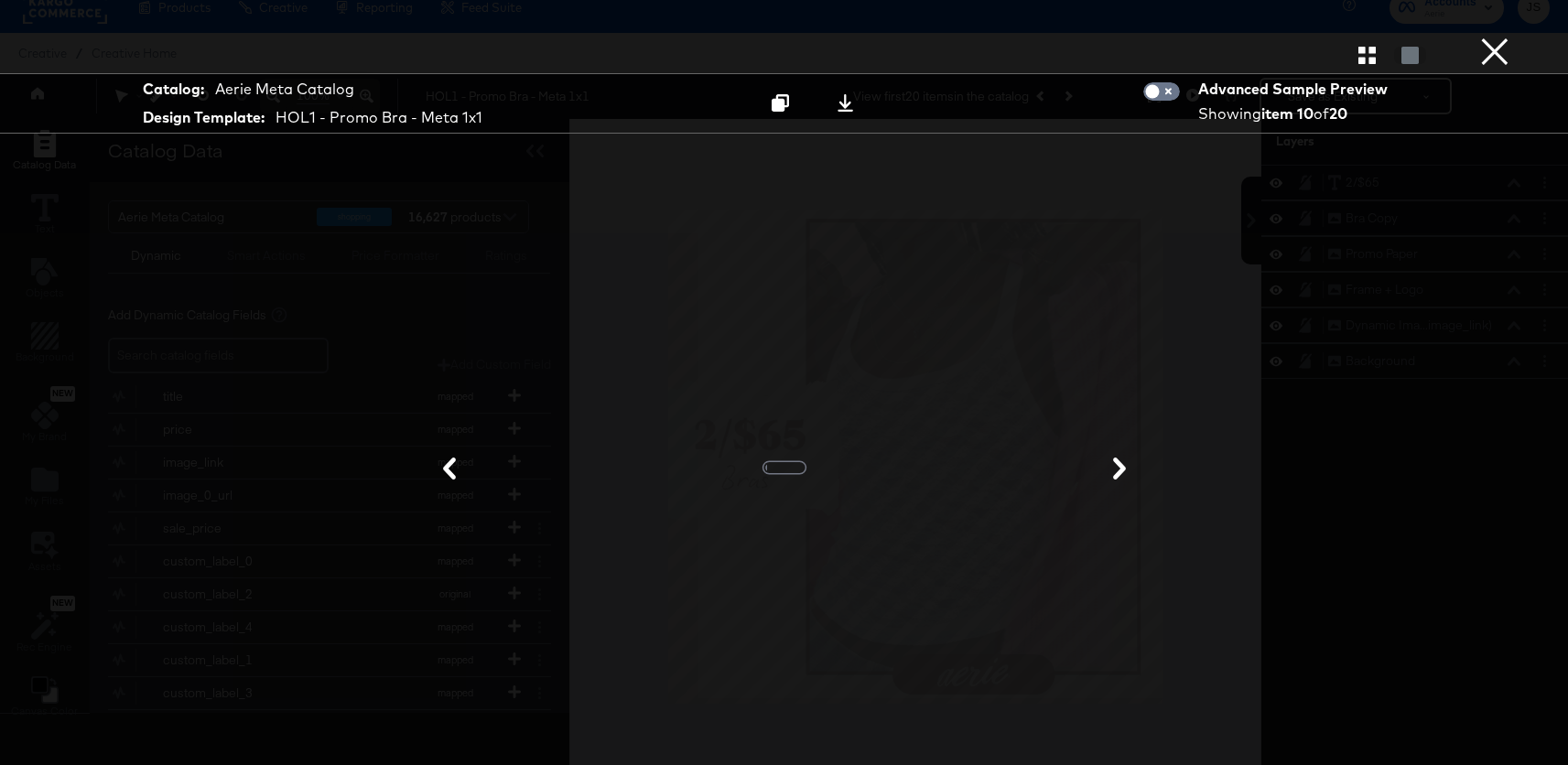
scroll to position [0, 0]
click at [1504, 37] on button "×" at bounding box center [1495, 18] width 37 height 37
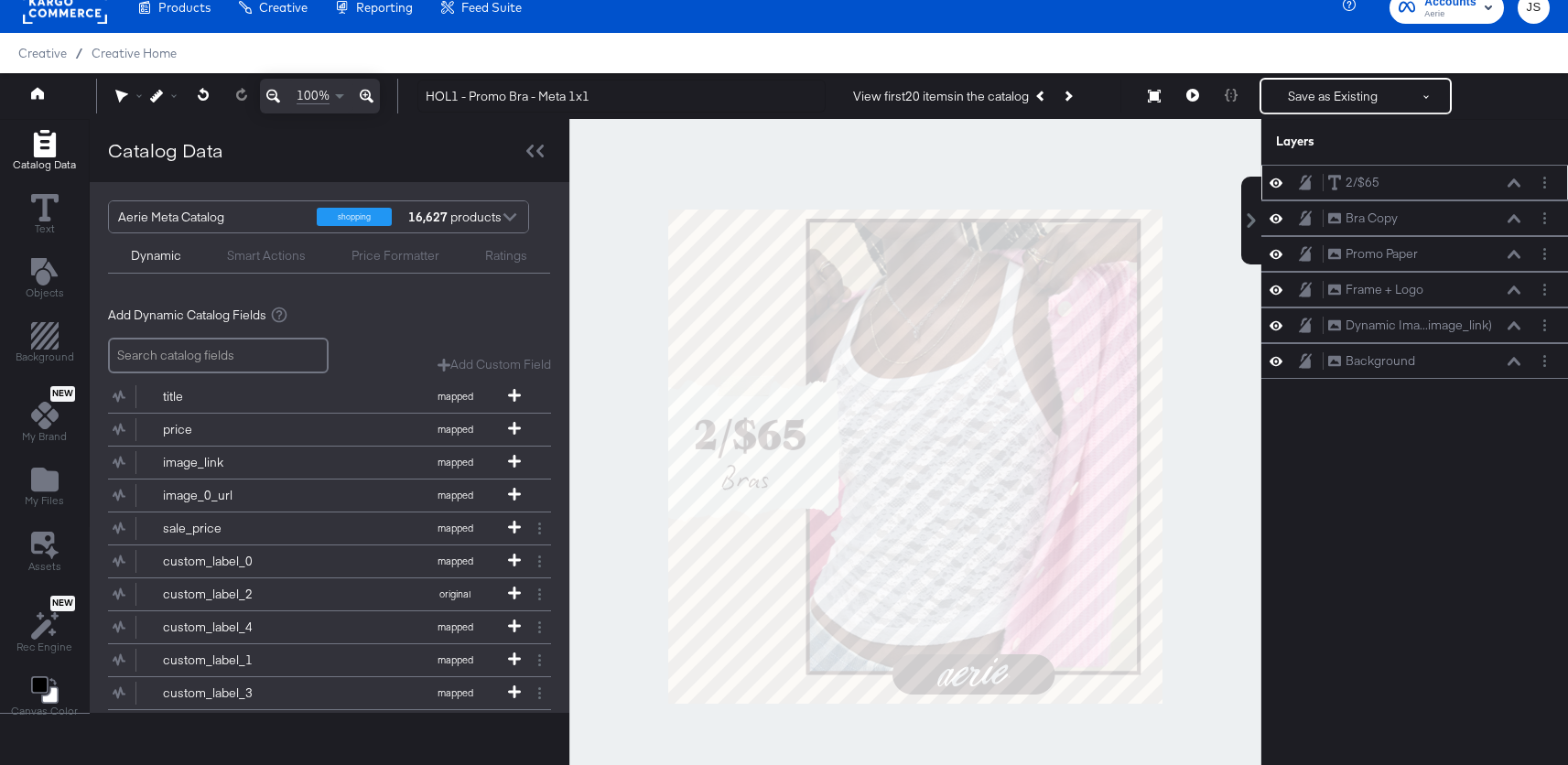
click at [1518, 184] on icon at bounding box center [1514, 182] width 13 height 8
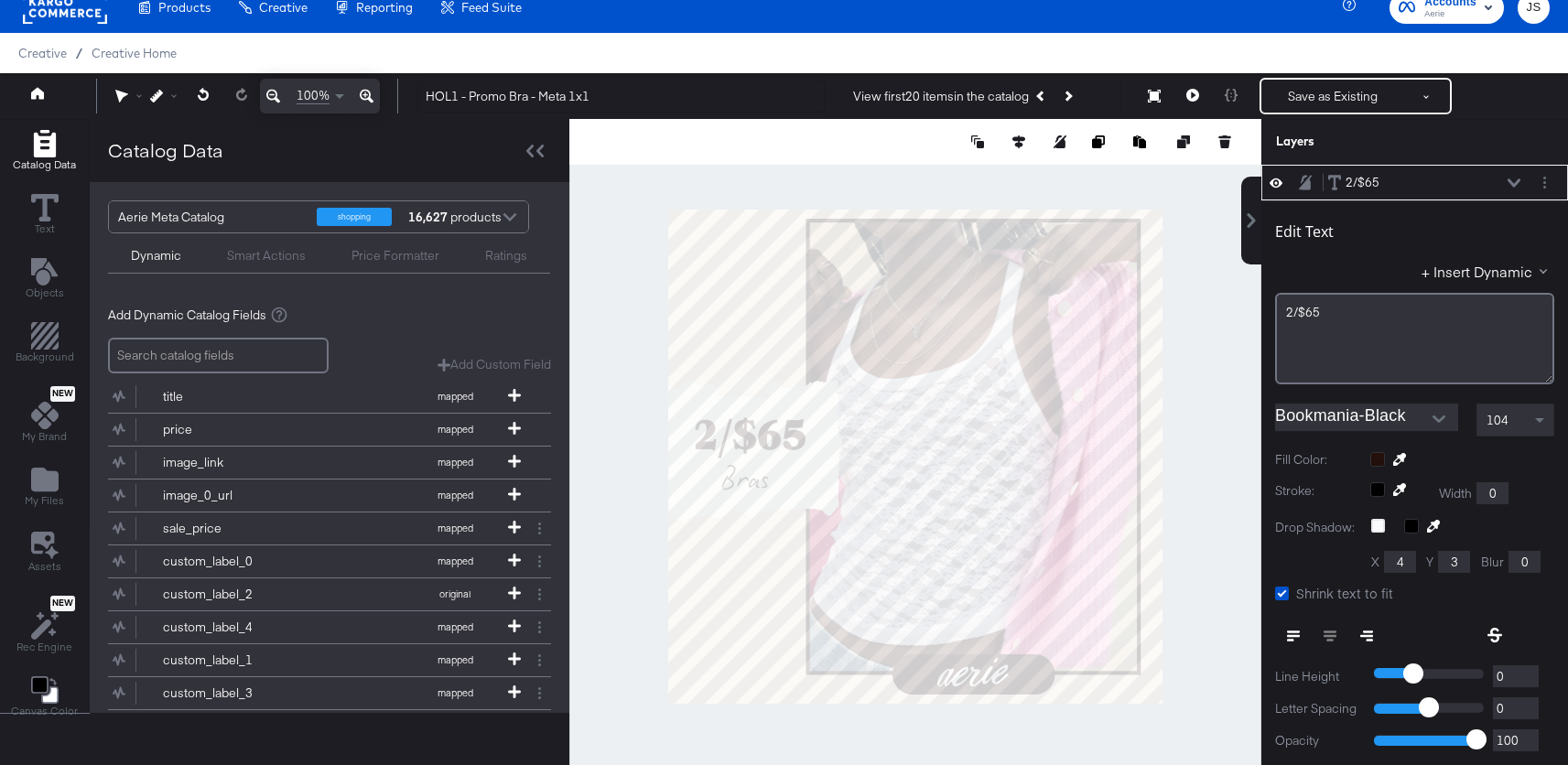
click at [1384, 464] on div at bounding box center [1462, 459] width 184 height 15
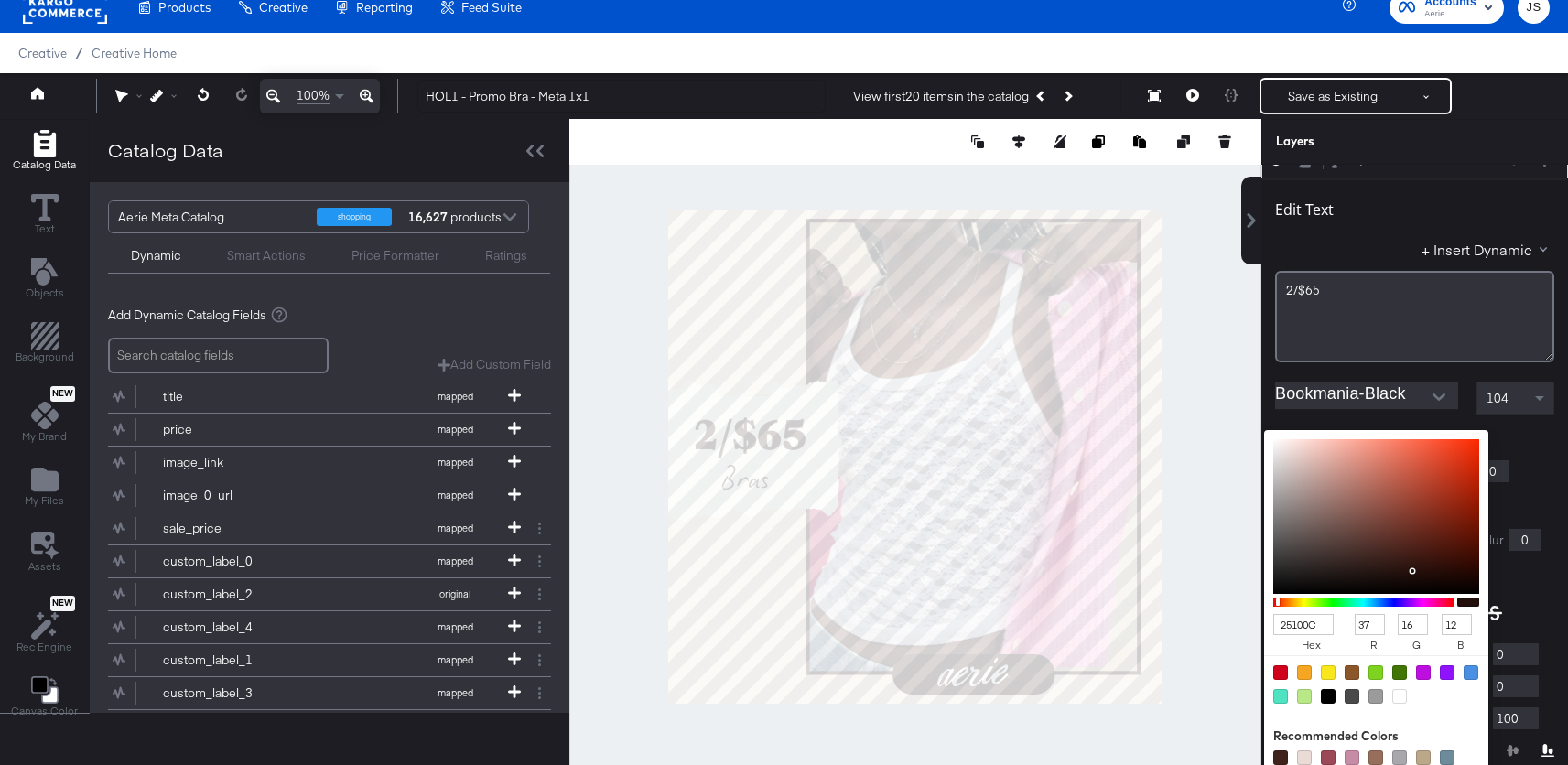
type input "CE533C"
type input "206"
type input "83"
type input "60"
click at [1421, 469] on div at bounding box center [1376, 516] width 206 height 154
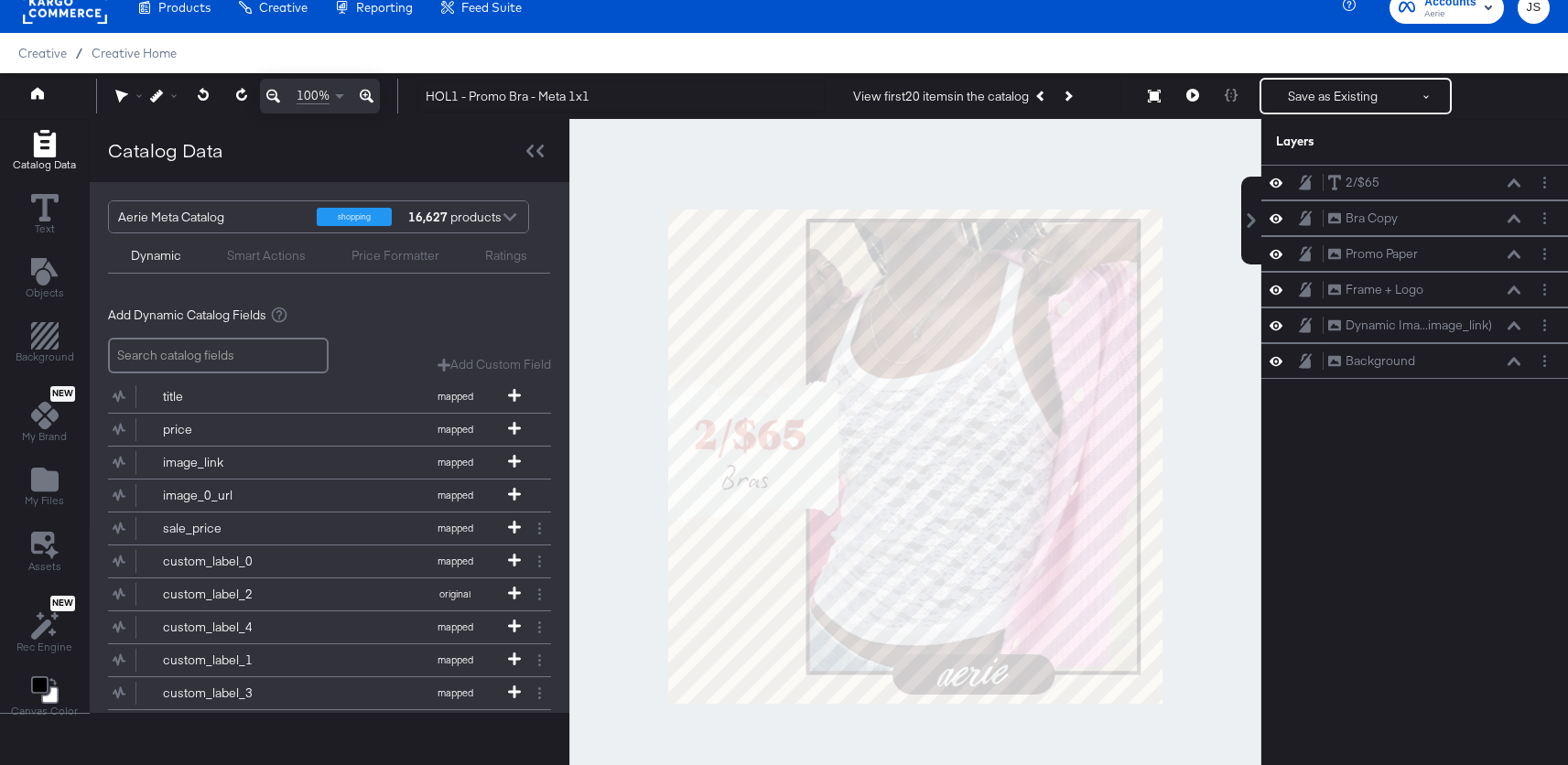
scroll to position [0, 0]
click at [1514, 191] on div "2/$65 2/$65" at bounding box center [1425, 182] width 194 height 19
click at [1513, 183] on icon at bounding box center [1514, 182] width 13 height 9
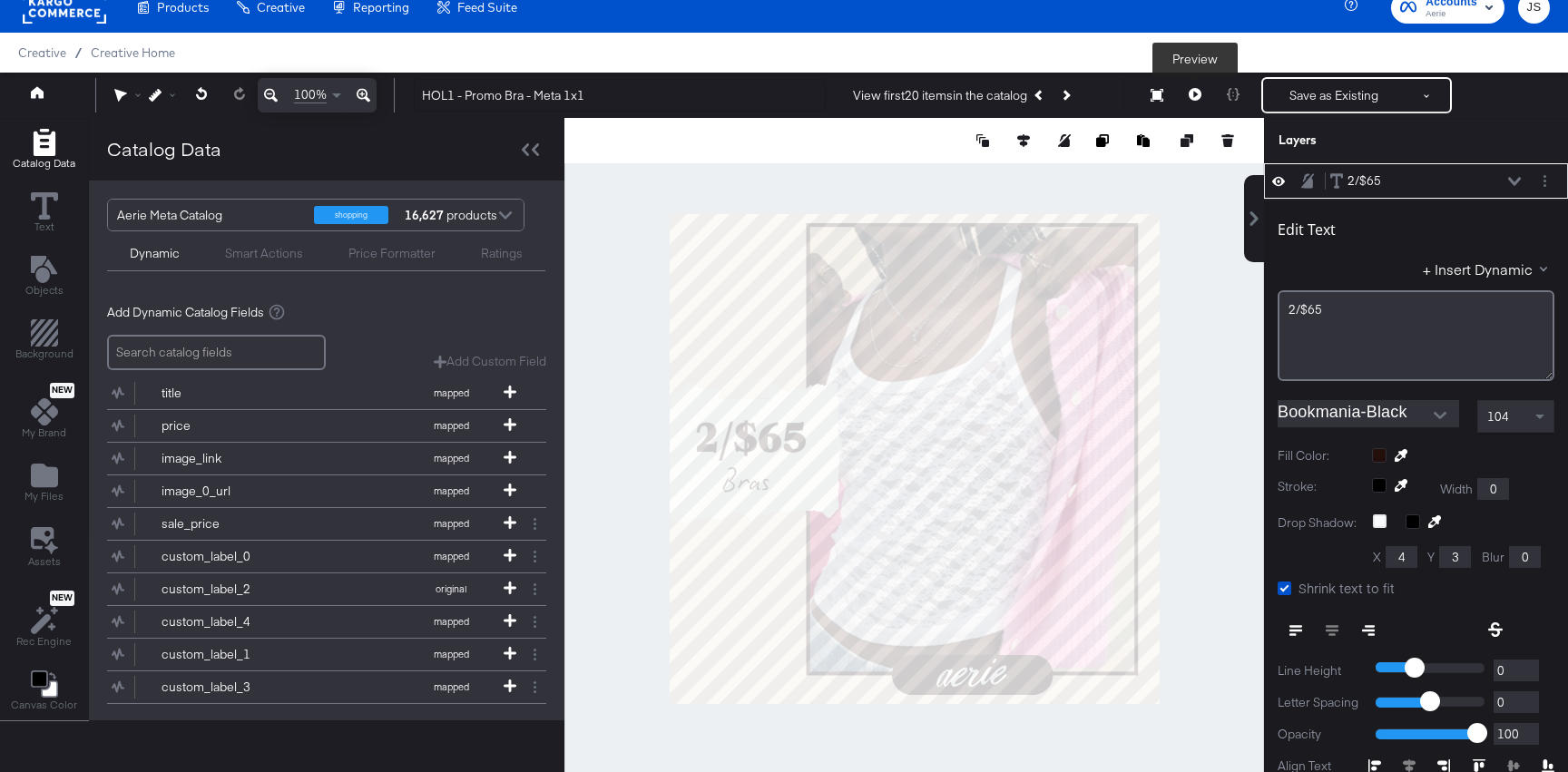
click at [1201, 91] on icon at bounding box center [1195, 94] width 13 height 13
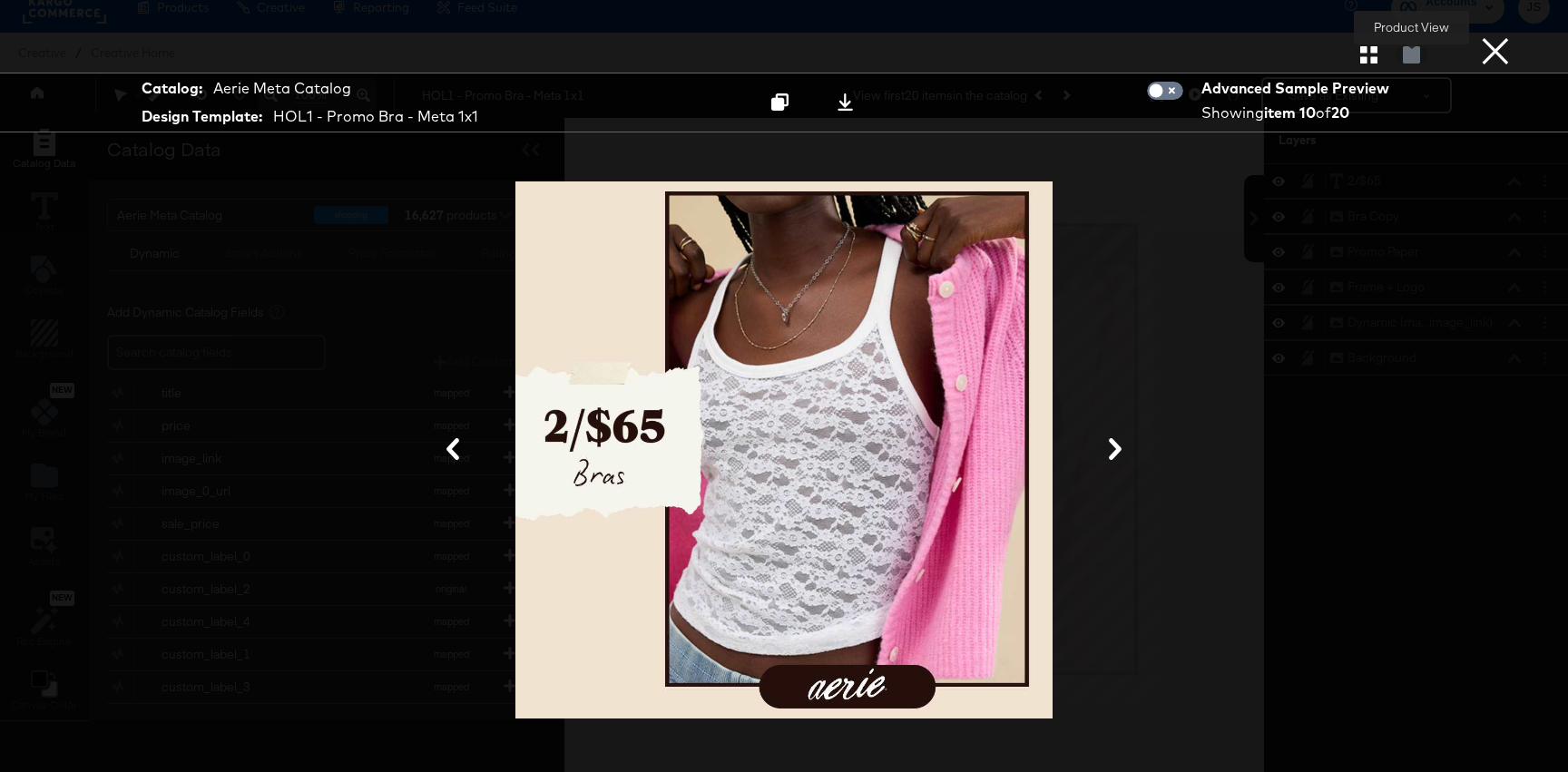
click at [1376, 57] on button "button" at bounding box center [1369, 54] width 32 height 17
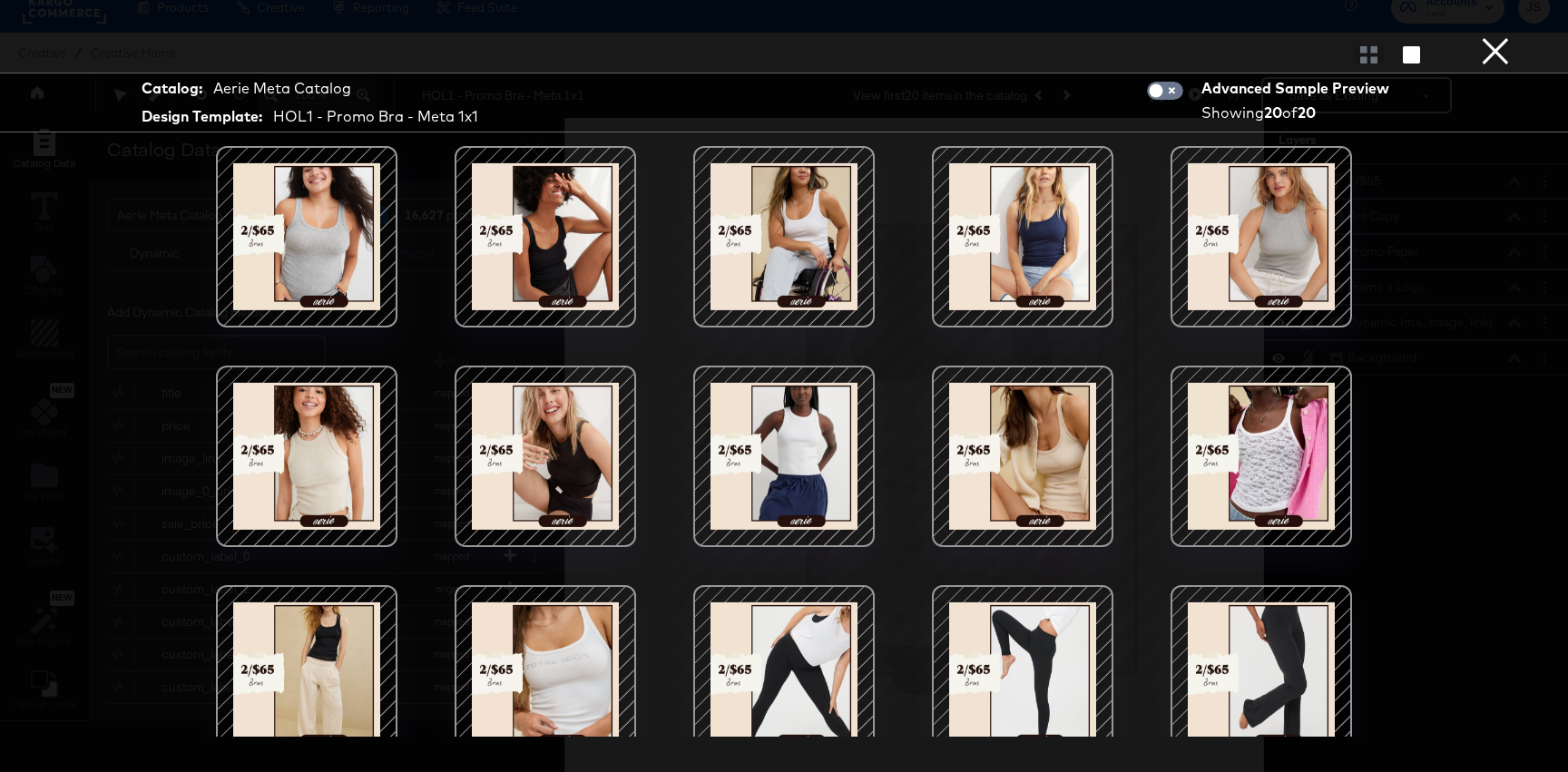
click at [588, 438] on div at bounding box center [545, 456] width 154 height 154
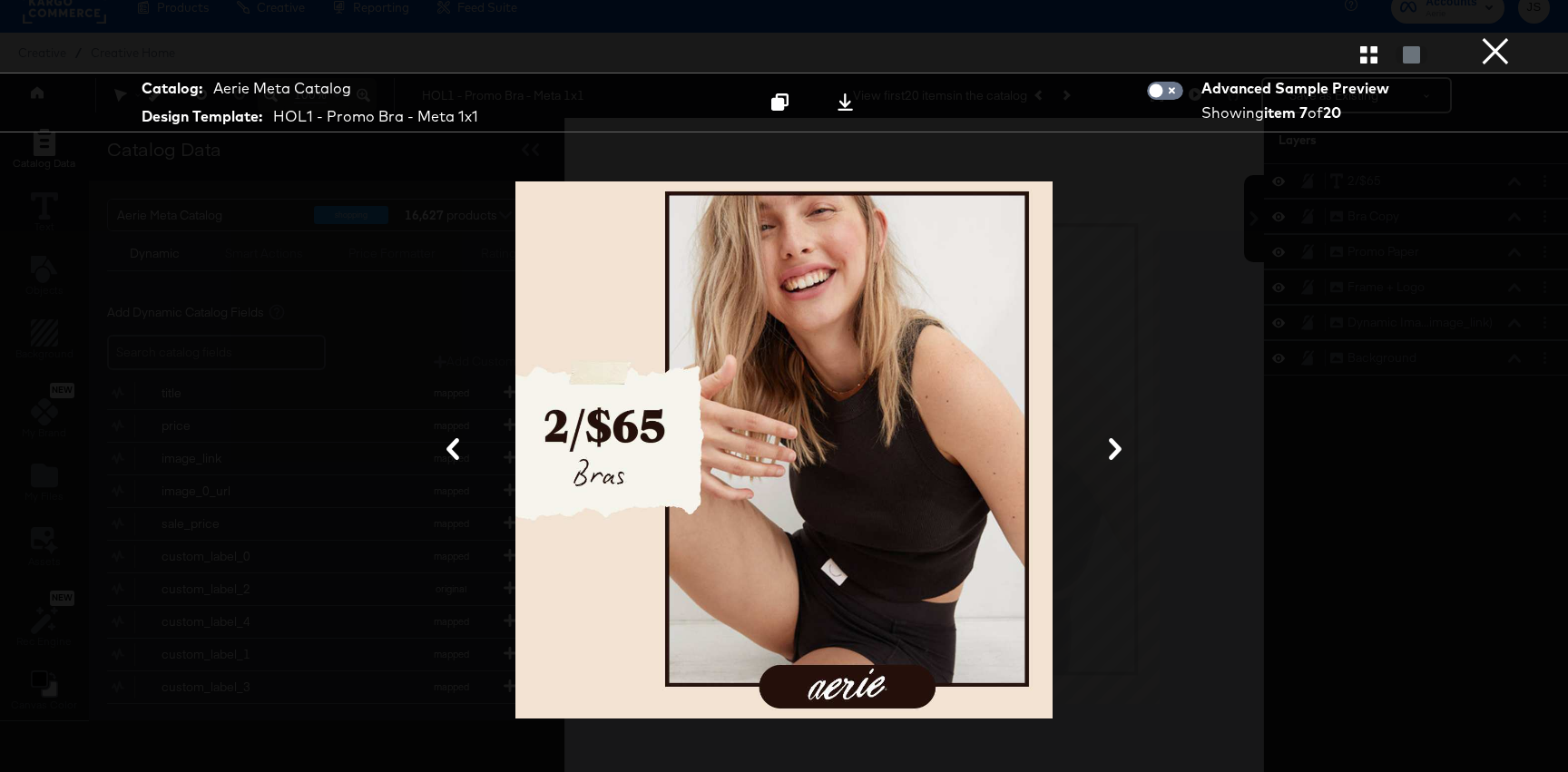
click at [1509, 37] on button "×" at bounding box center [1495, 18] width 37 height 37
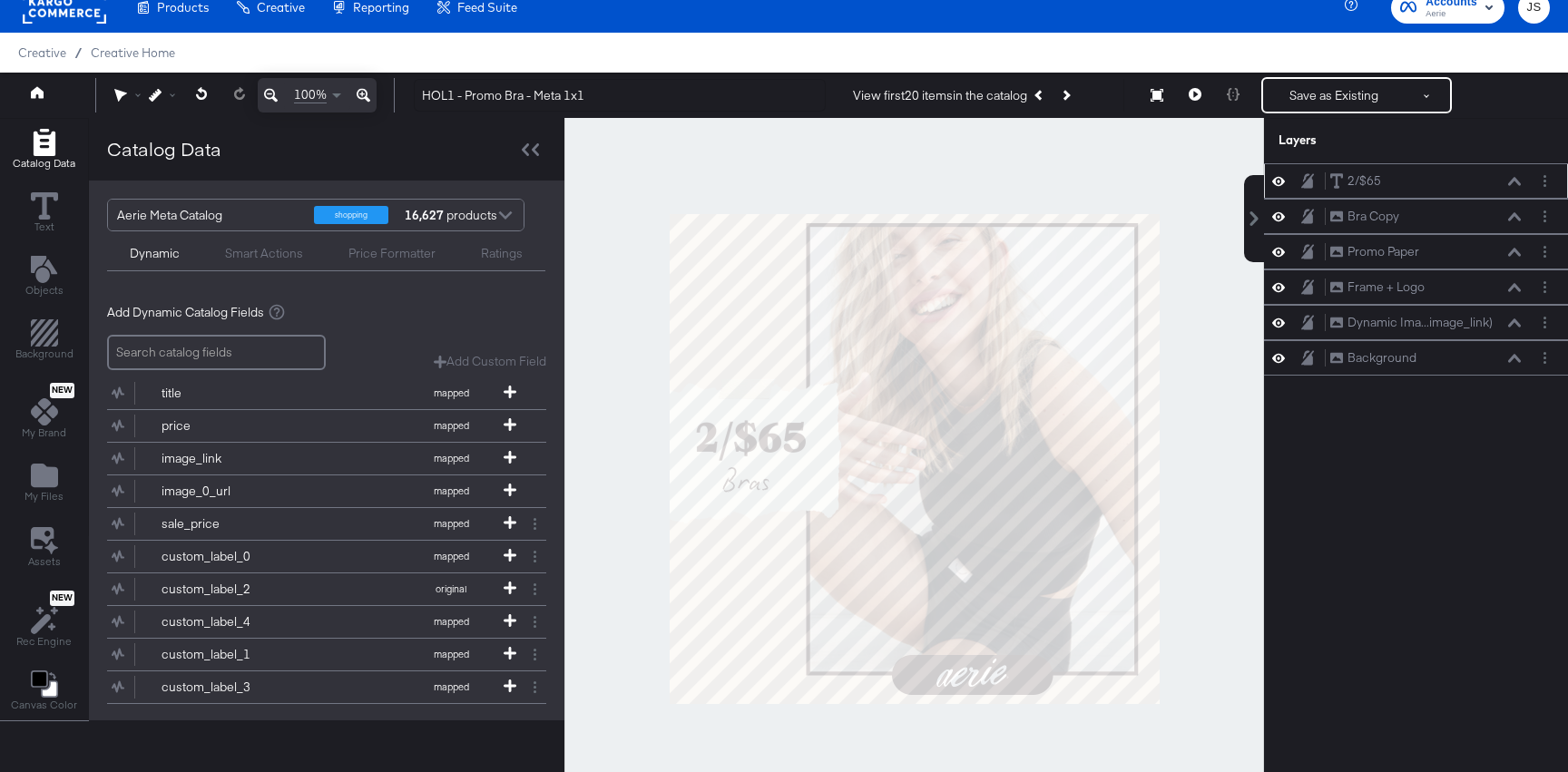
click at [1514, 190] on div "2/$65 2/$65" at bounding box center [1425, 181] width 193 height 19
click at [1520, 183] on icon at bounding box center [1515, 181] width 13 height 8
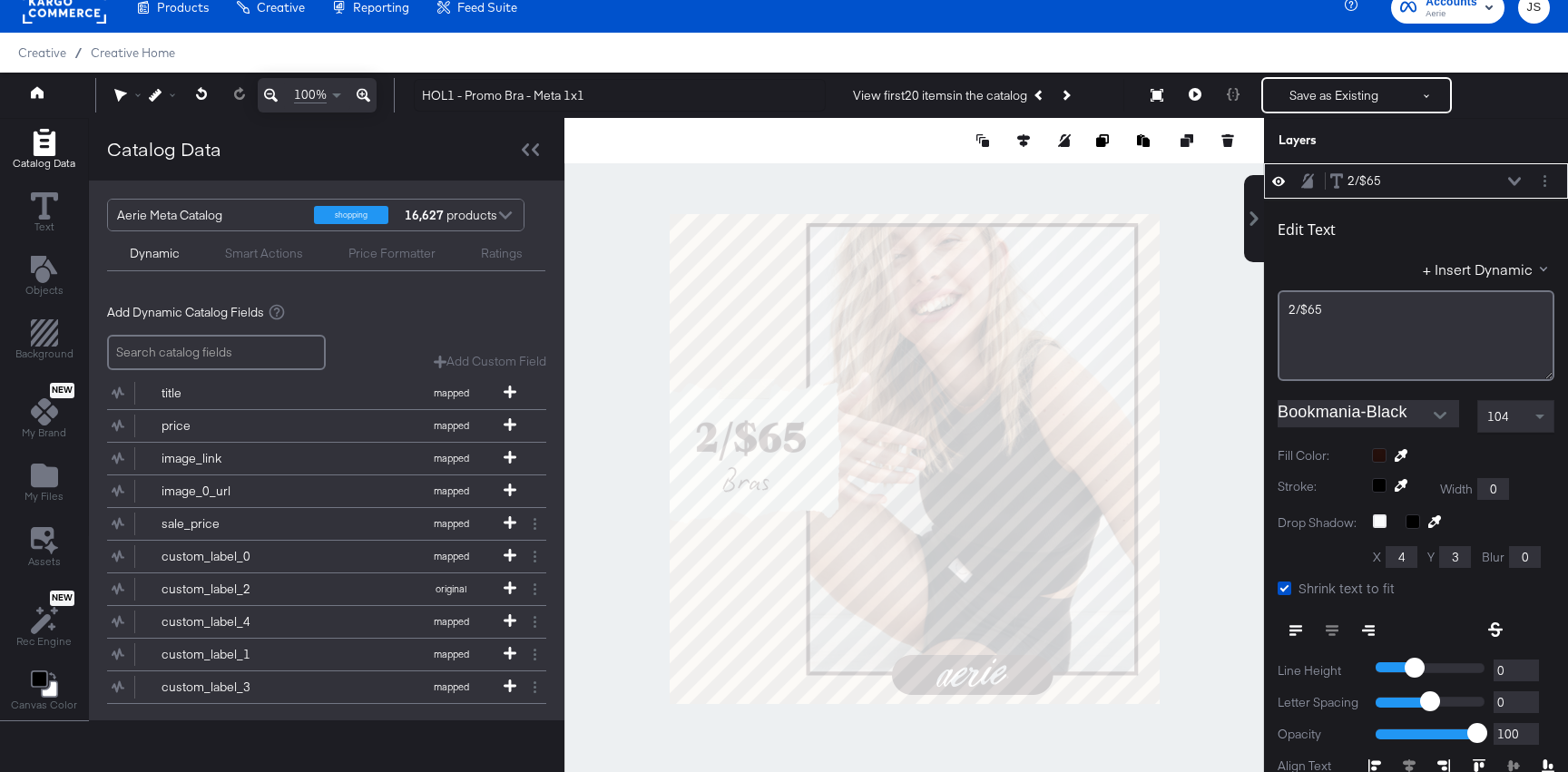
click at [1440, 418] on icon "Open" at bounding box center [1440, 415] width 13 height 7
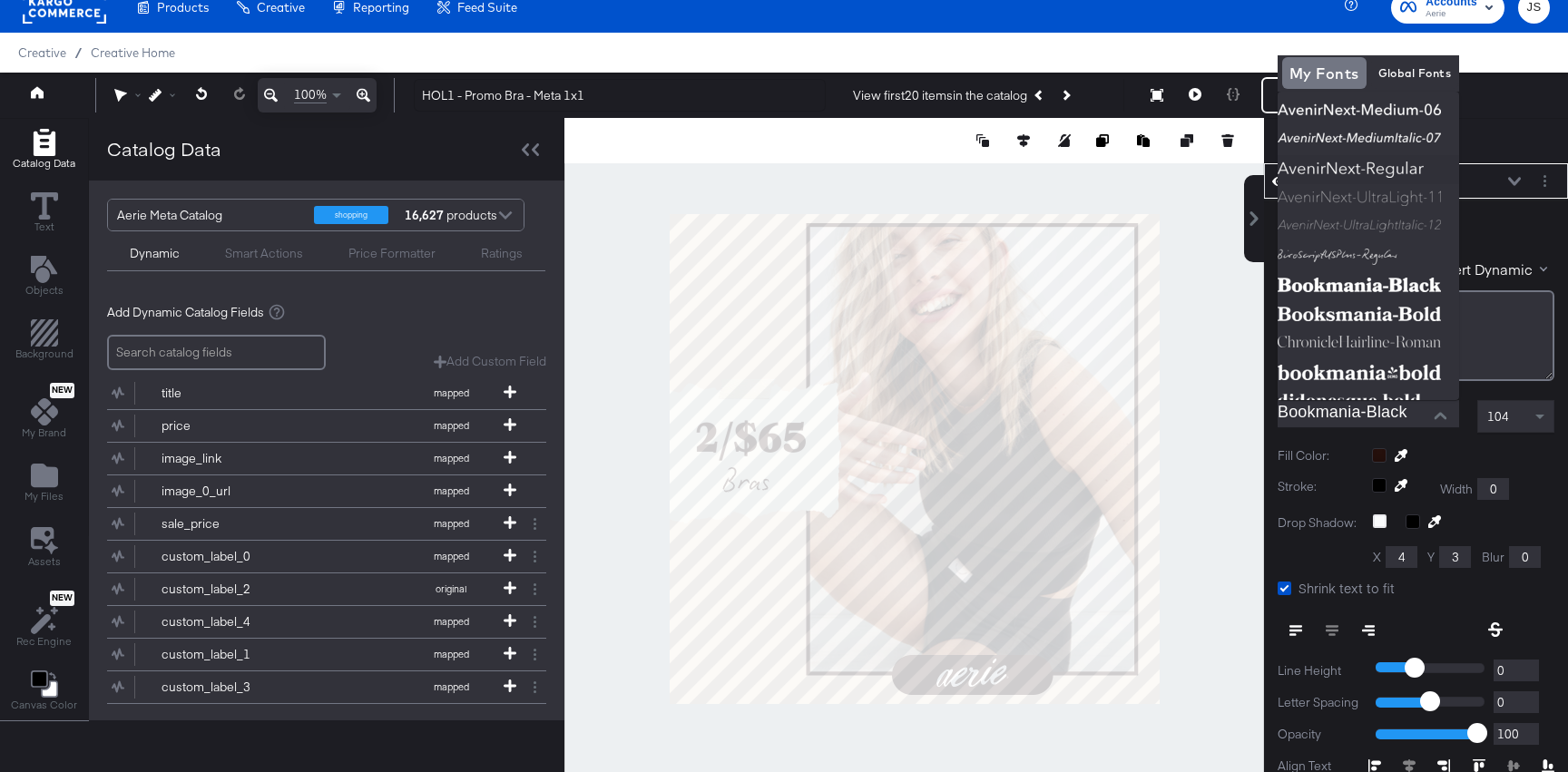
scroll to position [216, 0]
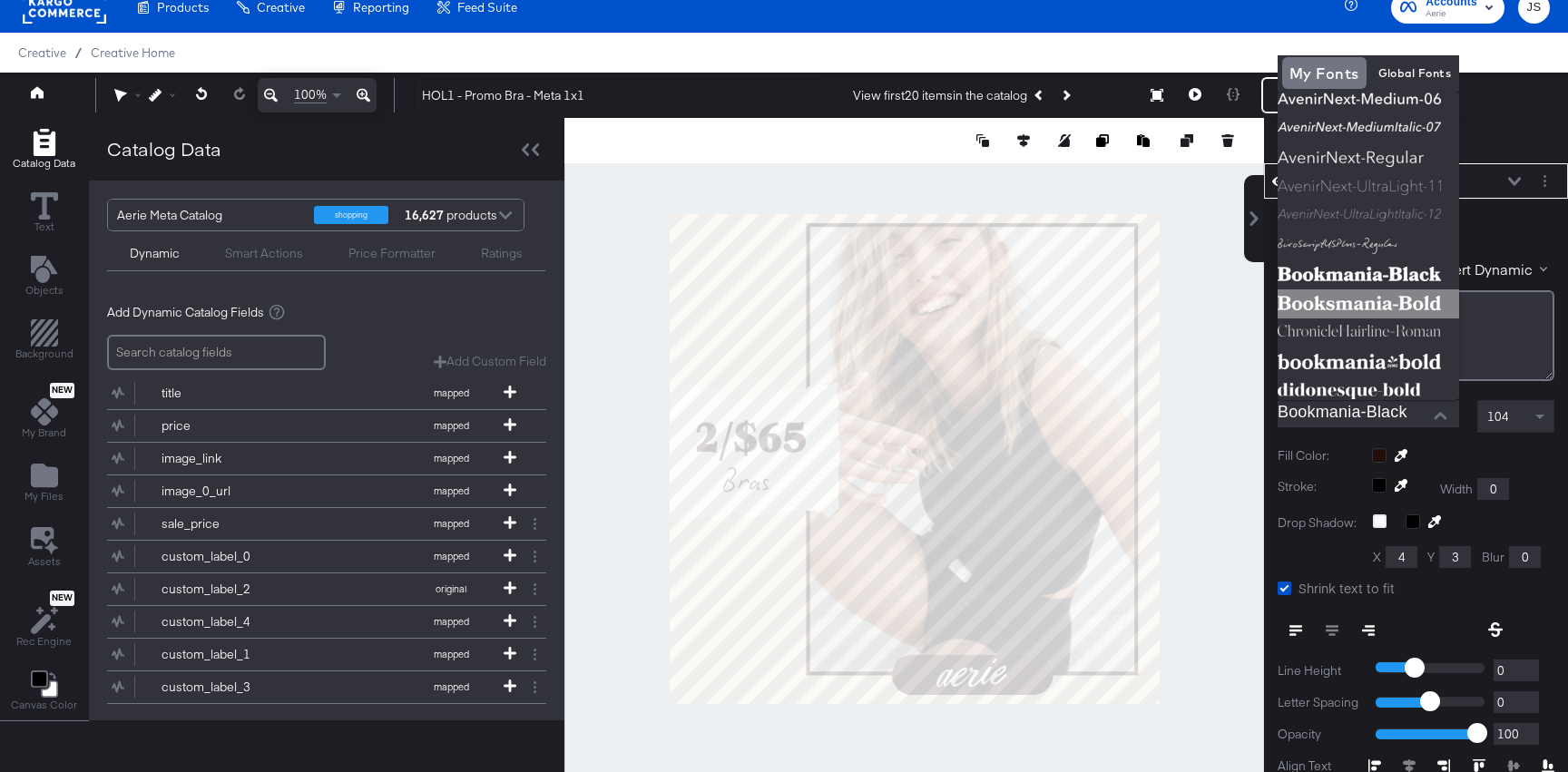
click at [1354, 305] on img at bounding box center [1369, 303] width 182 height 29
type input "Booksmania-Bold"
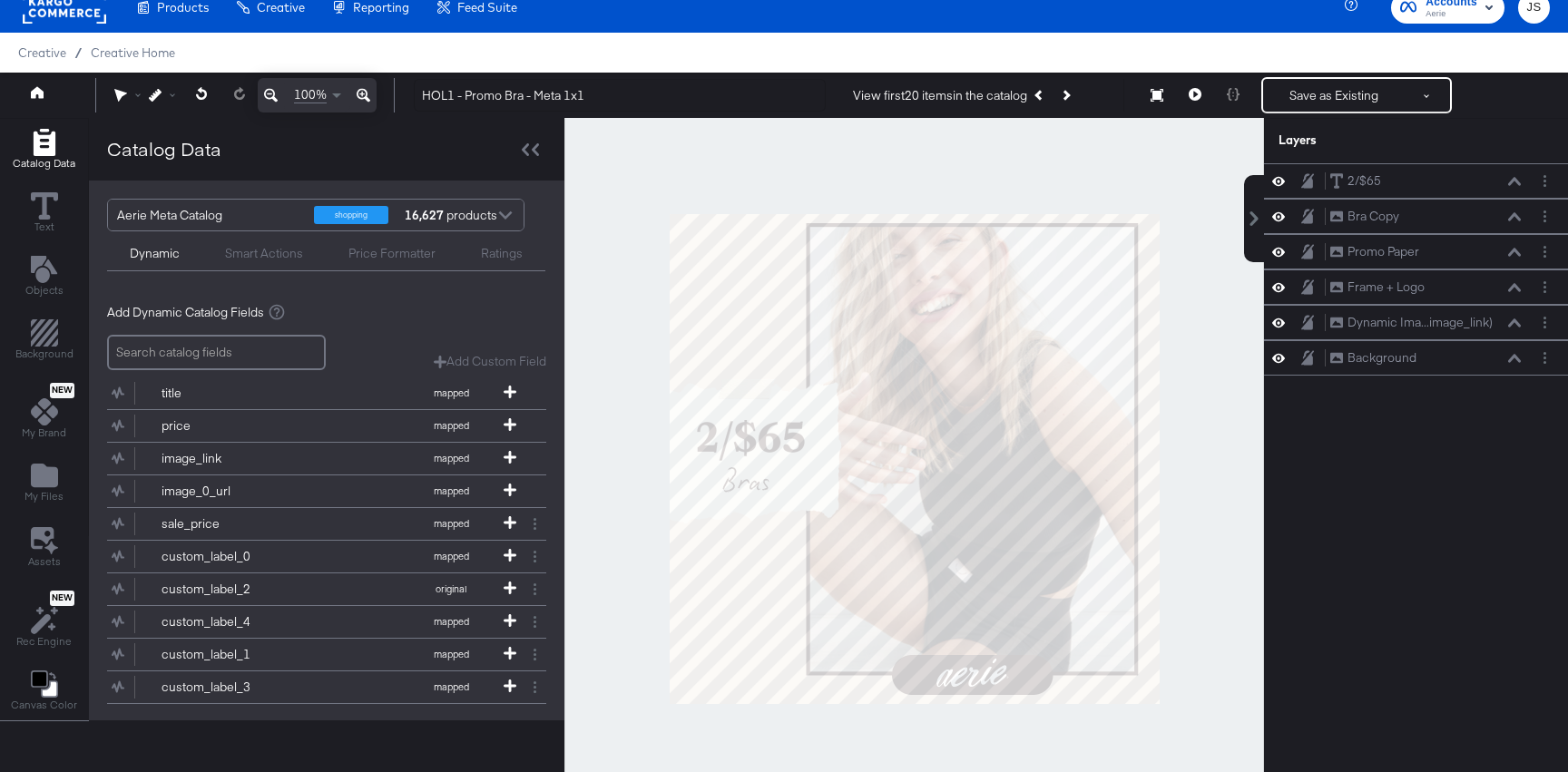
click at [1191, 207] on div at bounding box center [914, 458] width 700 height 682
click at [1391, 96] on button "Save as Existing" at bounding box center [1333, 95] width 141 height 33
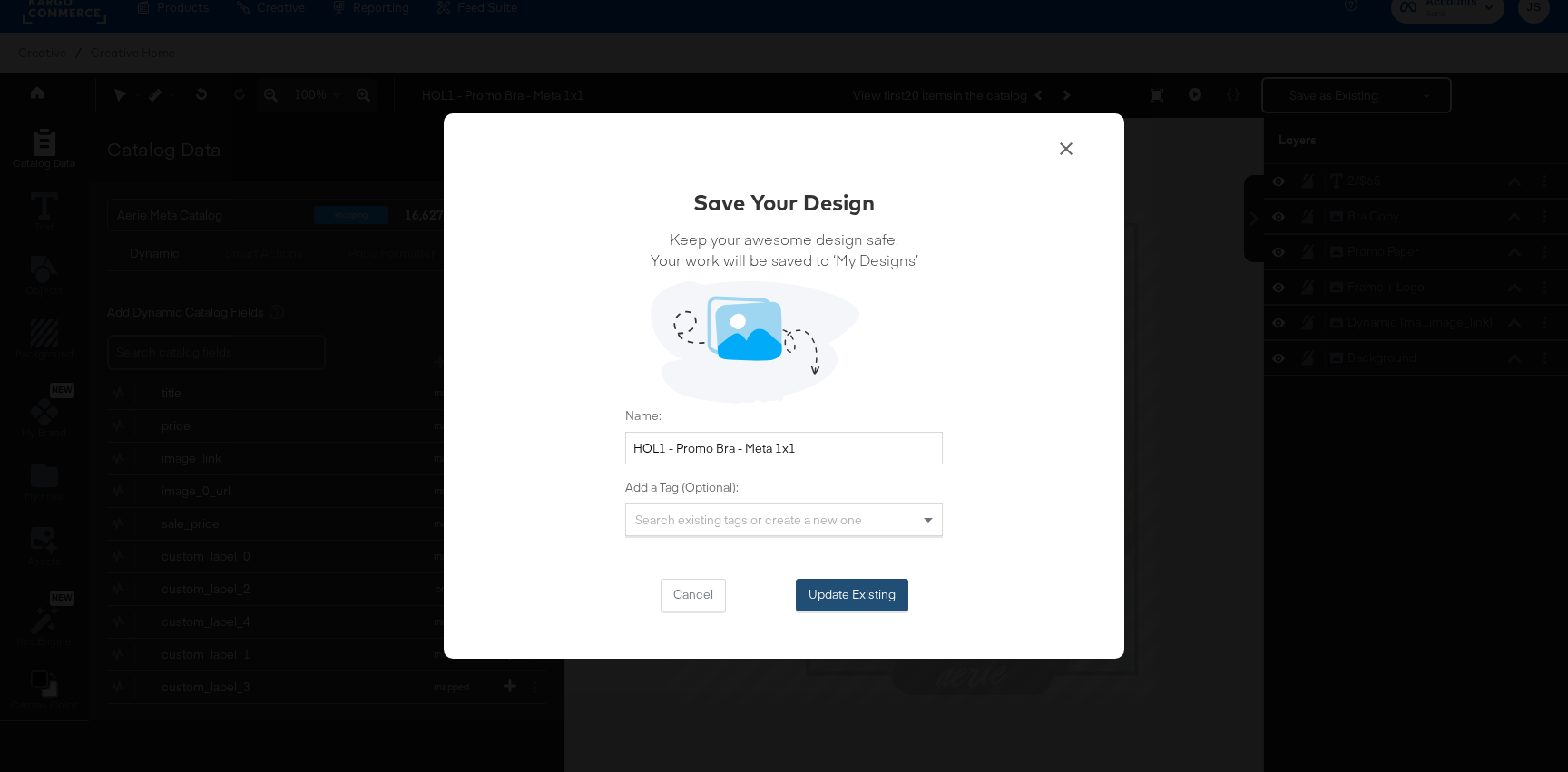
click at [890, 599] on button "Update Existing" at bounding box center [852, 594] width 113 height 33
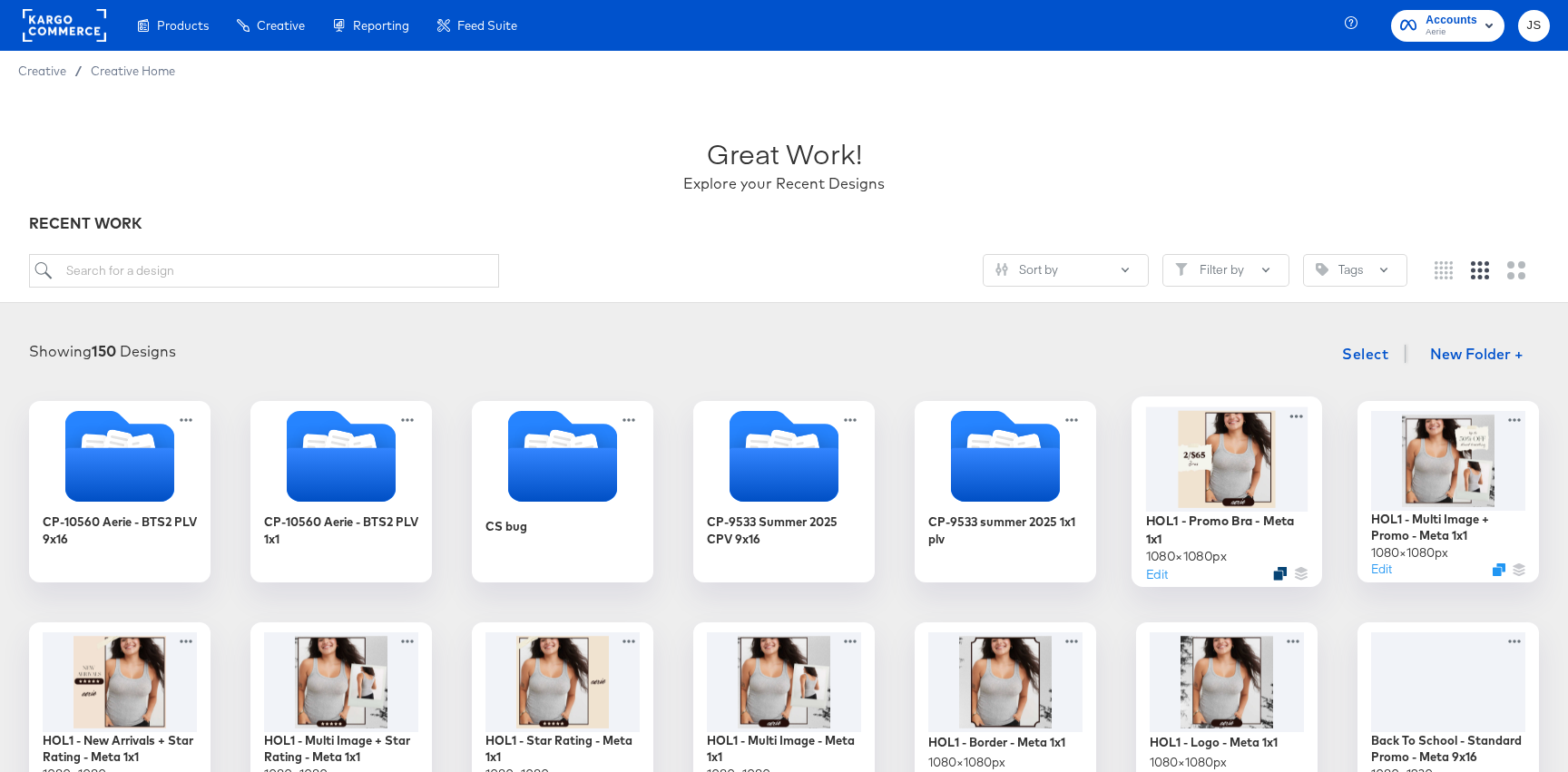
click at [1280, 573] on icon "Duplicate" at bounding box center [1281, 574] width 14 height 14
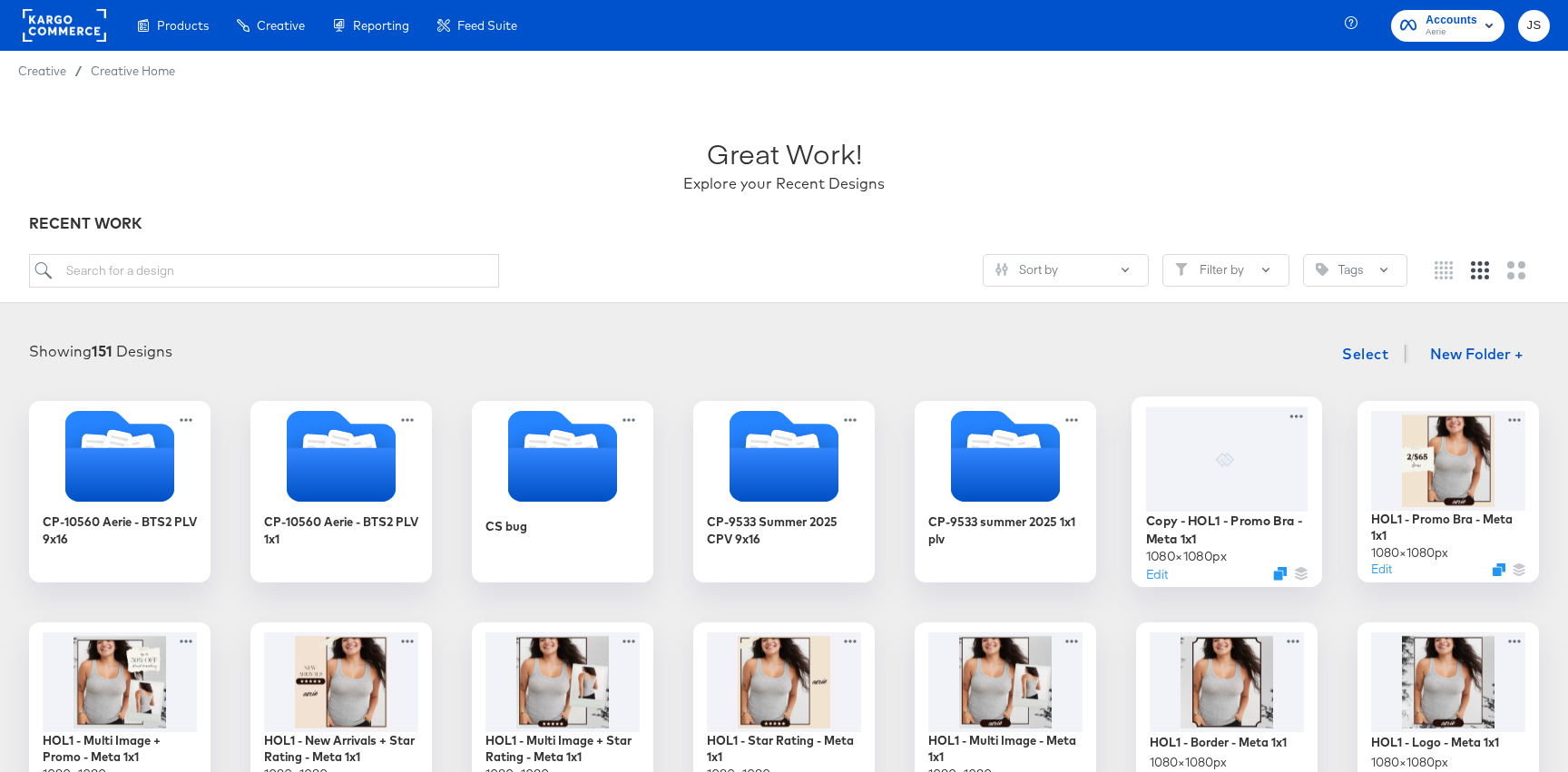
click at [1229, 452] on icon at bounding box center [1227, 459] width 34 height 15
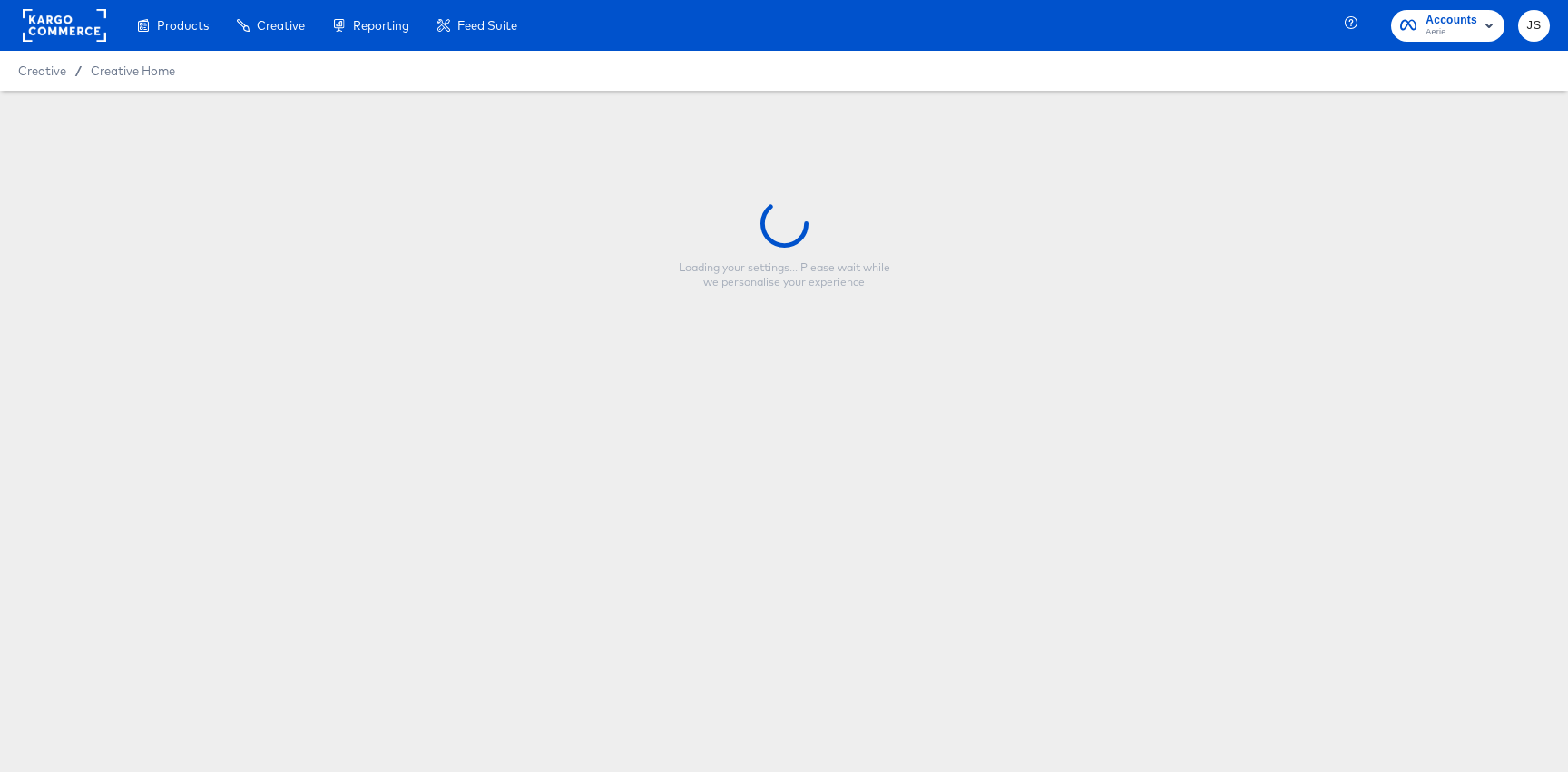
type input "Copy - HOL1 - Promo Bra - Meta 1x1"
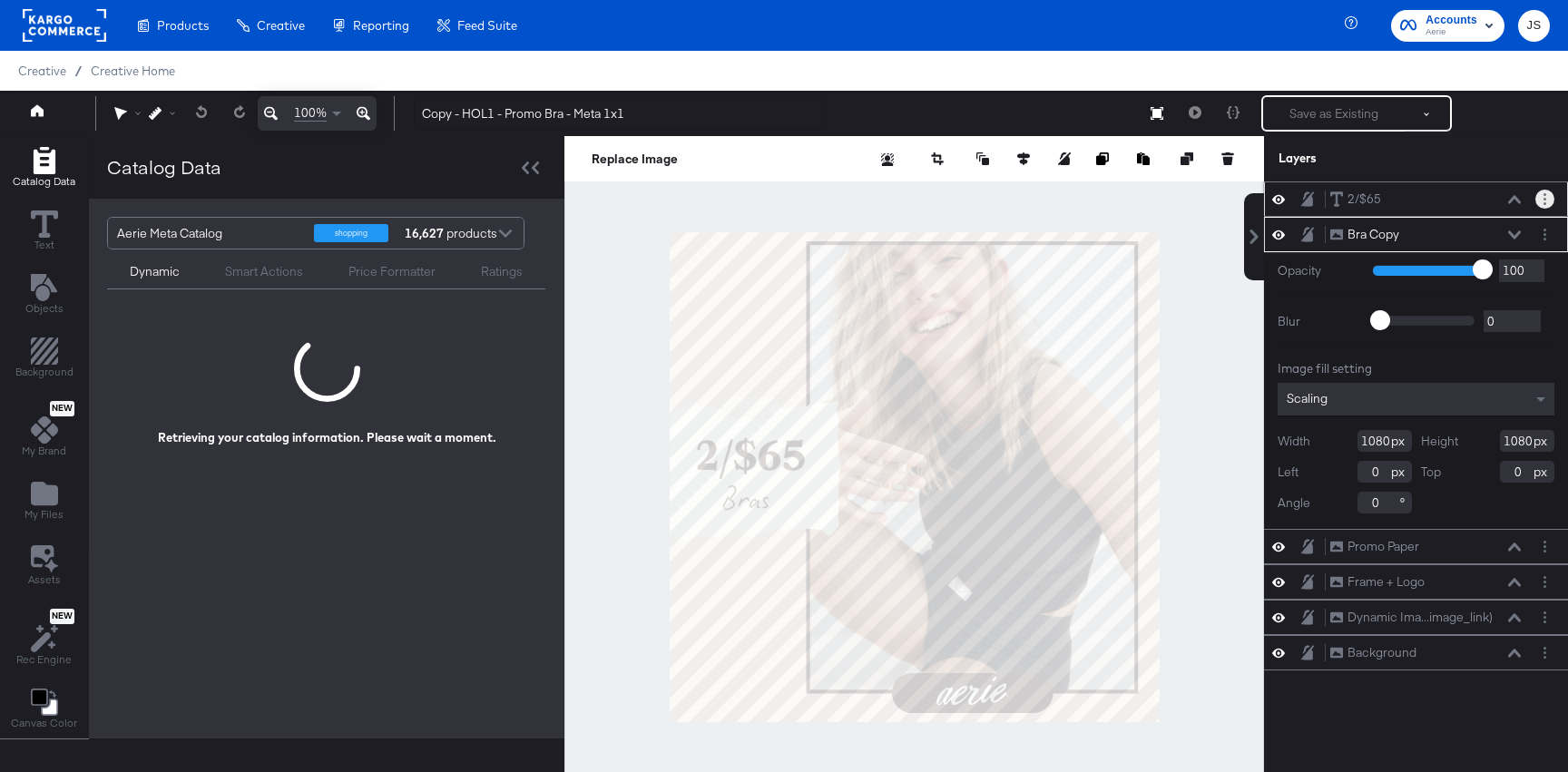
click at [1546, 197] on button "Layer Options" at bounding box center [1544, 198] width 19 height 19
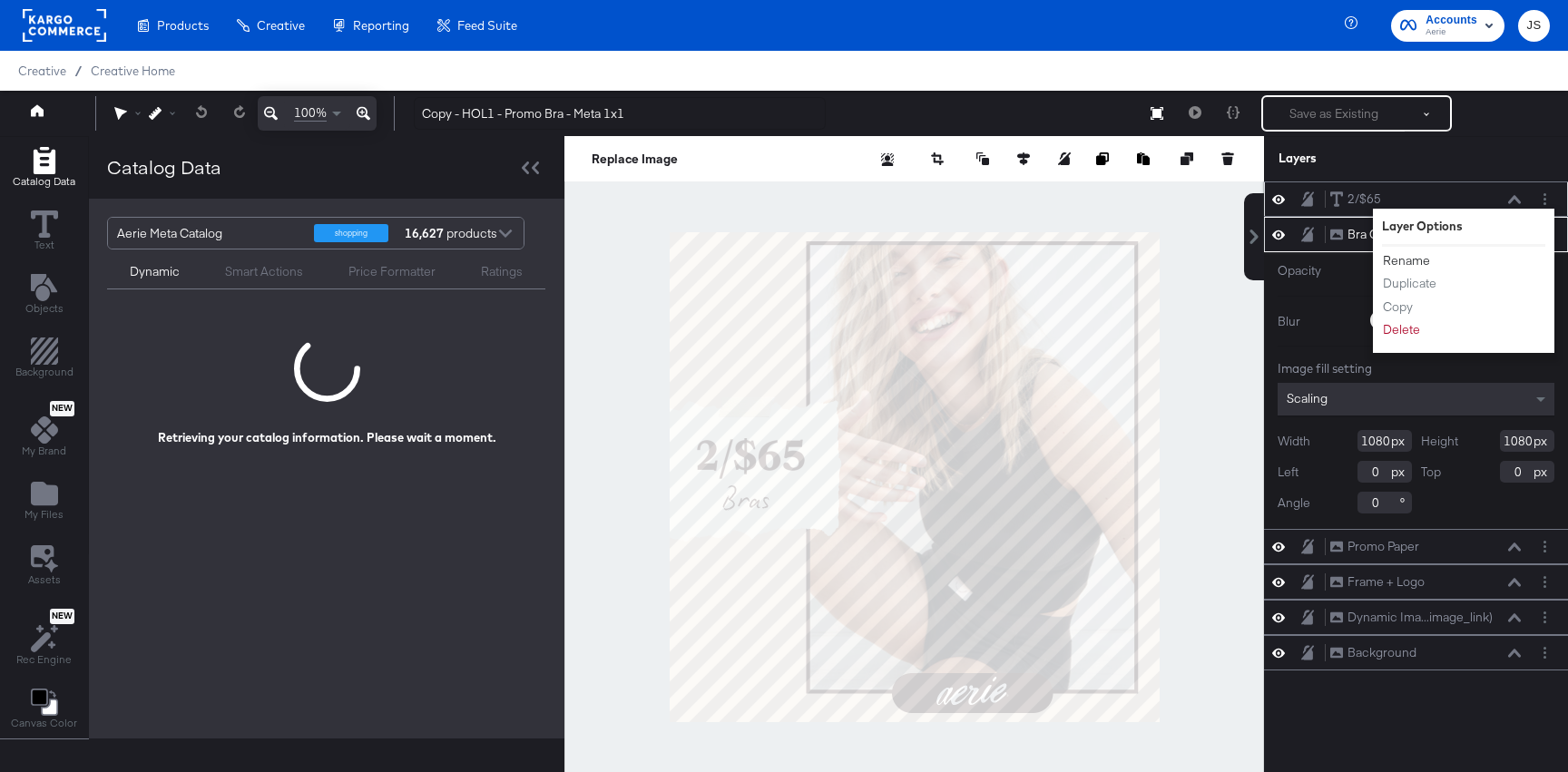
click at [1423, 256] on button "Rename" at bounding box center [1407, 261] width 49 height 19
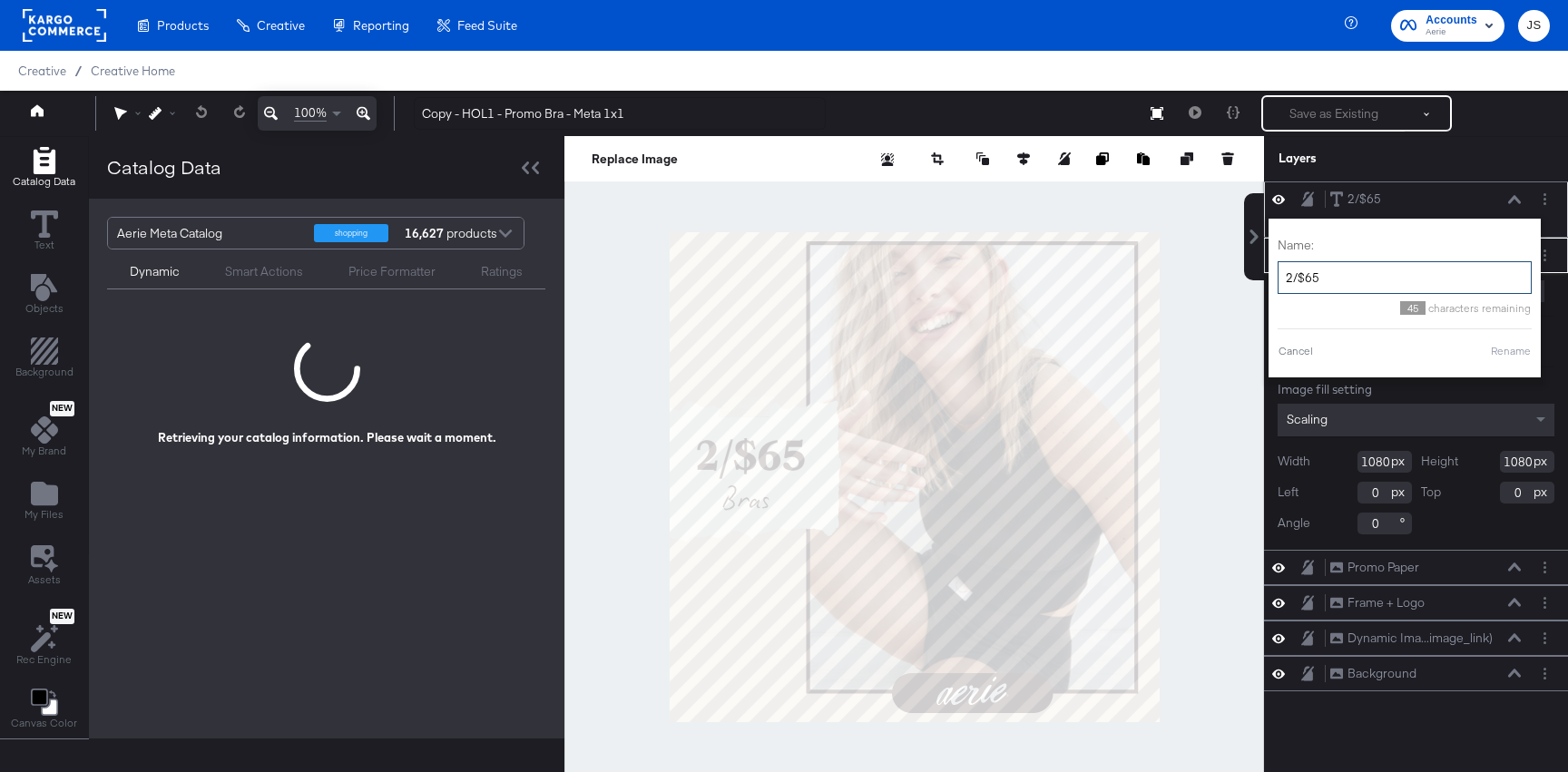
click at [1376, 273] on input "2/$65" at bounding box center [1404, 278] width 254 height 34
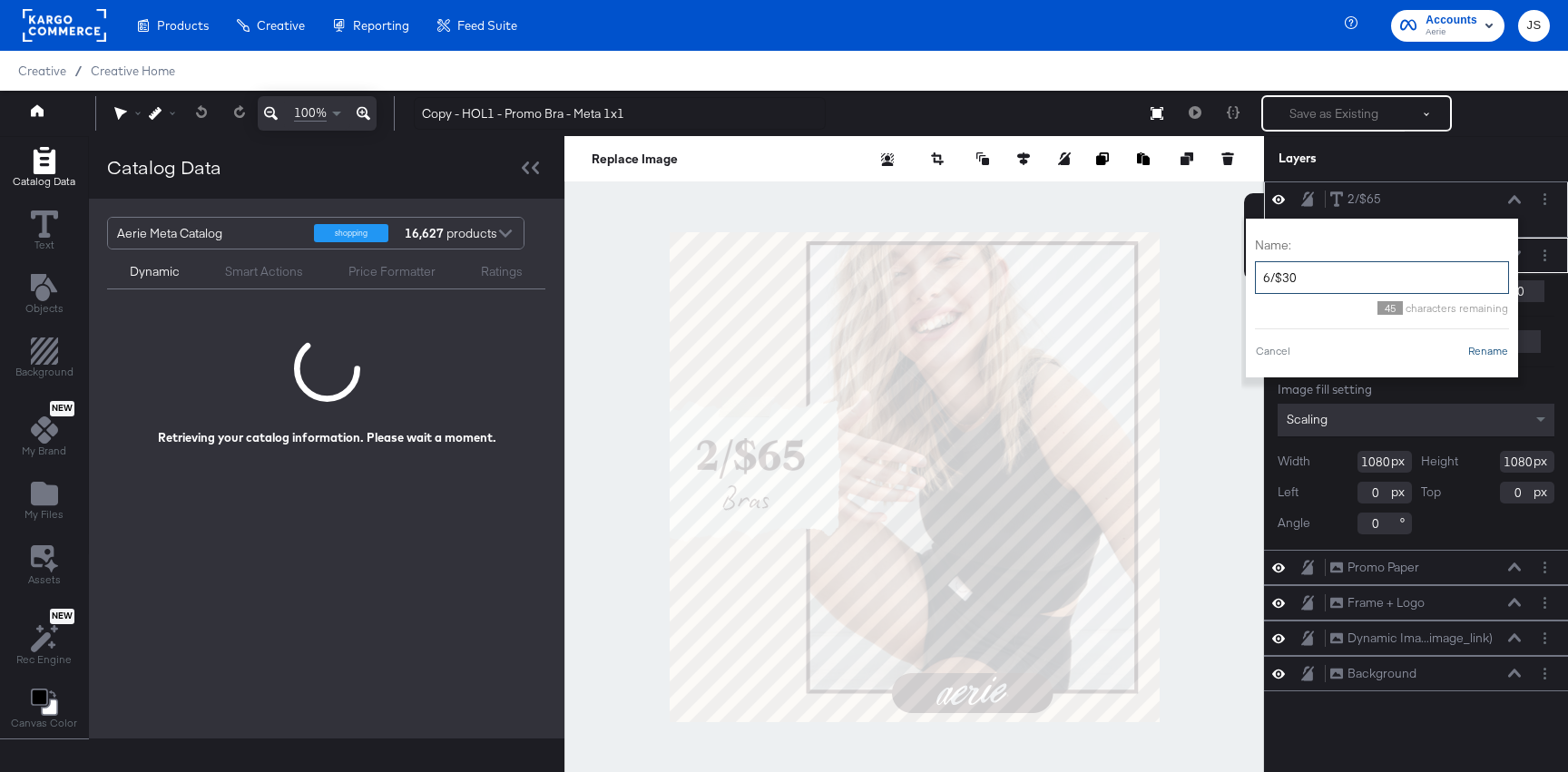
type input "6/$30"
click at [1484, 346] on button "Rename" at bounding box center [1488, 350] width 41 height 17
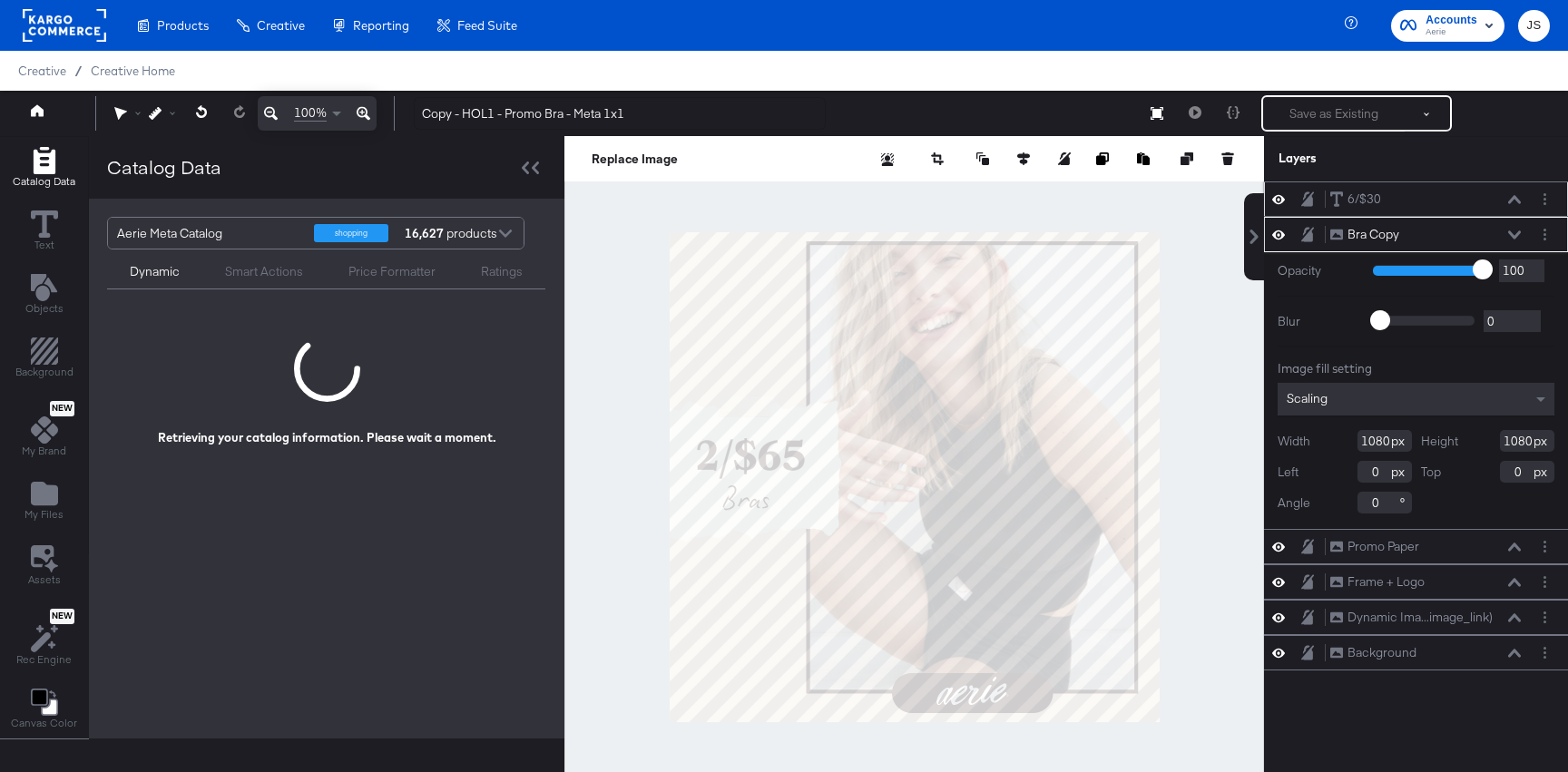
click at [1510, 203] on icon at bounding box center [1515, 199] width 13 height 9
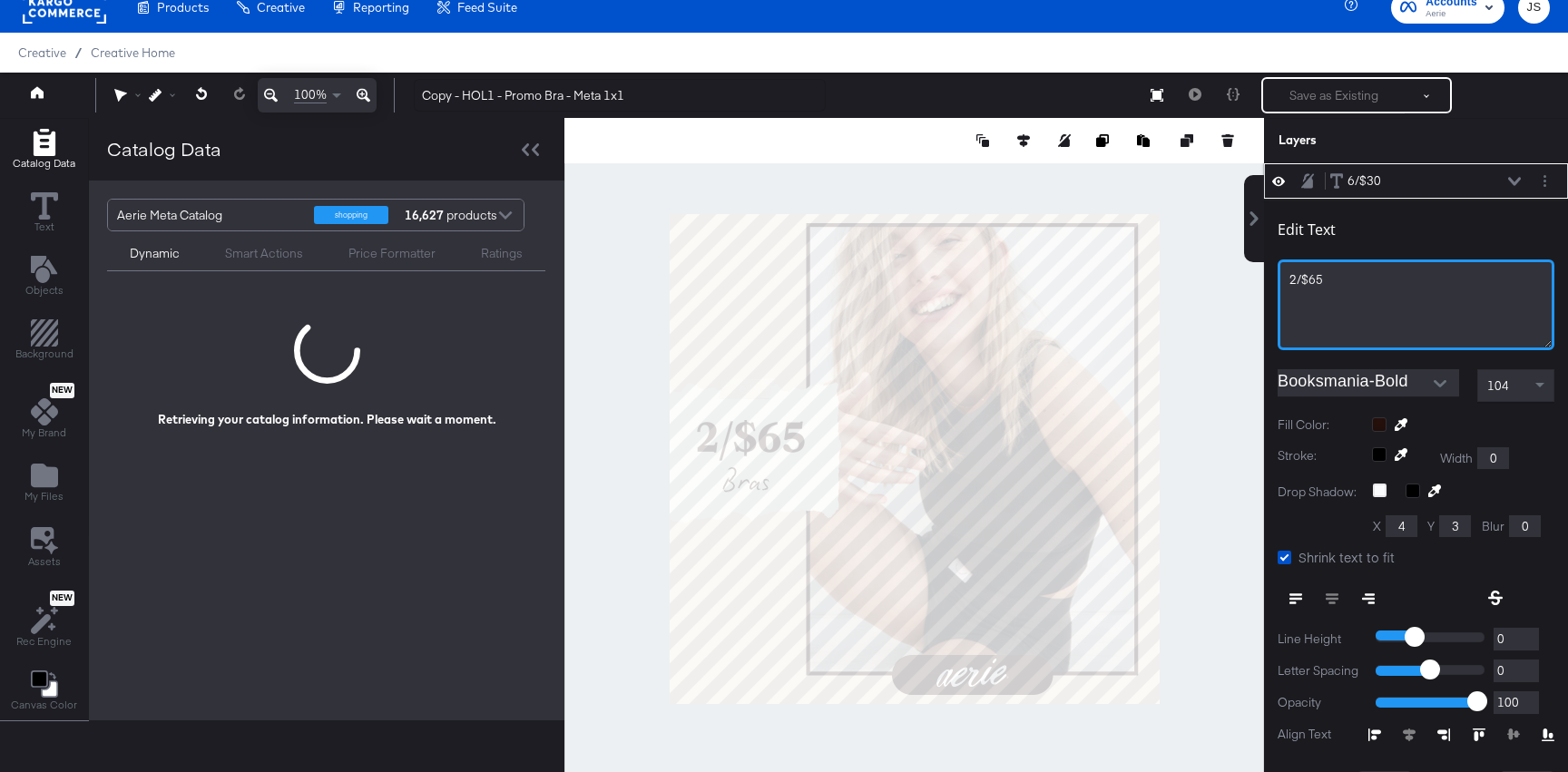
drag, startPoint x: 1385, startPoint y: 274, endPoint x: 1273, endPoint y: 275, distance: 112.0
click at [1273, 275] on div "Edit Text 2/$65﻿ Booksmania-Bold 104 Fill Color: Stroke: Width 0 Drop Shadow: X…" at bounding box center [1416, 534] width 304 height 671
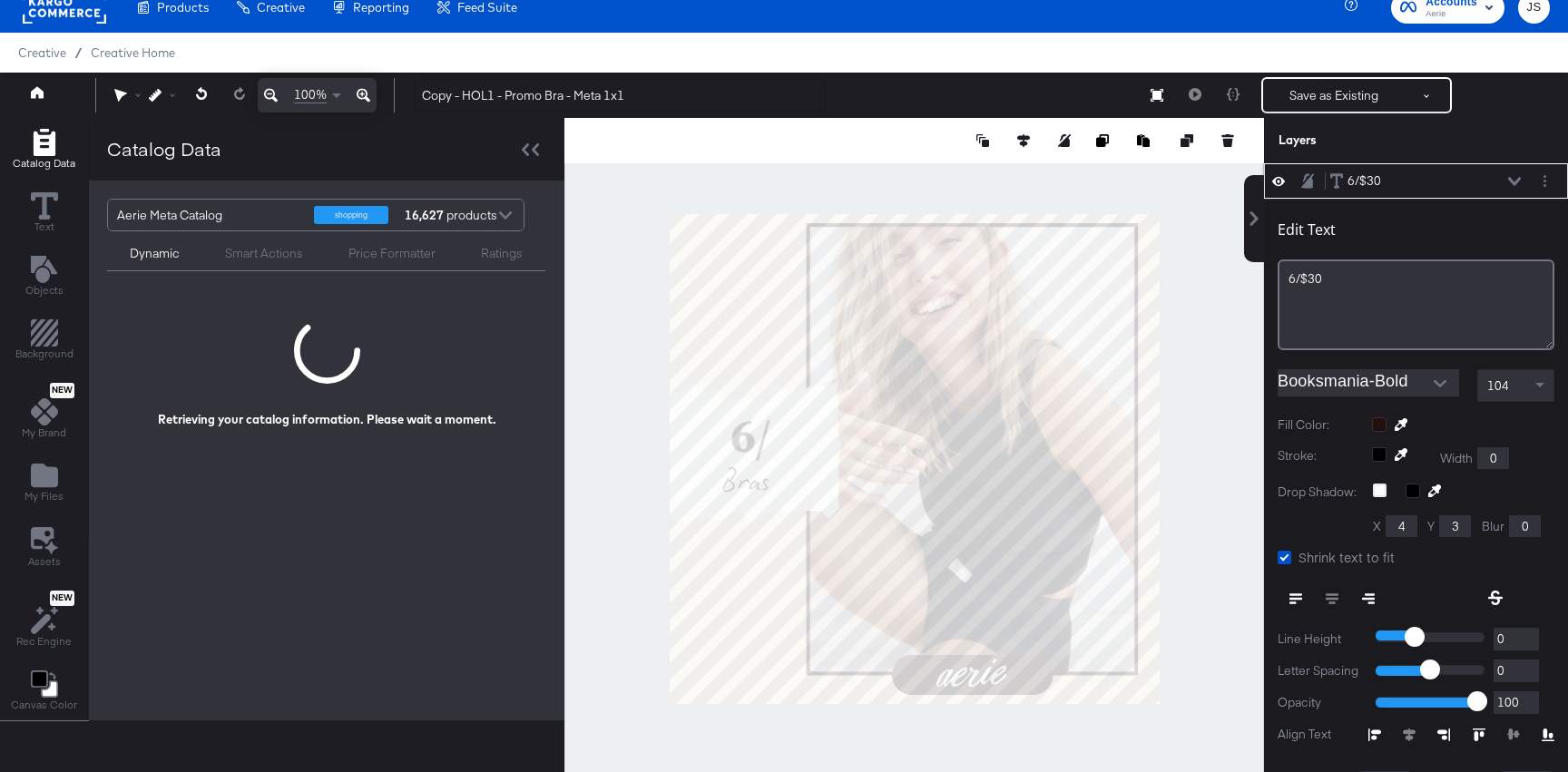
click at [1511, 185] on icon at bounding box center [1515, 181] width 13 height 9
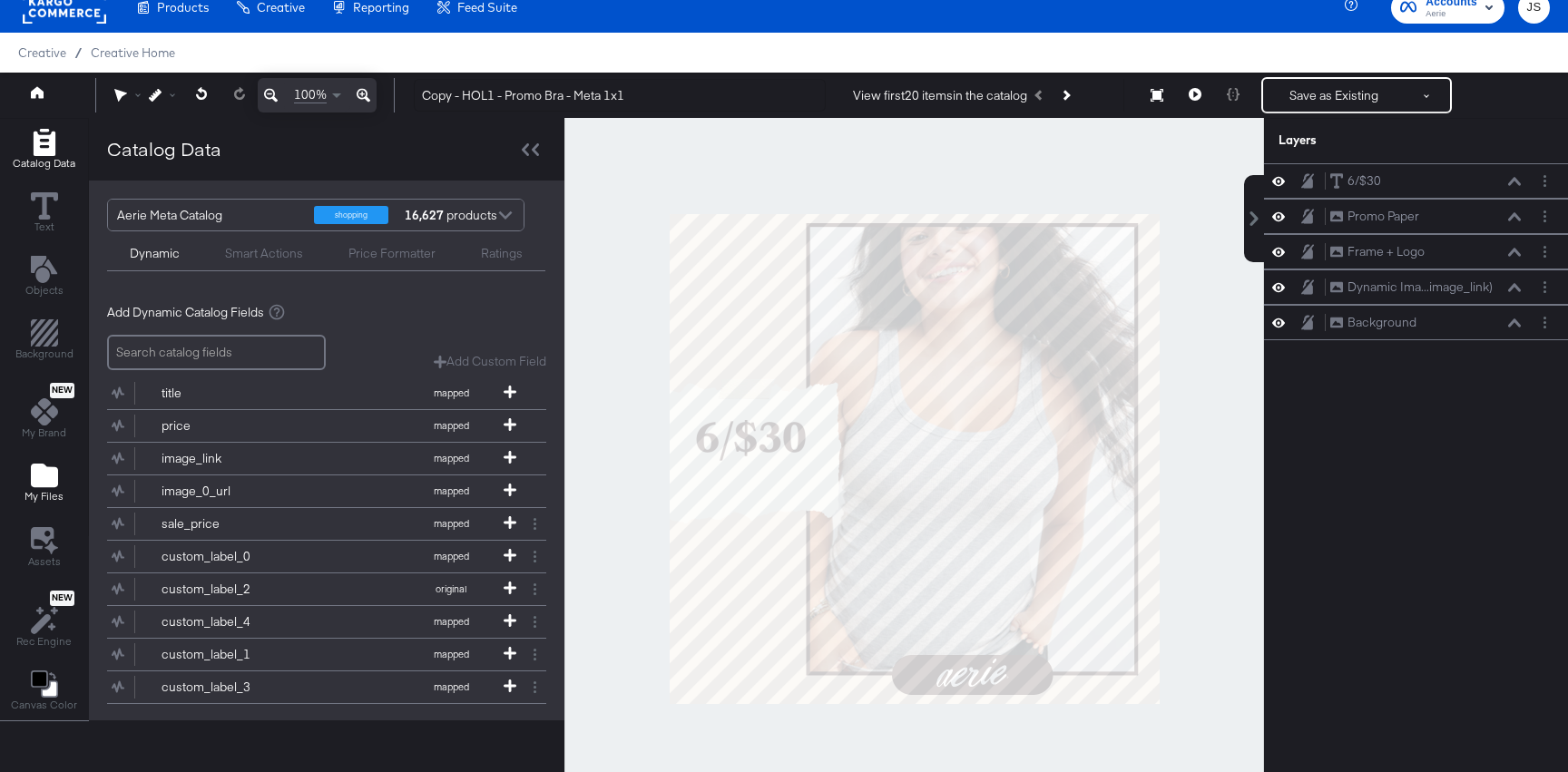
click at [58, 470] on div "My Files" at bounding box center [44, 483] width 39 height 41
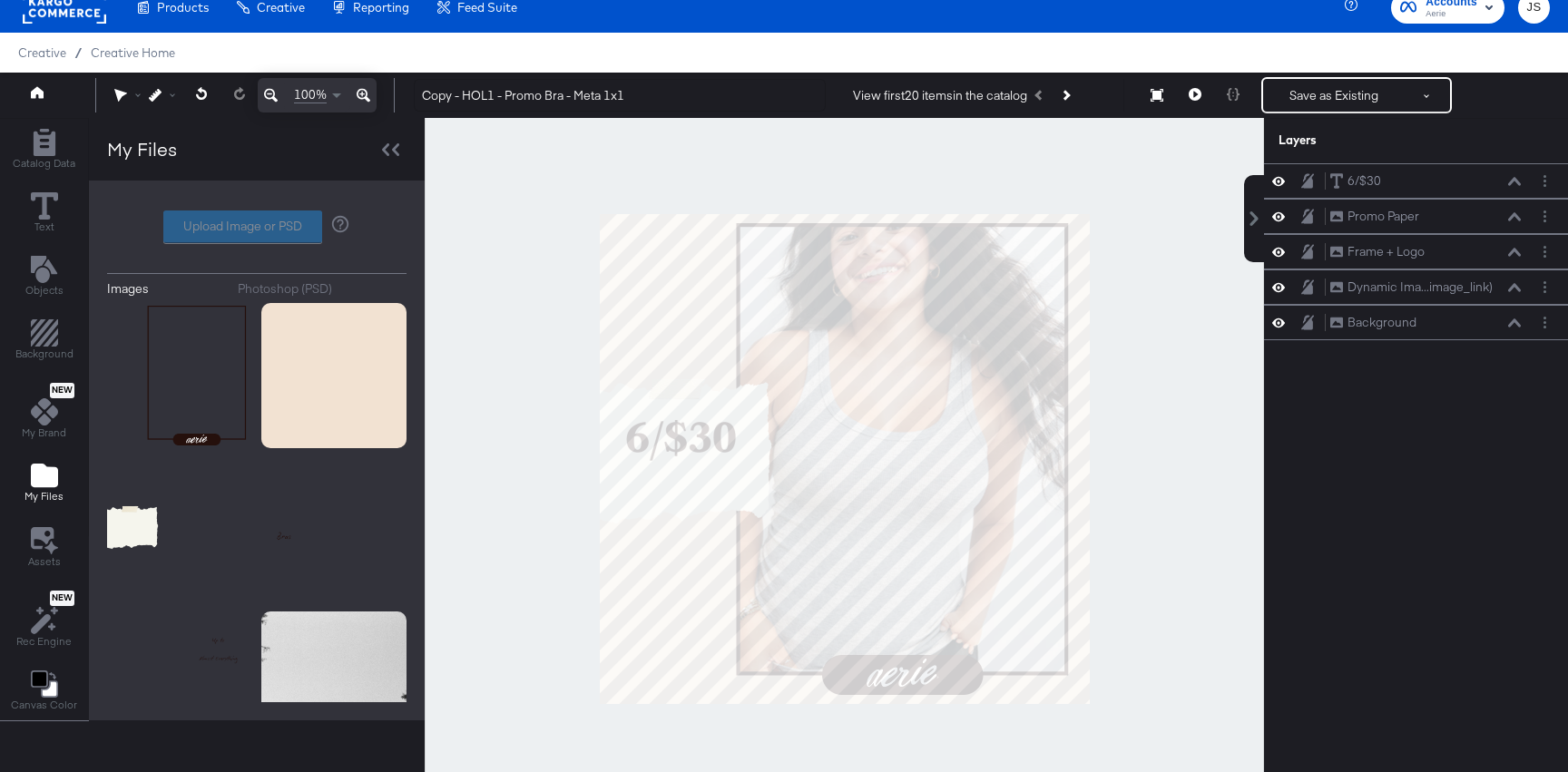
click at [295, 234] on div "Upload Image or PSD" at bounding box center [256, 226] width 299 height 33
click at [295, 234] on label "Upload Image or PSD" at bounding box center [242, 226] width 157 height 31
click at [257, 227] on input "Upload Image or PSD" at bounding box center [257, 227] width 0 height 0
type input "C:\fakepath\Undies Text.png"
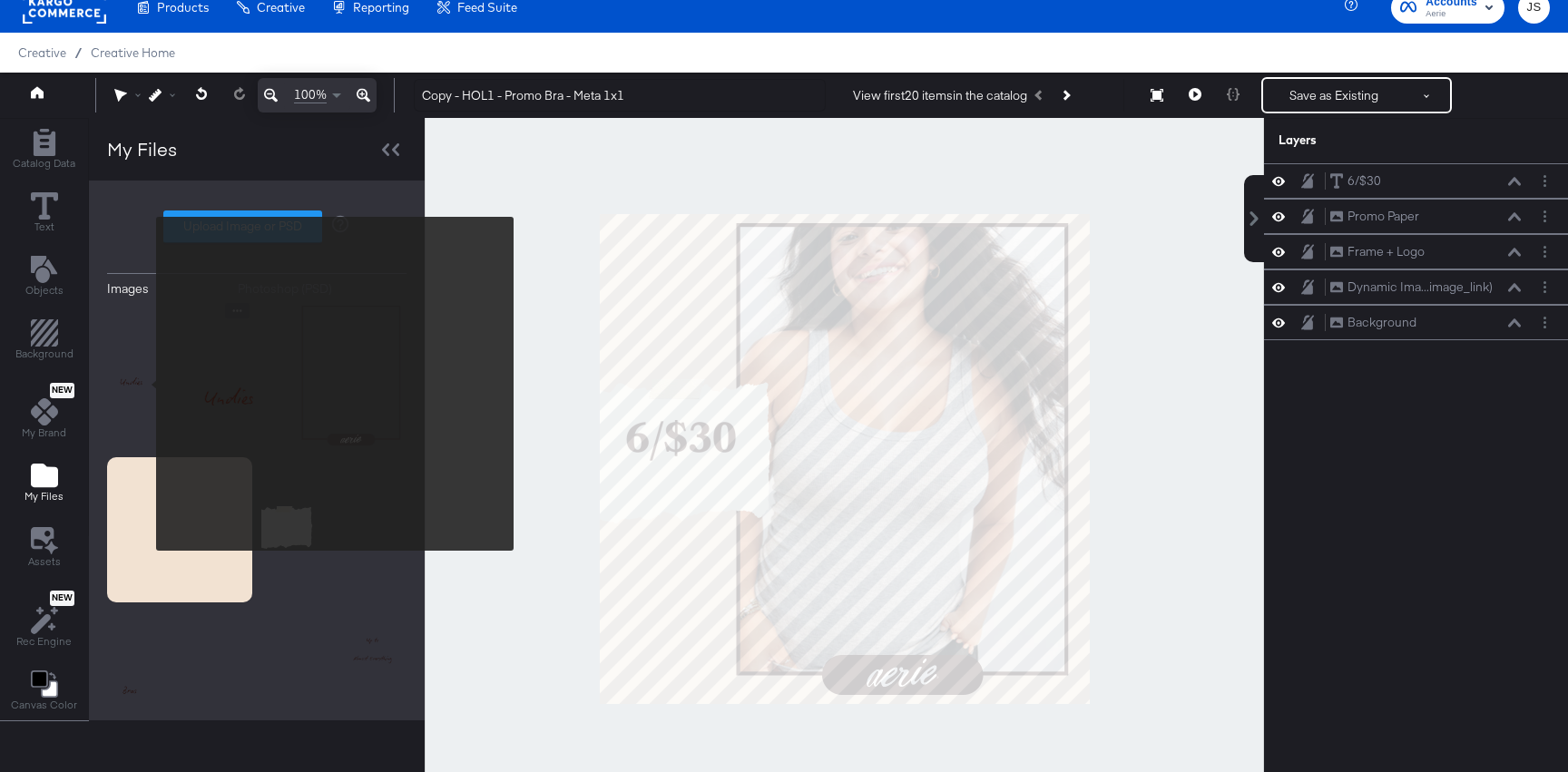
click at [144, 383] on img at bounding box center [179, 375] width 145 height 145
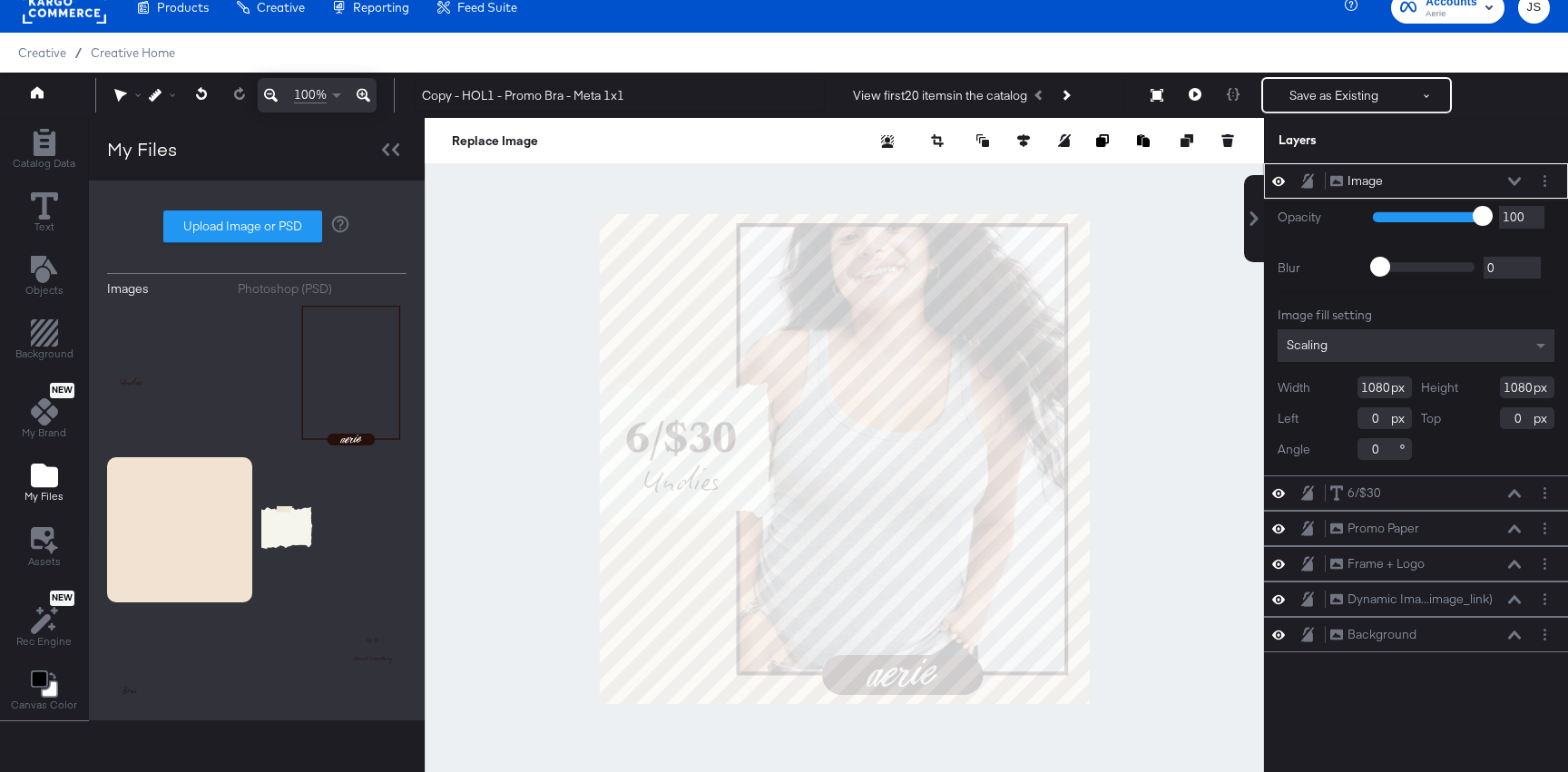
click at [1557, 173] on div at bounding box center [1548, 181] width 26 height 19
click at [1549, 174] on button "Layer Options" at bounding box center [1544, 181] width 19 height 19
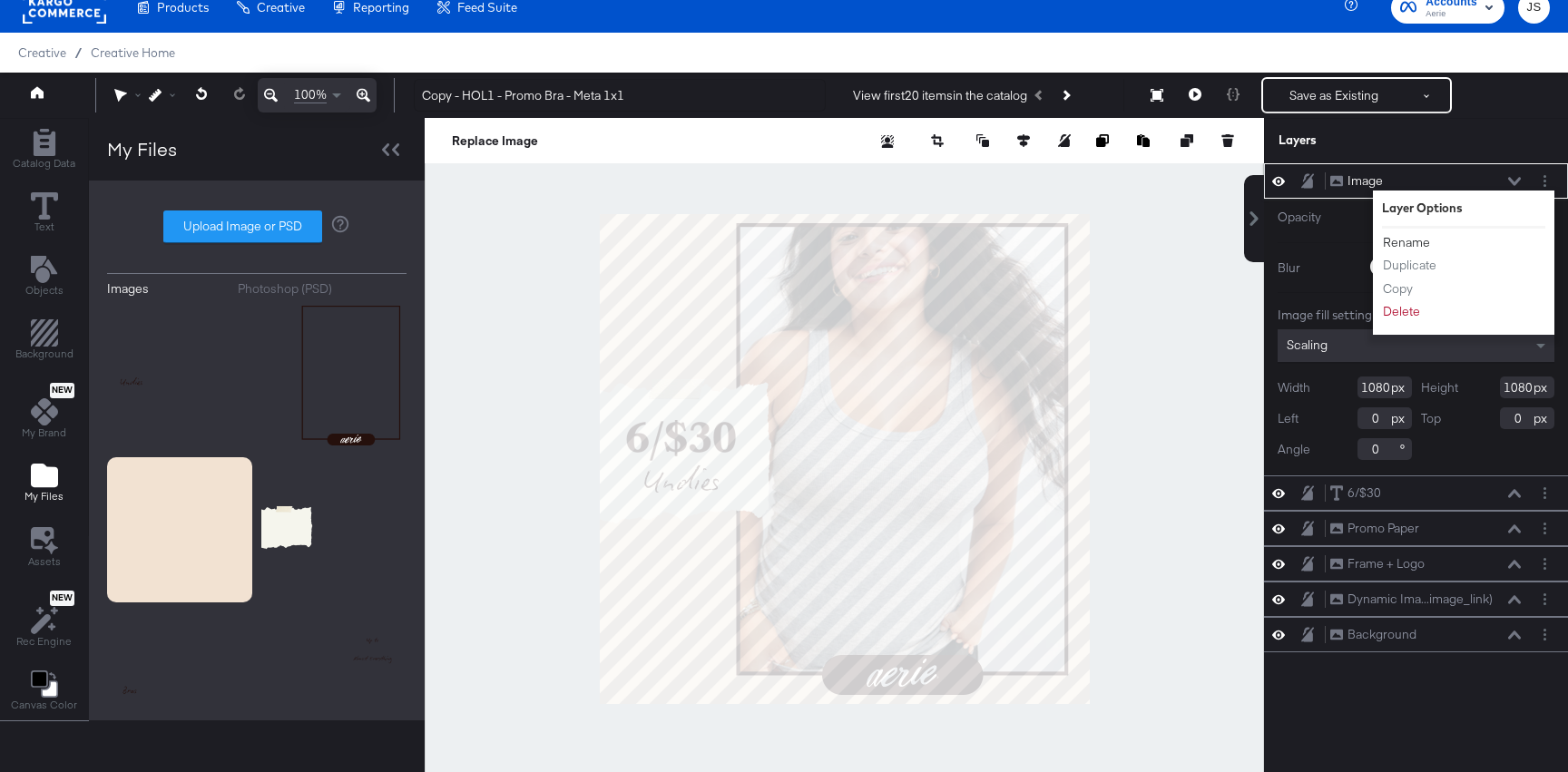
click at [1403, 241] on button "Rename" at bounding box center [1407, 242] width 49 height 19
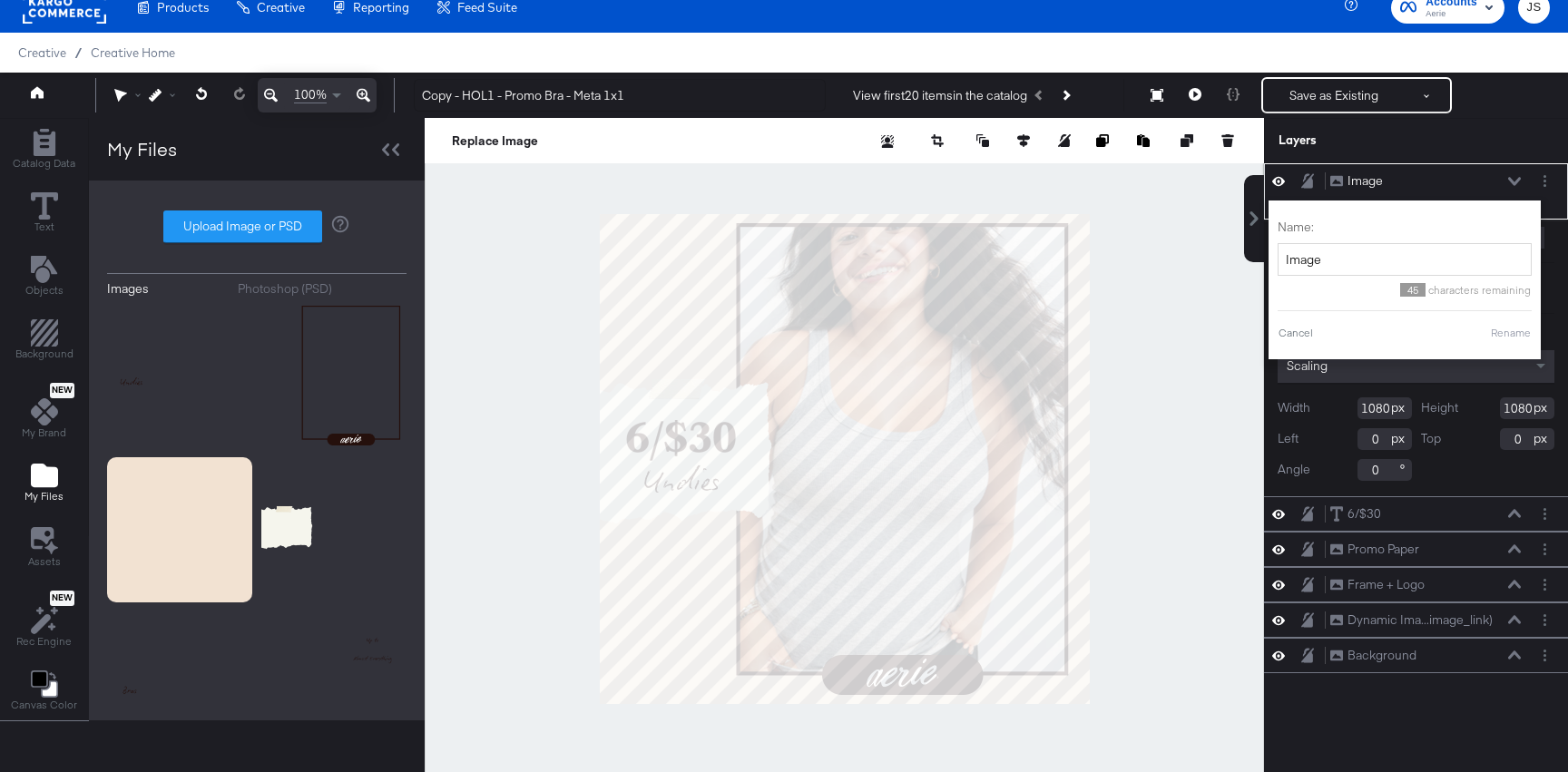
click at [1355, 278] on div "45 characters remaining" at bounding box center [1404, 285] width 254 height 21
click at [1355, 264] on input "Image" at bounding box center [1404, 260] width 254 height 34
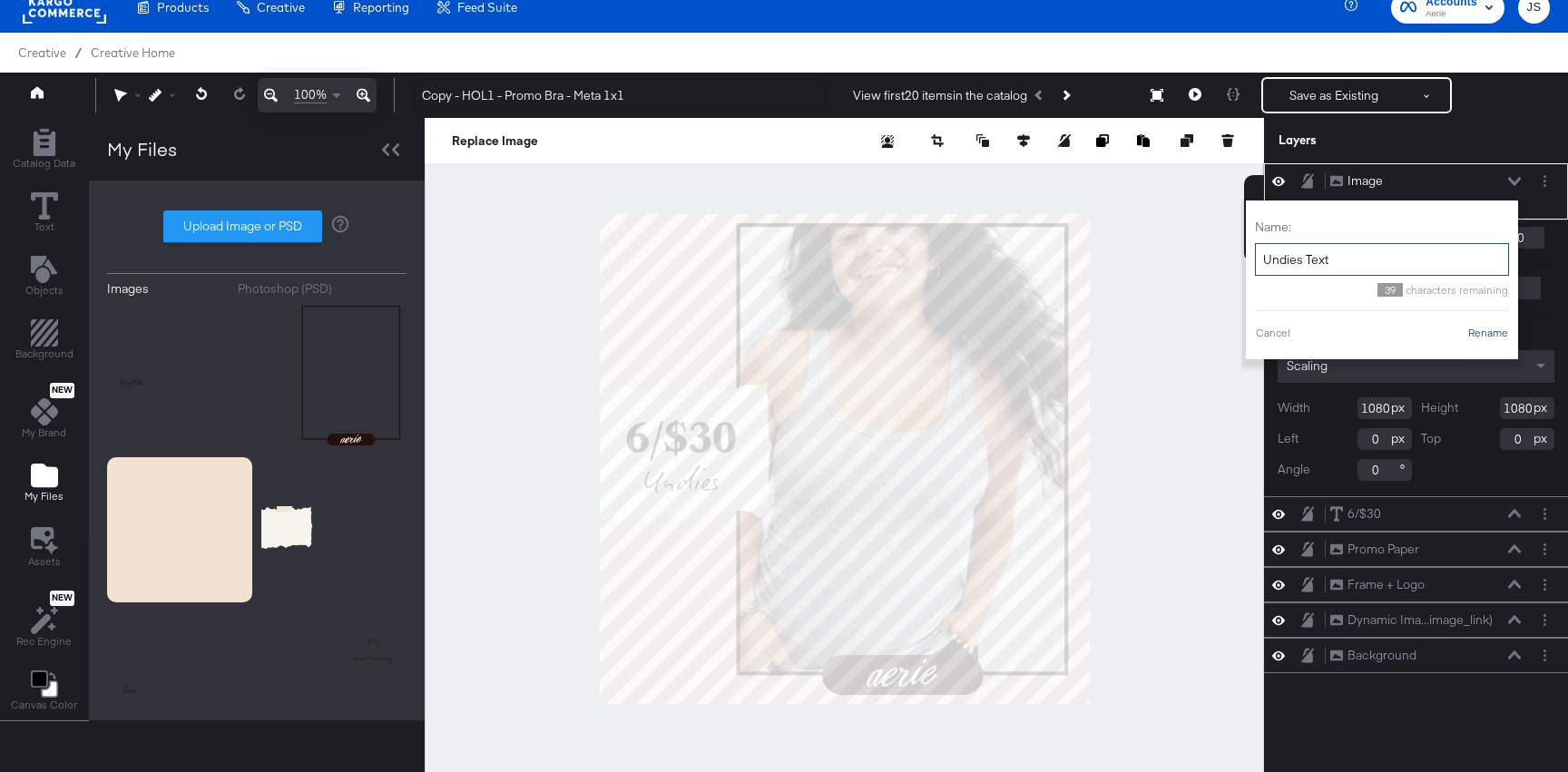
type input "Undies Text"
click at [1486, 325] on button "Rename" at bounding box center [1488, 333] width 41 height 17
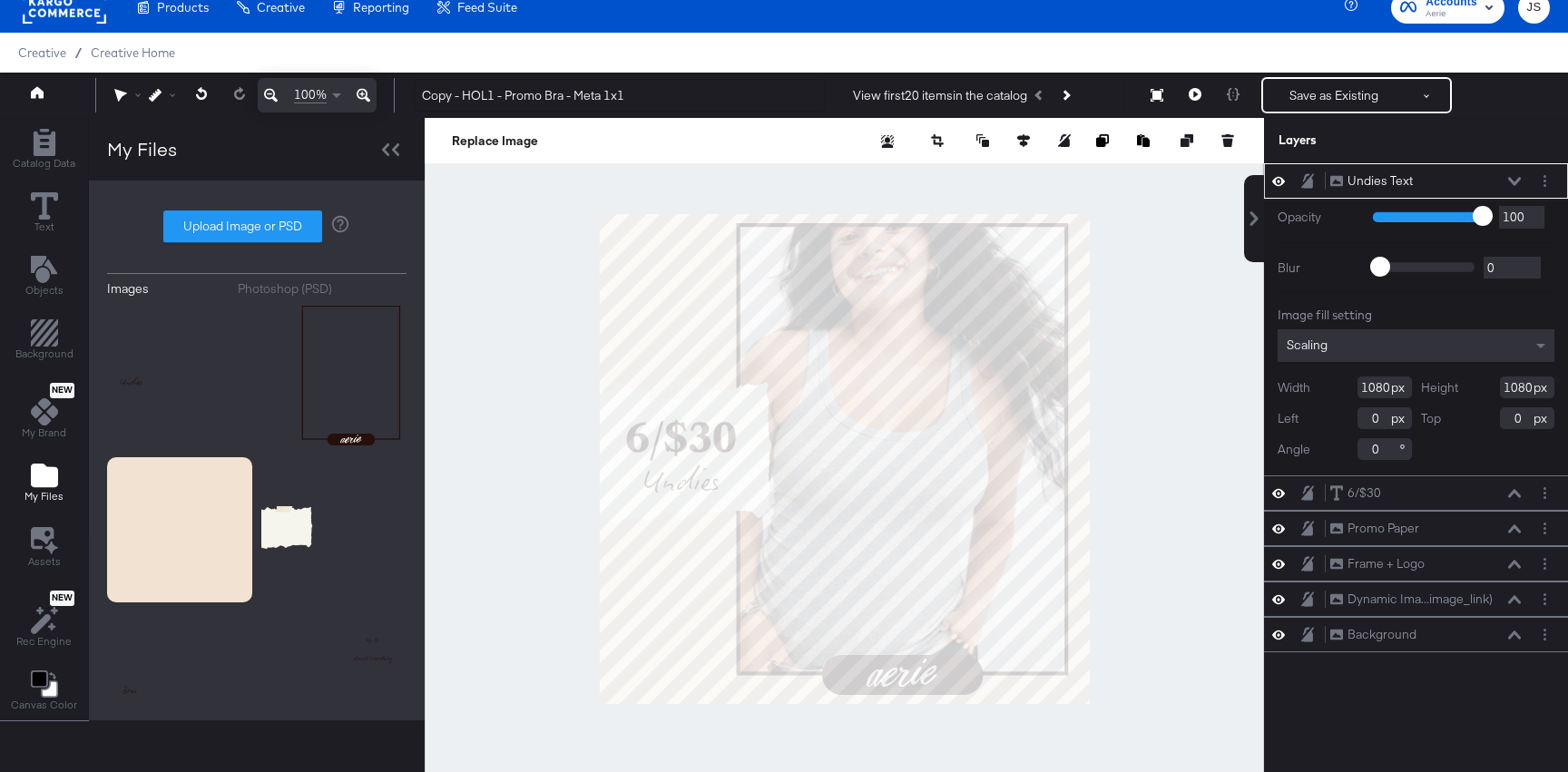
click at [1503, 173] on div "Undies Text Undies Text" at bounding box center [1425, 181] width 193 height 19
drag, startPoint x: 465, startPoint y: 92, endPoint x: 407, endPoint y: 92, distance: 58.0
click at [407, 92] on div "Copy - HOL1 - Promo Bra - Meta 1x1 View first 20 items in the catalog Save as E…" at bounding box center [974, 95] width 1150 height 37
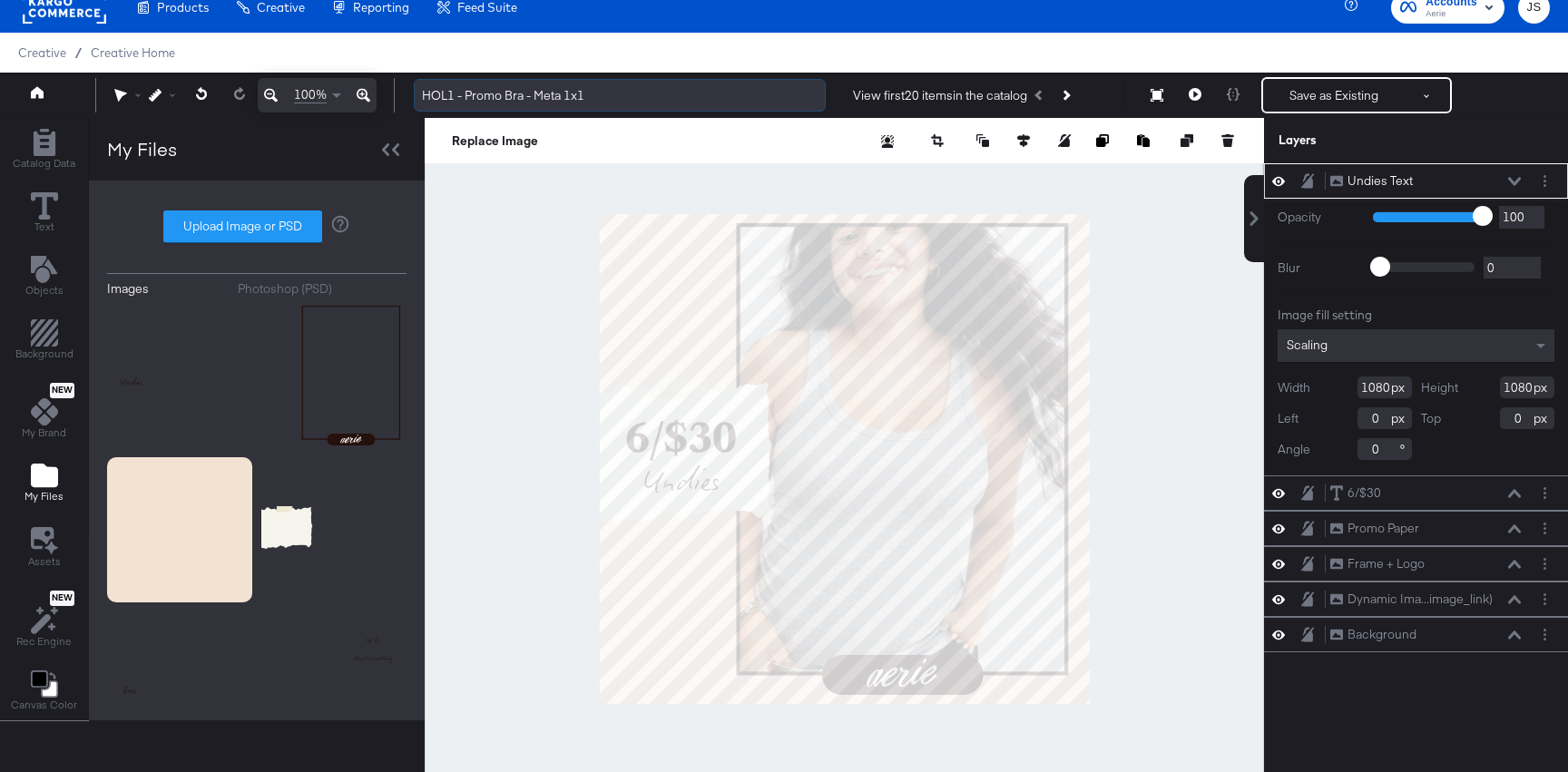
drag, startPoint x: 466, startPoint y: 88, endPoint x: 525, endPoint y: 87, distance: 59.0
click at [525, 87] on input "HOL1 - Promo Bra - Meta 1x1" at bounding box center [619, 96] width 412 height 34
type input "HOL1 - Undies - Meta 1x1"
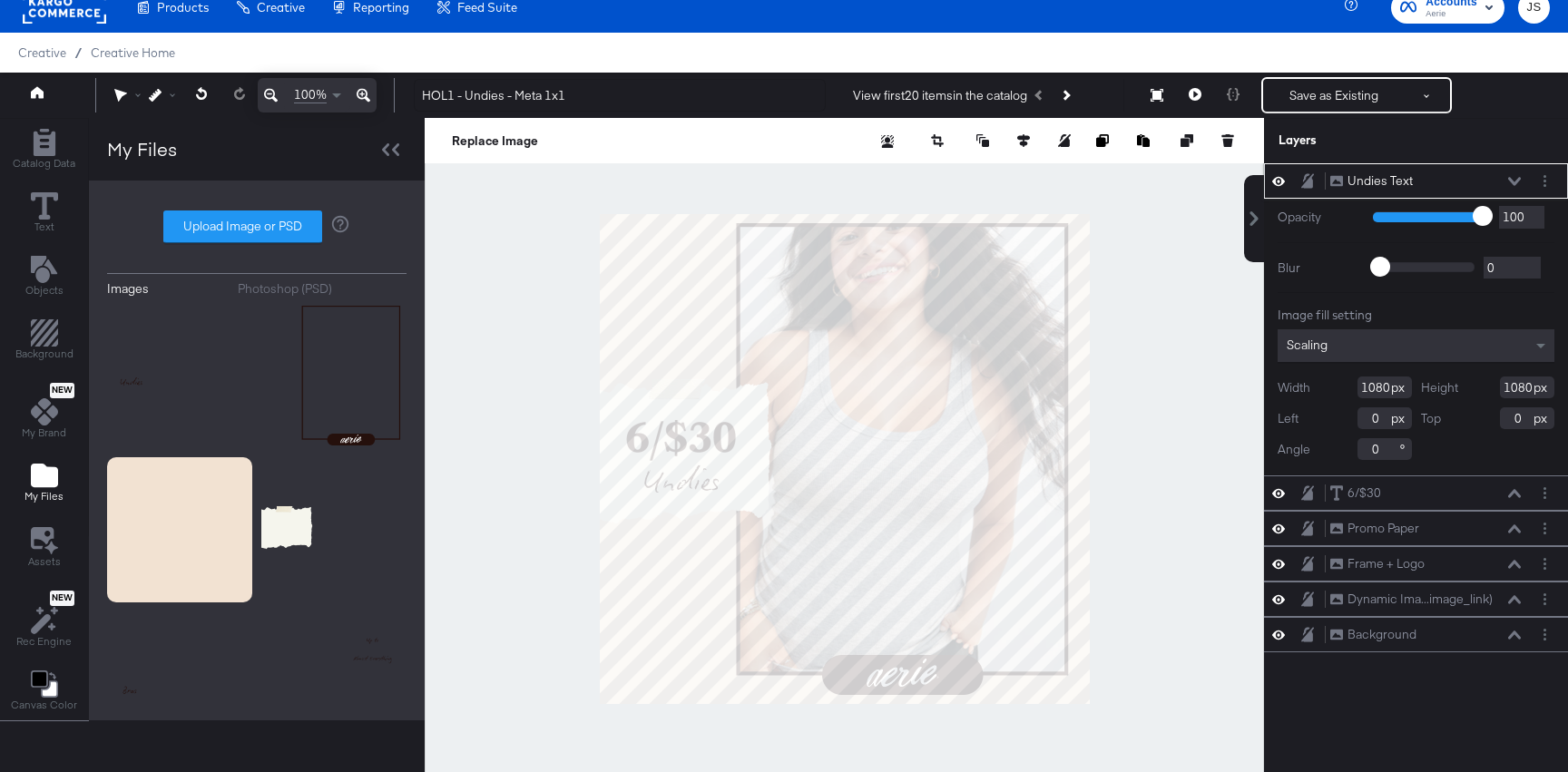
click at [493, 217] on div at bounding box center [844, 458] width 839 height 682
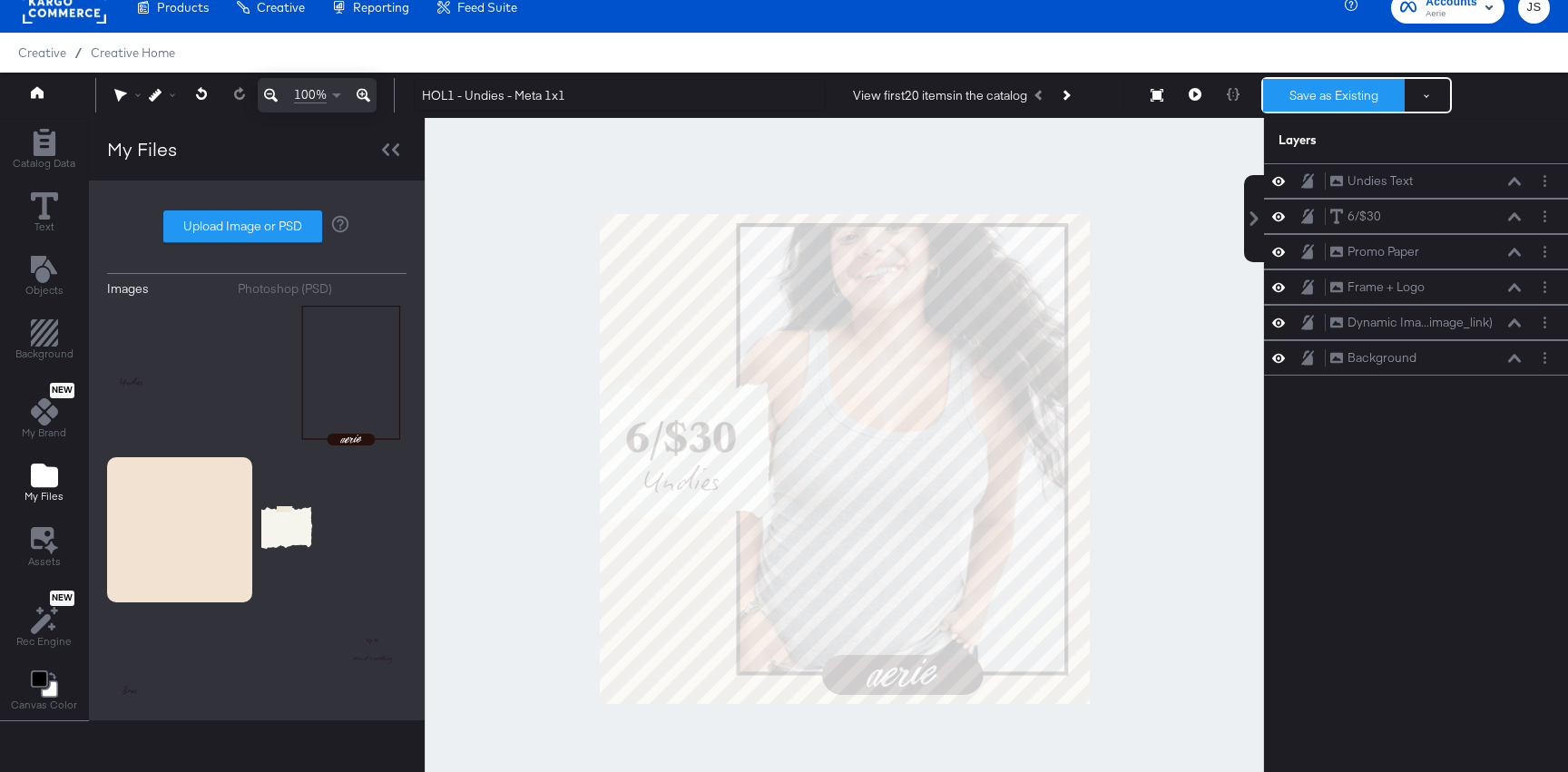
click at [1349, 103] on button "Save as Existing" at bounding box center [1333, 95] width 141 height 33
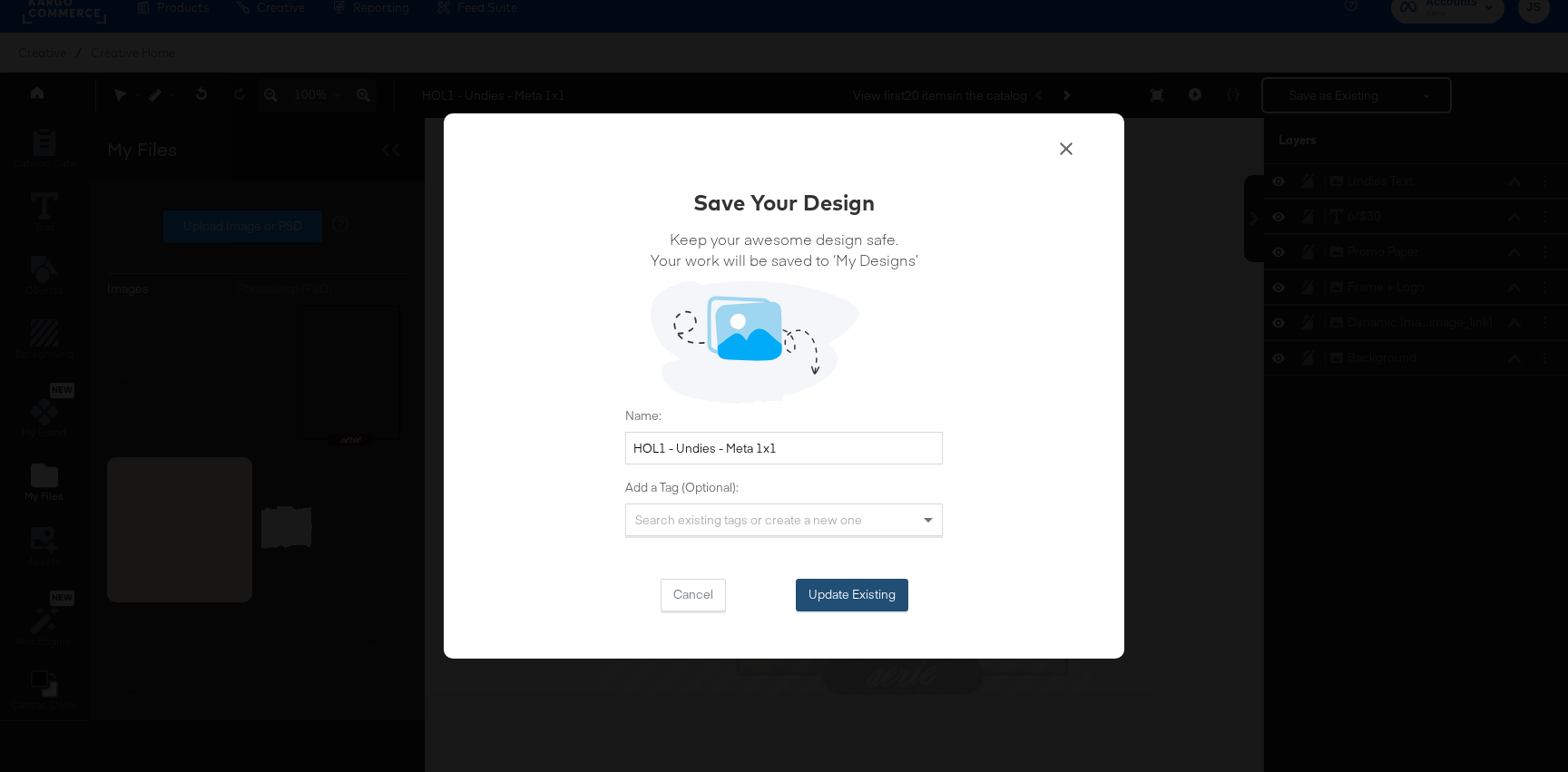
click at [845, 584] on button "Update Existing" at bounding box center [852, 594] width 113 height 33
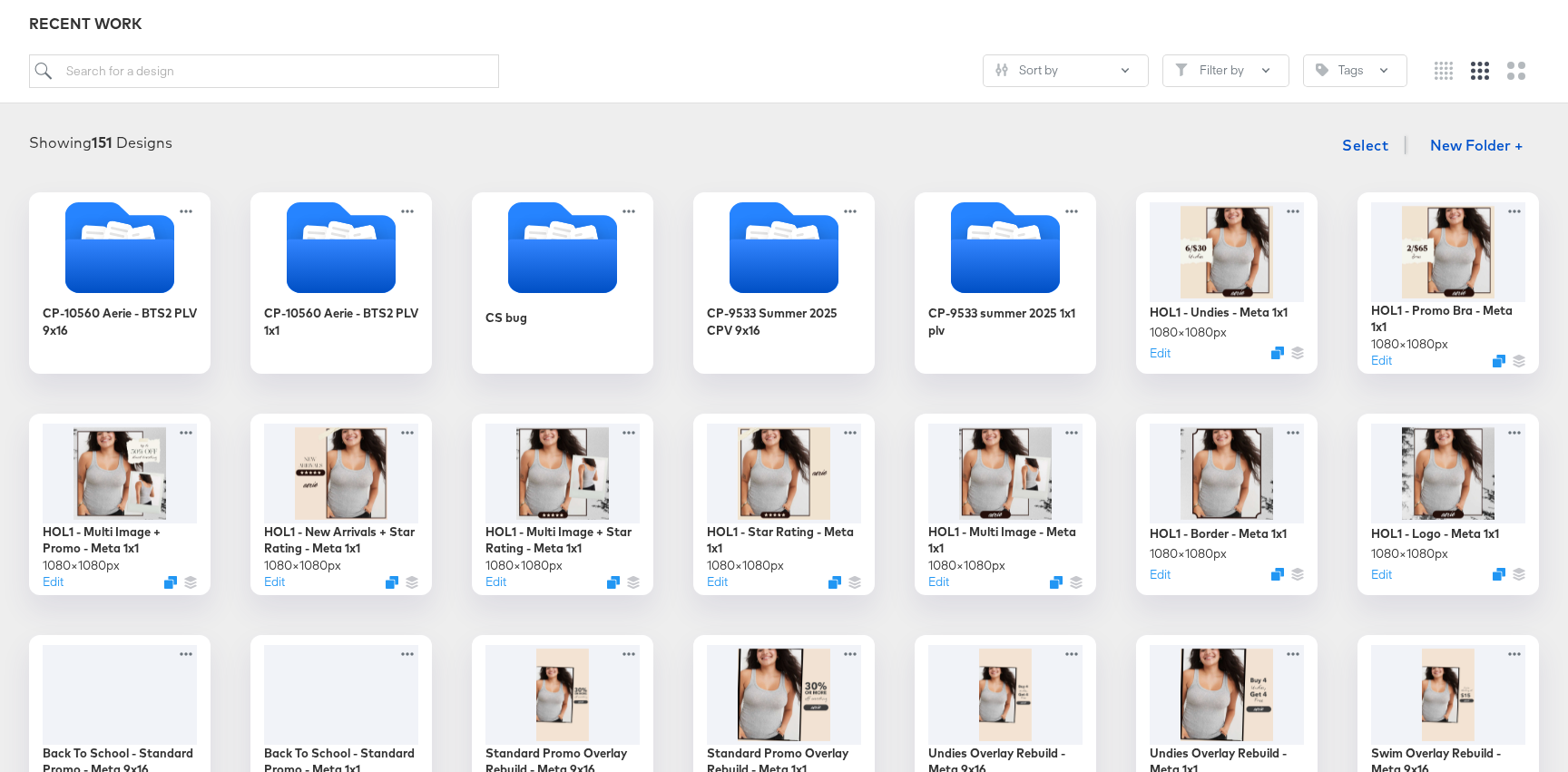
scroll to position [211, 0]
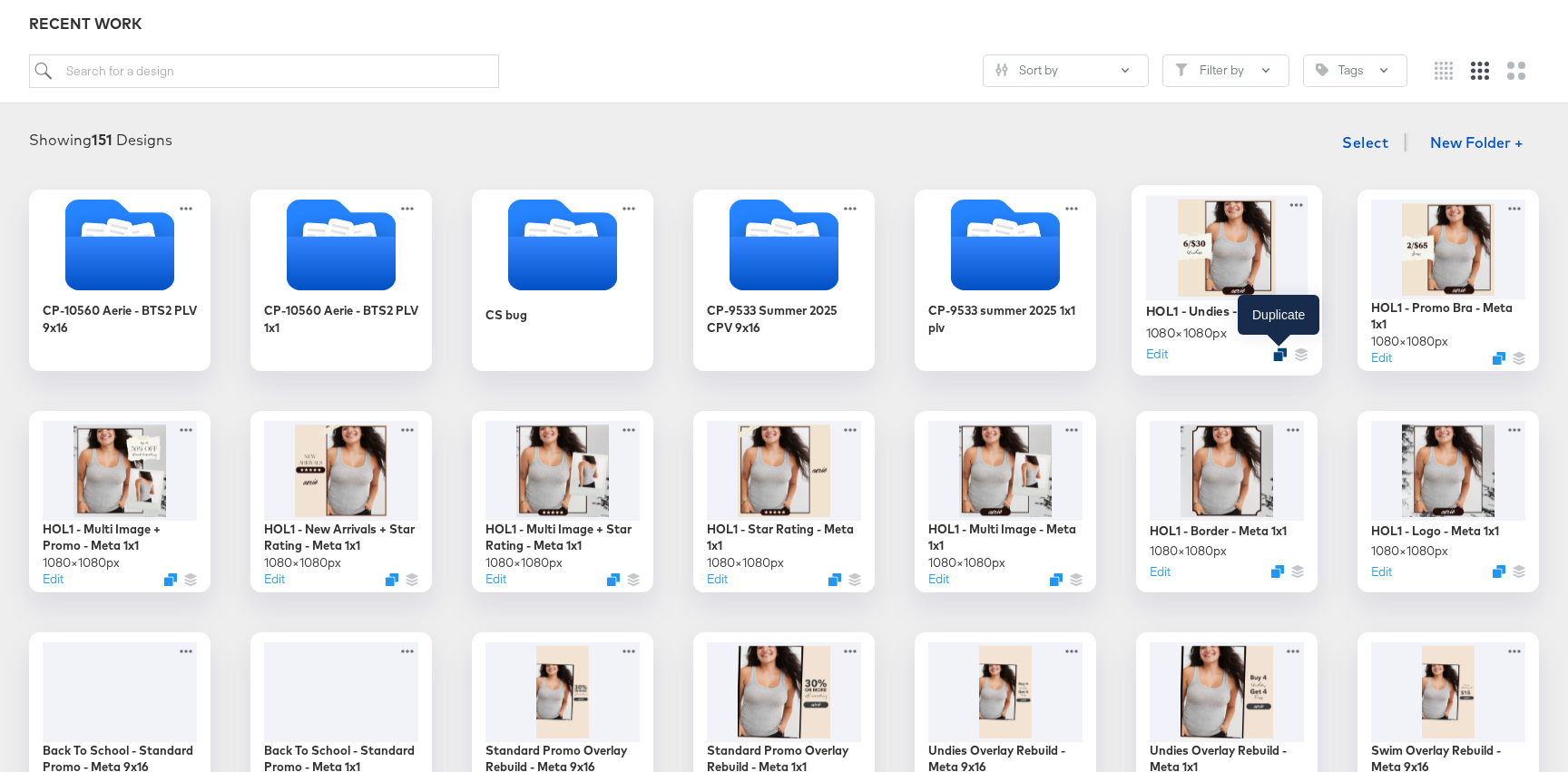
click at [1280, 353] on icon "Duplicate" at bounding box center [1281, 354] width 14 height 14
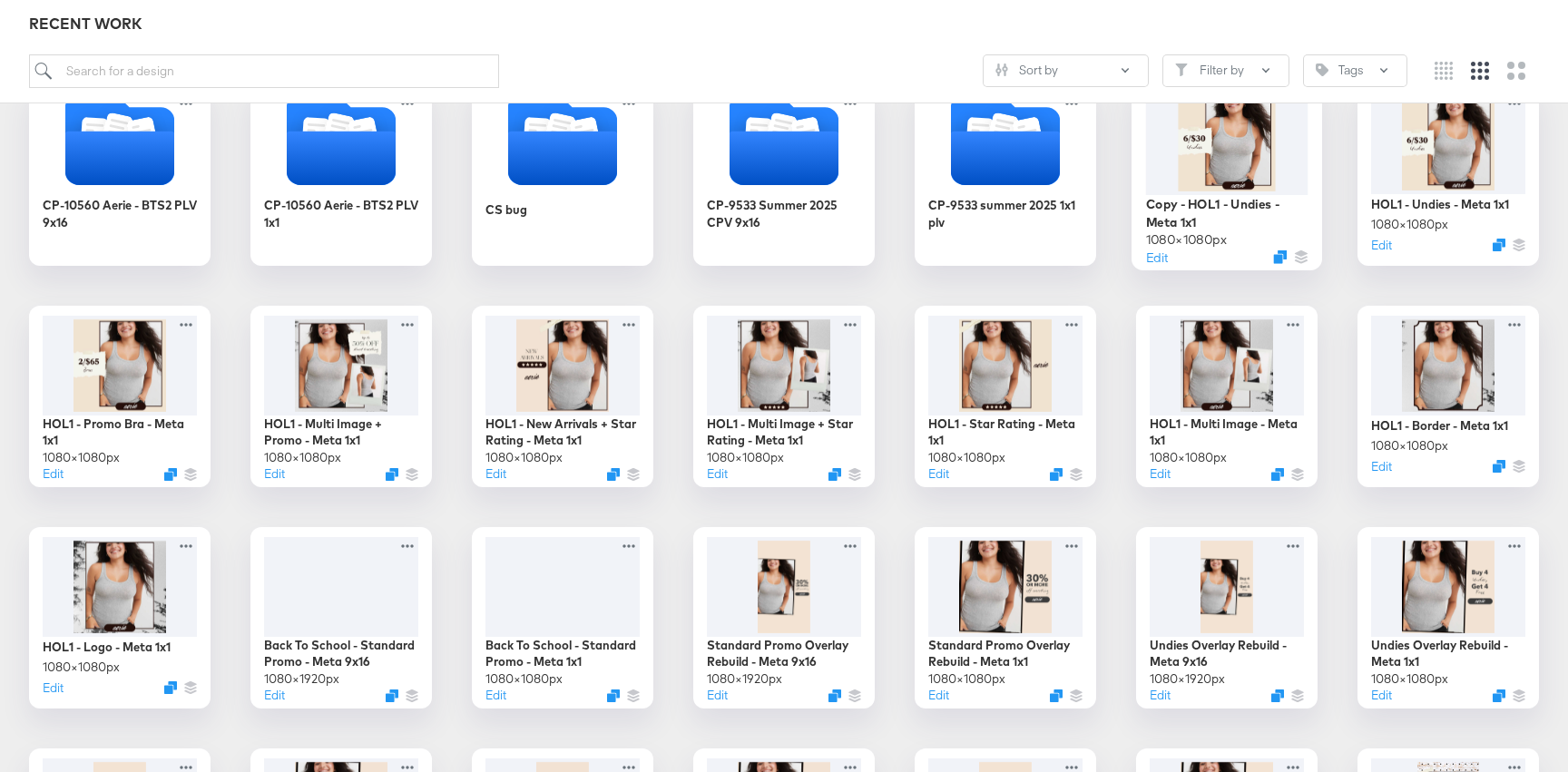
scroll to position [268, 0]
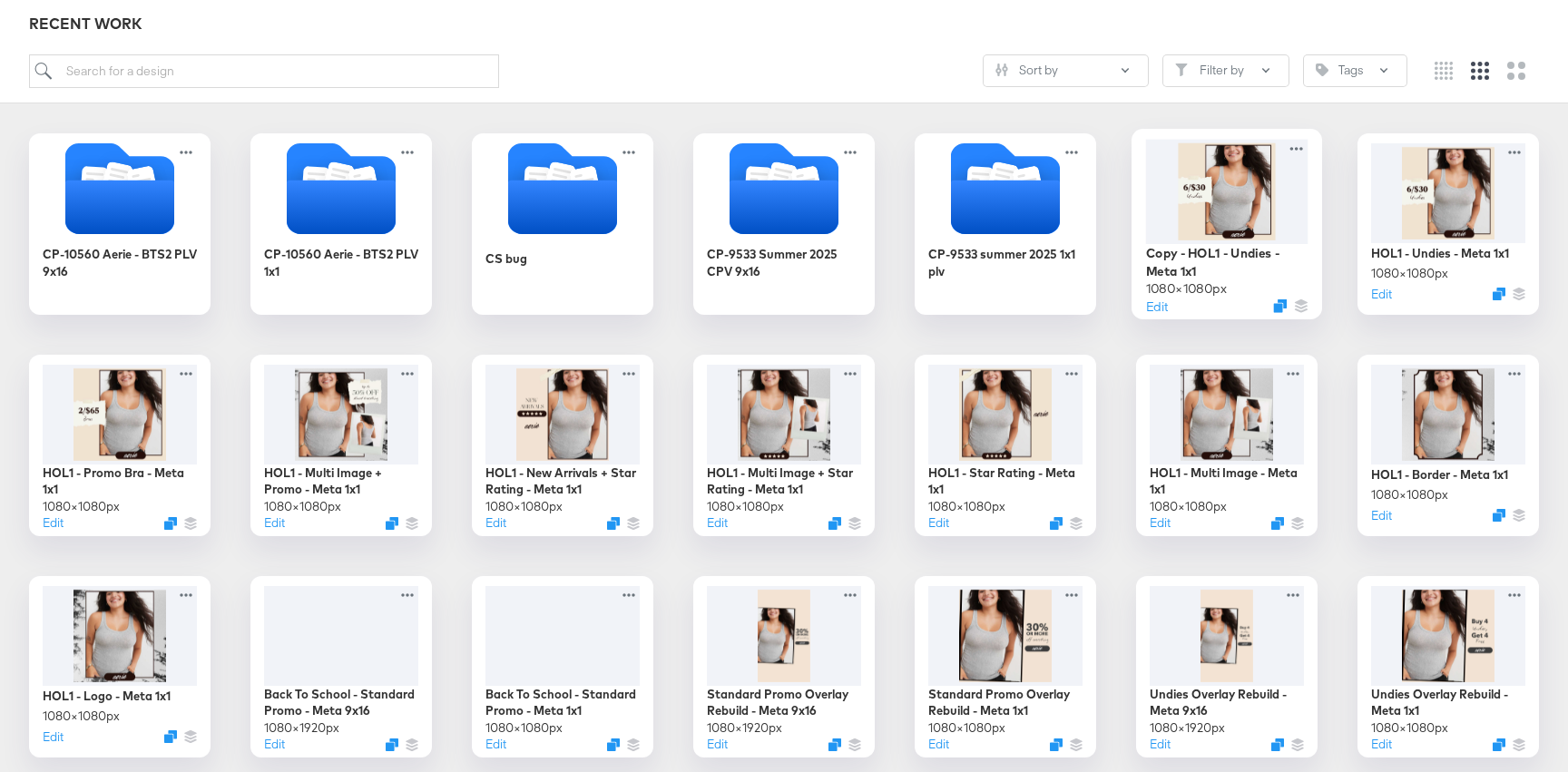
click at [1234, 197] on div at bounding box center [1227, 192] width 163 height 105
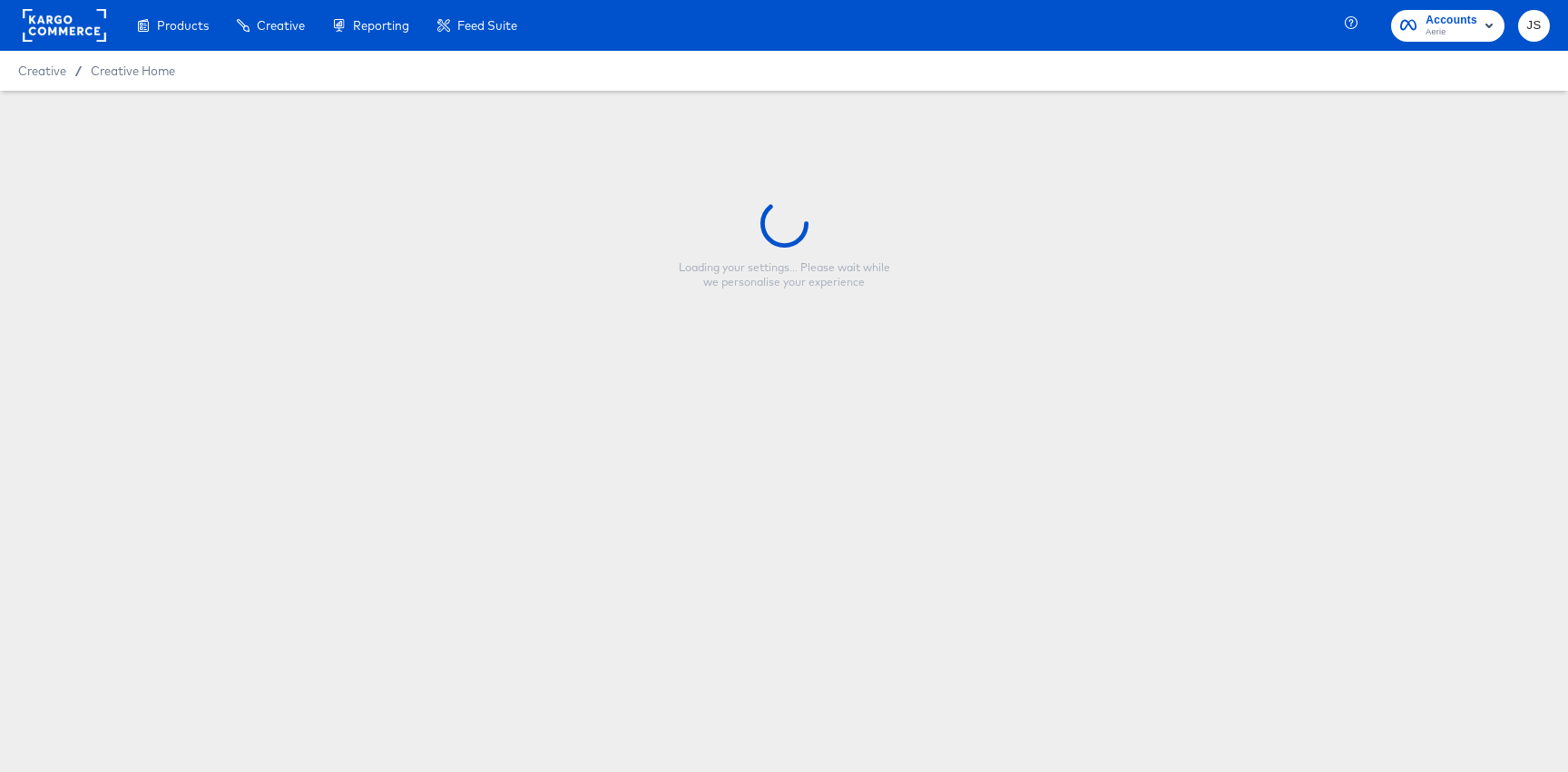
type input "Copy - HOL1 - Undies - Meta 1x1"
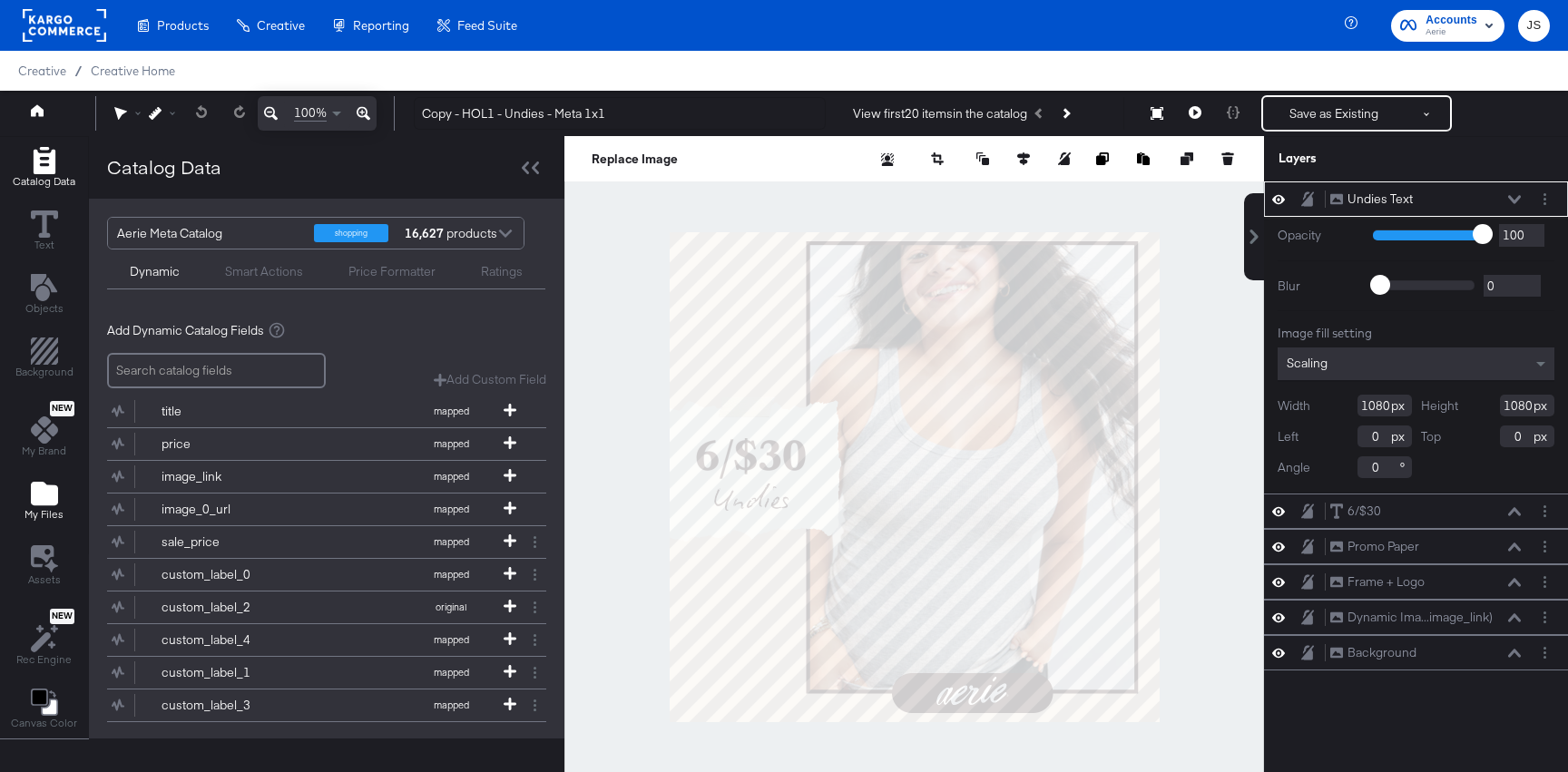
click at [35, 485] on icon "Add Files" at bounding box center [44, 494] width 28 height 24
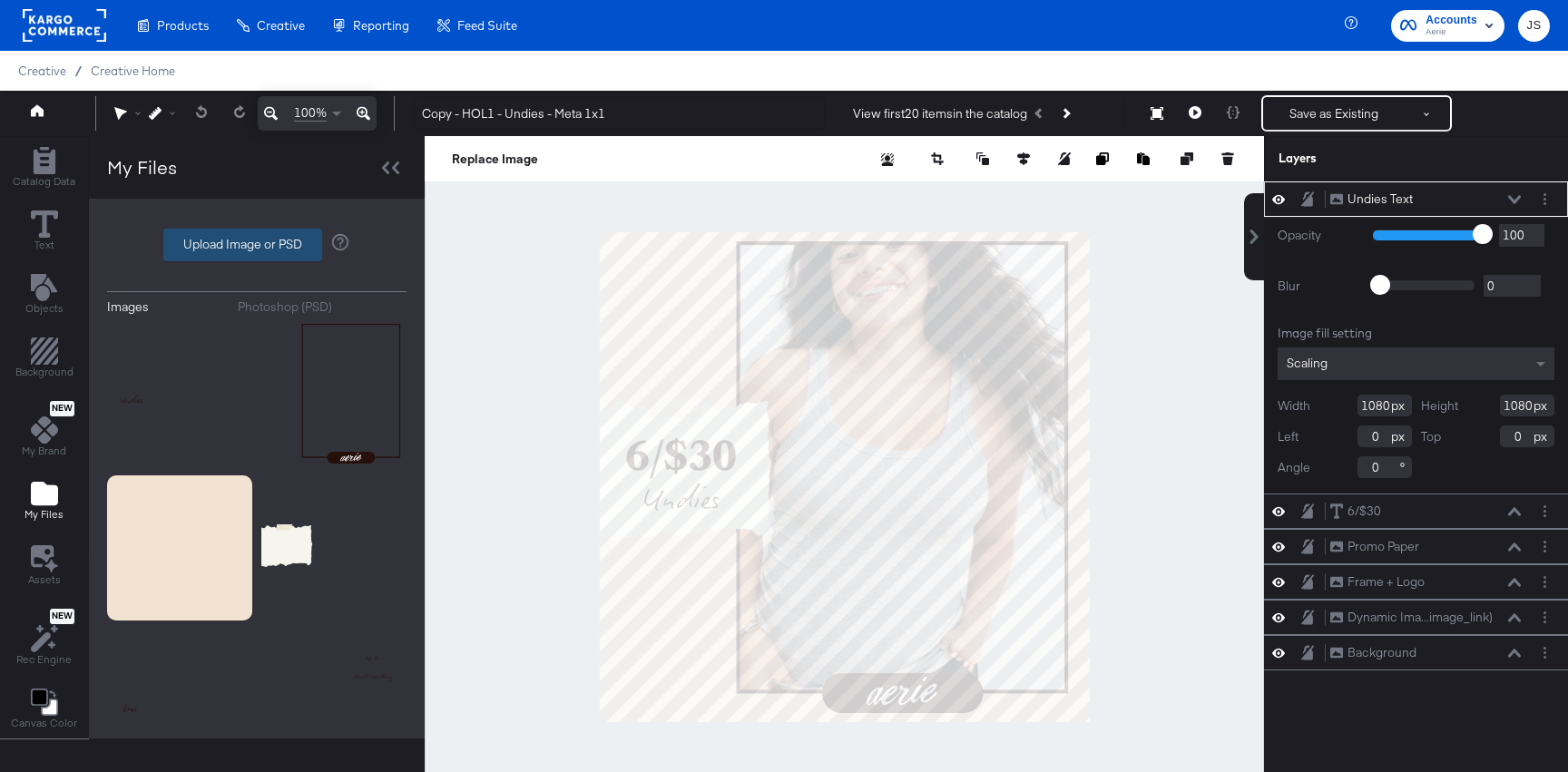
click at [281, 246] on label "Upload Image or PSD" at bounding box center [242, 245] width 157 height 31
click at [257, 245] on input "Upload Image or PSD" at bounding box center [257, 245] width 0 height 0
type input "C:\fakepath\Swim Text.png"
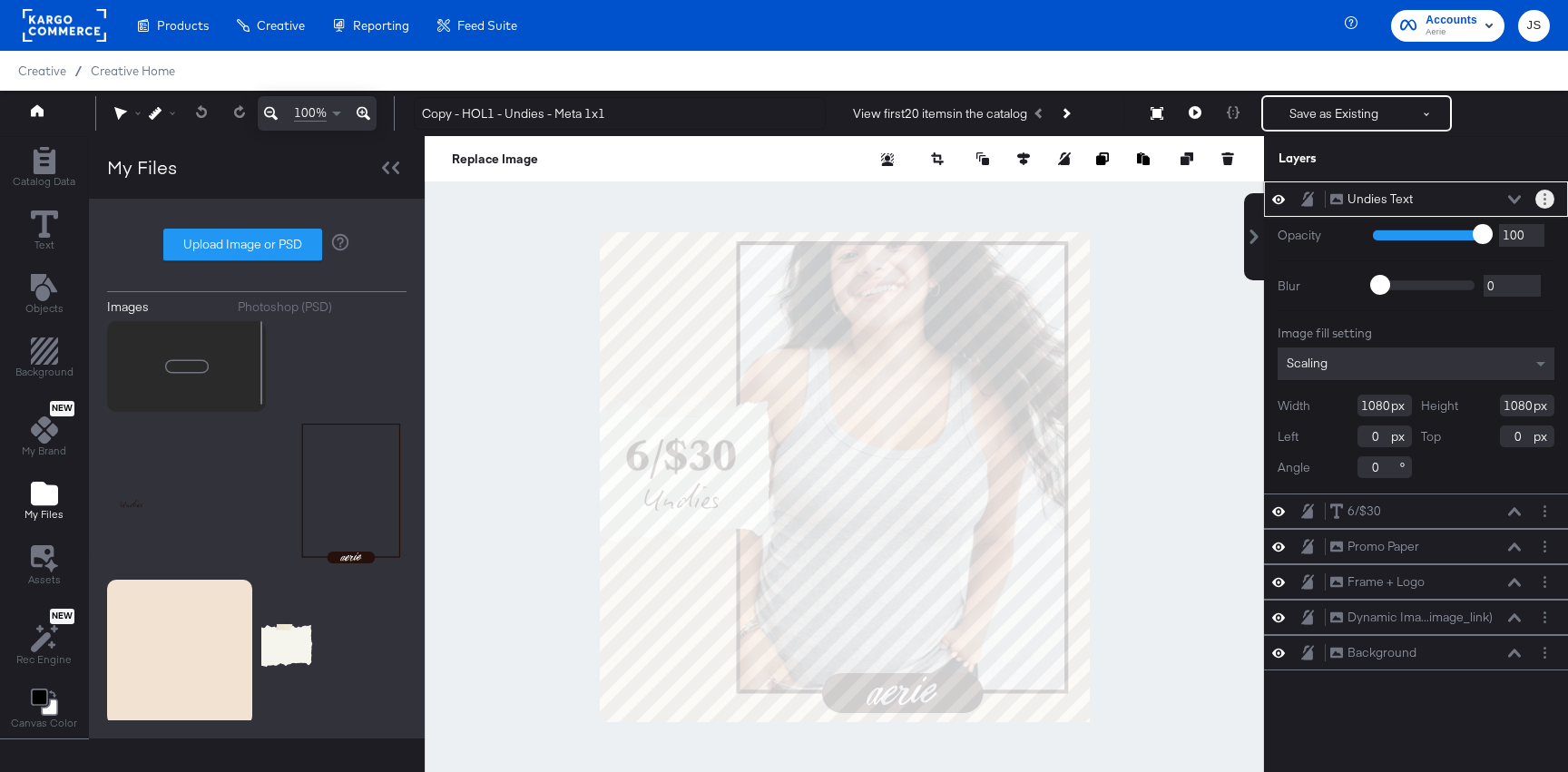
click at [1540, 202] on button "Layer Options" at bounding box center [1544, 198] width 19 height 19
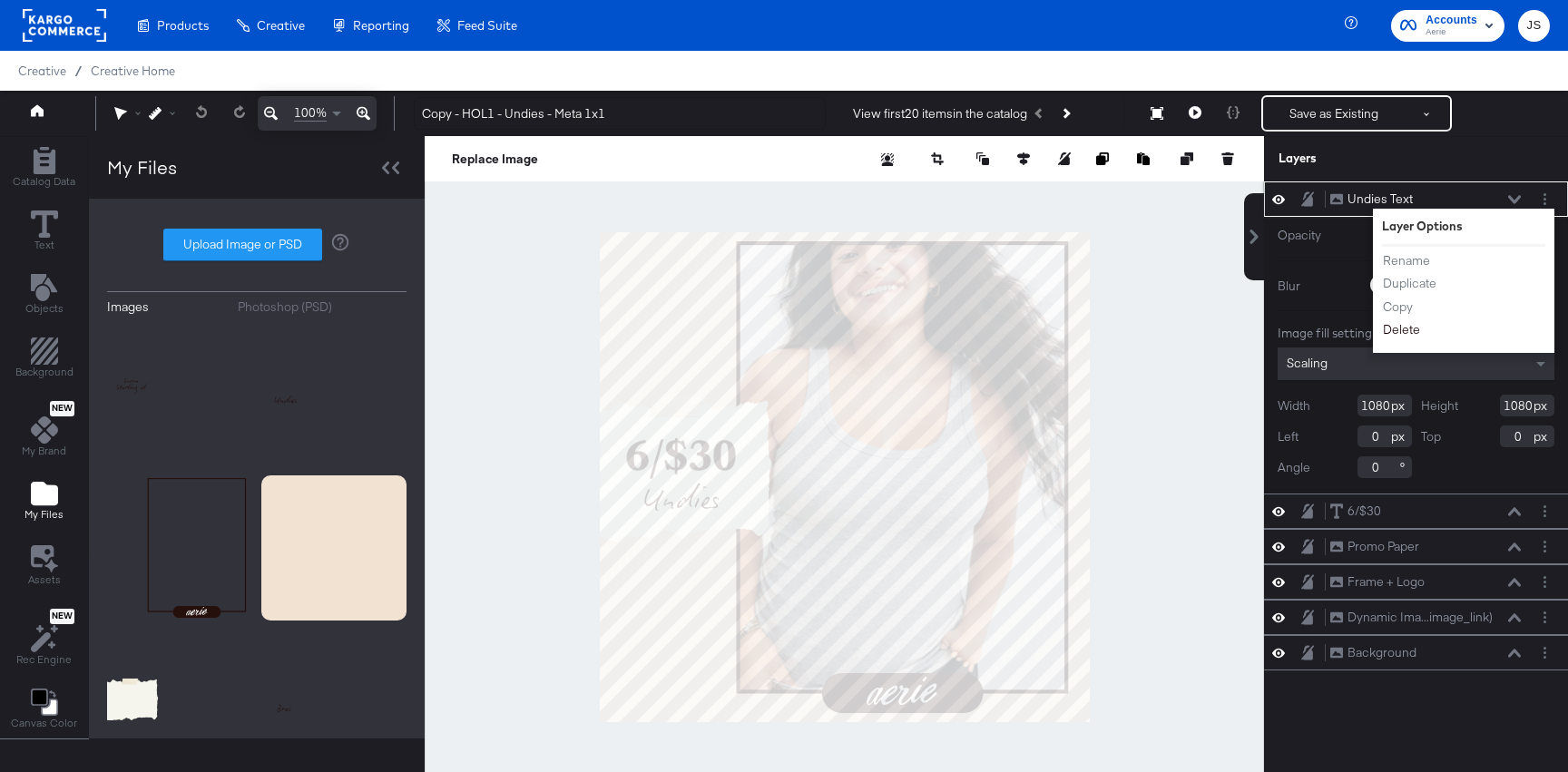
click at [1402, 325] on button "Delete" at bounding box center [1402, 329] width 39 height 19
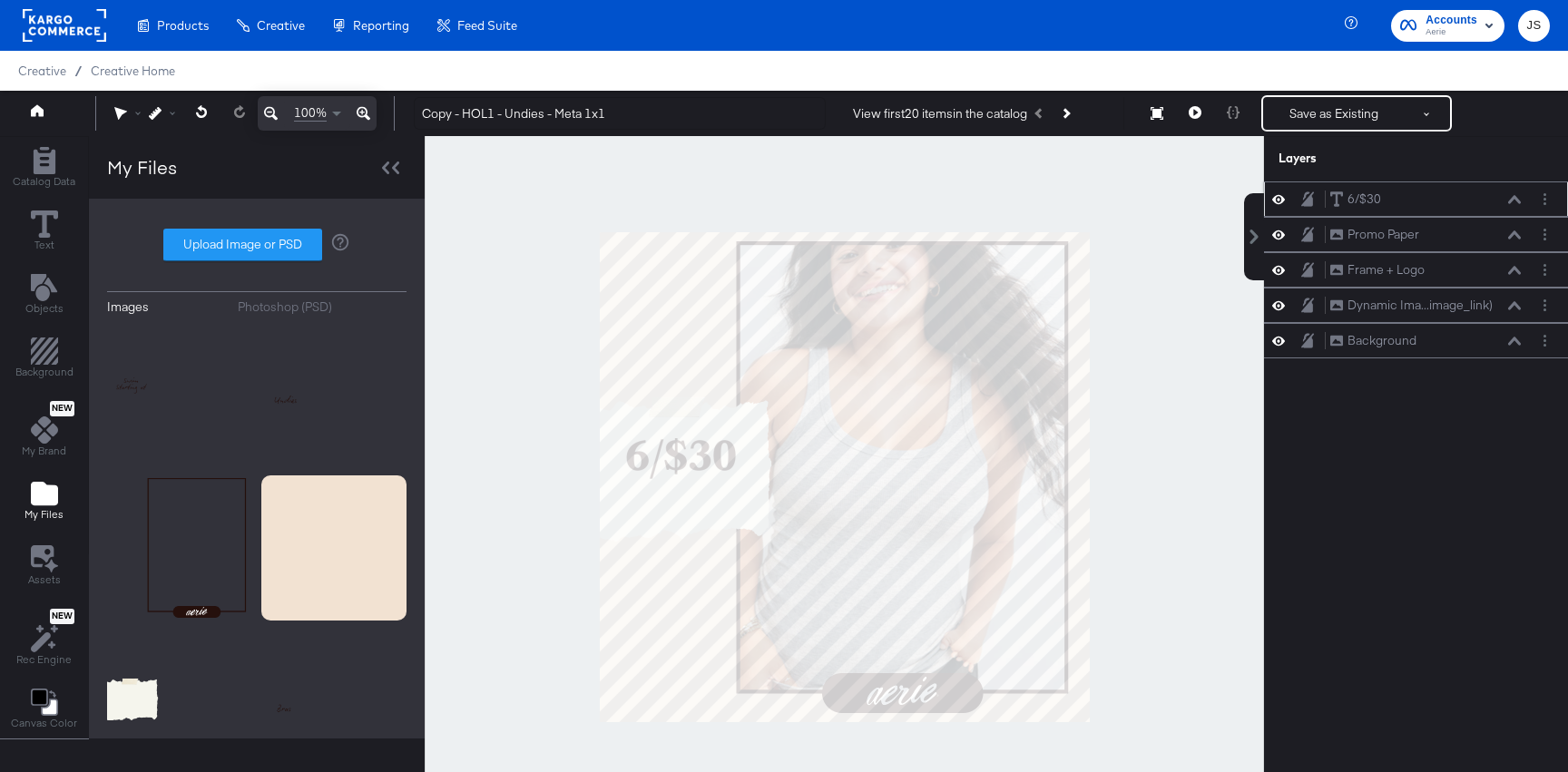
click at [1277, 202] on icon at bounding box center [1279, 199] width 13 height 9
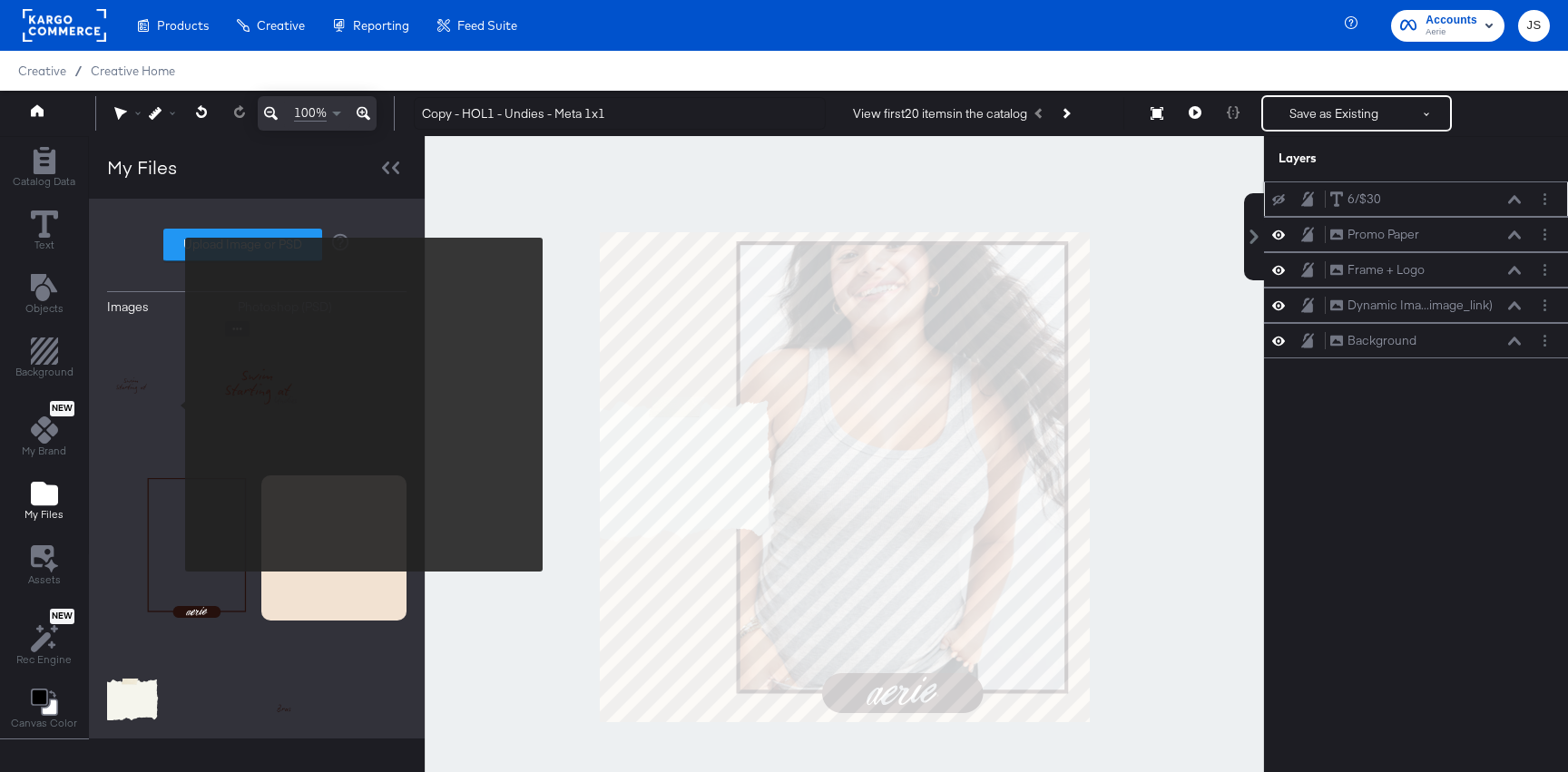
click at [174, 405] on img at bounding box center [179, 393] width 145 height 145
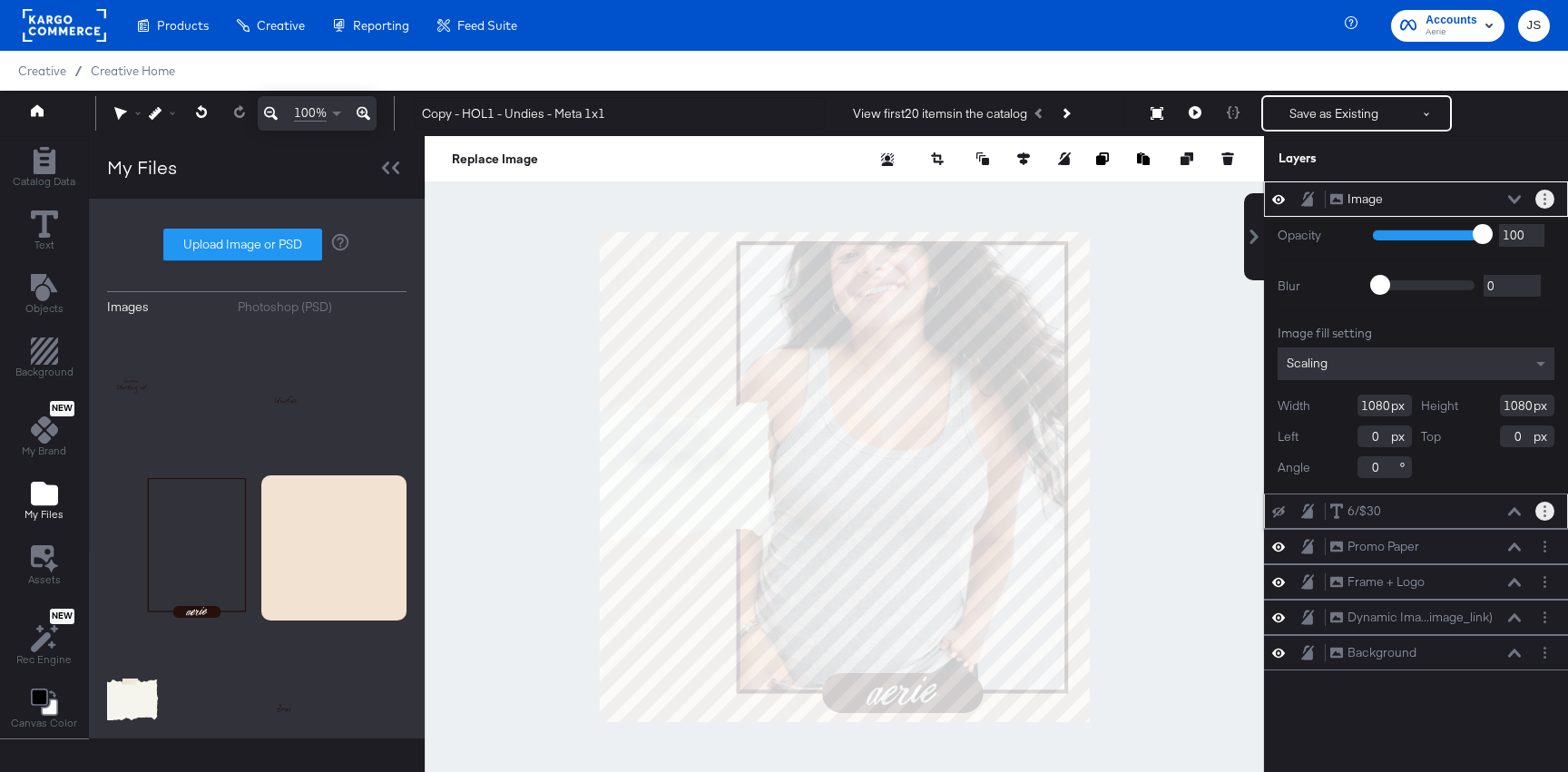
click at [1552, 201] on button "Layer Options" at bounding box center [1544, 198] width 19 height 19
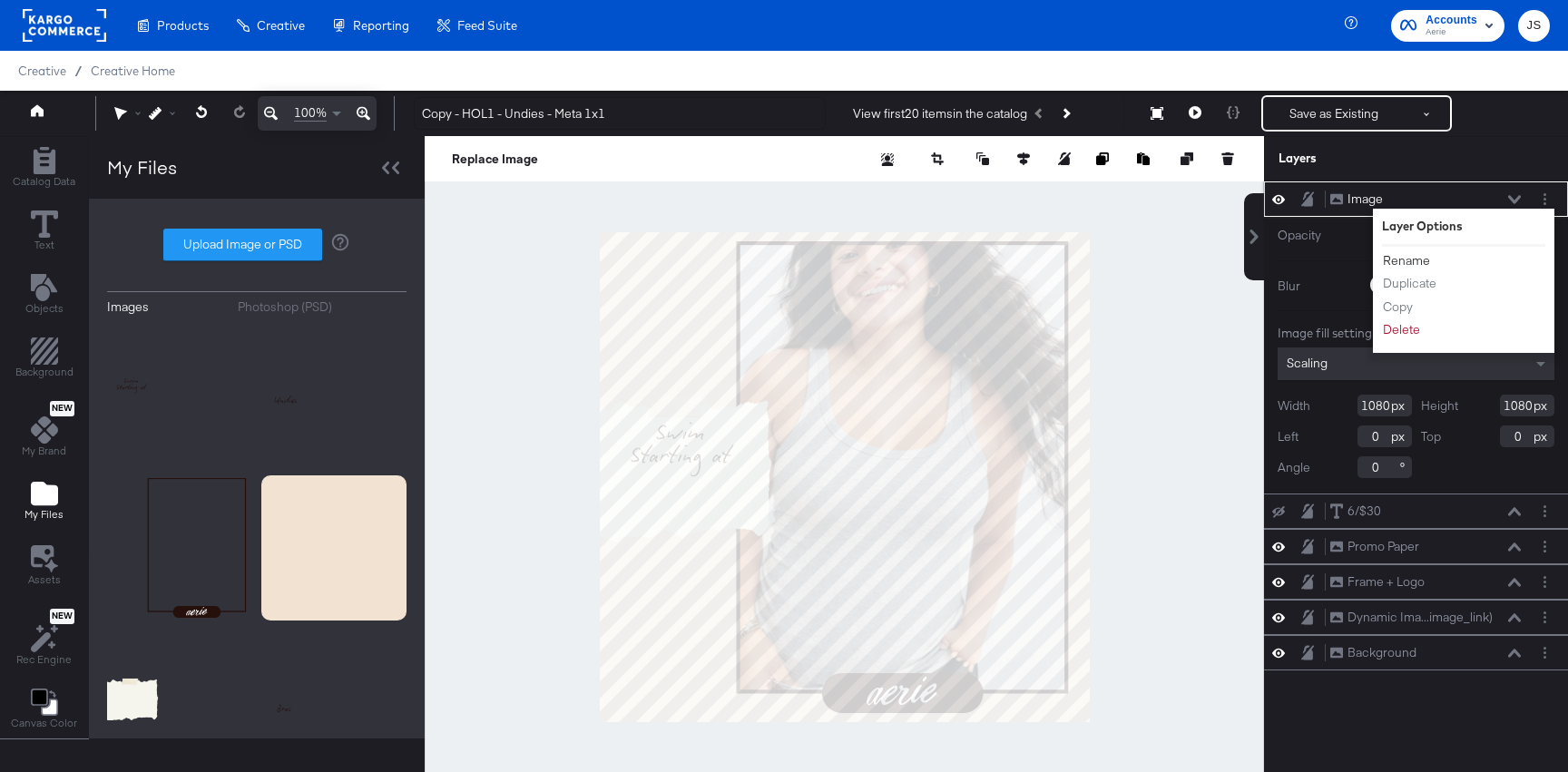
click at [1420, 254] on button "Rename" at bounding box center [1407, 261] width 49 height 19
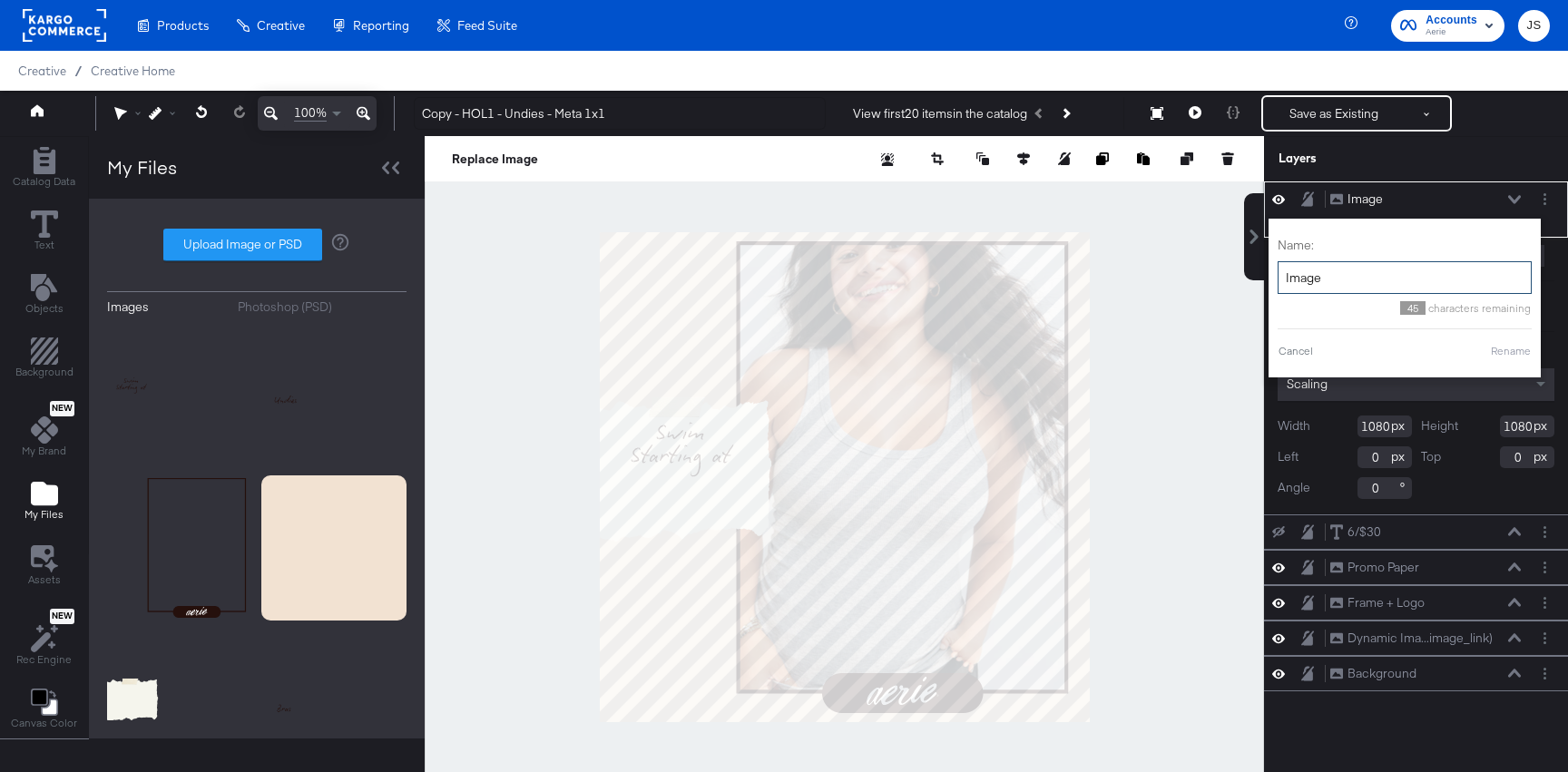
click at [1379, 279] on input "Image" at bounding box center [1404, 278] width 254 height 34
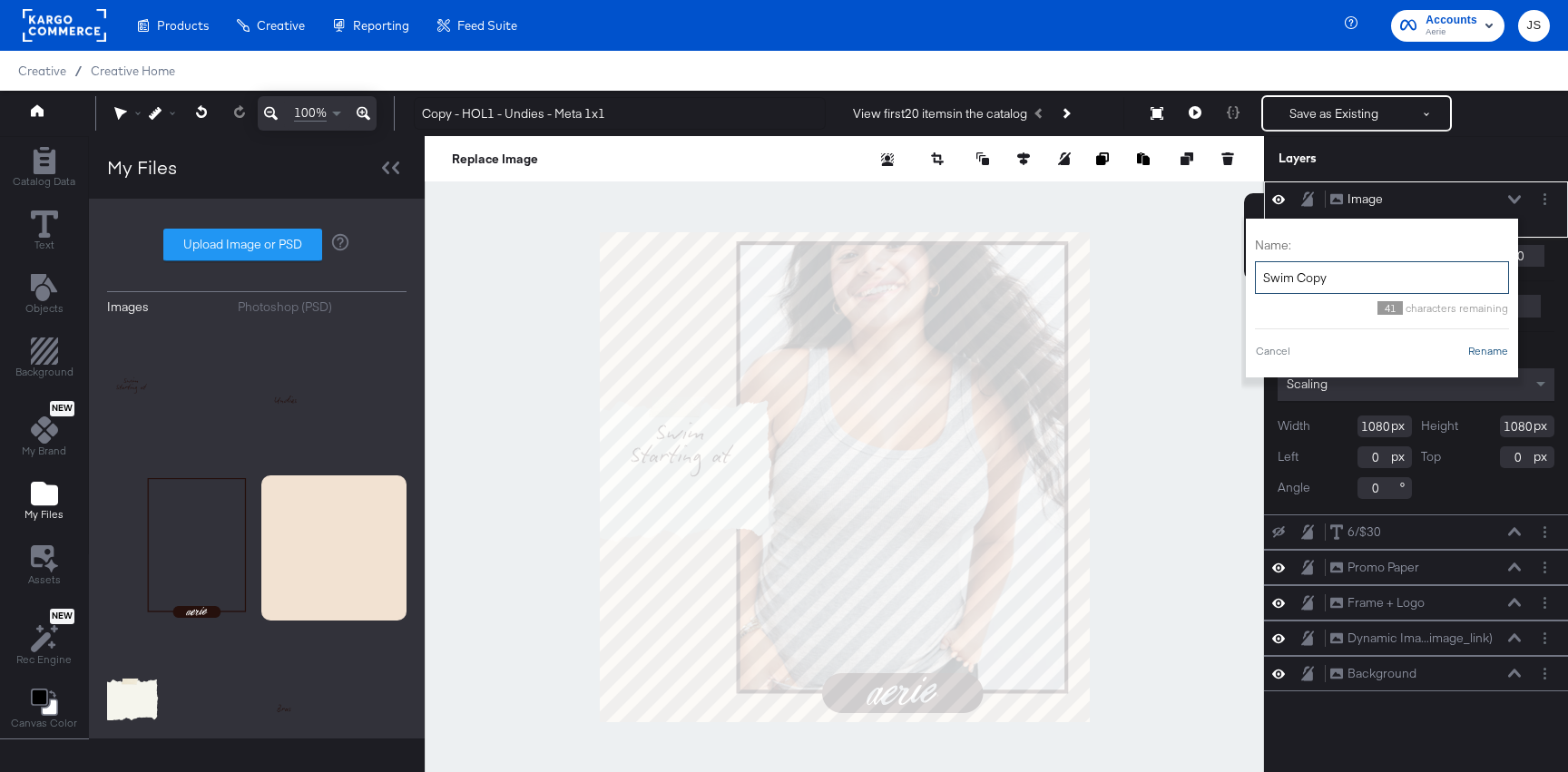
type input "Swim Copy"
click at [1497, 348] on button "Rename" at bounding box center [1488, 350] width 41 height 17
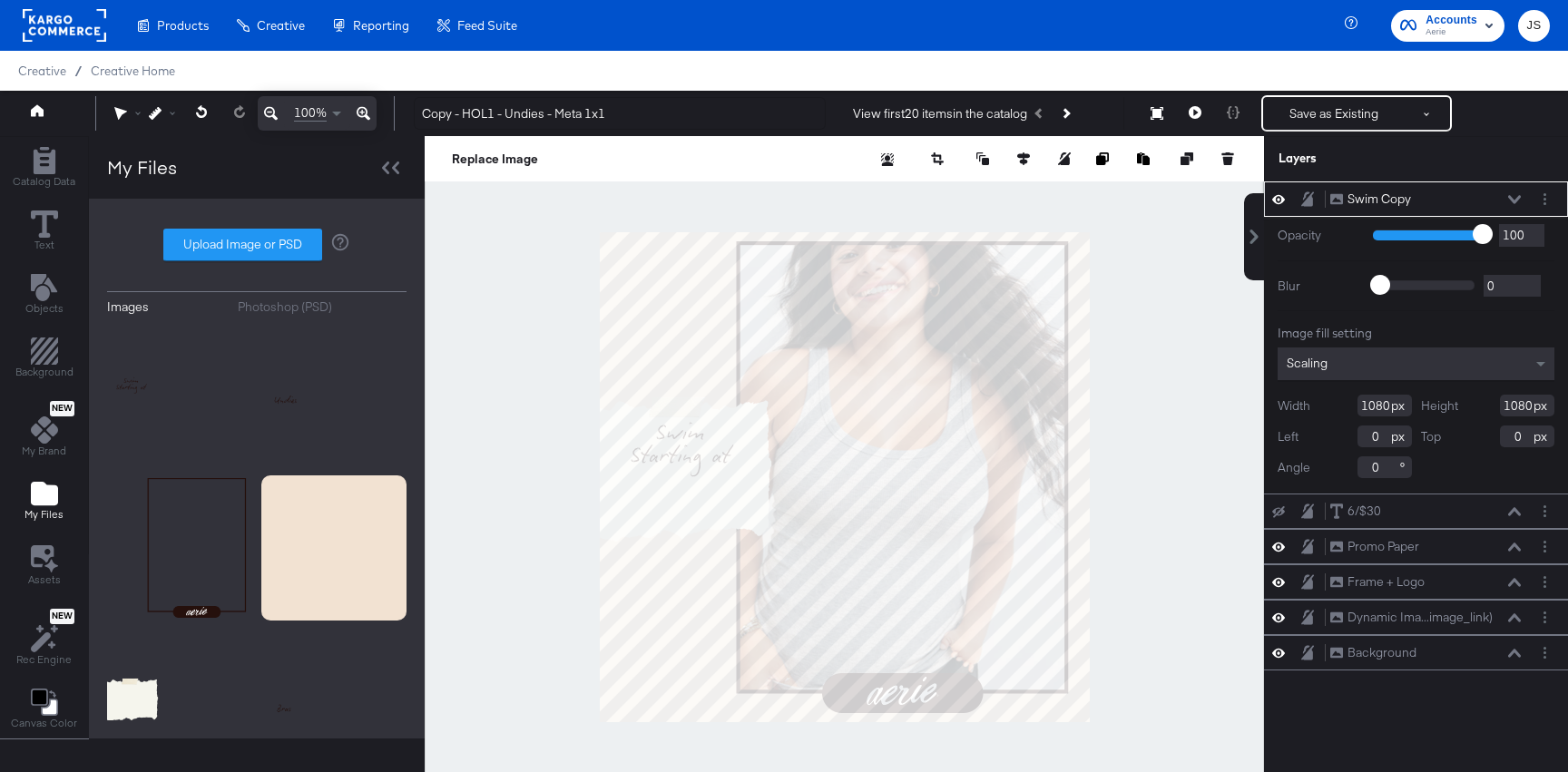
click at [1508, 202] on button at bounding box center [1515, 199] width 15 height 11
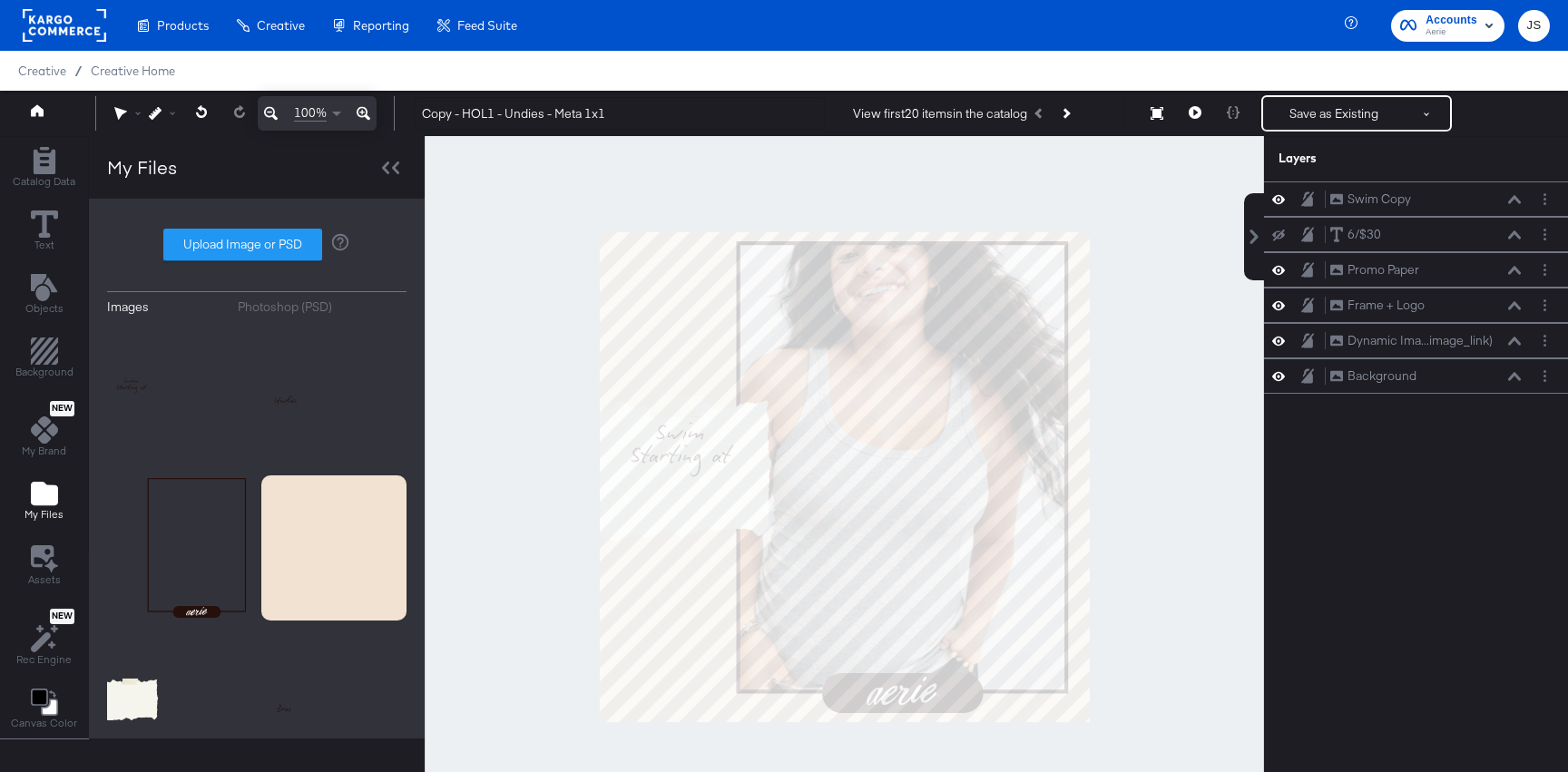
click at [1284, 241] on button at bounding box center [1279, 235] width 15 height 15
click at [1509, 231] on icon at bounding box center [1515, 234] width 13 height 9
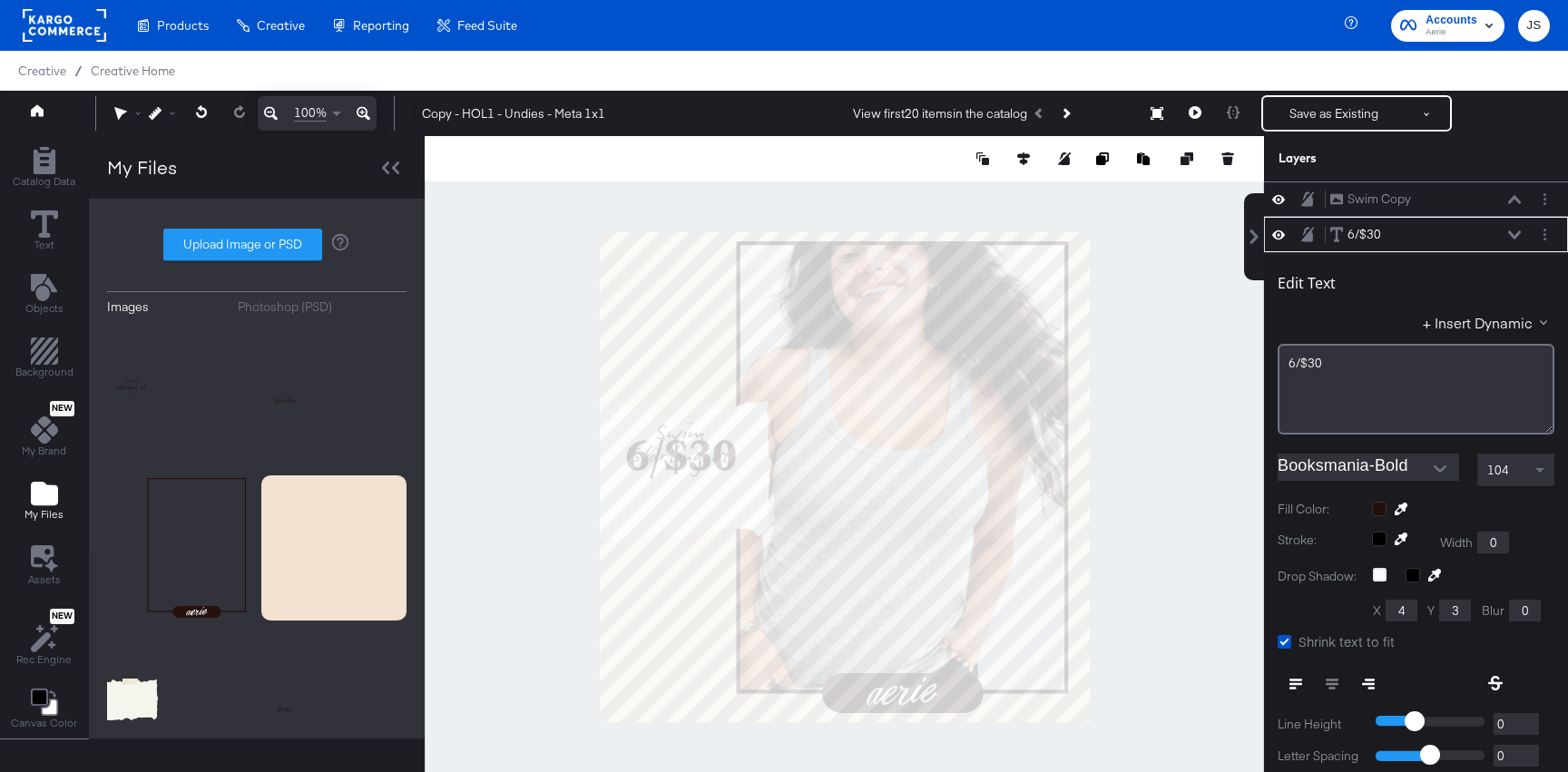
scroll to position [18, 0]
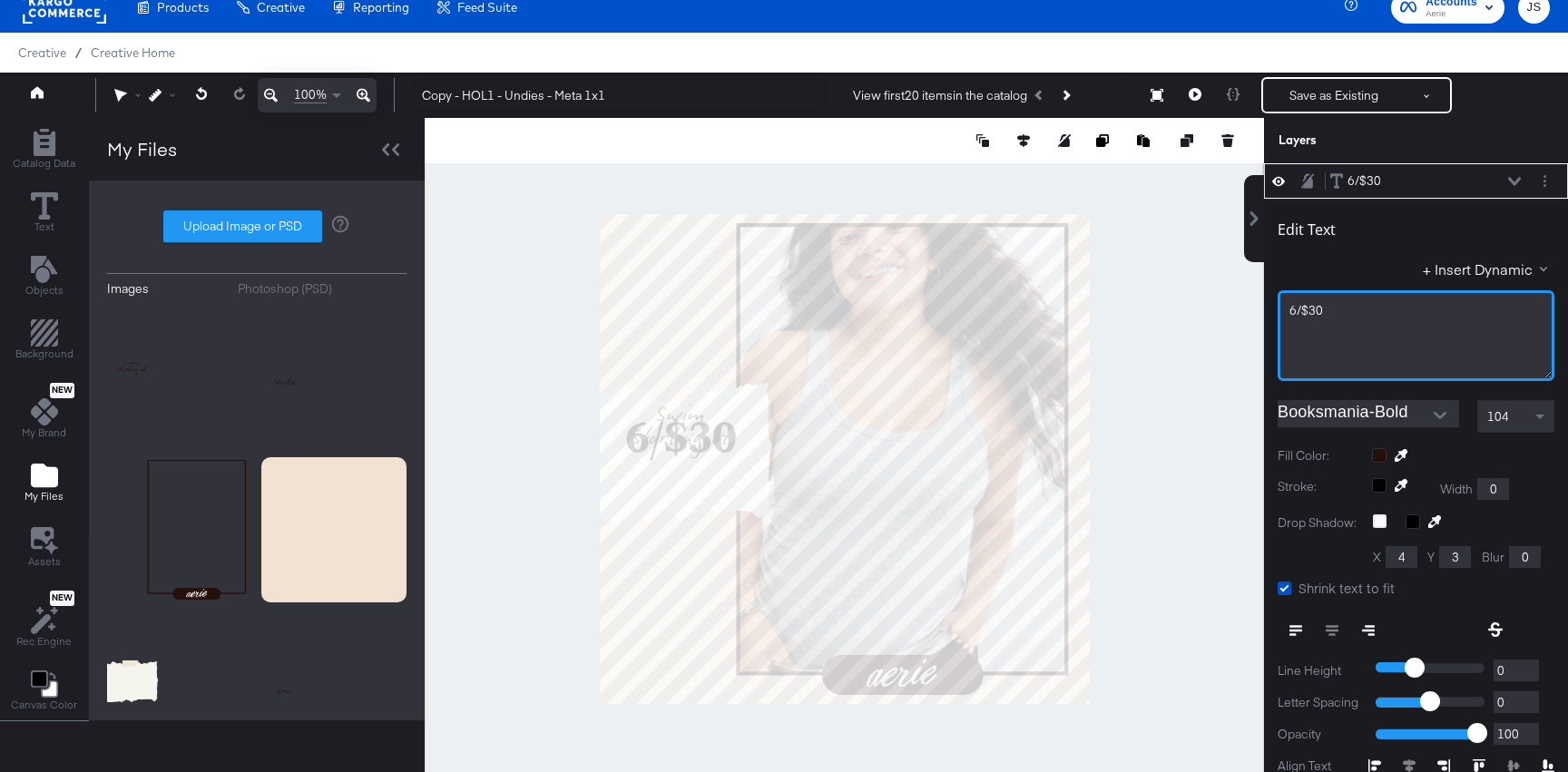
click at [1377, 320] on div "6/$30" at bounding box center [1416, 336] width 276 height 91
click at [1538, 183] on button "Layer Options" at bounding box center [1544, 181] width 19 height 19
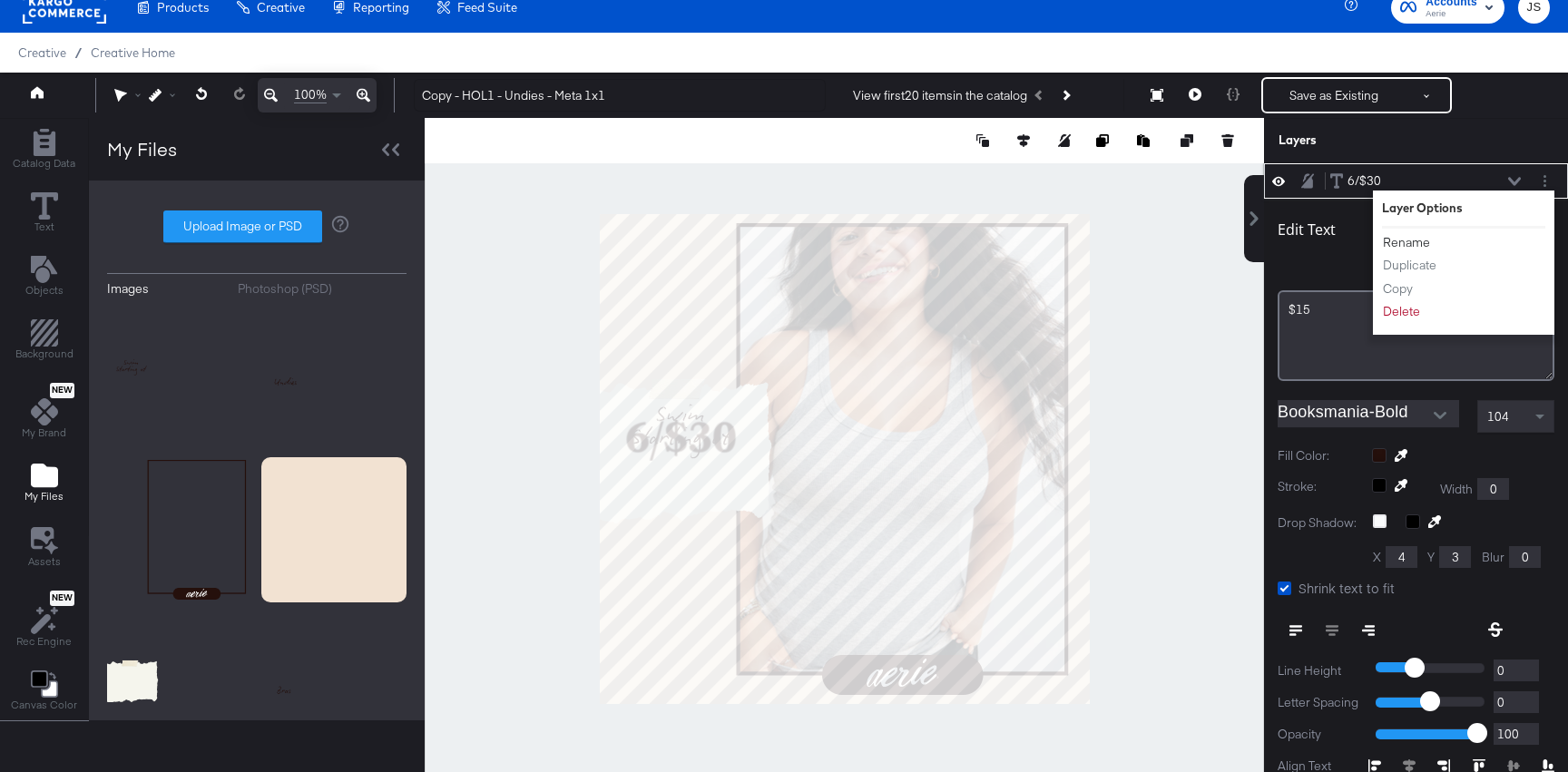
click at [1410, 244] on button "Rename" at bounding box center [1407, 242] width 49 height 19
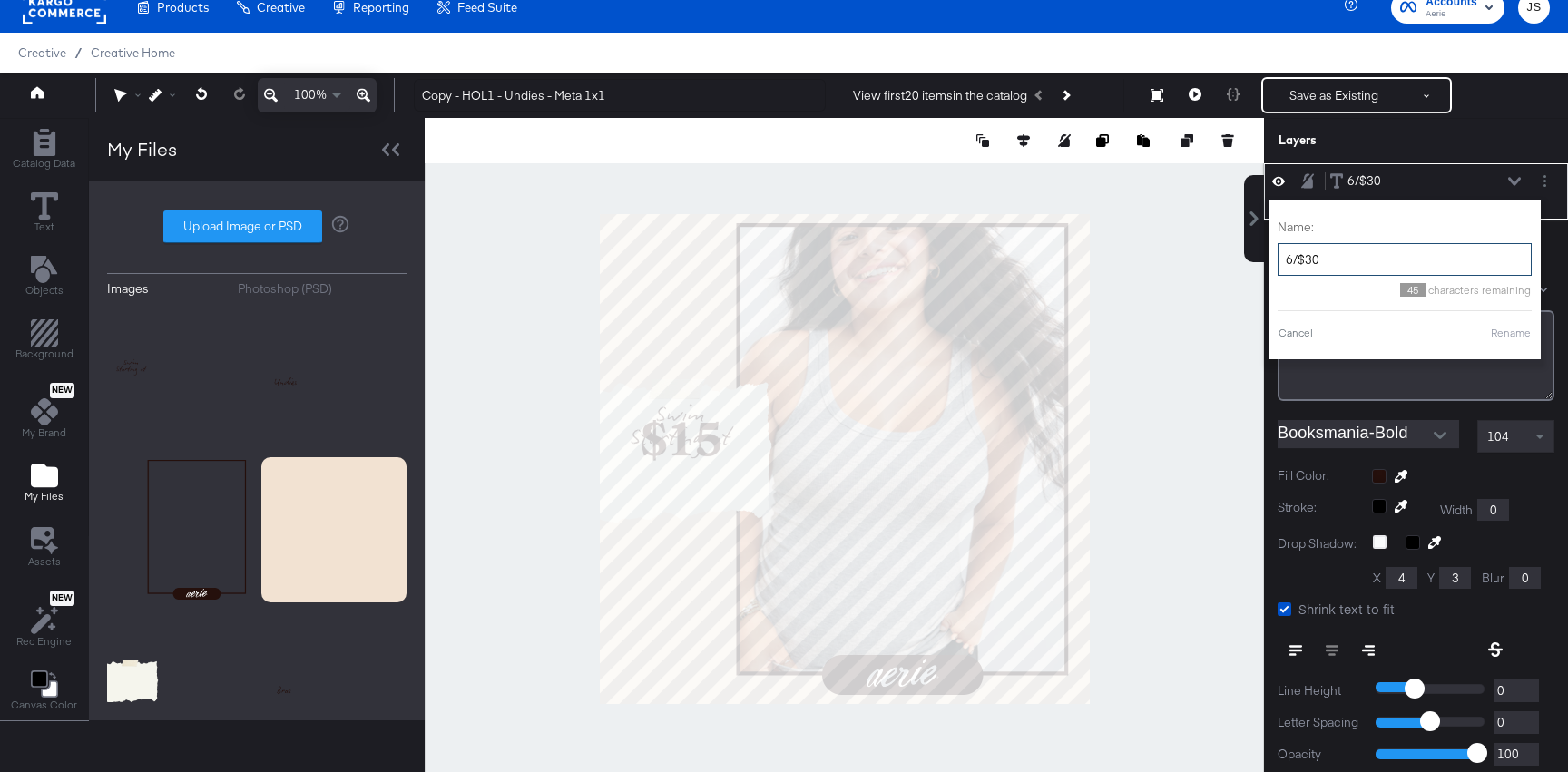
click at [1340, 256] on input "6/$30" at bounding box center [1404, 260] width 254 height 34
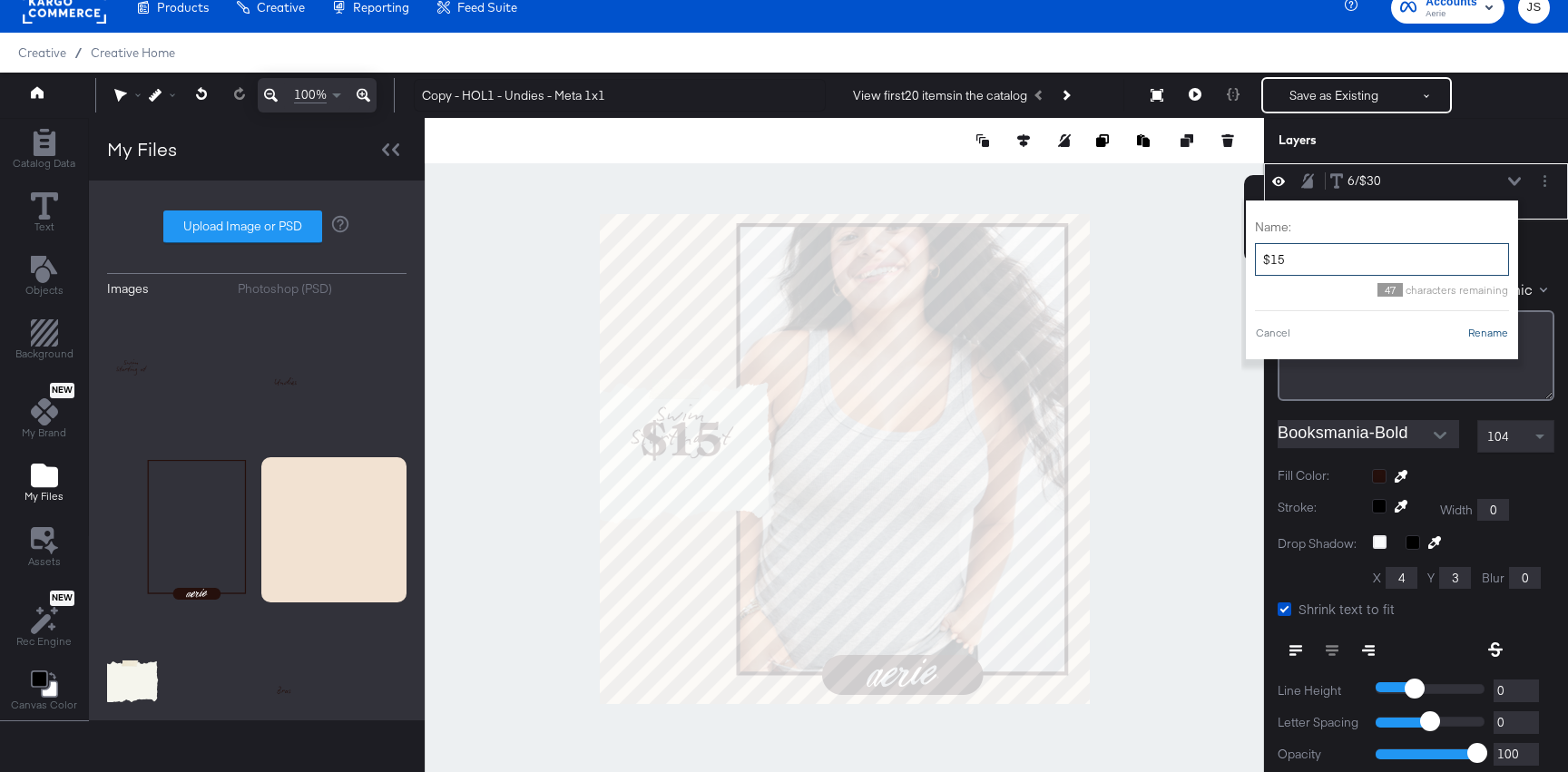
type input "$15"
click at [1482, 341] on button "Rename" at bounding box center [1488, 333] width 41 height 17
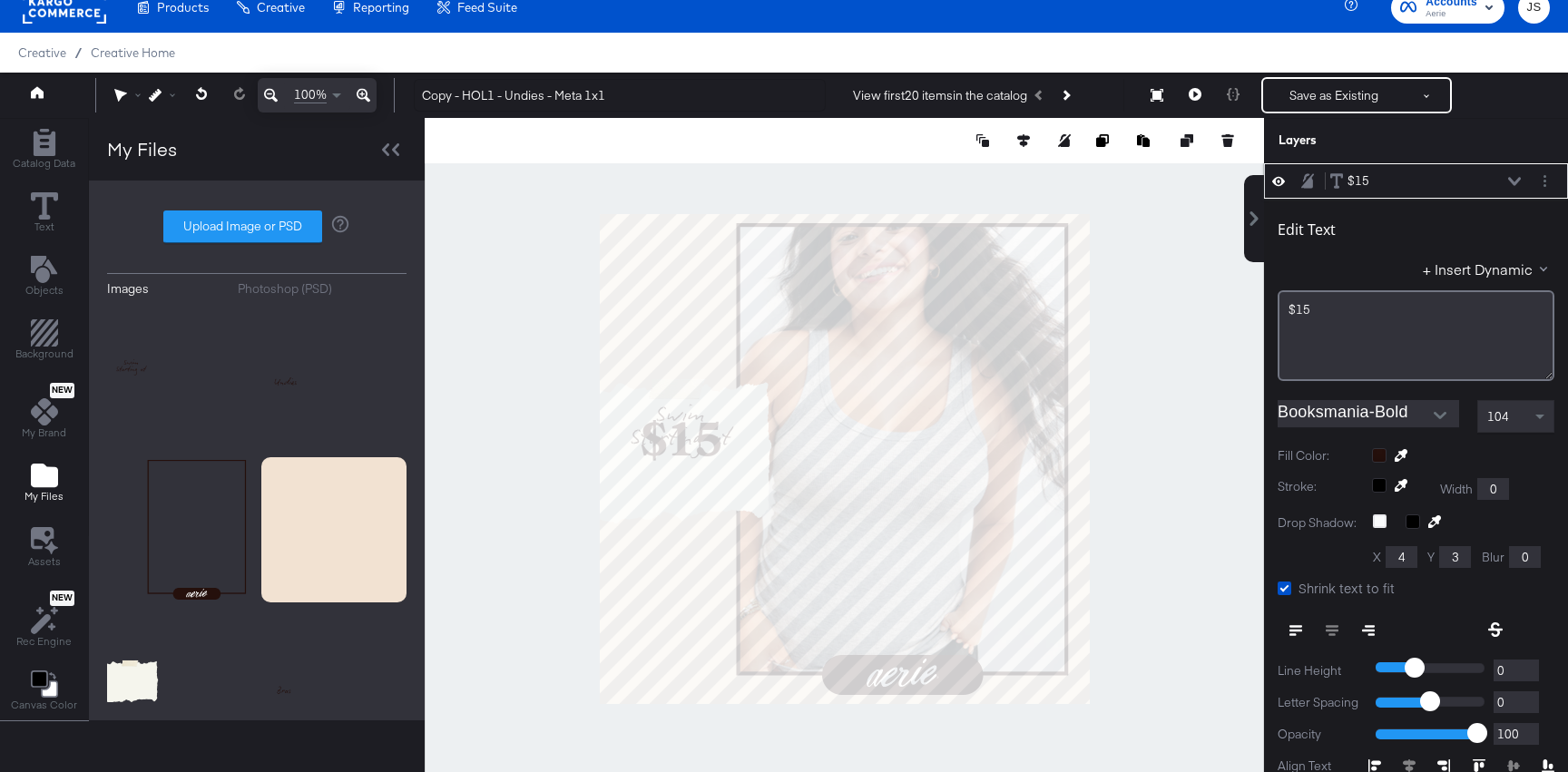
click at [1521, 395] on div "Edit Text + Insert Dynamic $15 Booksmania-Bold 104 Fill Color: Stroke: Width 0 …" at bounding box center [1416, 549] width 304 height 702
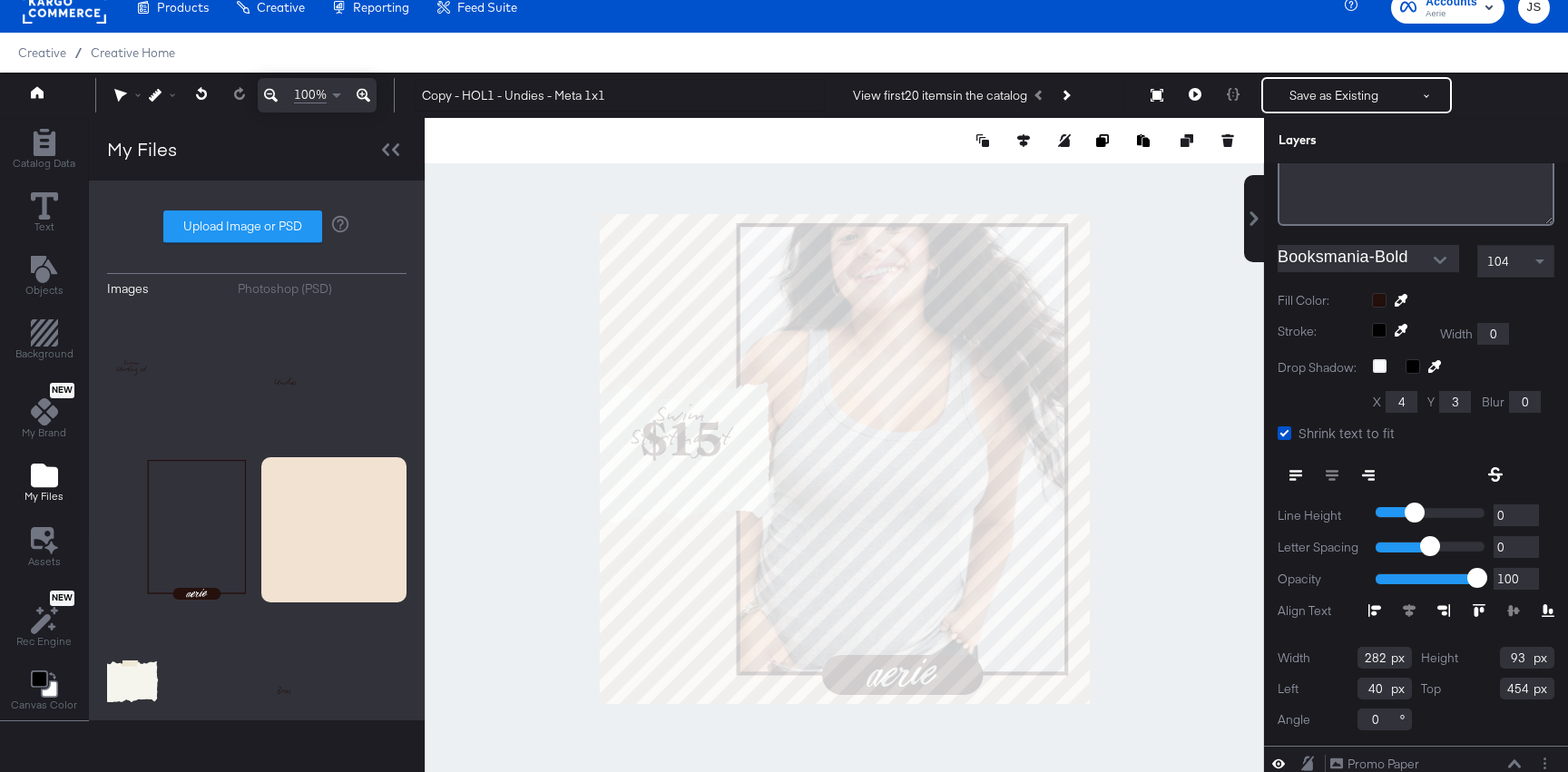
scroll to position [278, 0]
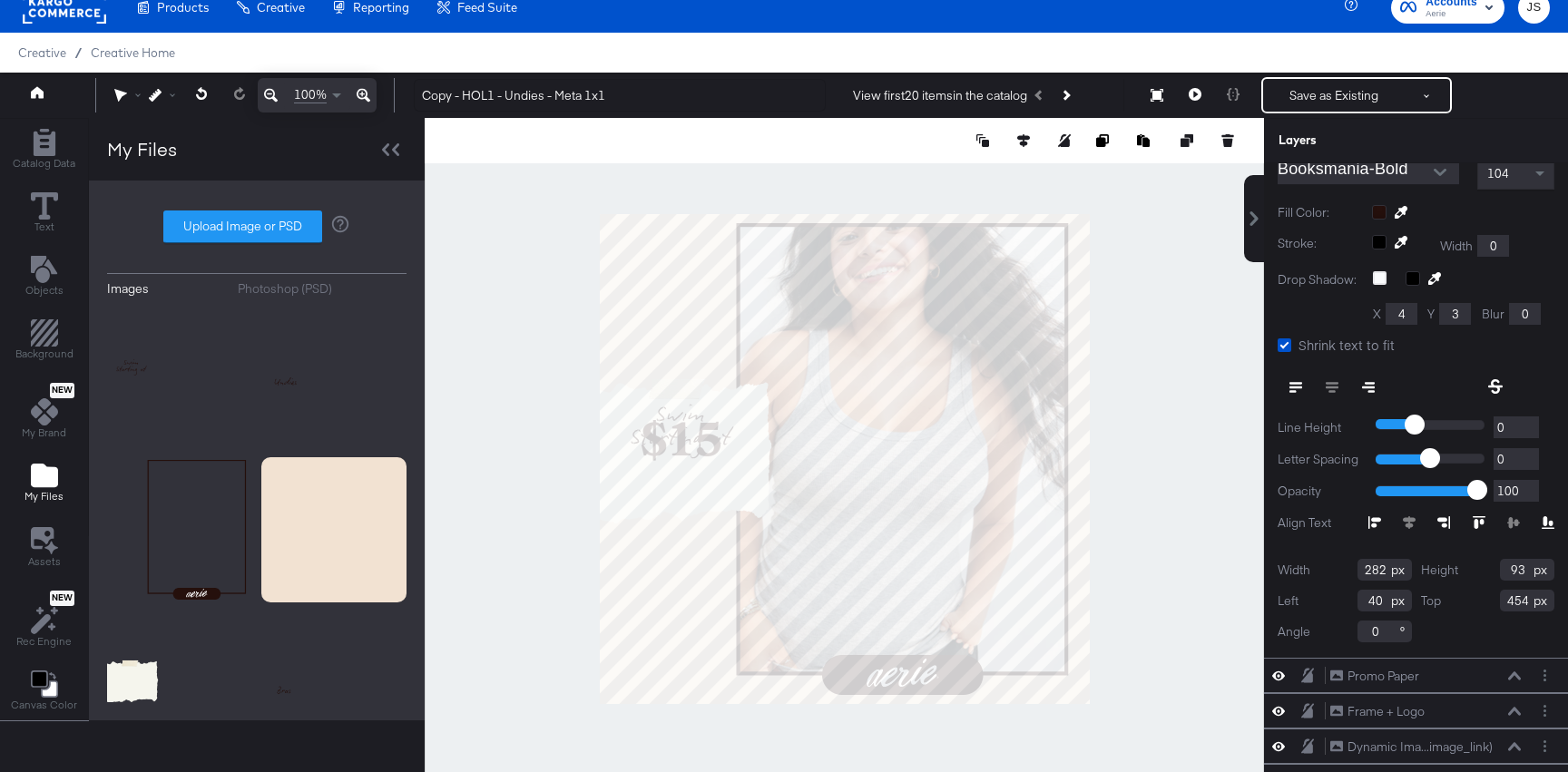
drag, startPoint x: 1386, startPoint y: 571, endPoint x: 1352, endPoint y: 571, distance: 34.0
click at [1352, 571] on div "Width 282" at bounding box center [1345, 570] width 134 height 22
type input "185"
click at [1525, 573] on input "93" at bounding box center [1527, 570] width 54 height 22
drag, startPoint x: 1382, startPoint y: 600, endPoint x: 1349, endPoint y: 600, distance: 33.0
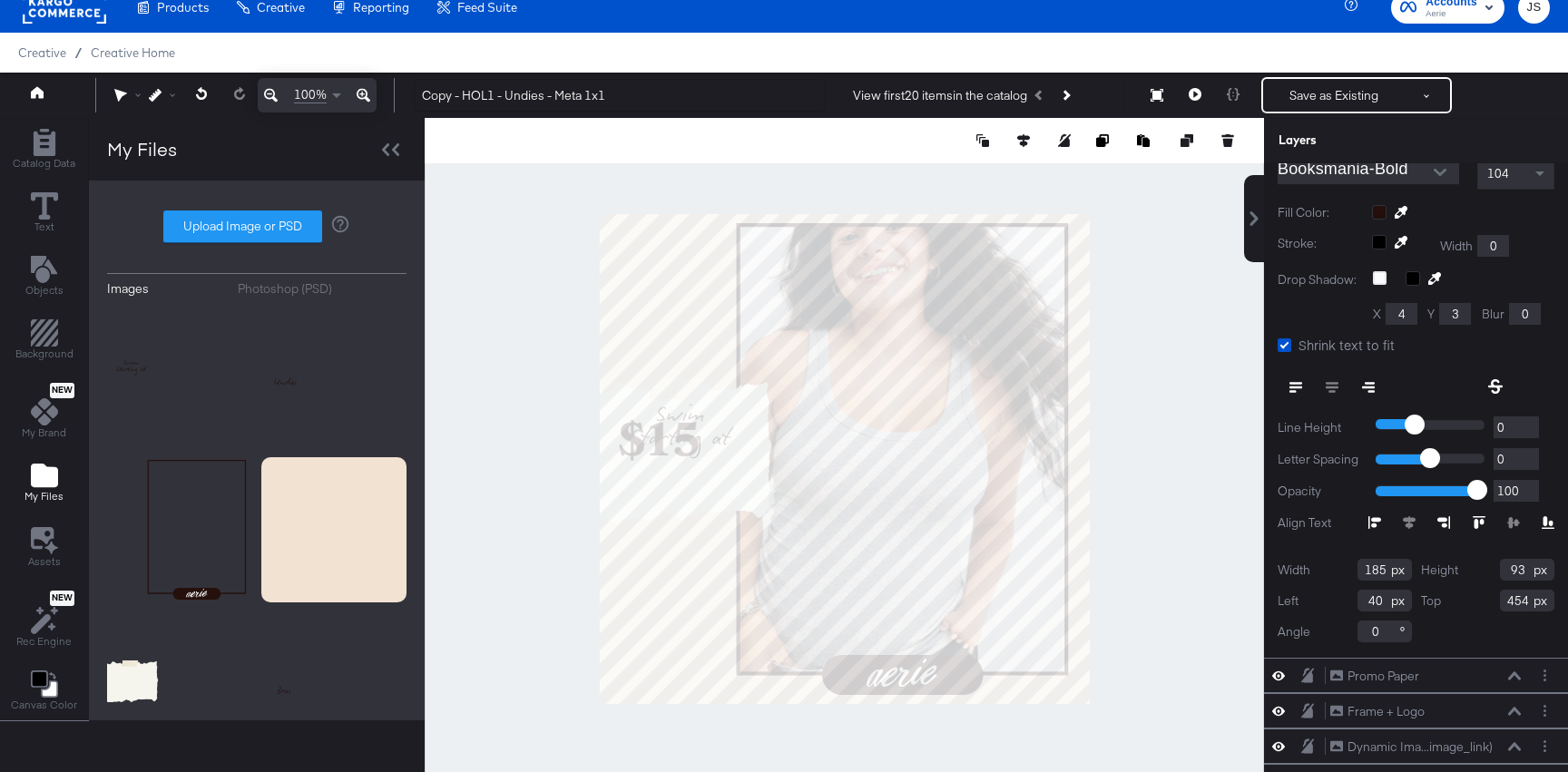
click at [1349, 600] on div "Left 40" at bounding box center [1345, 600] width 134 height 22
type input "77"
drag, startPoint x: 1526, startPoint y: 600, endPoint x: 1471, endPoint y: 600, distance: 55.0
click at [1471, 600] on div "Top 454" at bounding box center [1488, 600] width 134 height 22
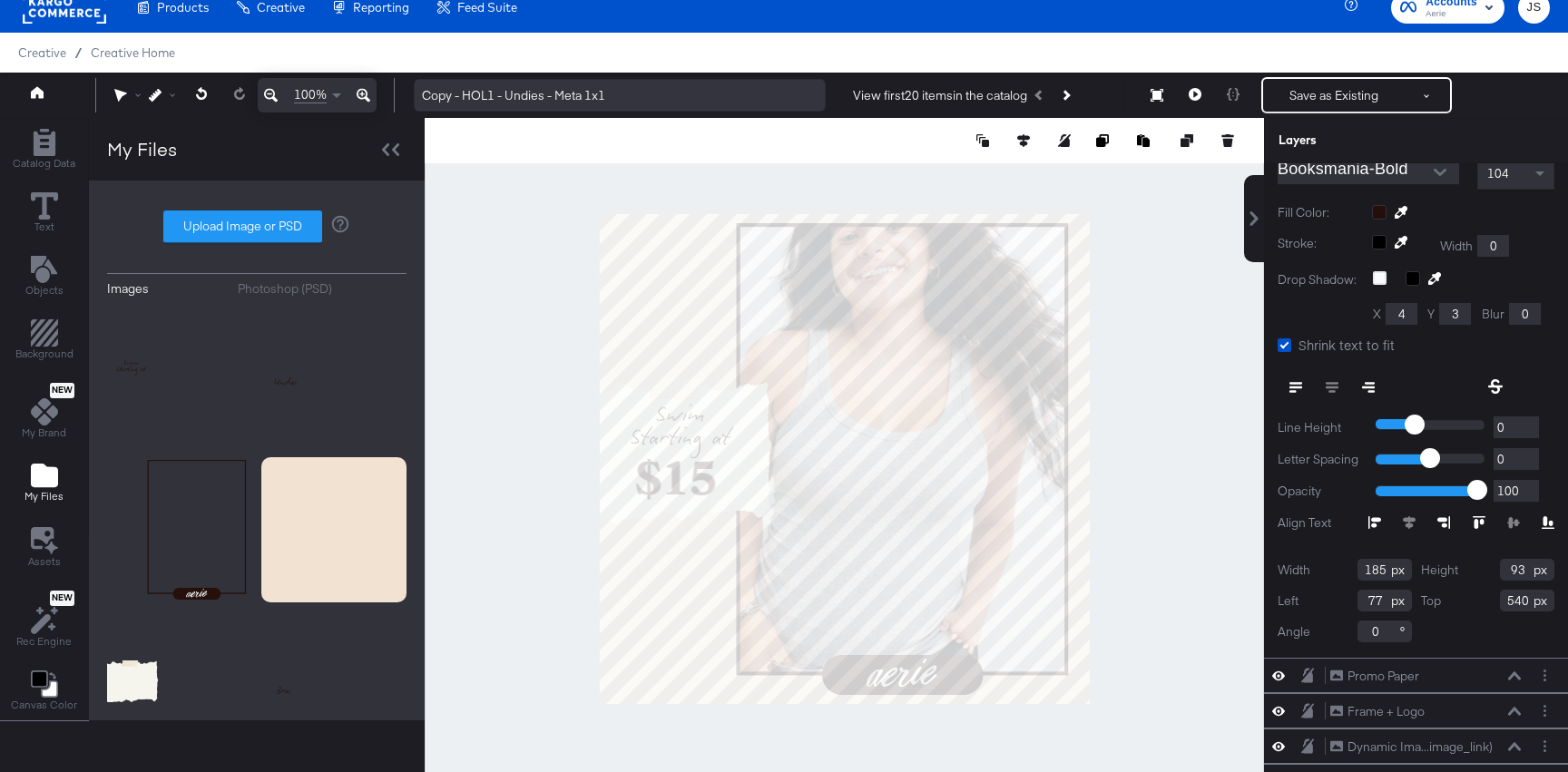
type input "540"
click at [543, 98] on input "Copy - HOL1 - Undies - Meta 1x1" at bounding box center [619, 96] width 412 height 34
click at [425, 343] on div at bounding box center [844, 458] width 839 height 682
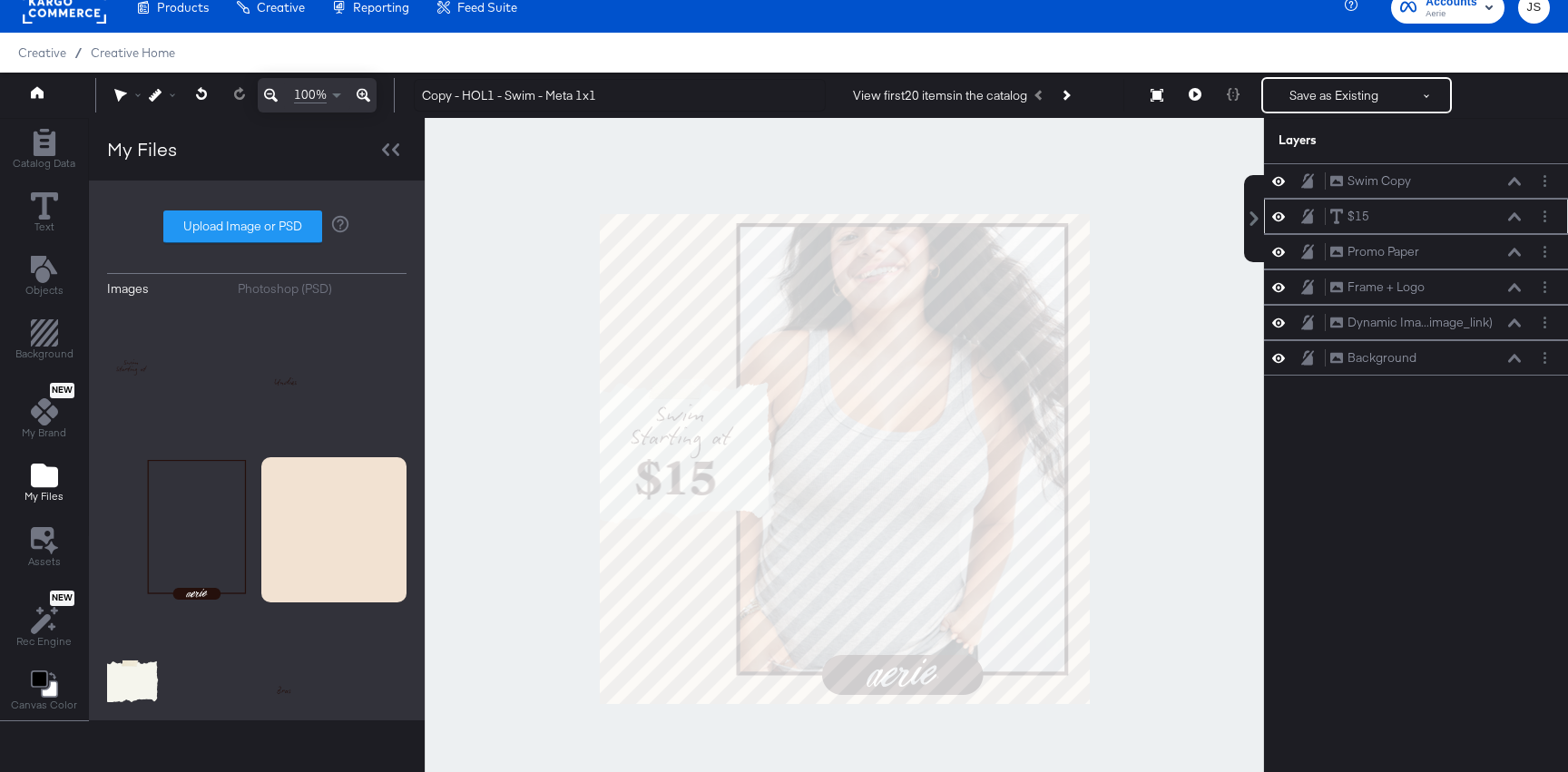
scroll to position [0, 0]
click at [535, 340] on div at bounding box center [844, 458] width 839 height 682
drag, startPoint x: 464, startPoint y: 97, endPoint x: 407, endPoint y: 96, distance: 57.0
click at [407, 96] on div "Copy - HOL1 - Swim - Meta 1x1 View first 20 items in the catalog Resize Save as…" at bounding box center [974, 95] width 1150 height 37
type input "HOL1 - Swim - Meta 1x1"
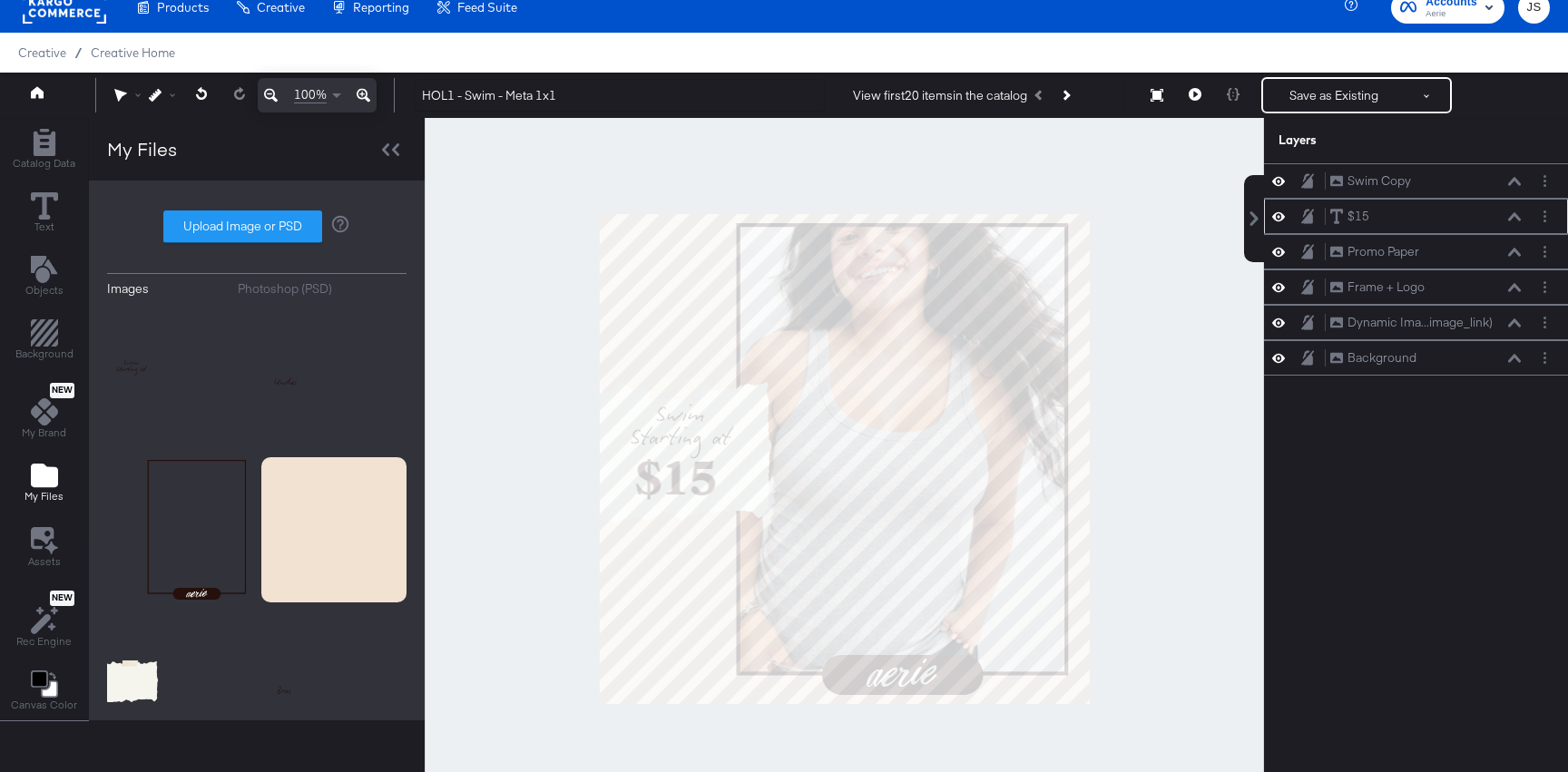
click at [517, 165] on div at bounding box center [844, 458] width 839 height 682
click at [1297, 98] on button "Save as Existing" at bounding box center [1333, 95] width 141 height 33
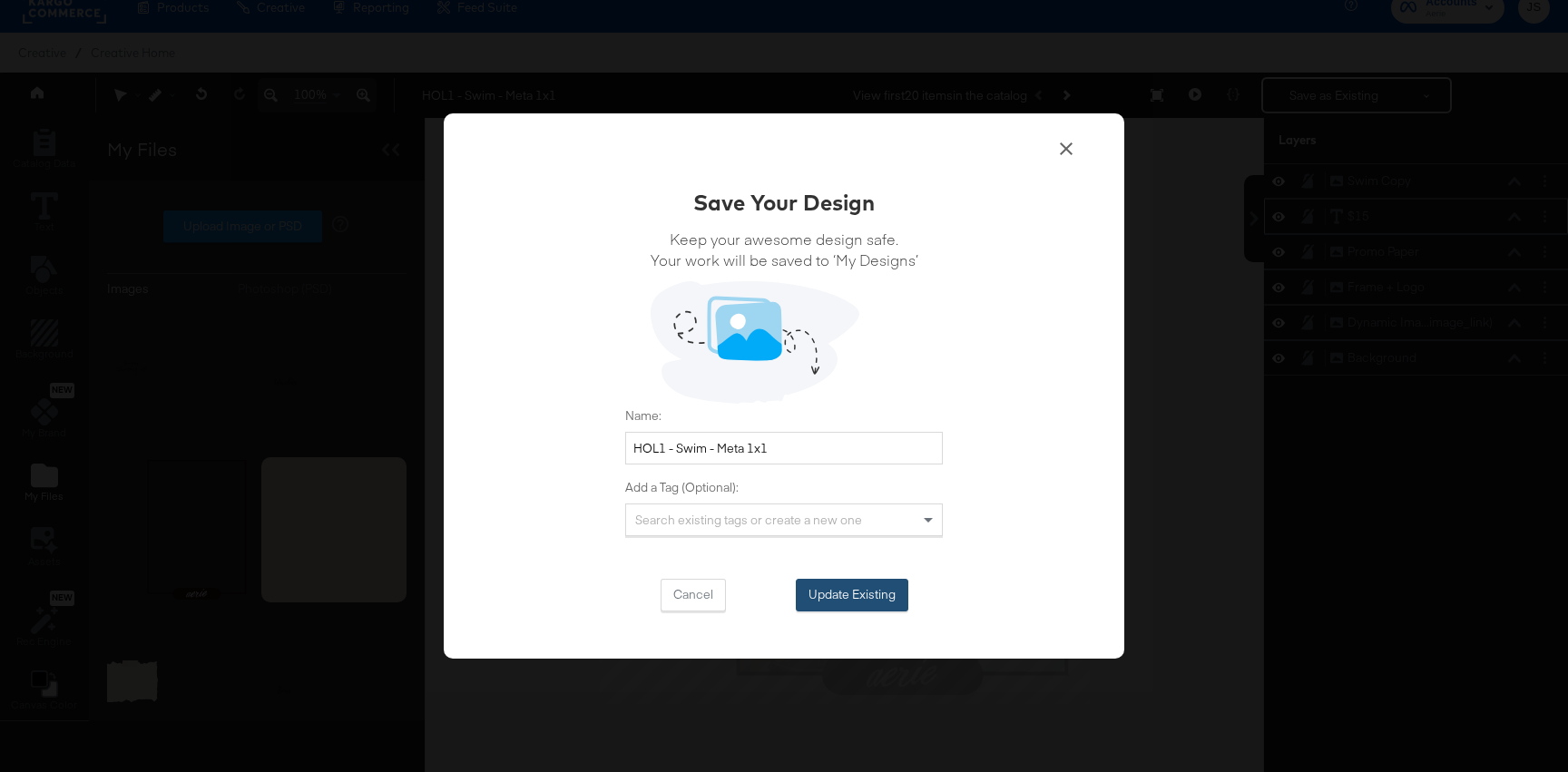
click at [881, 591] on button "Update Existing" at bounding box center [852, 594] width 113 height 33
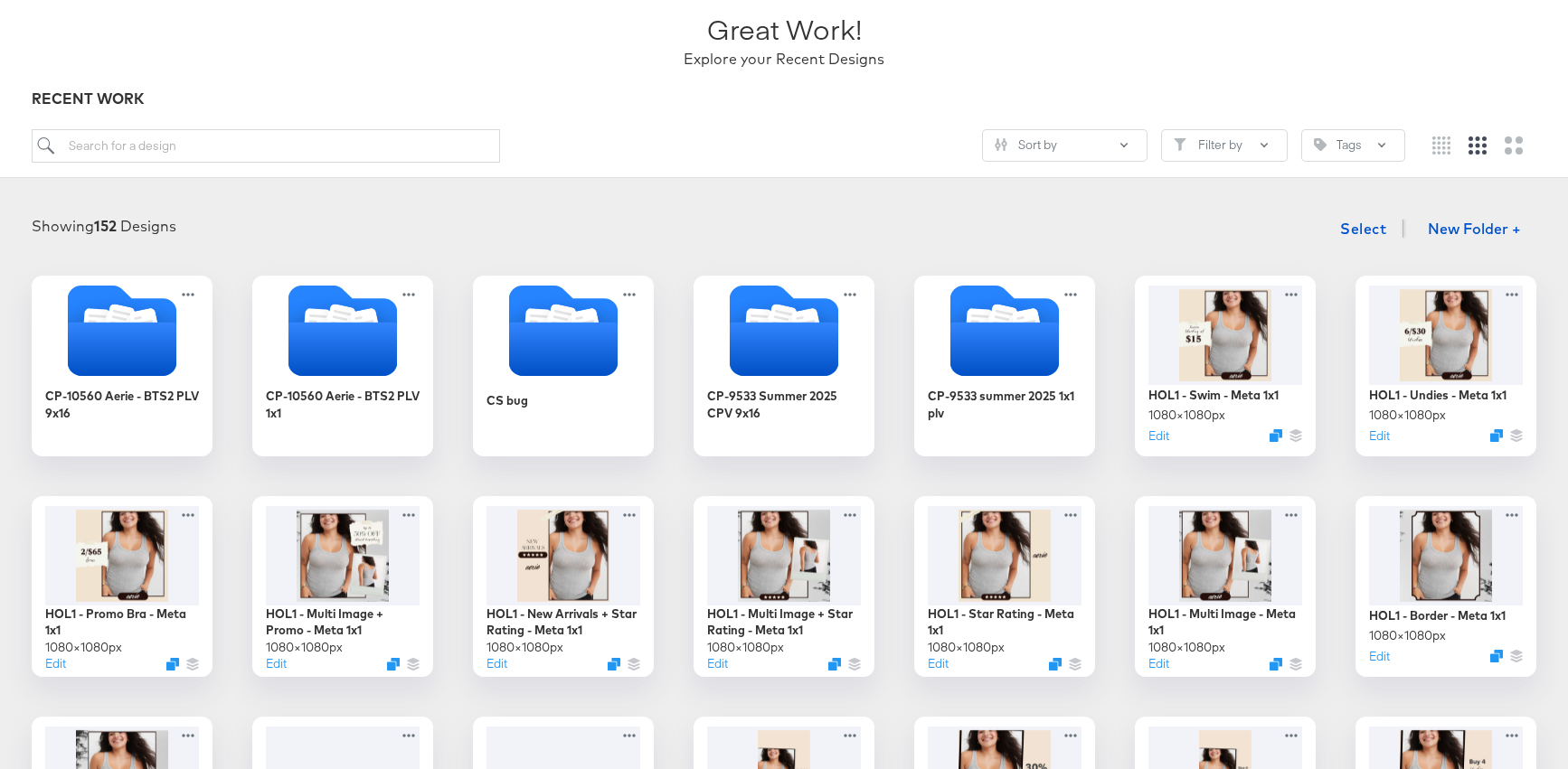
scroll to position [126, 0]
